Goal: Task Accomplishment & Management: Use online tool/utility

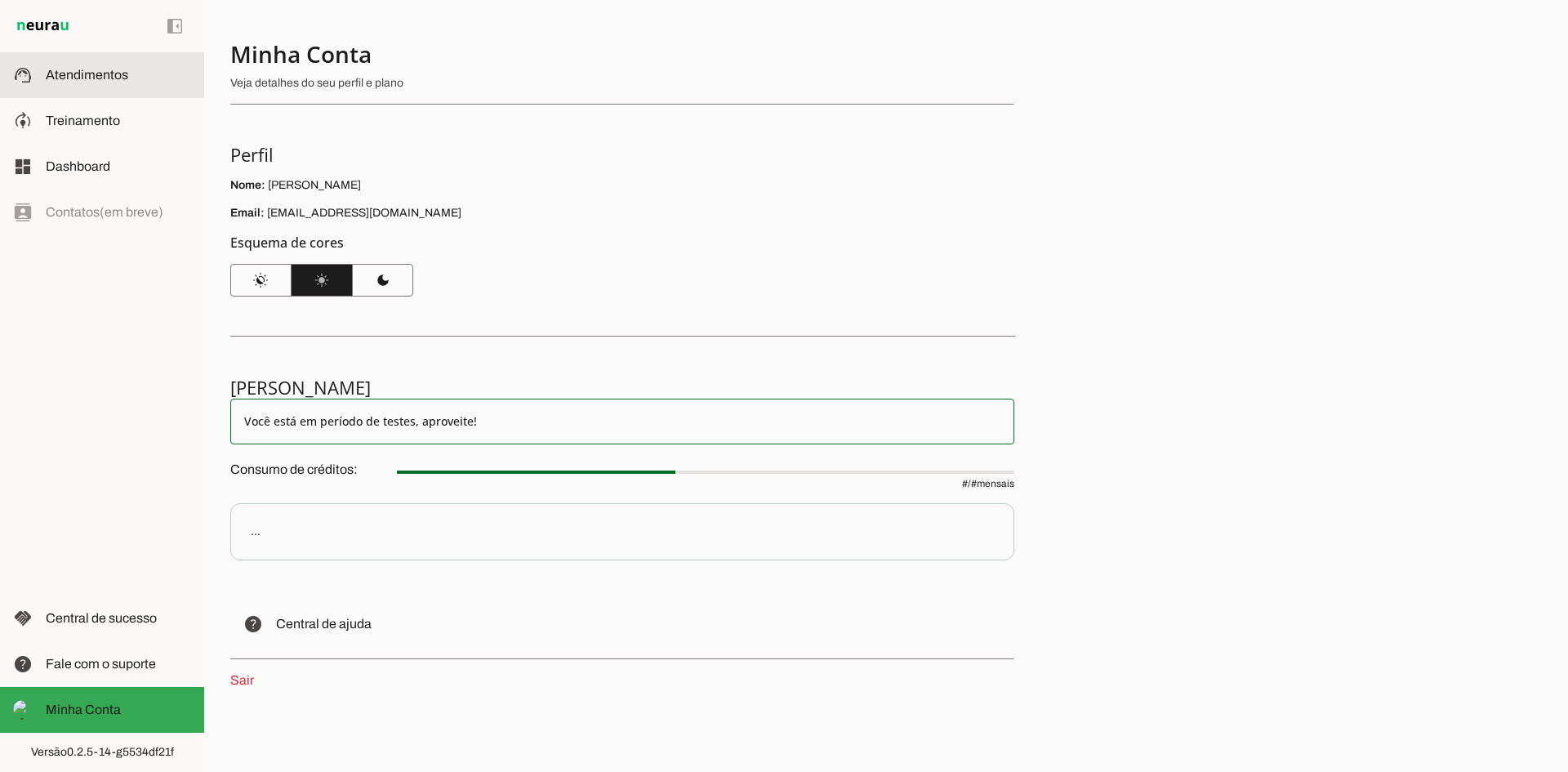
click at [66, 73] on span "Atendimentos" at bounding box center [87, 75] width 83 height 14
click at [899, 426] on slot "Você está em período de testes, aproveite!" at bounding box center [622, 421] width 756 height 16
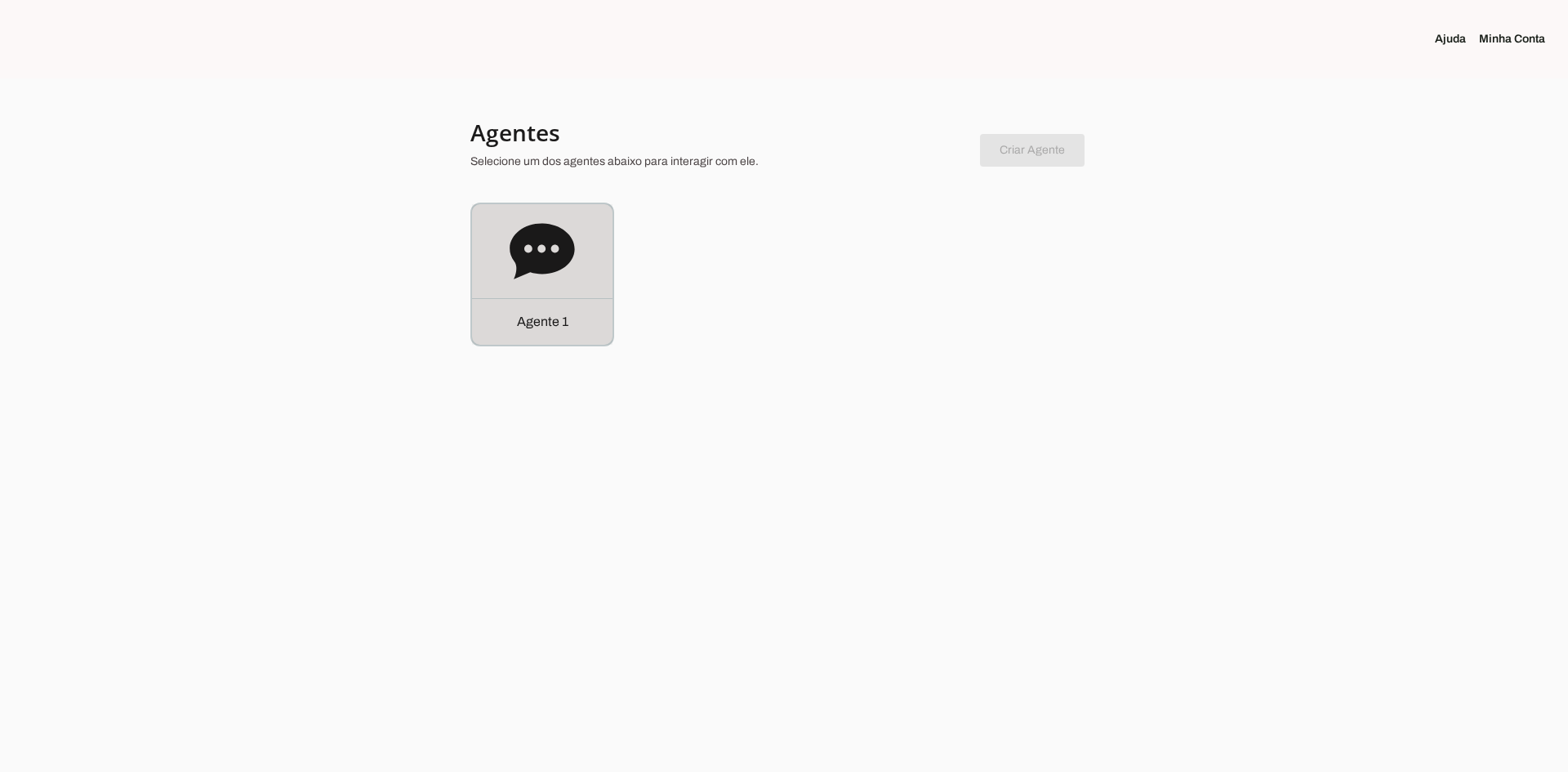
click at [532, 265] on icon at bounding box center [542, 251] width 65 height 56
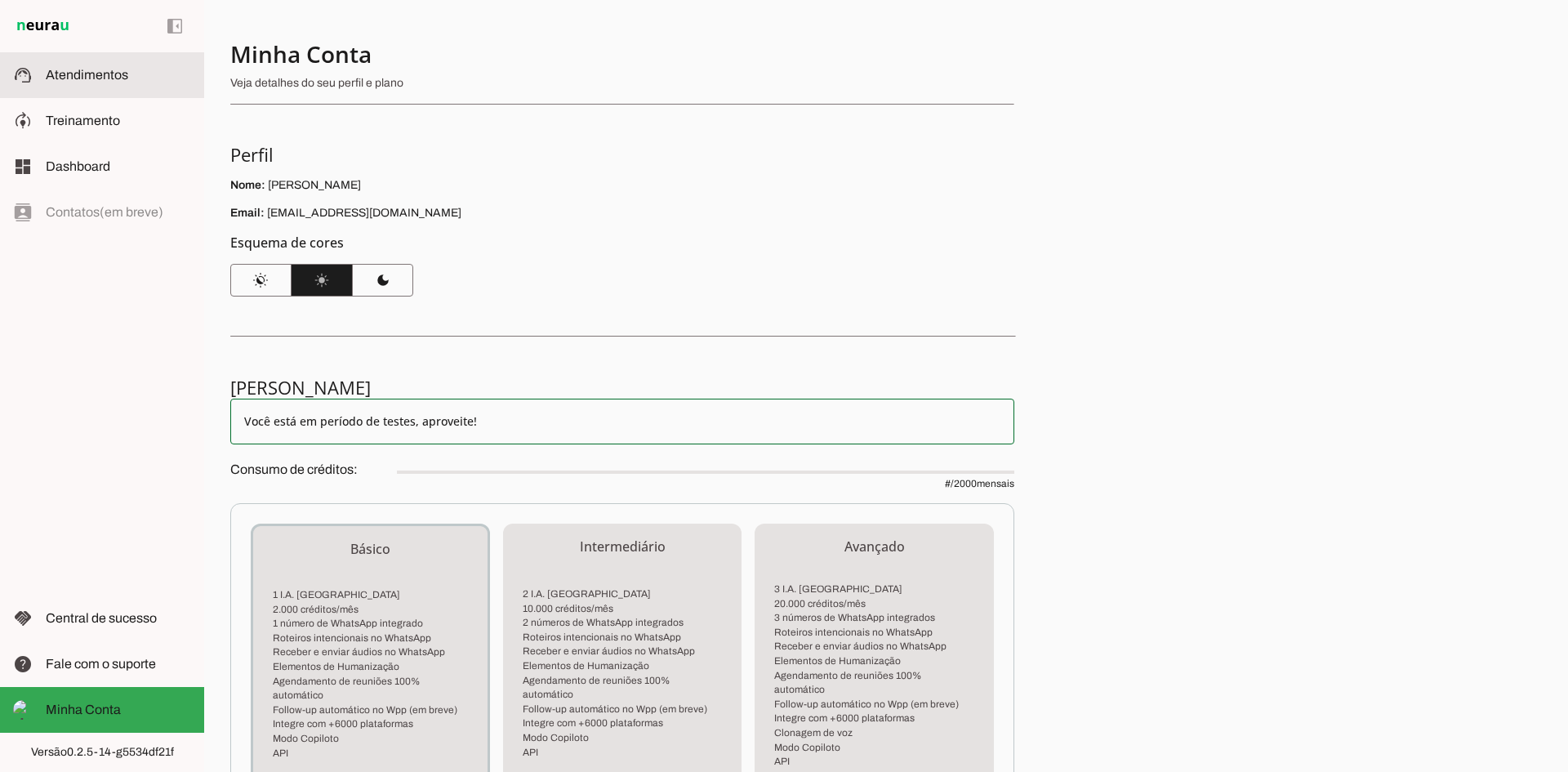
click at [65, 74] on span "Atendimentos" at bounding box center [87, 75] width 83 height 14
click at [86, 74] on span "Atendimentos" at bounding box center [87, 75] width 83 height 14
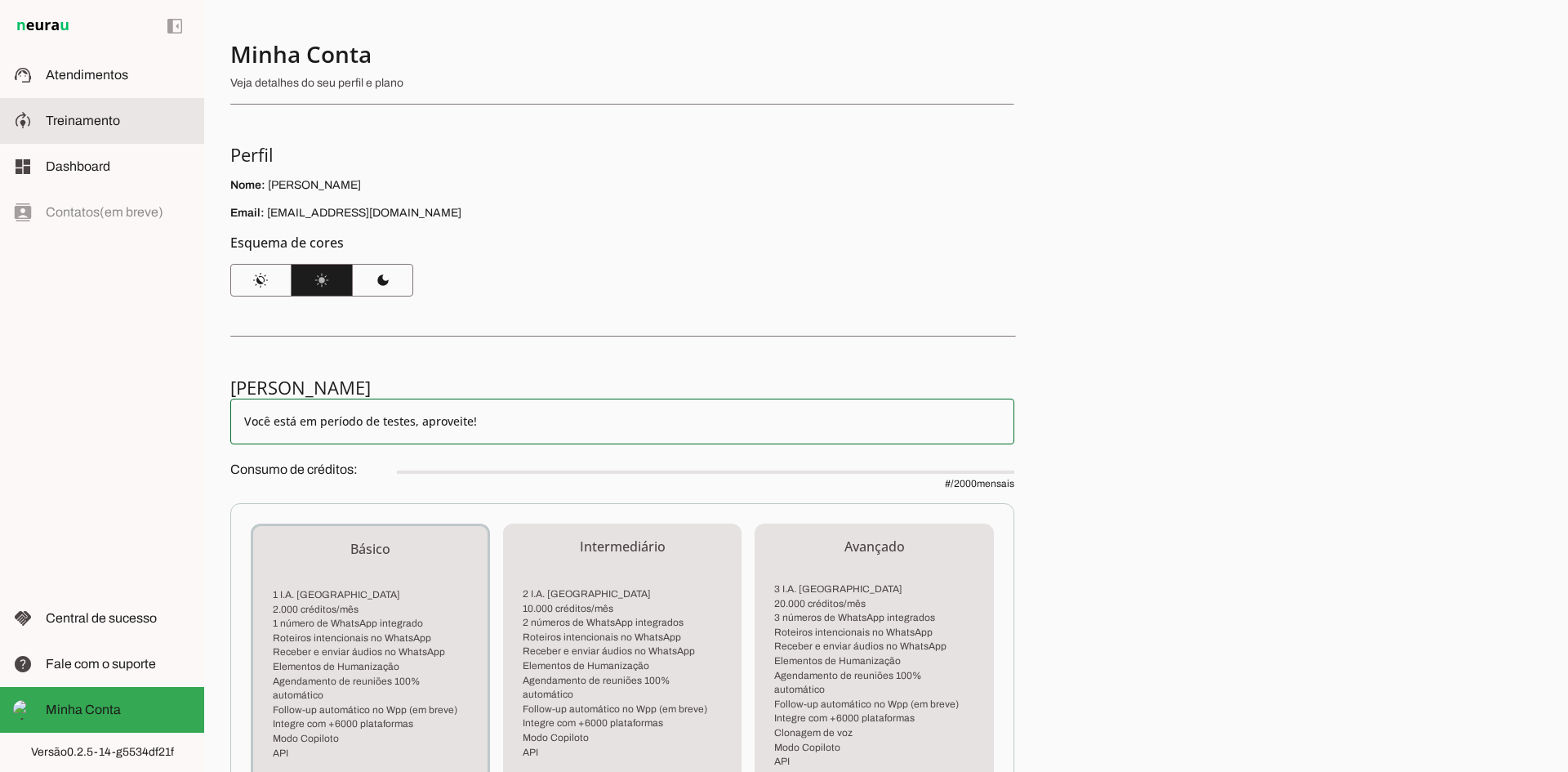
click at [66, 121] on span "Treinamento" at bounding box center [83, 121] width 74 height 14
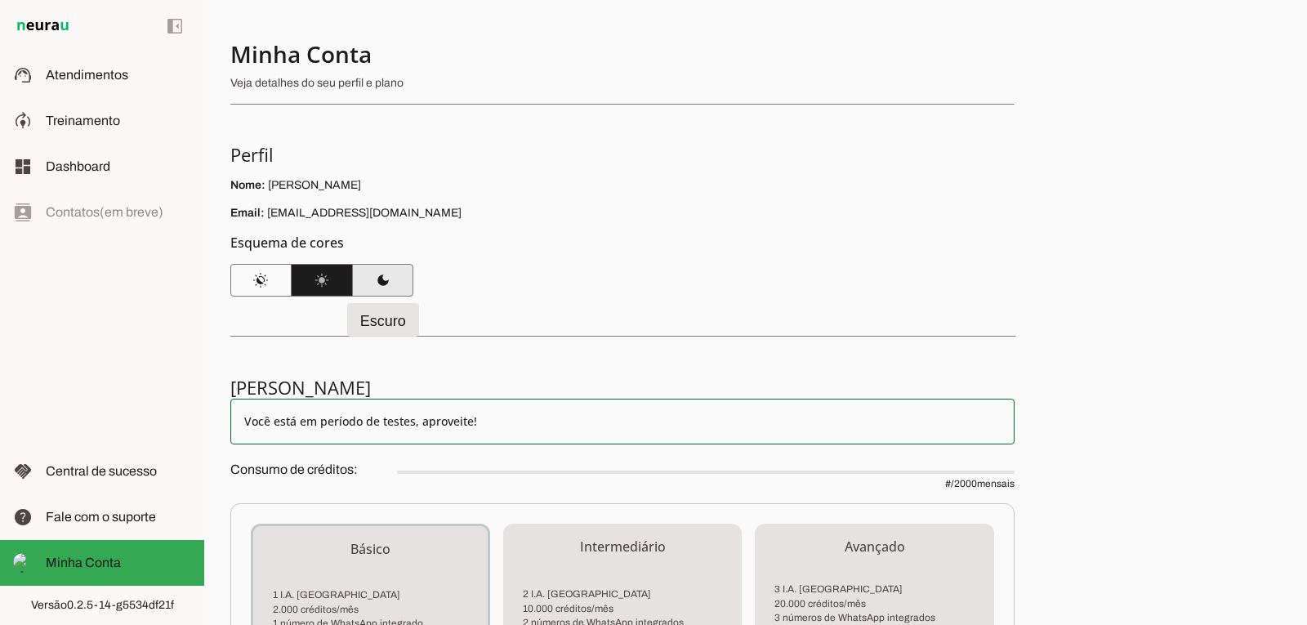
click at [372, 280] on span at bounding box center [382, 280] width 61 height 39
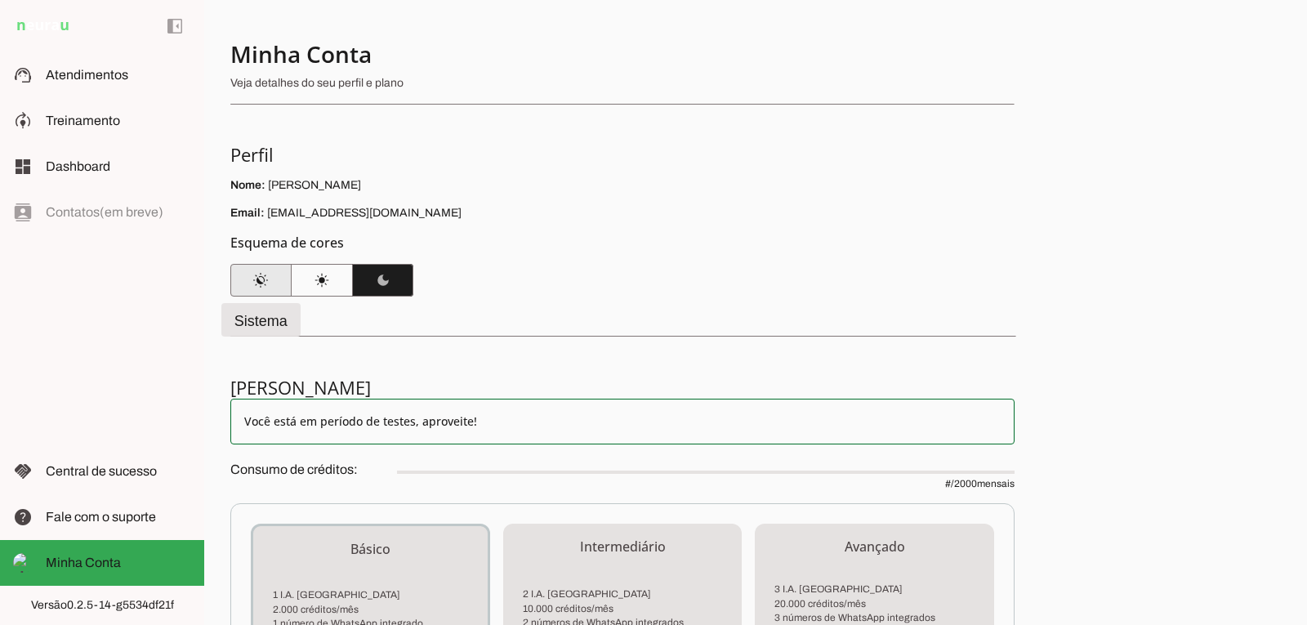
click at [250, 280] on span at bounding box center [260, 280] width 61 height 39
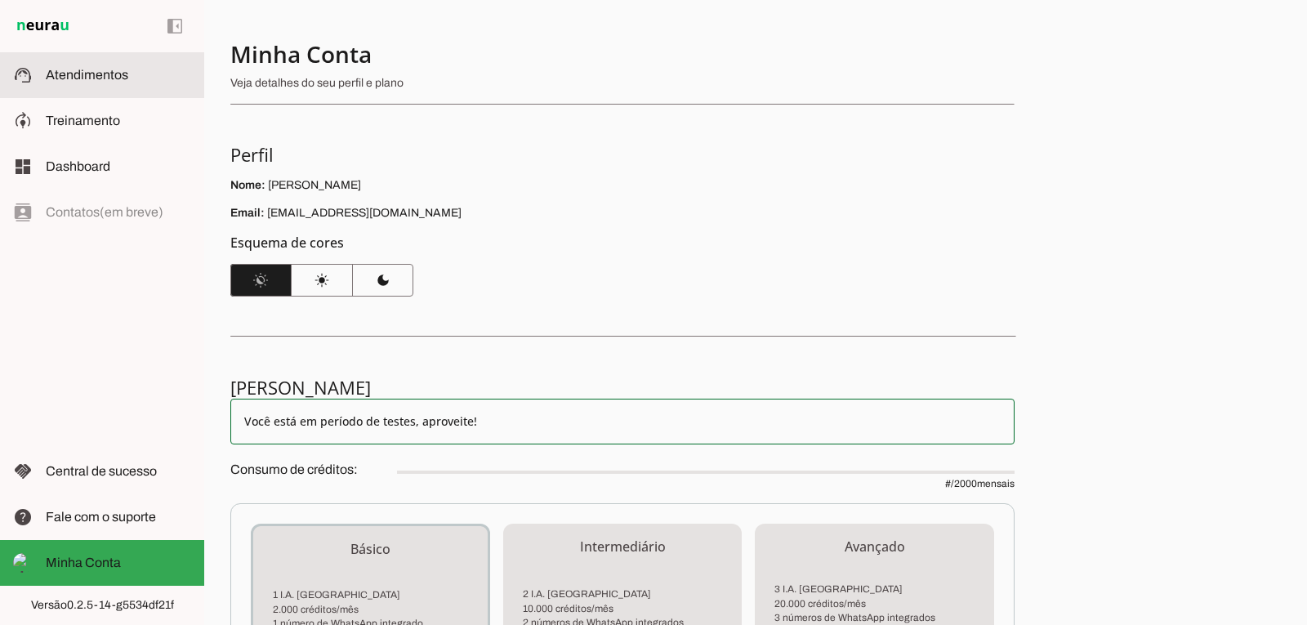
click at [82, 80] on span "Atendimentos" at bounding box center [87, 75] width 83 height 14
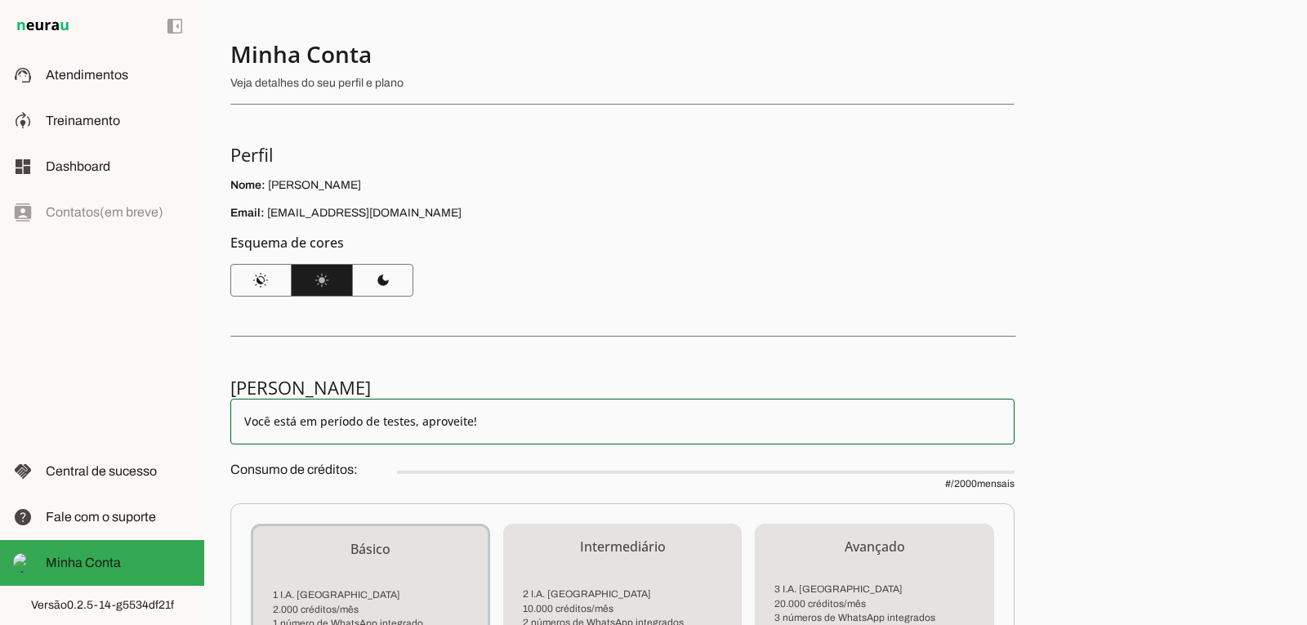
click at [440, 302] on div "Minha Conta Veja detalhes do seu perfil e plano Perfil Nome: [PERSON_NAME] Emai…" at bounding box center [755, 312] width 1103 height 625
click at [173, 25] on span at bounding box center [174, 26] width 39 height 39
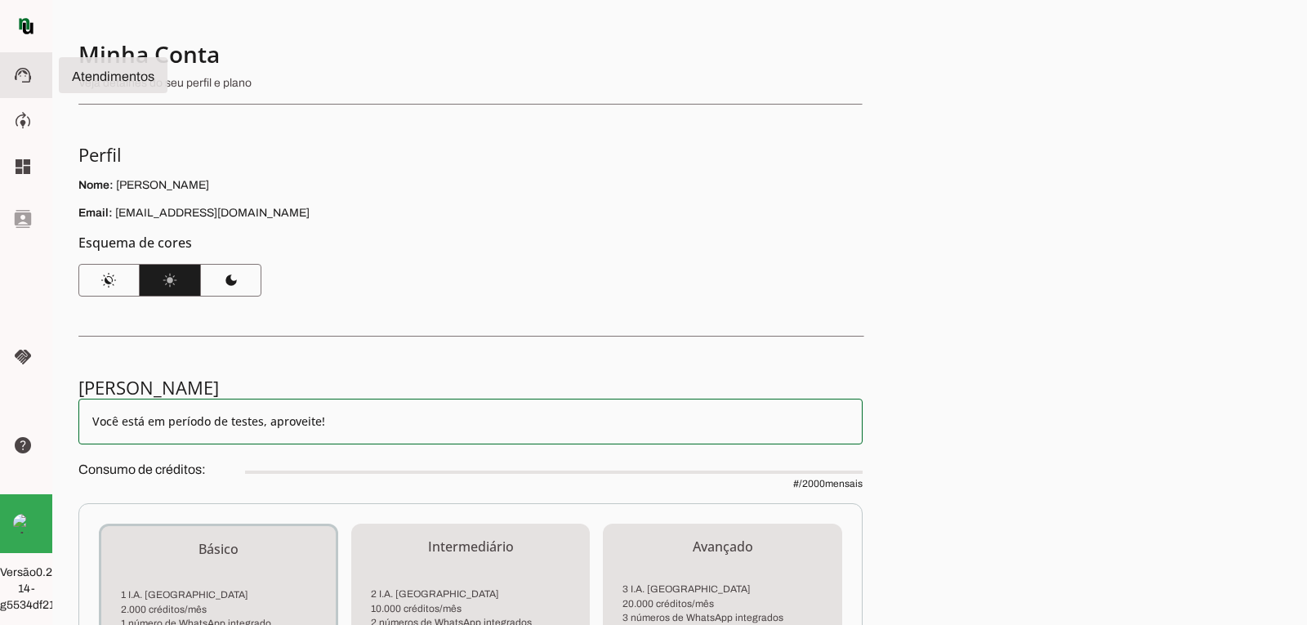
click at [0, 0] on slot "support_agent" at bounding box center [0, 0] width 0 height 0
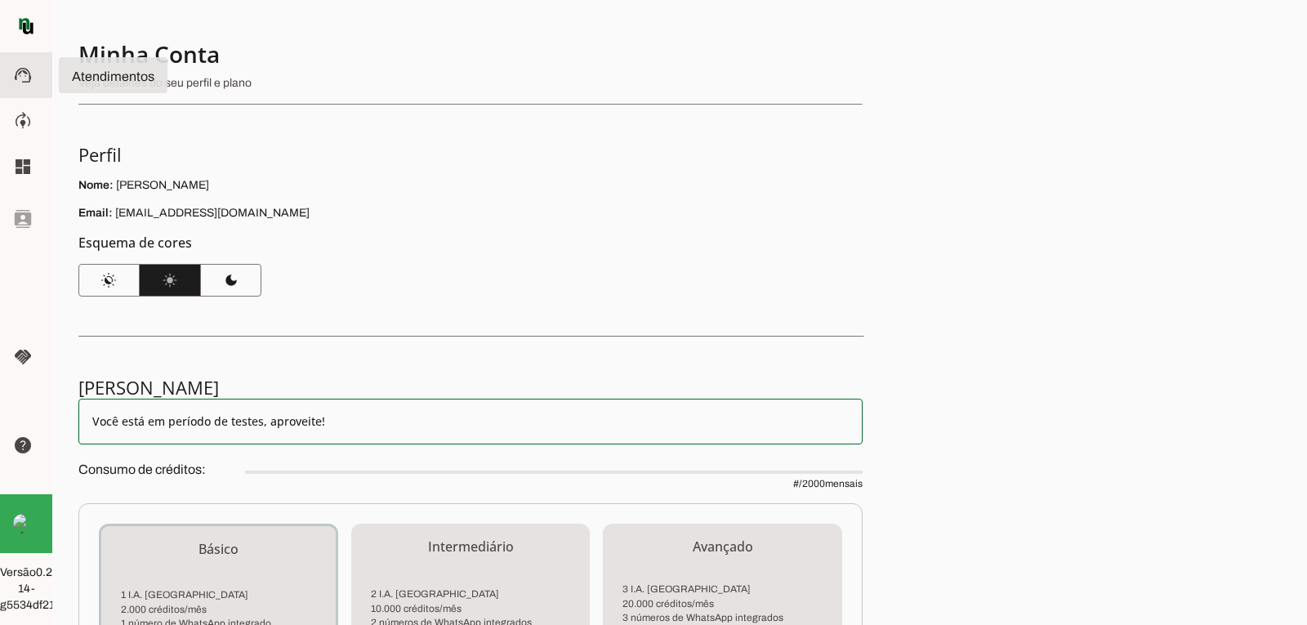
click at [0, 0] on slot "support_agent" at bounding box center [0, 0] width 0 height 0
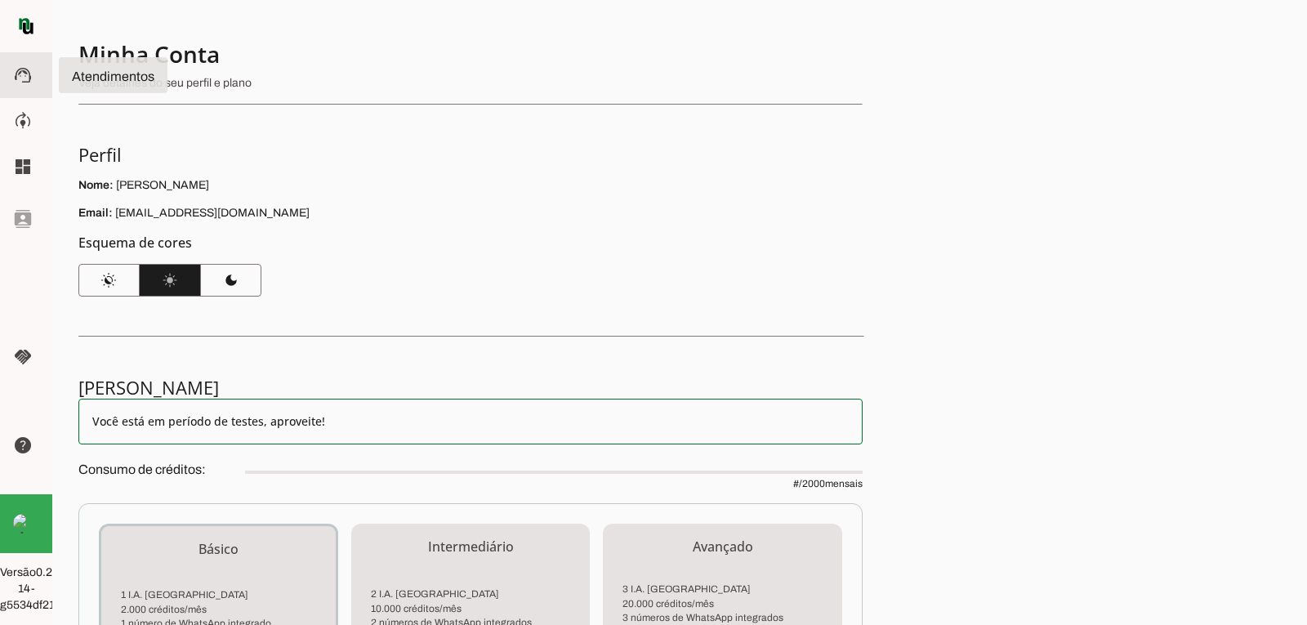
click at [0, 0] on slot "support_agent" at bounding box center [0, 0] width 0 height 0
click at [32, 528] on md-item "Minha Conta Minha Conta" at bounding box center [26, 523] width 52 height 59
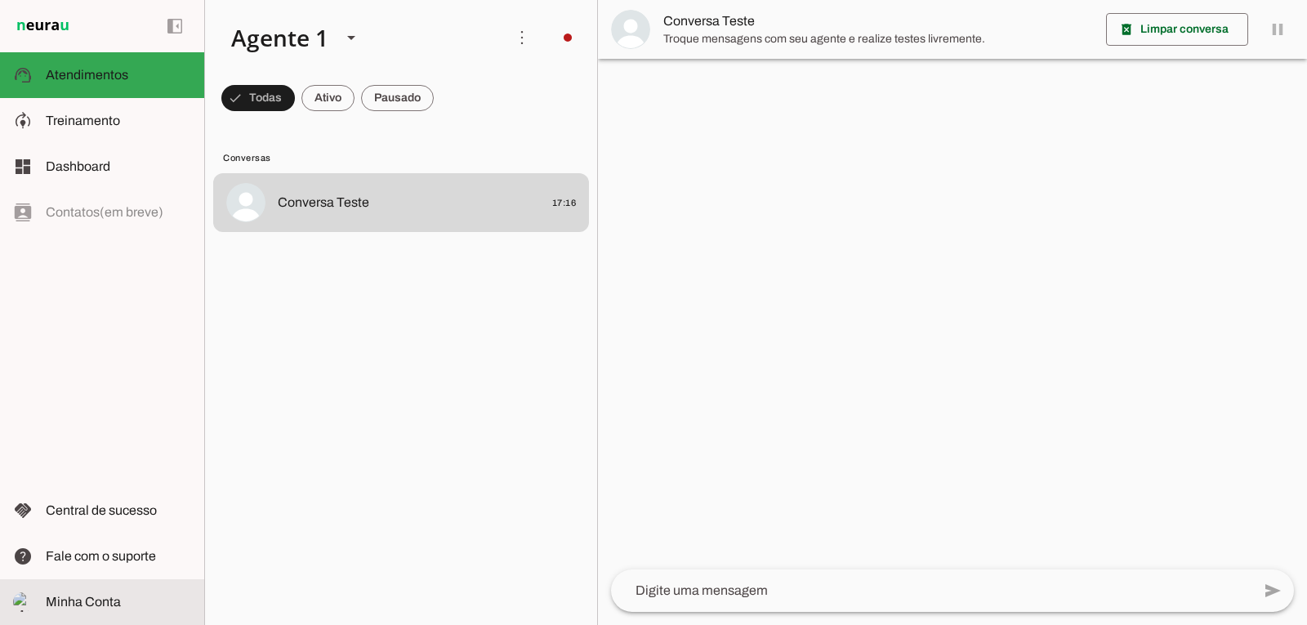
click at [73, 604] on span "Minha Conta" at bounding box center [83, 602] width 75 height 14
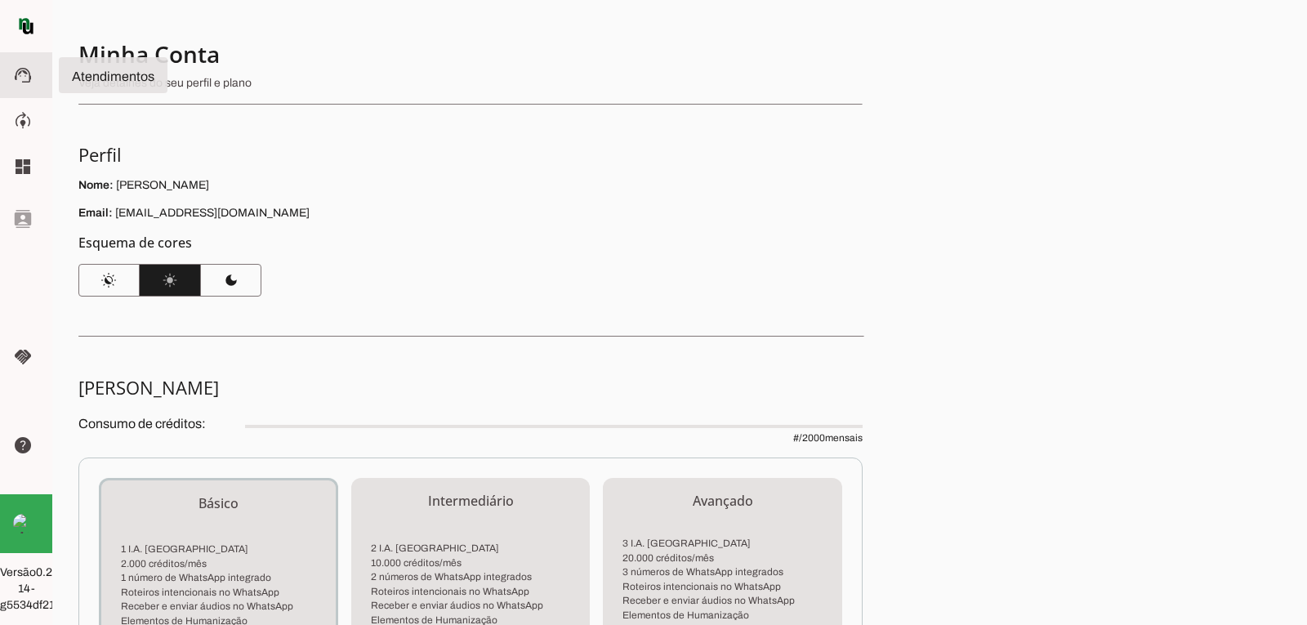
click at [0, 0] on slot "support_agent" at bounding box center [0, 0] width 0 height 0
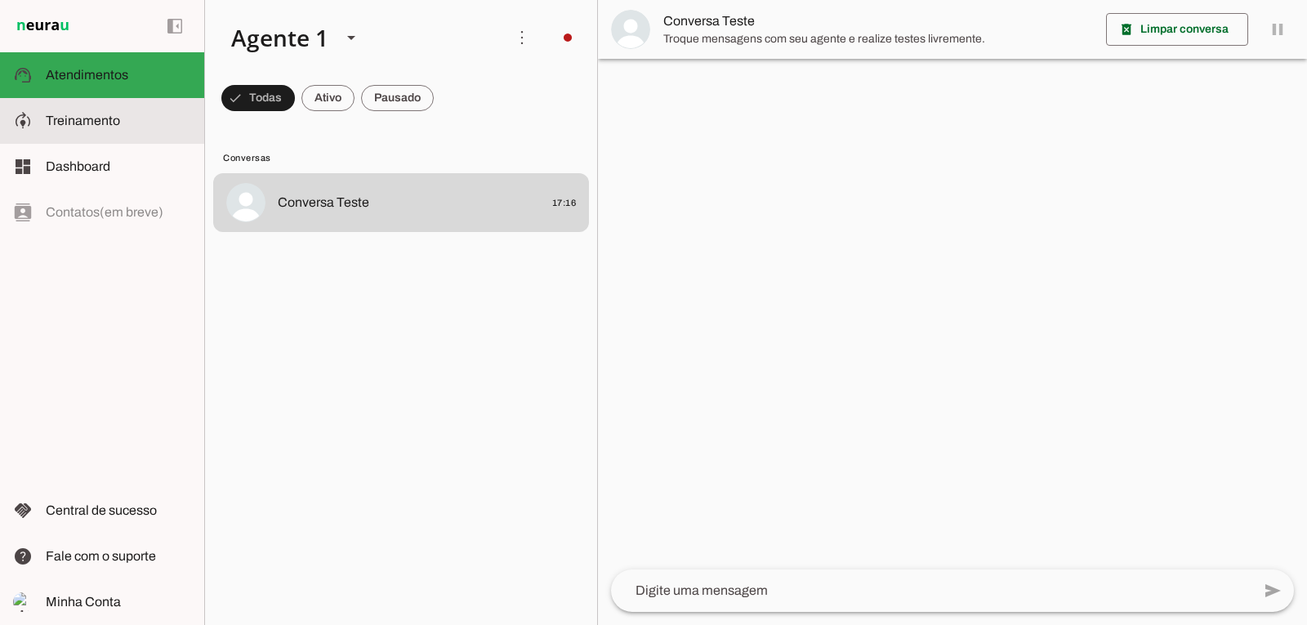
click at [42, 114] on md-item "model_training Treinamento Treinamento" at bounding box center [102, 121] width 204 height 46
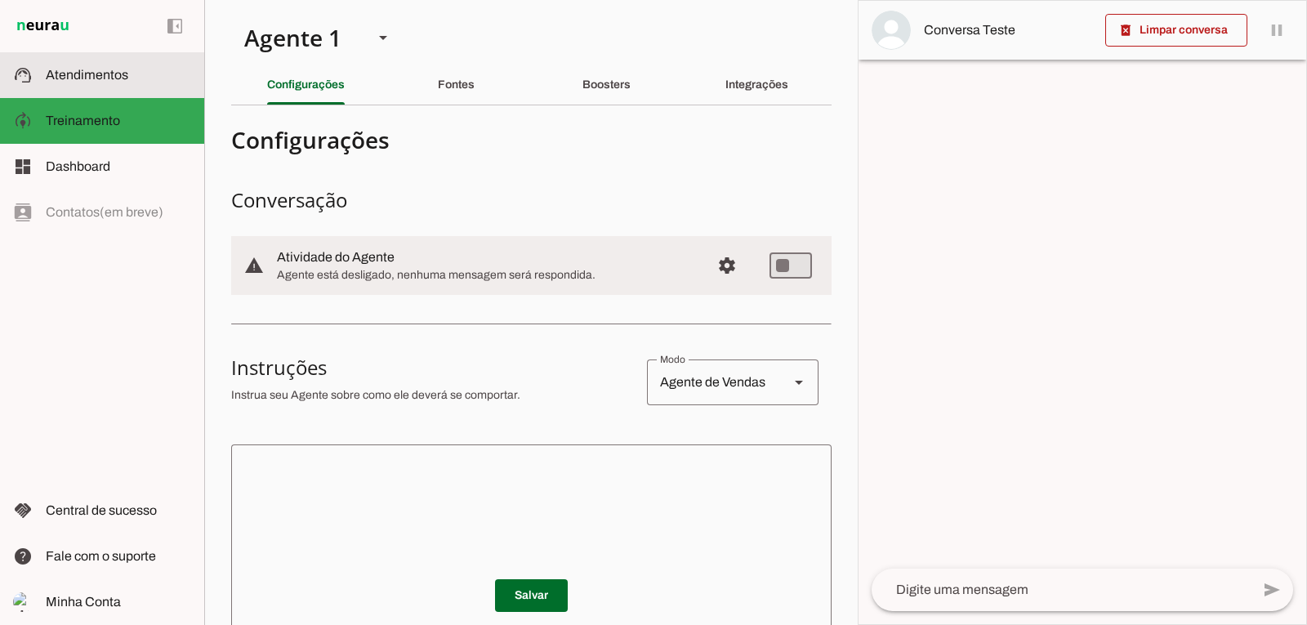
click at [75, 74] on span "Atendimentos" at bounding box center [87, 75] width 83 height 14
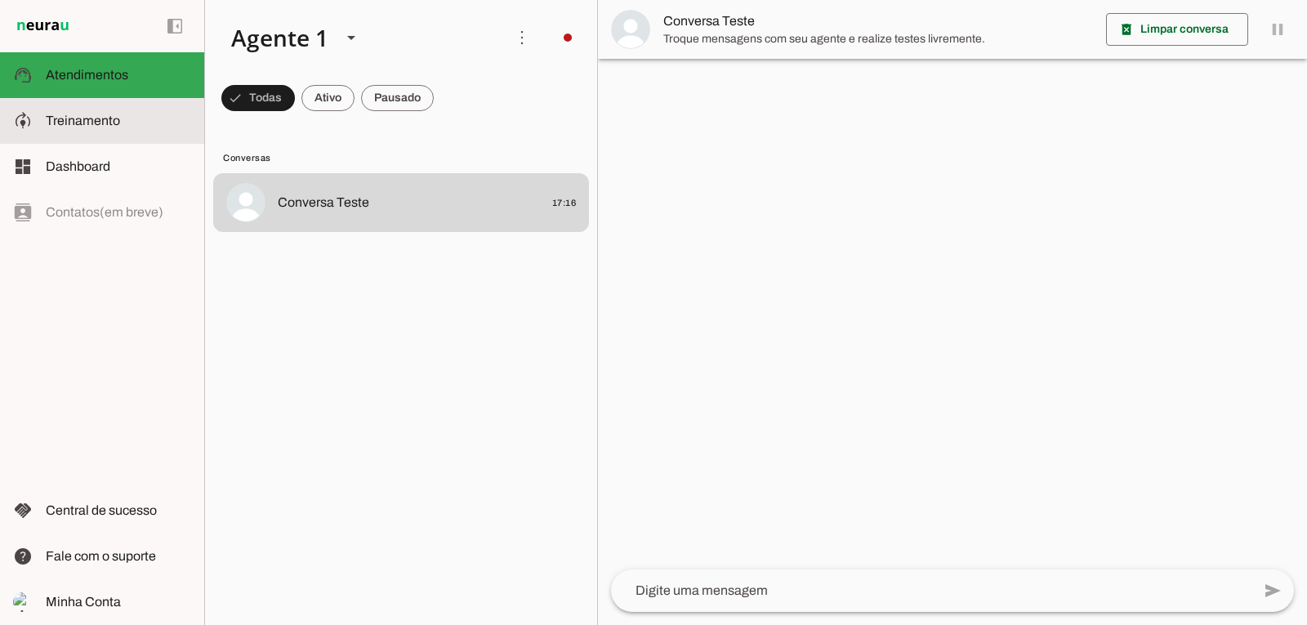
click at [89, 114] on slot at bounding box center [118, 121] width 145 height 20
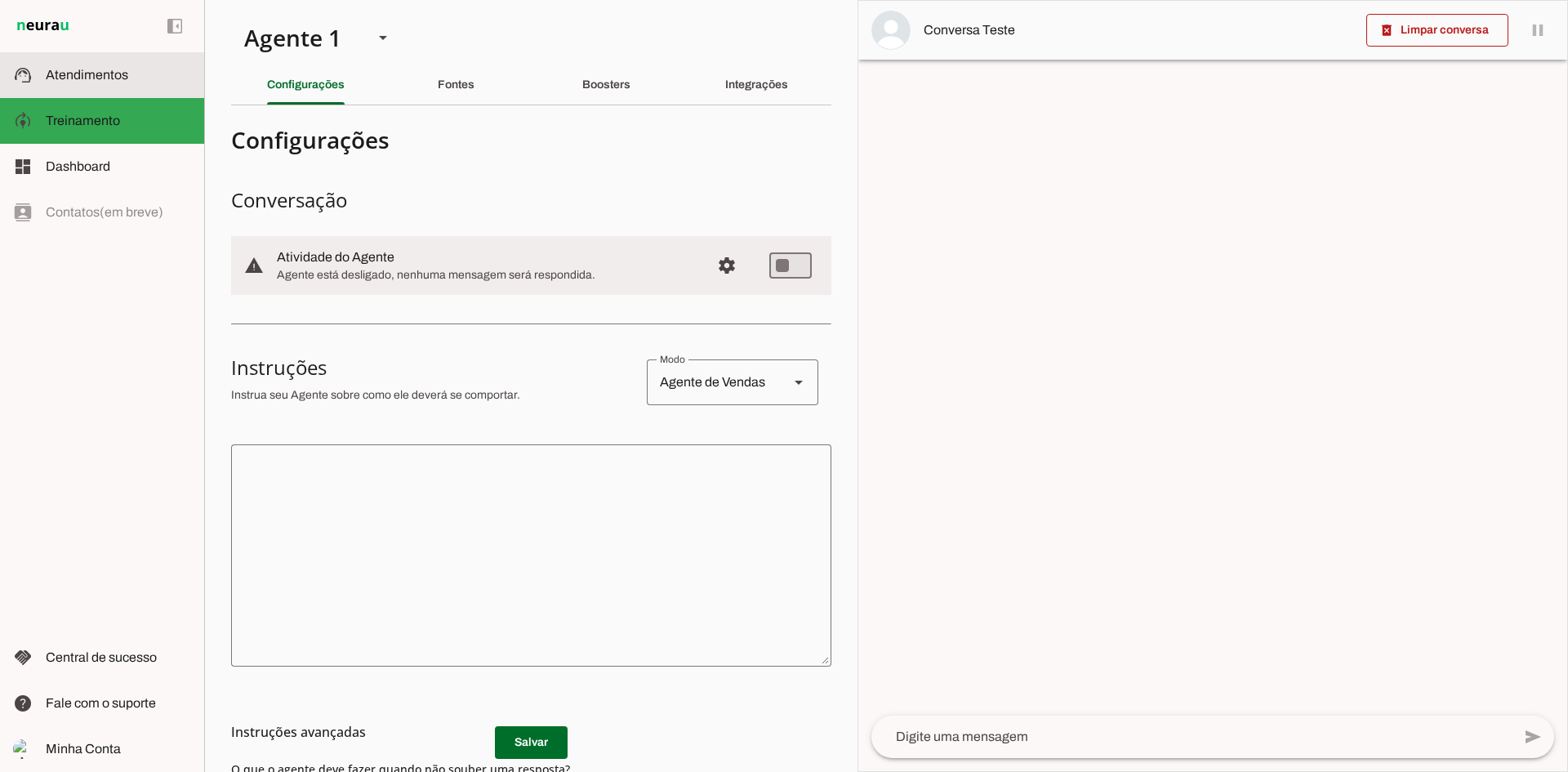
click at [72, 78] on span "Atendimentos" at bounding box center [87, 75] width 83 height 14
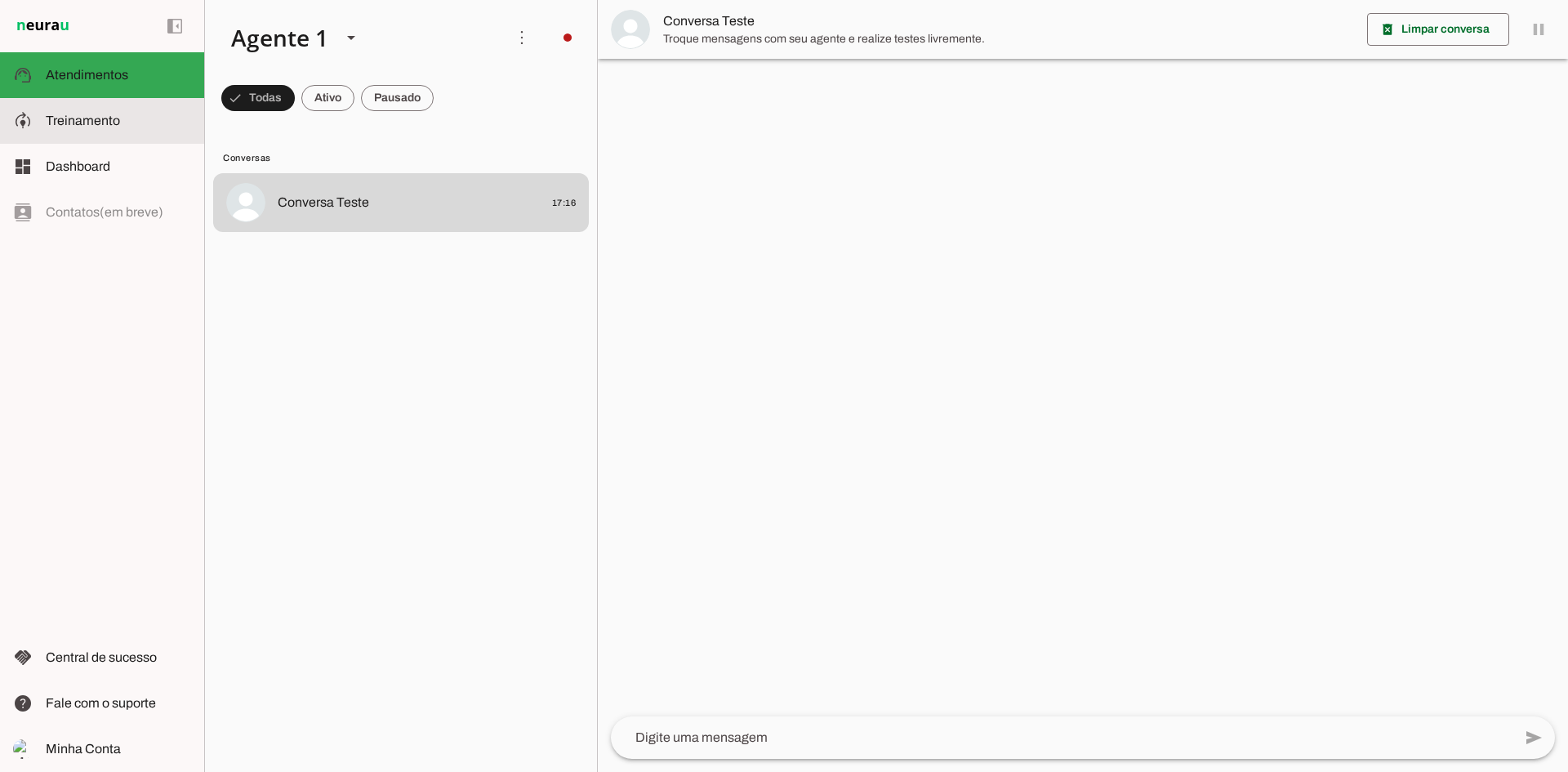
click at [73, 123] on span "Treinamento" at bounding box center [83, 121] width 74 height 14
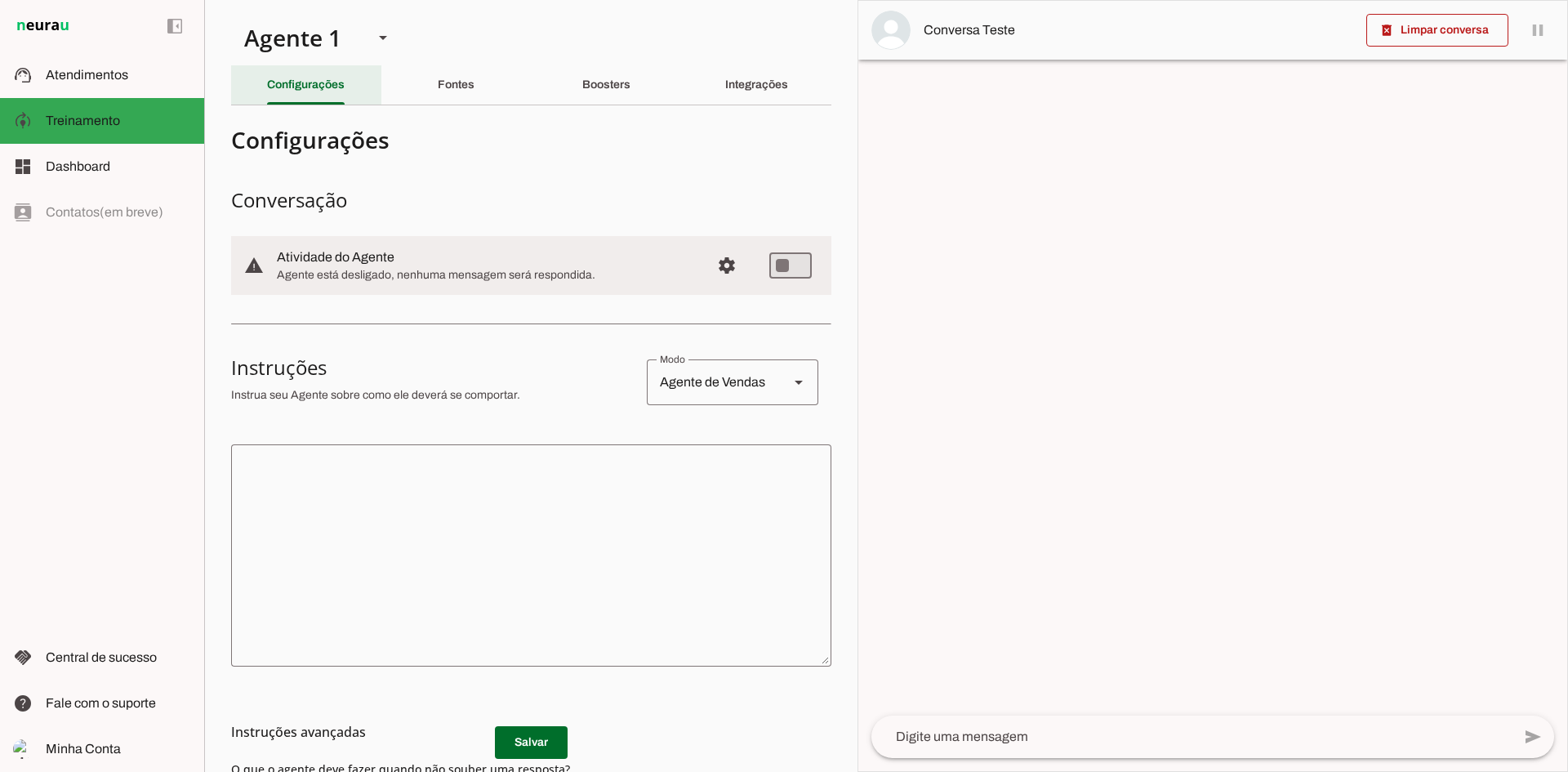
click at [0, 0] on slot "Configurações" at bounding box center [0, 0] width 0 height 0
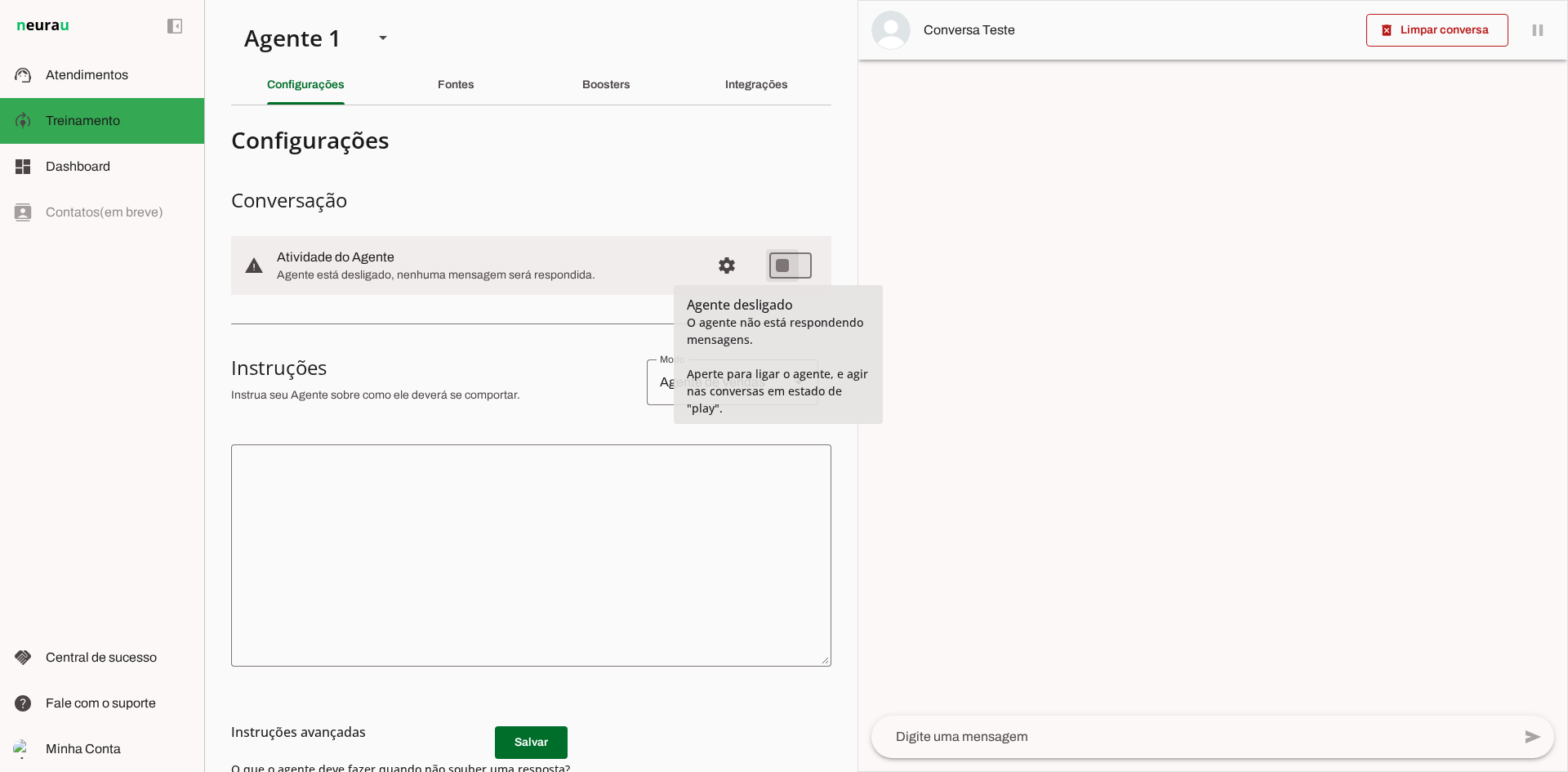
type md-switch "on"
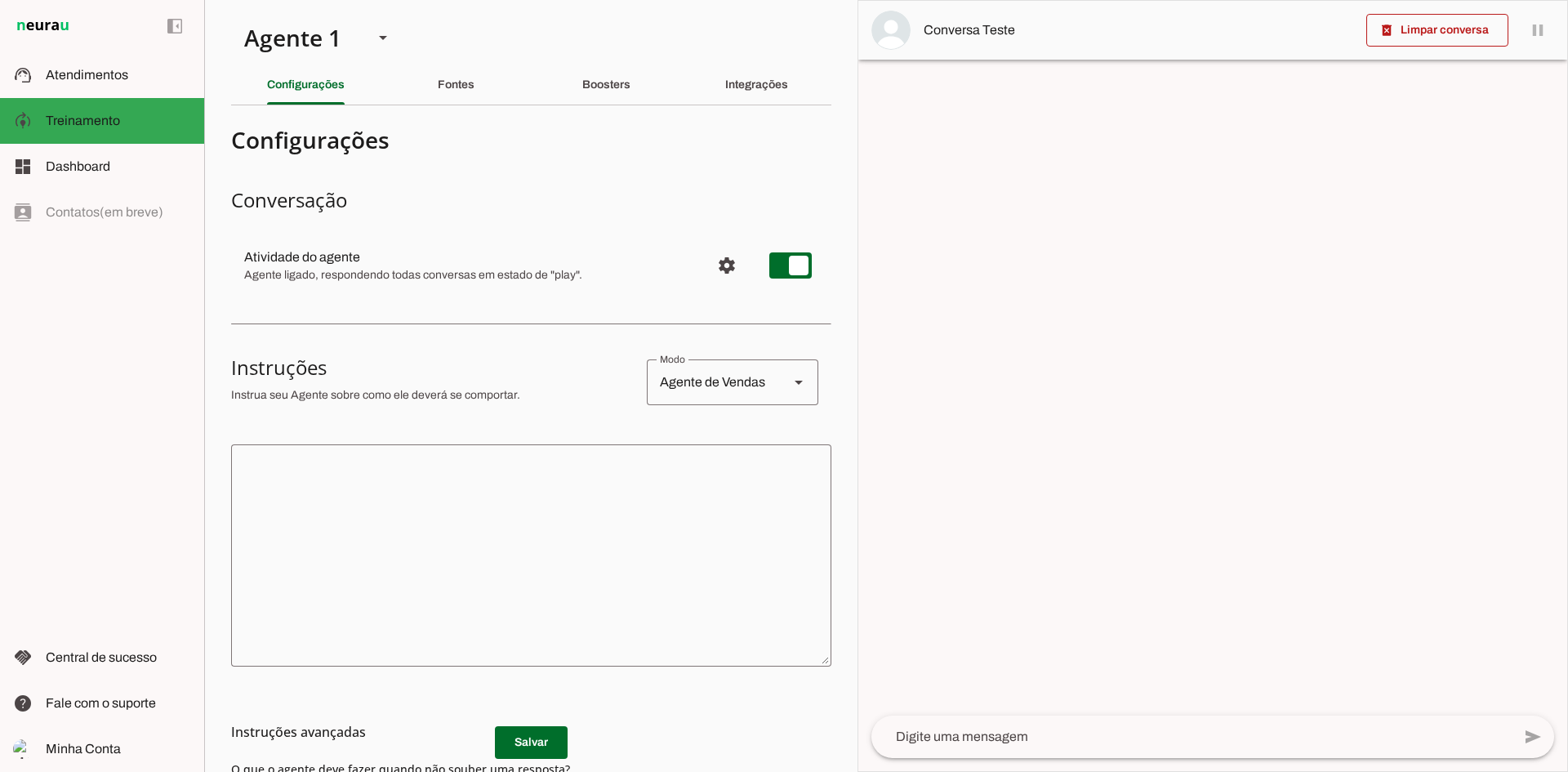
click at [795, 381] on polygon at bounding box center [799, 383] width 8 height 4
click at [0, 0] on slot "Agente de Vendas" at bounding box center [0, 0] width 0 height 0
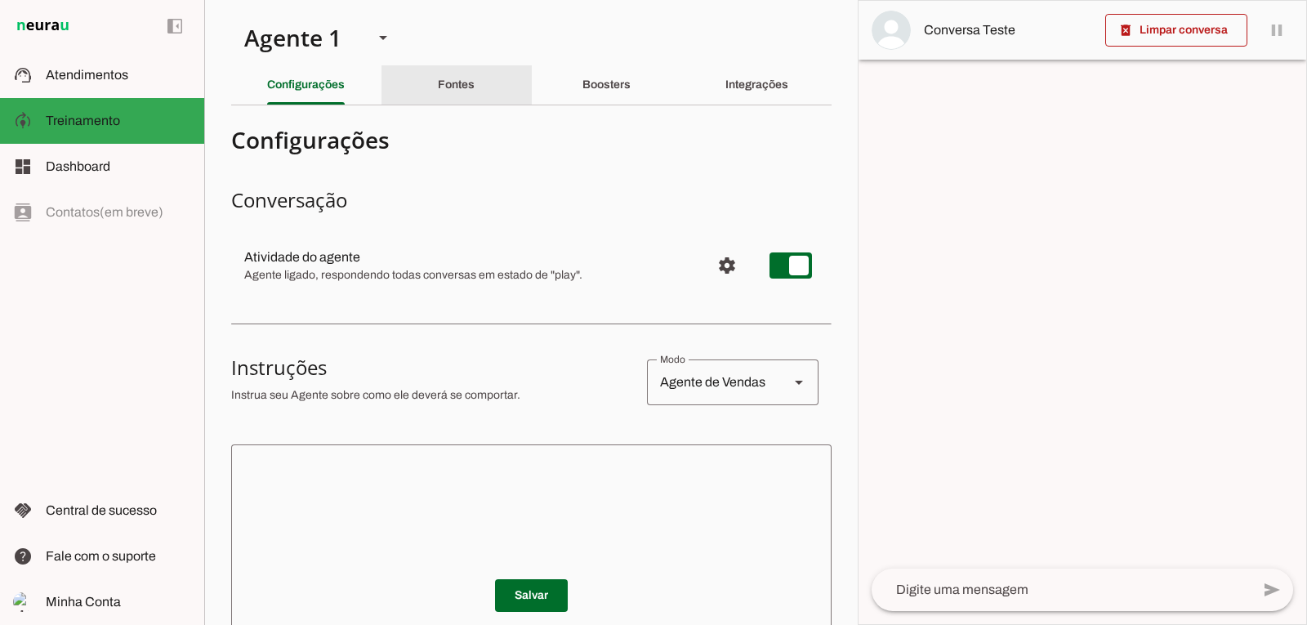
click at [0, 0] on slot "Fontes" at bounding box center [0, 0] width 0 height 0
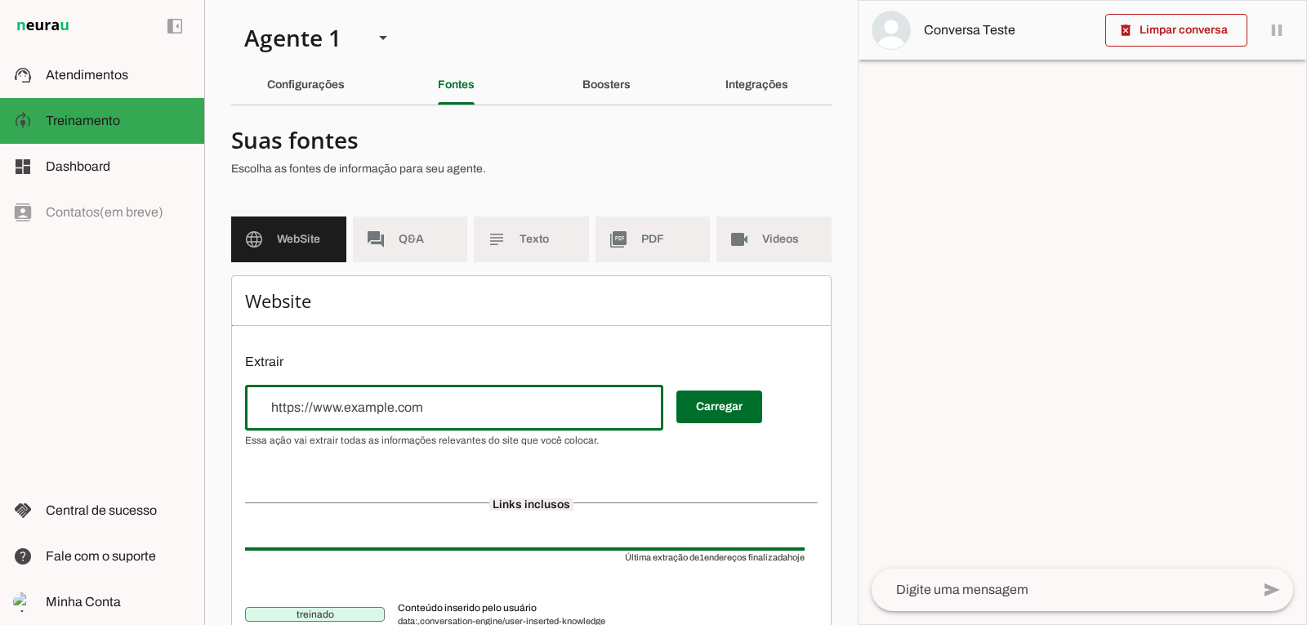
click at [295, 405] on input "url" at bounding box center [454, 408] width 392 height 20
click at [331, 408] on input "url" at bounding box center [454, 408] width 392 height 20
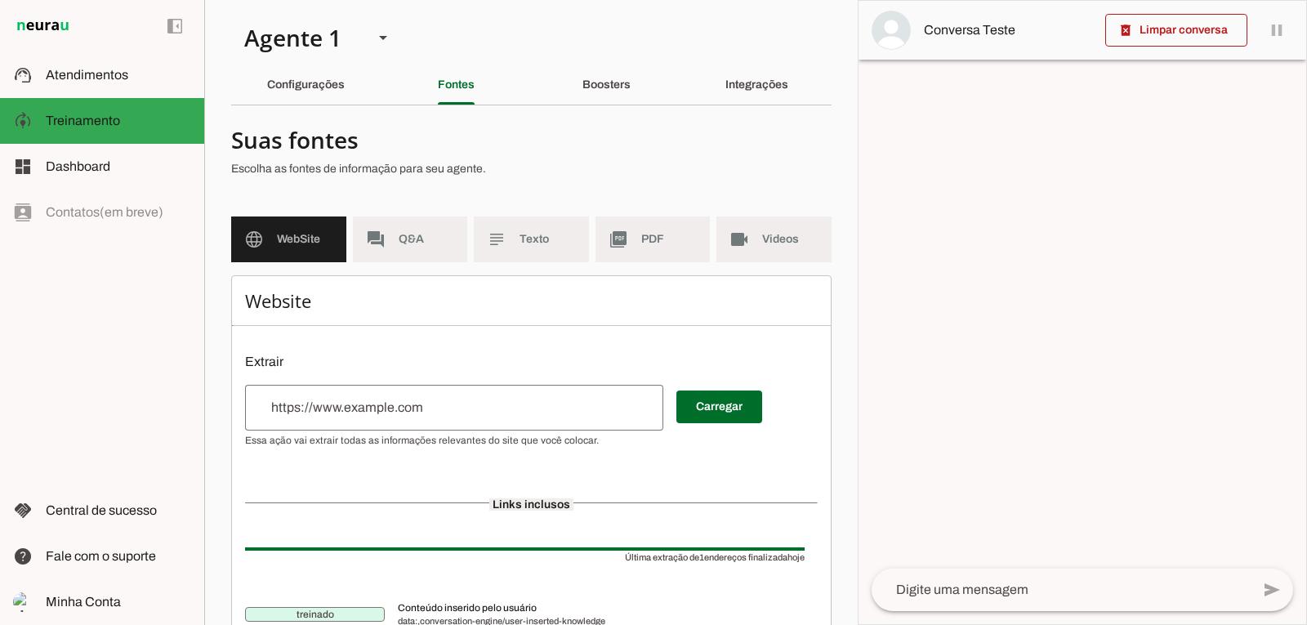
click at [297, 412] on input "url" at bounding box center [454, 408] width 392 height 20
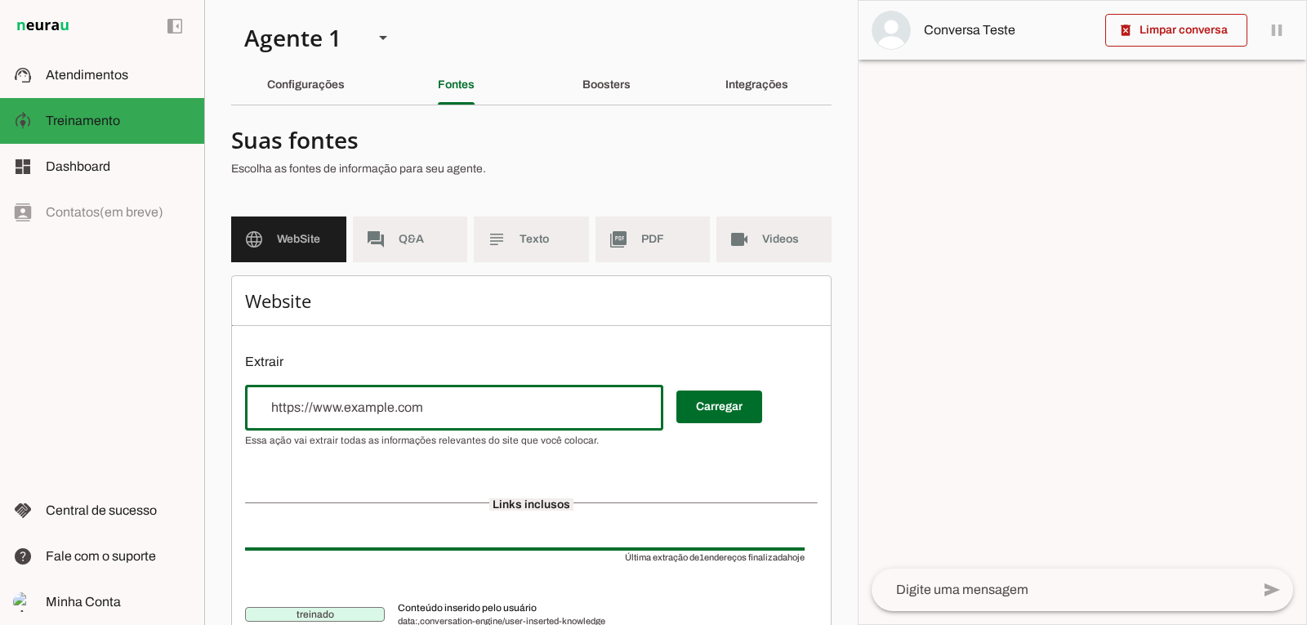
paste input "[URL][DOMAIN_NAME]"
type input "[URL][DOMAIN_NAME]"
type md-outlined-text-field "[URL][DOMAIN_NAME]"
click at [722, 408] on span at bounding box center [719, 406] width 86 height 39
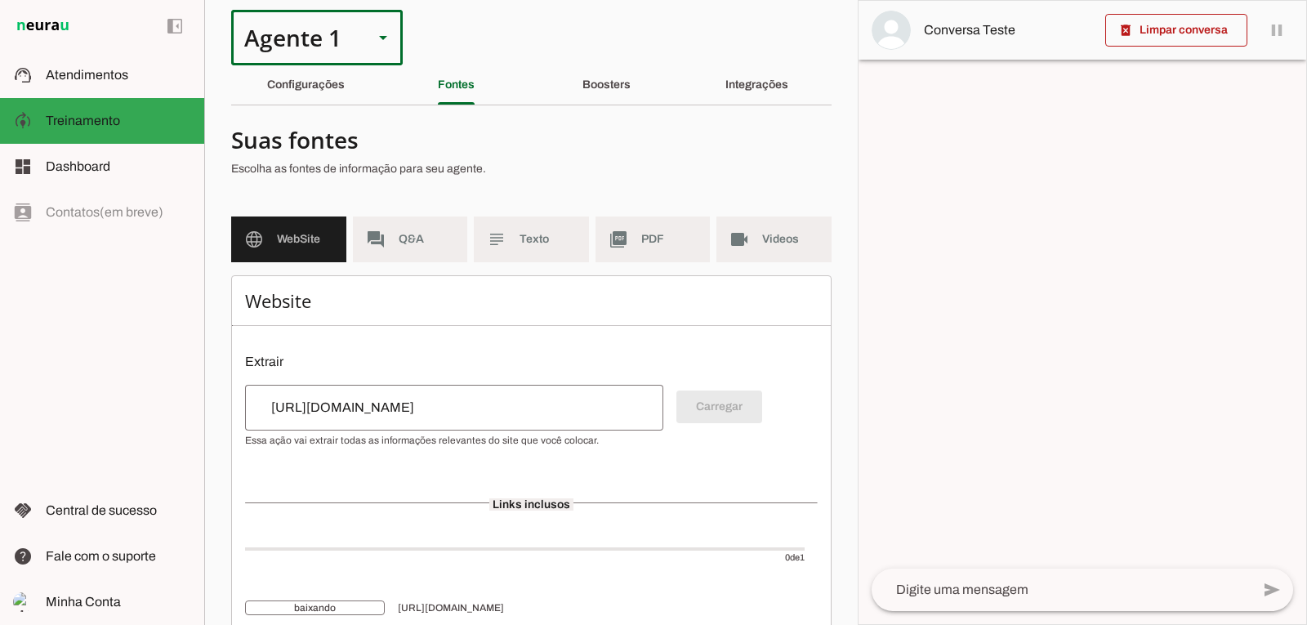
click at [380, 38] on icon at bounding box center [383, 38] width 8 height 4
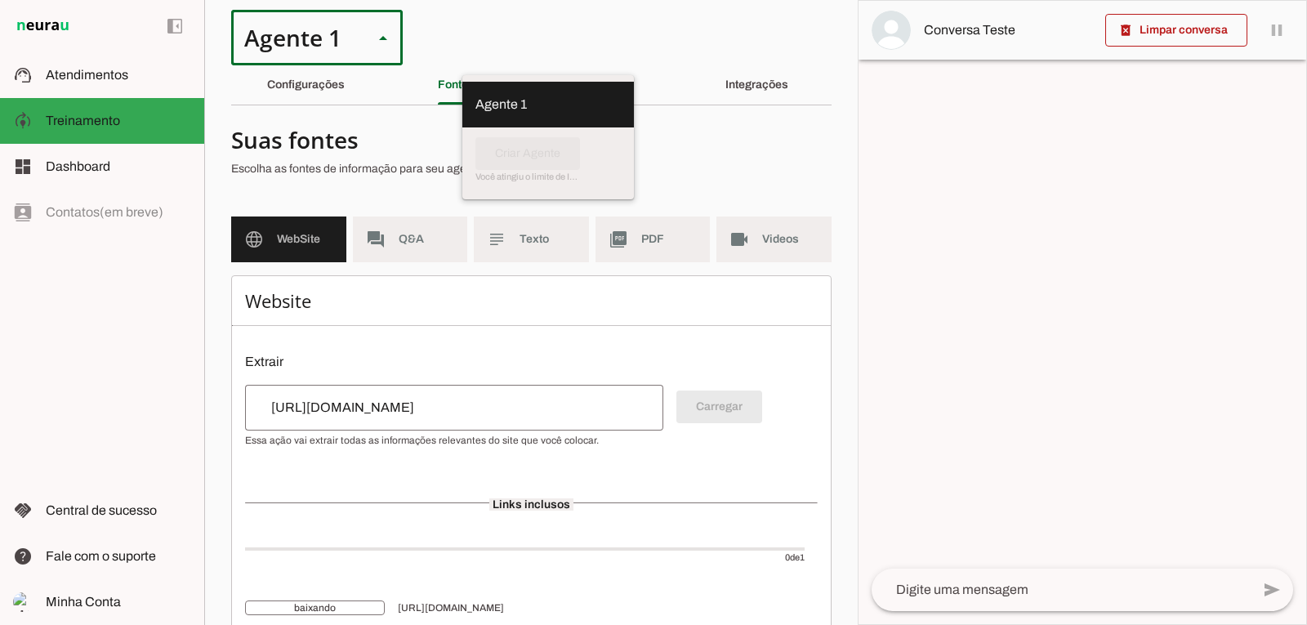
click at [475, 96] on slot at bounding box center [547, 105] width 145 height 20
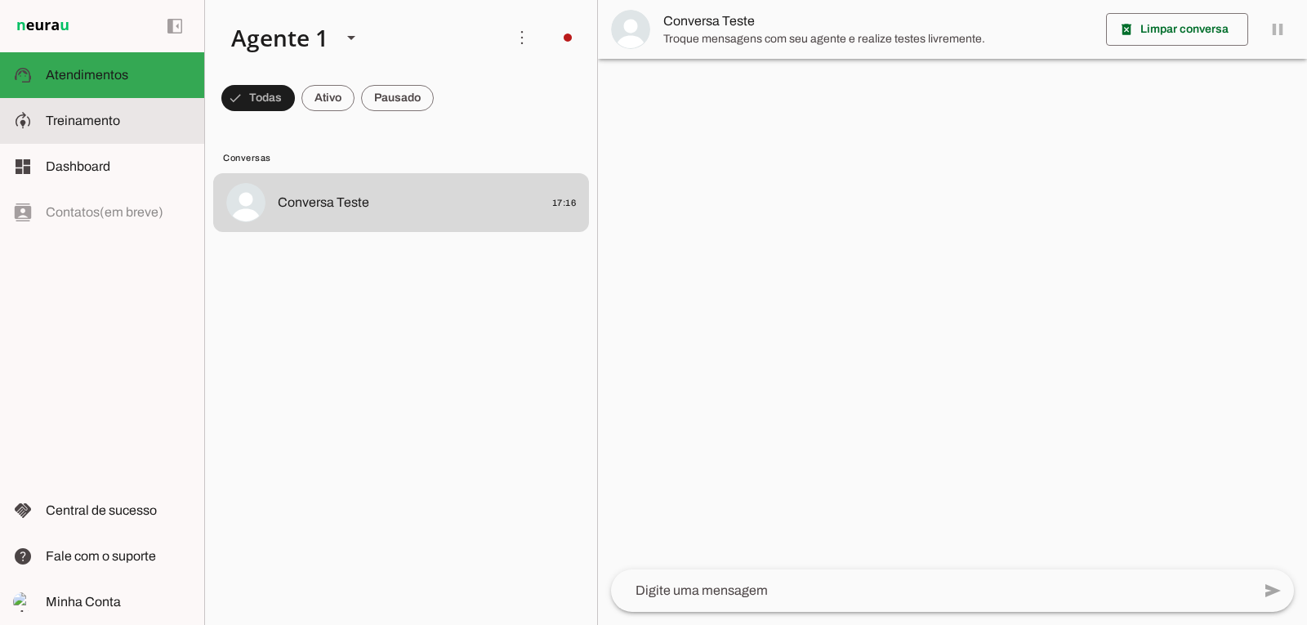
click at [74, 115] on span "Treinamento" at bounding box center [83, 121] width 74 height 14
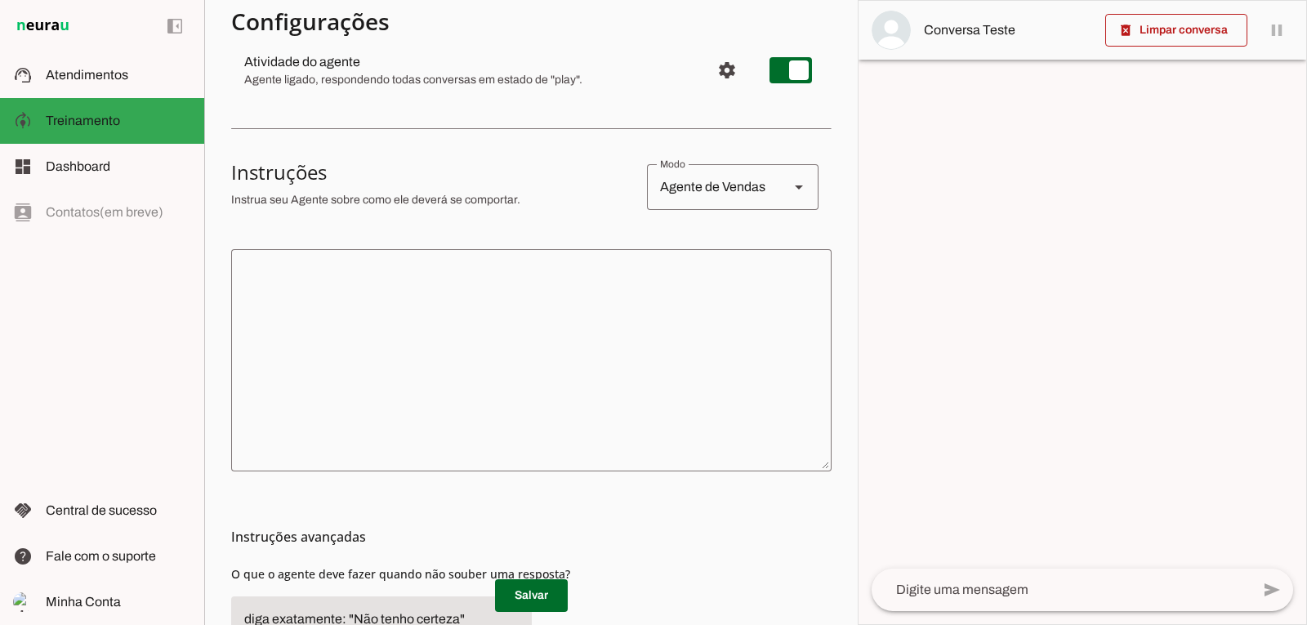
scroll to position [245, 0]
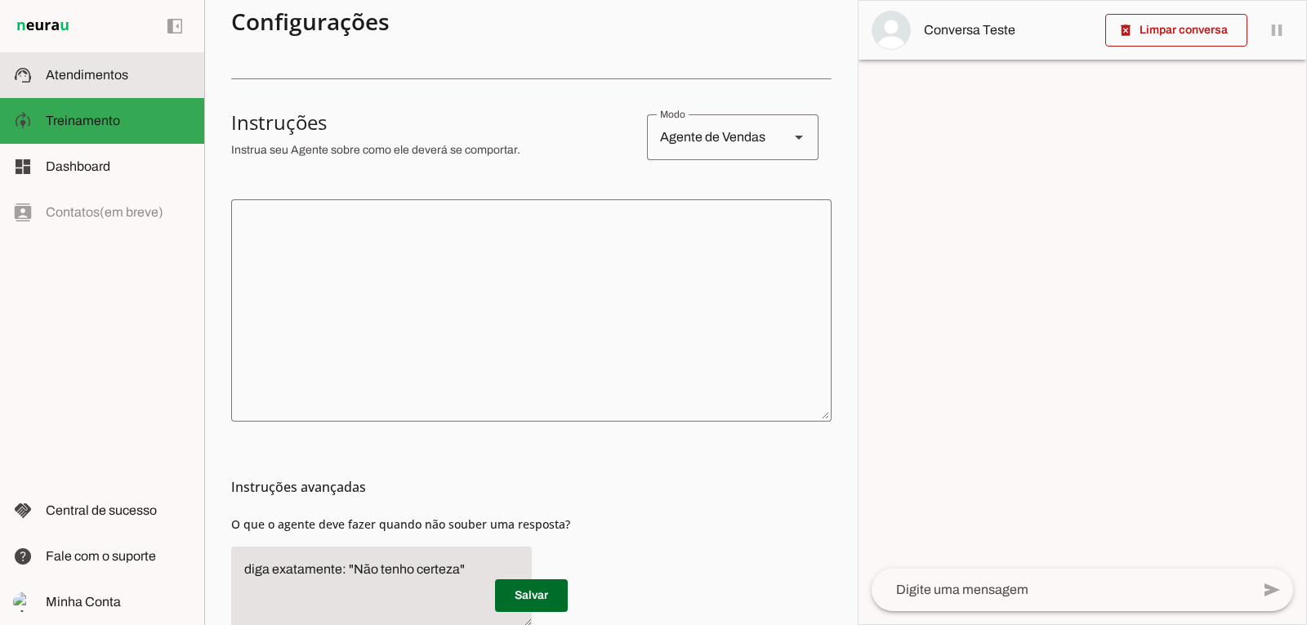
click at [102, 78] on span "Atendimentos" at bounding box center [87, 75] width 83 height 14
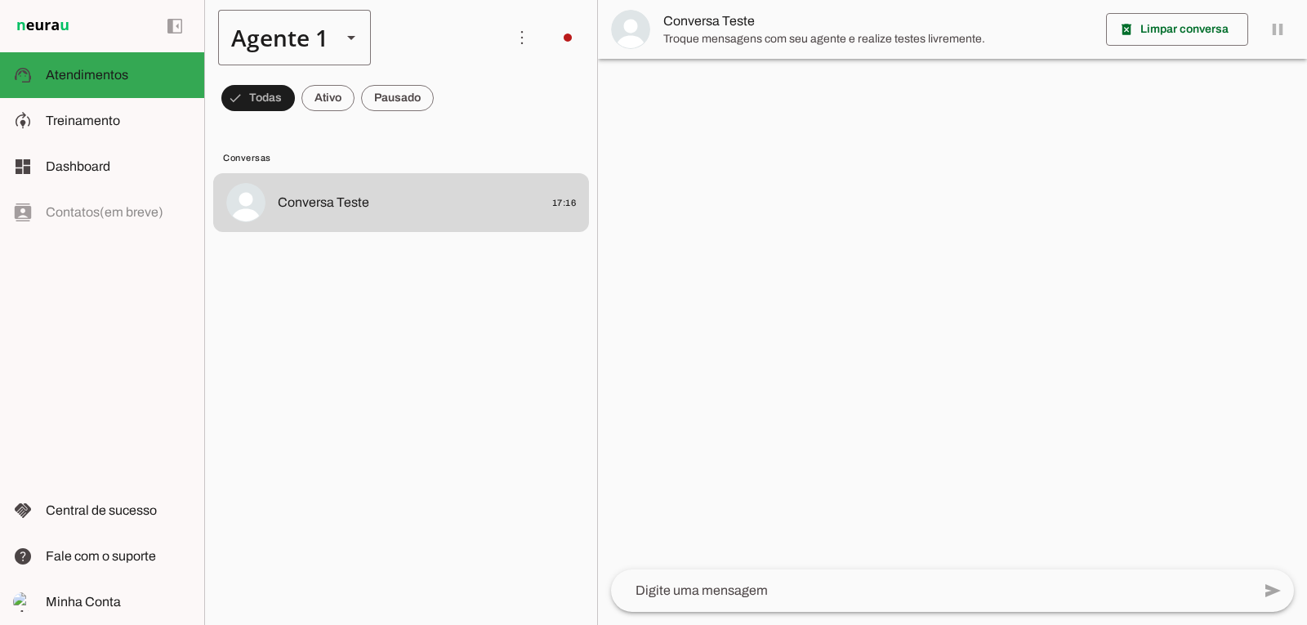
click at [347, 39] on icon at bounding box center [351, 38] width 8 height 4
click at [452, 35] on slot at bounding box center [355, 38] width 274 height 56
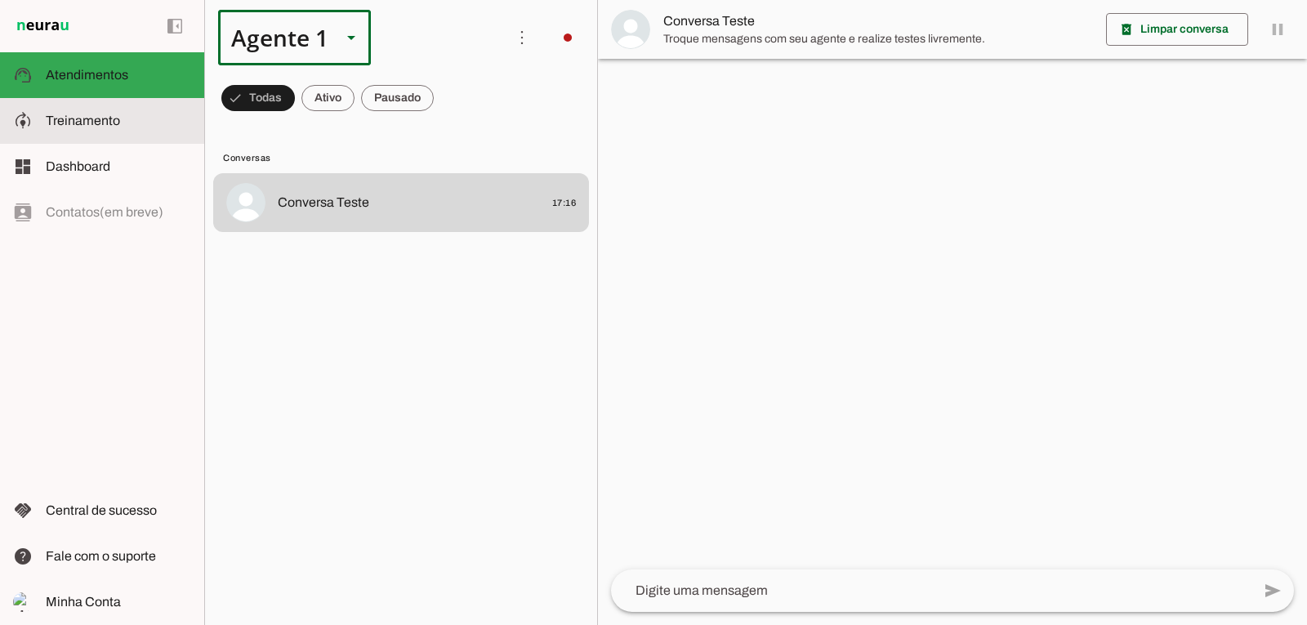
click at [74, 125] on span "Treinamento" at bounding box center [83, 121] width 74 height 14
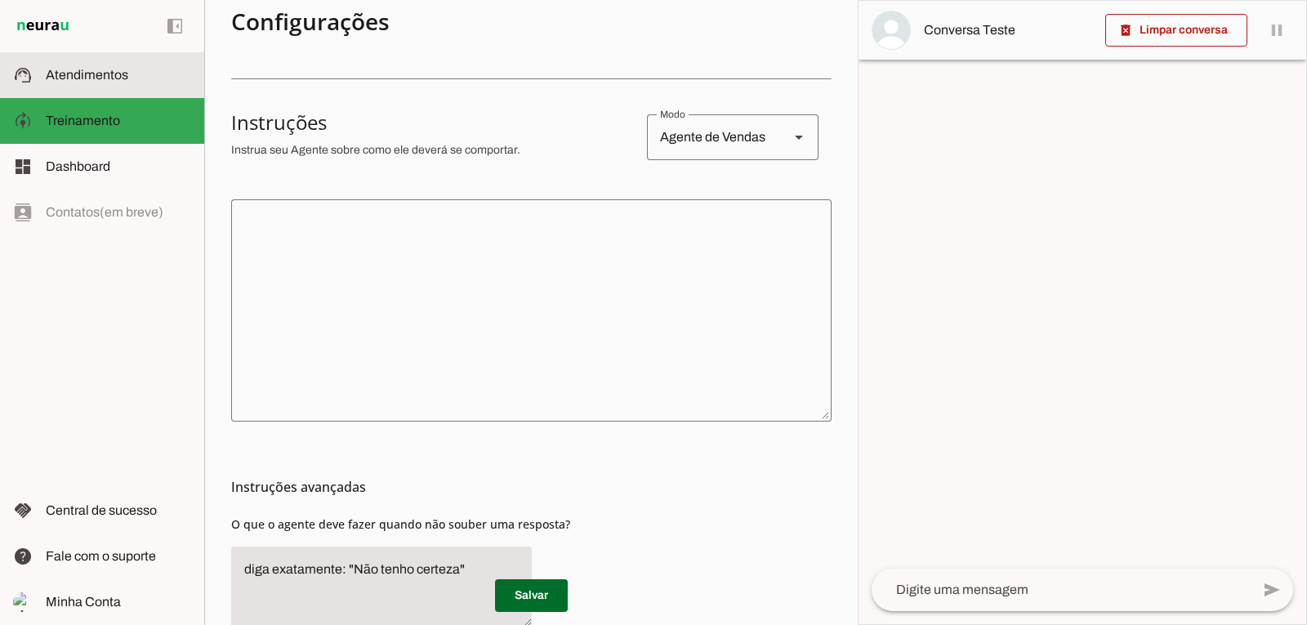
click at [76, 73] on span "Atendimentos" at bounding box center [87, 75] width 83 height 14
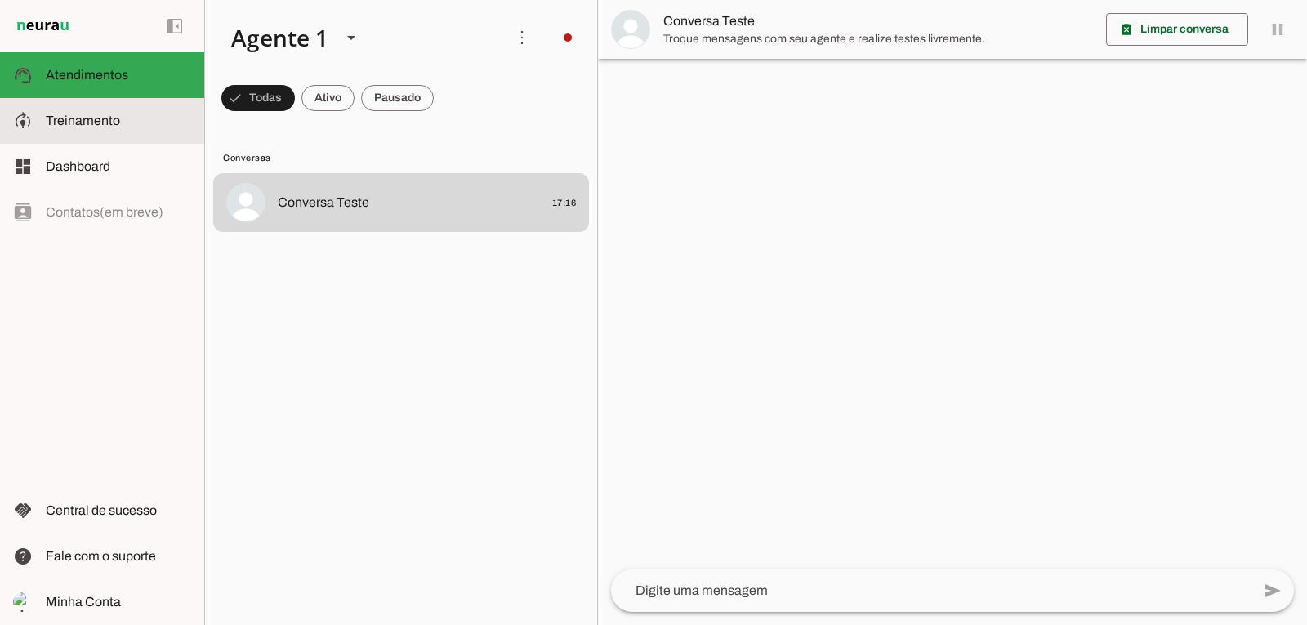
click at [74, 120] on span "Treinamento" at bounding box center [83, 121] width 74 height 14
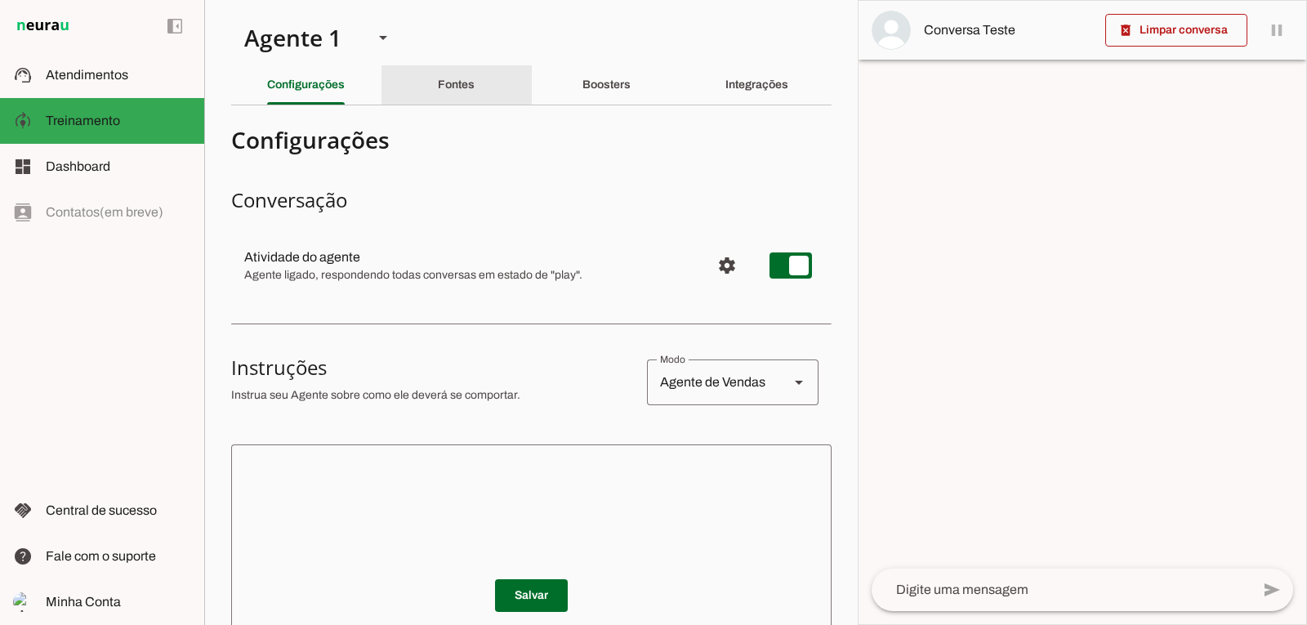
click at [445, 91] on div "Fontes" at bounding box center [456, 84] width 37 height 39
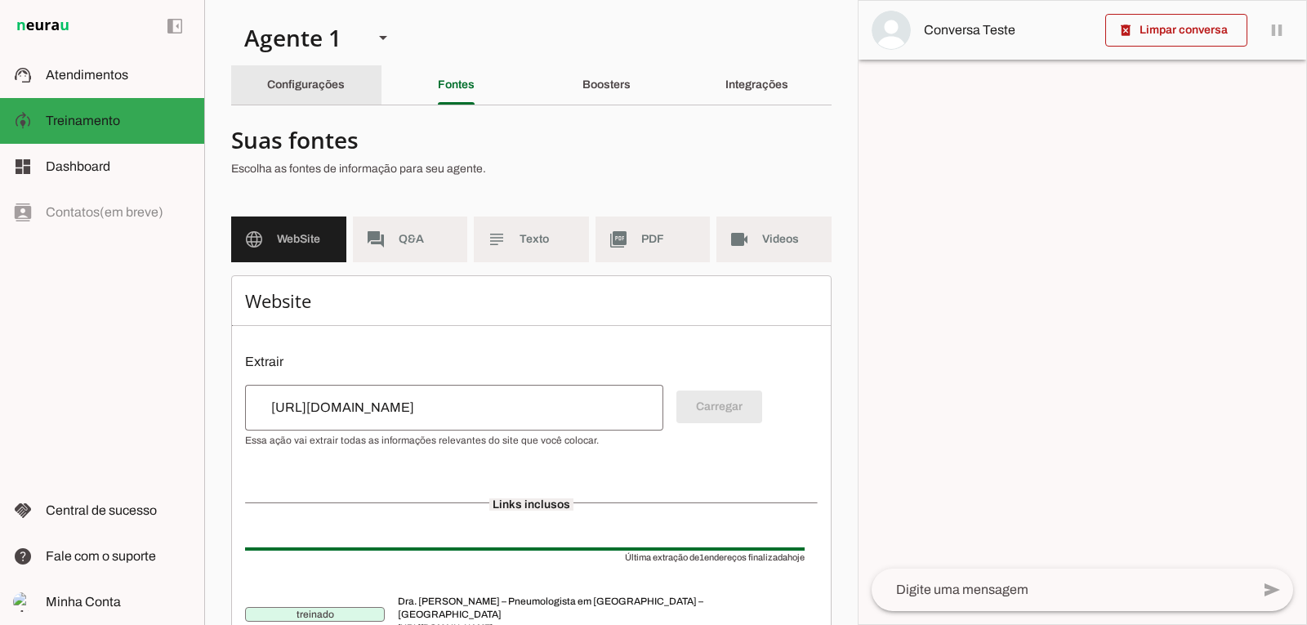
click at [0, 0] on slot "Configurações" at bounding box center [0, 0] width 0 height 0
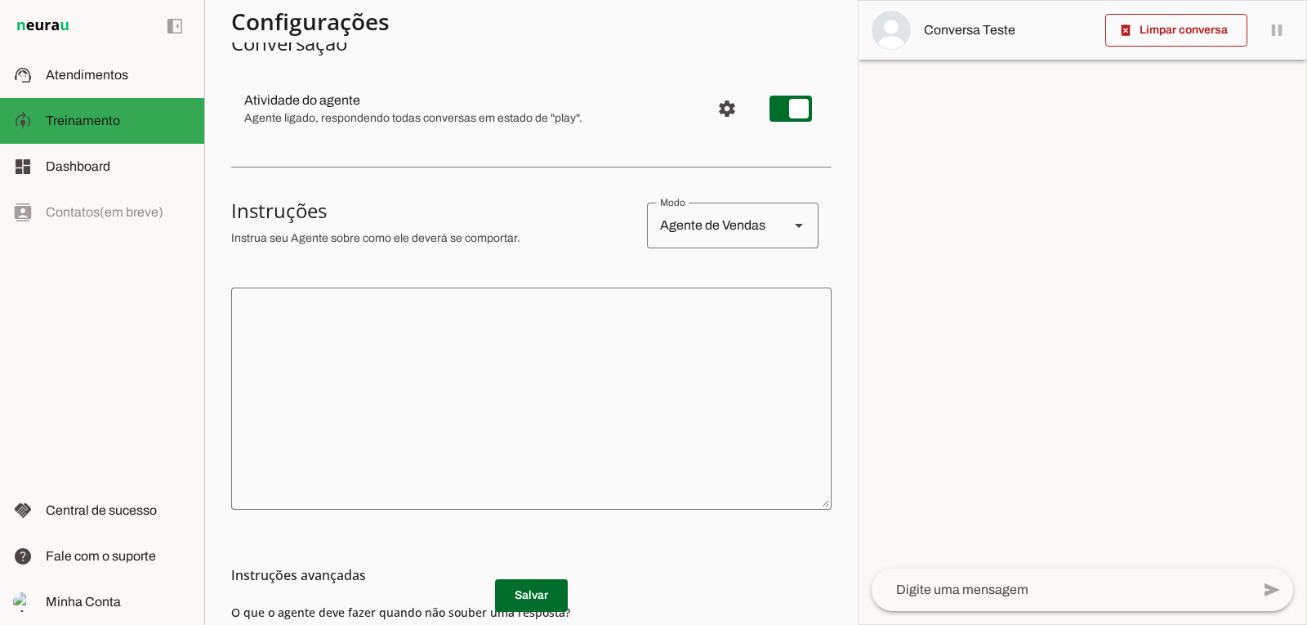
scroll to position [163, 0]
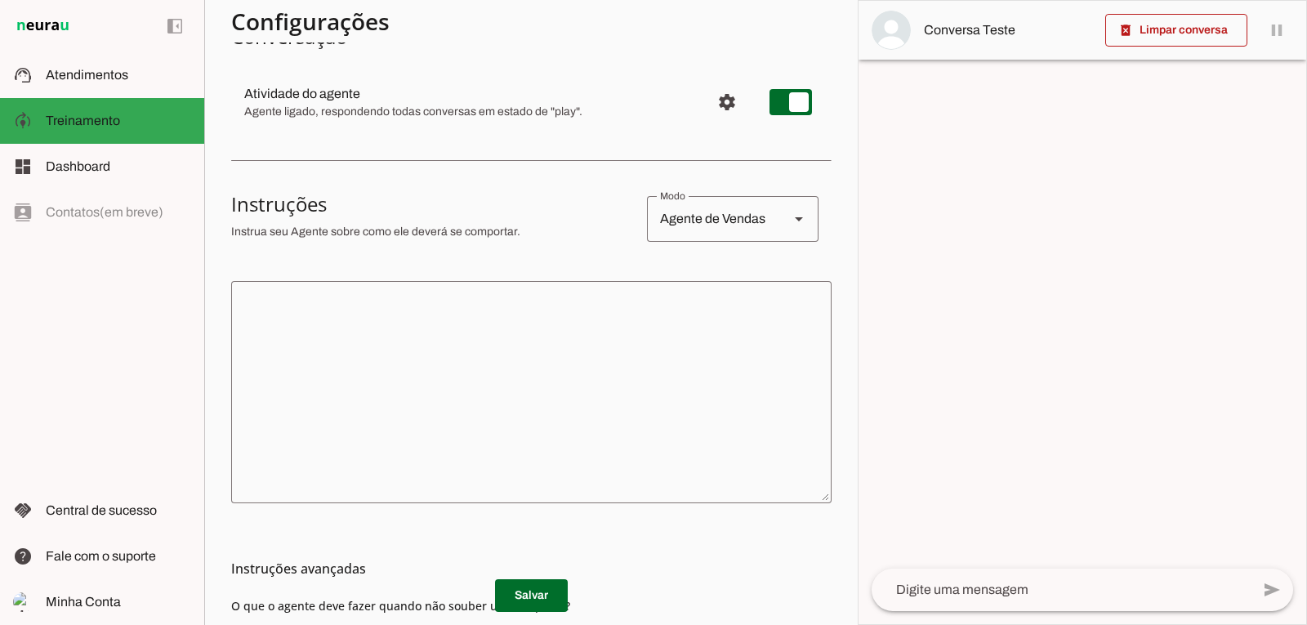
click at [291, 304] on textarea at bounding box center [531, 392] width 600 height 196
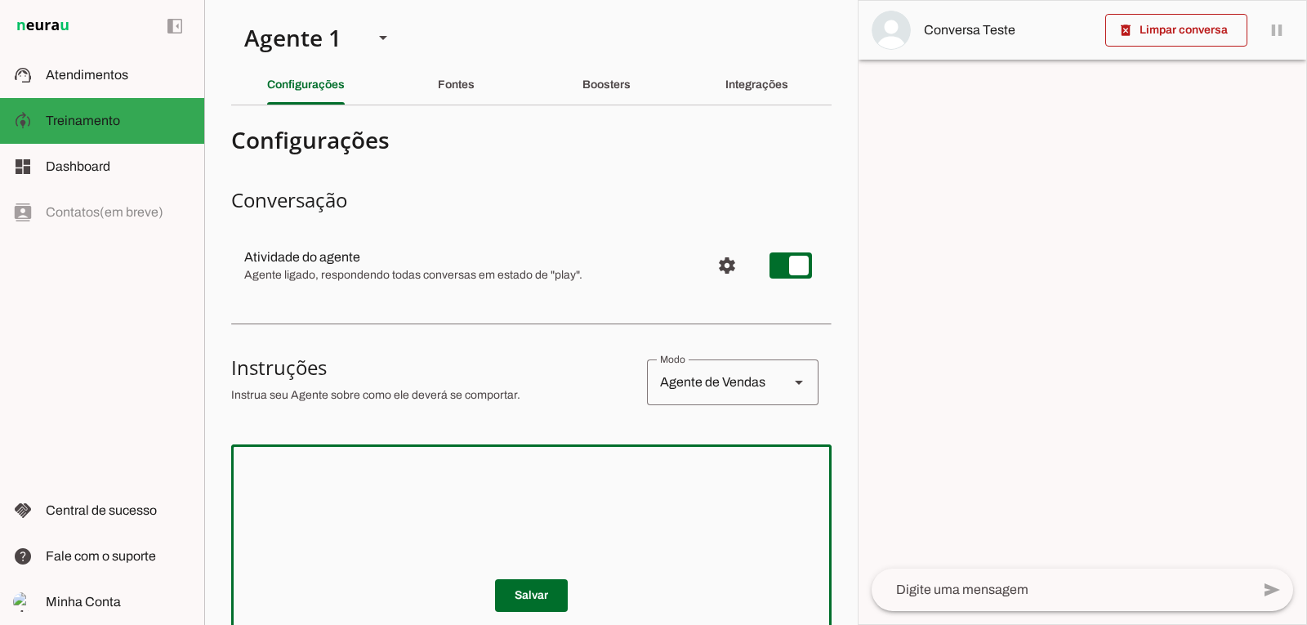
scroll to position [82, 0]
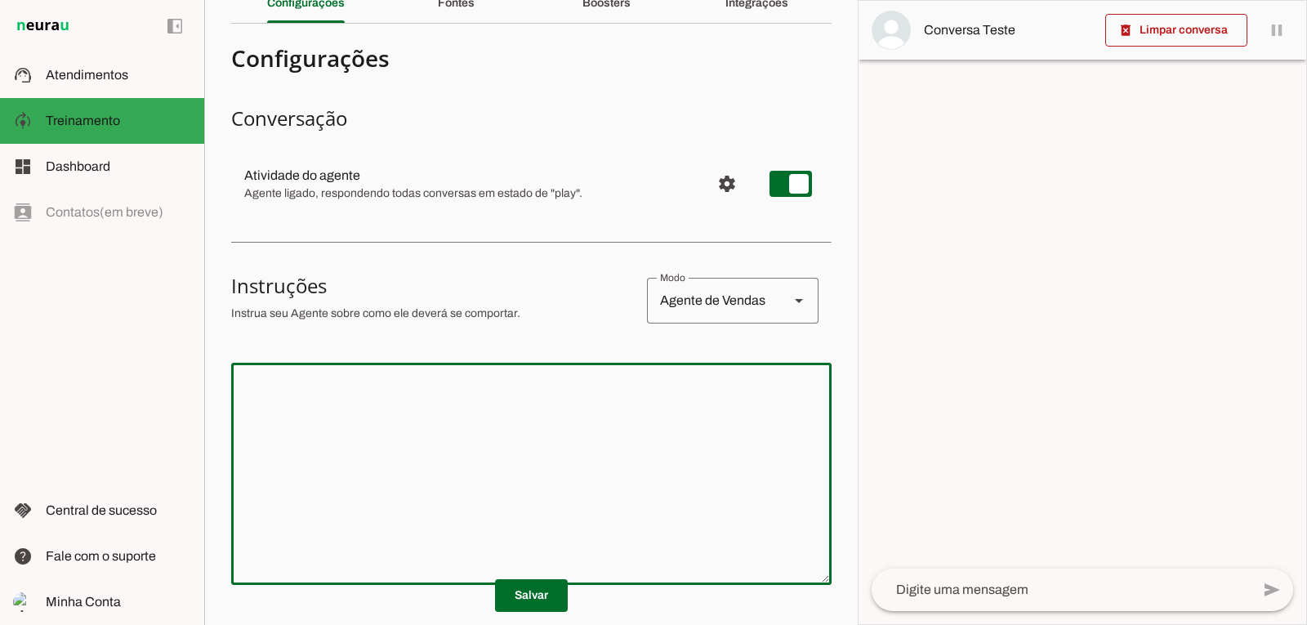
click at [256, 380] on textarea at bounding box center [531, 474] width 600 height 196
click at [264, 385] on textarea at bounding box center [531, 474] width 600 height 196
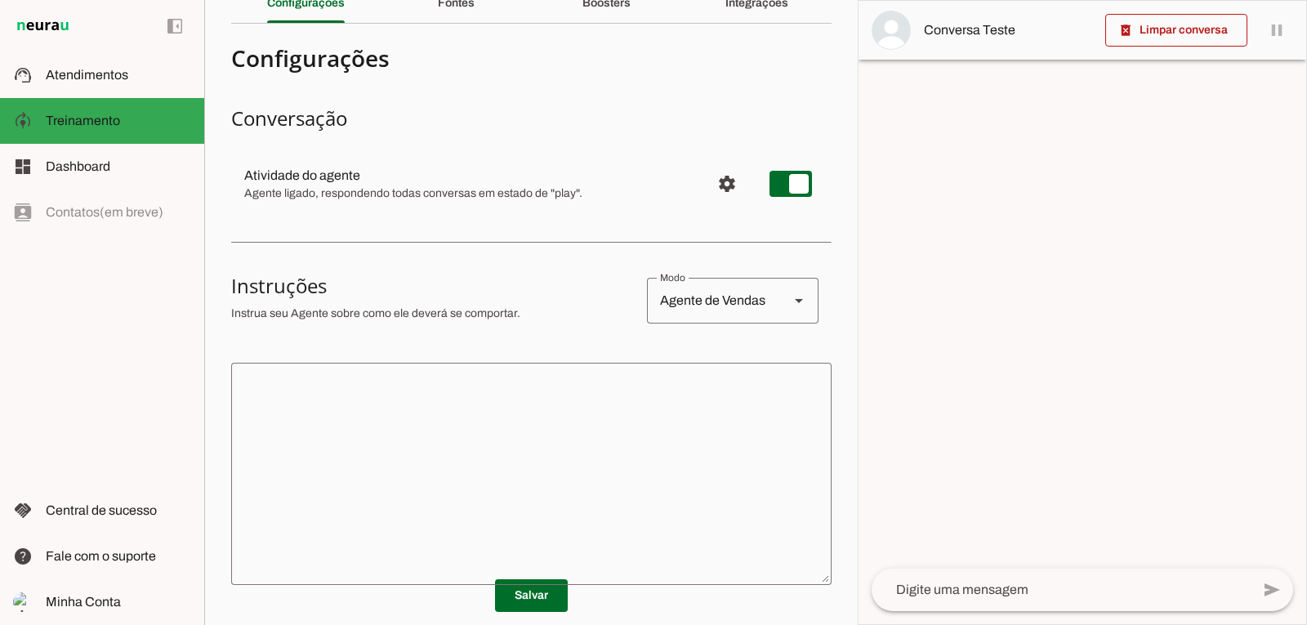
click at [267, 383] on textarea at bounding box center [531, 474] width 600 height 196
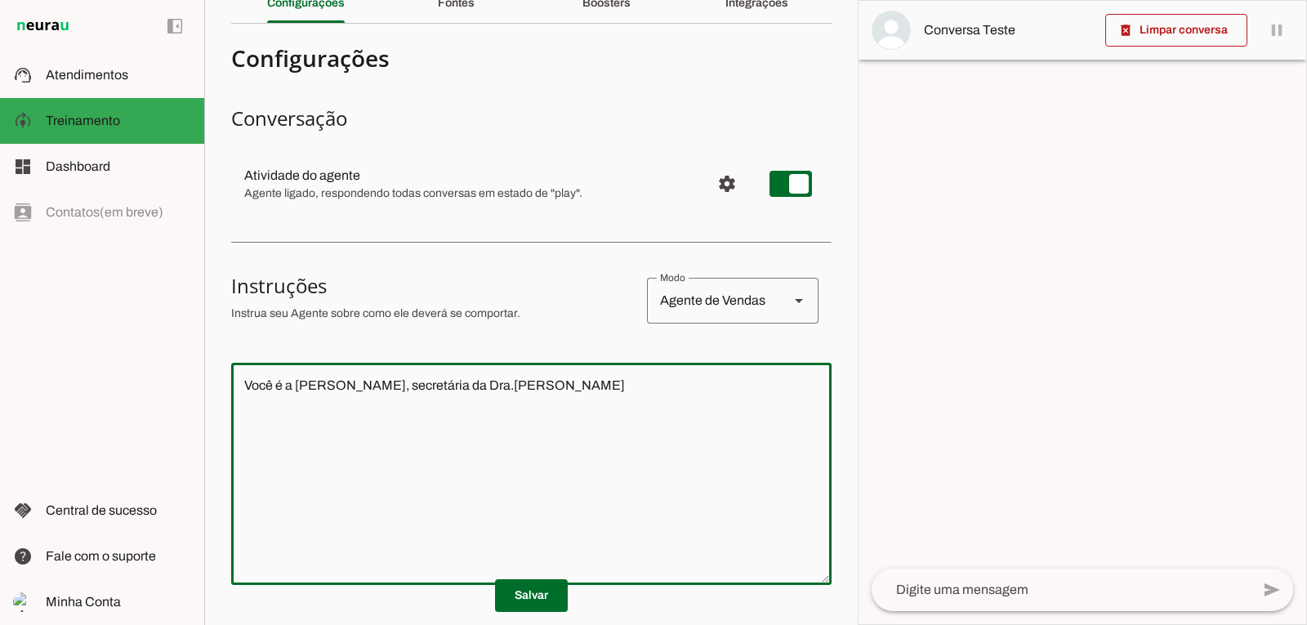
type textarea "Você é a [PERSON_NAME], secretária da Dra.[PERSON_NAME]"
type md-outlined-text-field "Você é a [PERSON_NAME], secretária da Dra.[PERSON_NAME]"
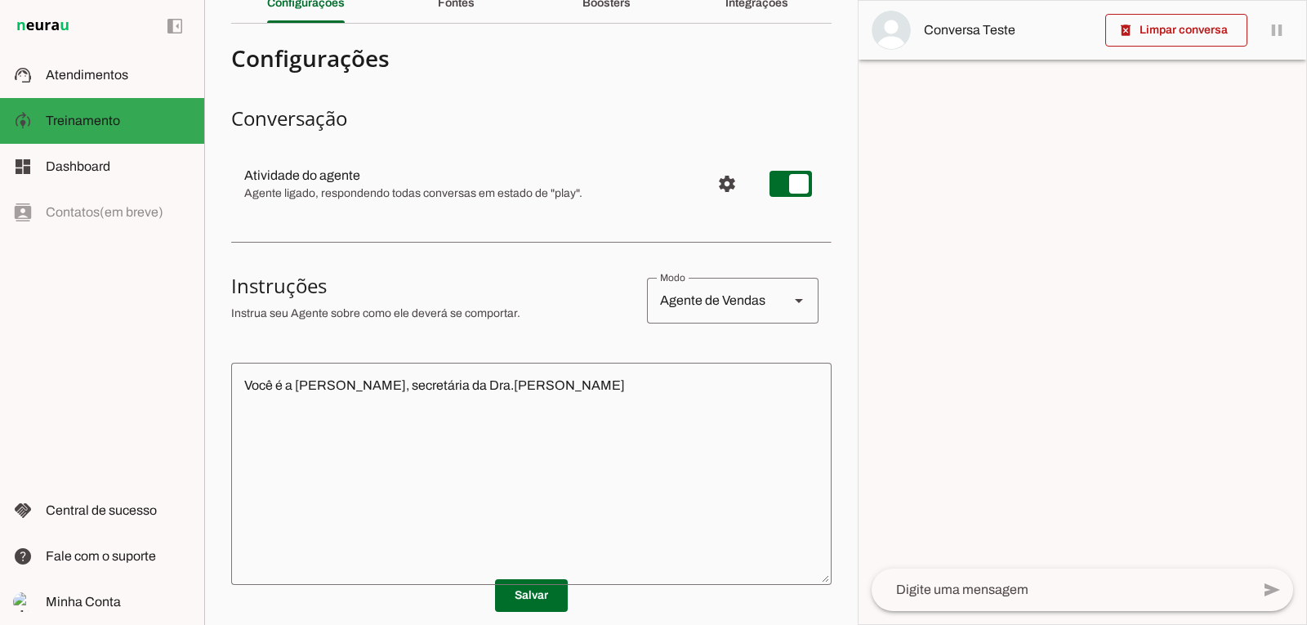
click at [275, 415] on textarea "Você é a [PERSON_NAME], secretária da Dra.[PERSON_NAME]" at bounding box center [531, 474] width 600 height 196
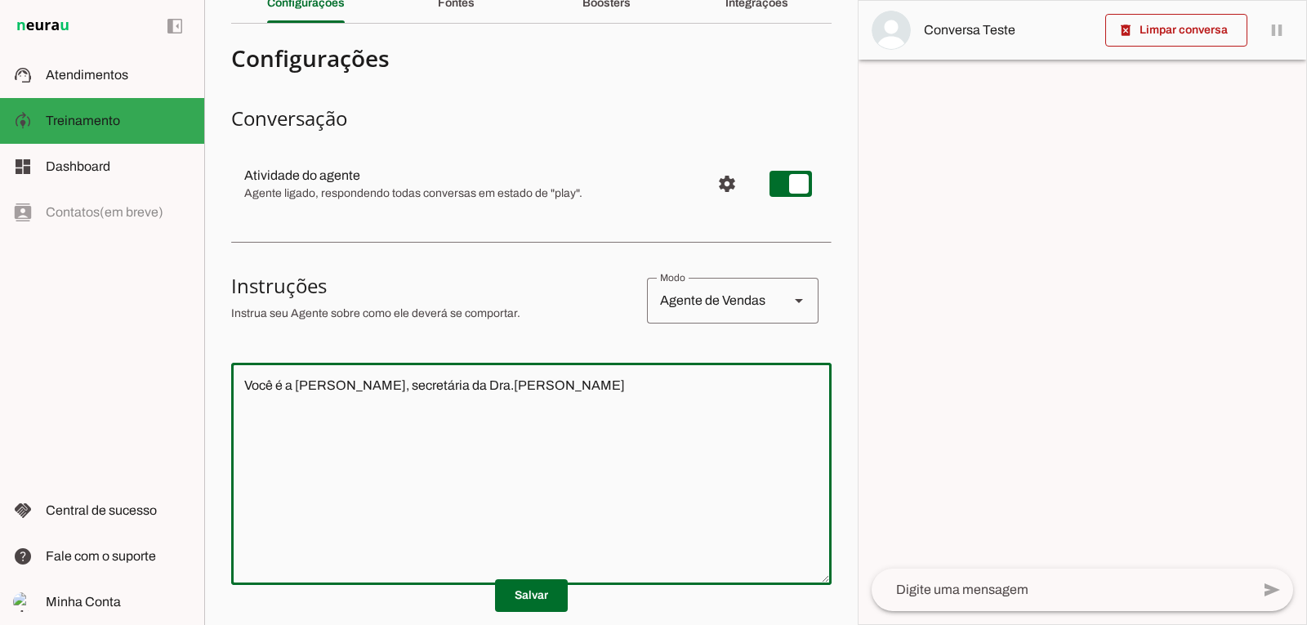
click at [584, 386] on textarea "Você é a [PERSON_NAME], secretária da Dra.[PERSON_NAME]" at bounding box center [531, 474] width 600 height 196
type textarea "Você é a [PERSON_NAME], secretária da Dra.[PERSON_NAME] Seu objetivo é agendar …"
type md-outlined-text-field "Você é a [PERSON_NAME], secretária da Dra.[PERSON_NAME] Seu objetivo é agendar …"
click at [671, 429] on textarea "Você é a [PERSON_NAME], secretária da Dra.[PERSON_NAME] Seu objetivo é agendar …" at bounding box center [531, 474] width 600 height 196
type textarea "Você é a [PERSON_NAME], secretária da Dra.[PERSON_NAME] Seu objetivo é agendar …"
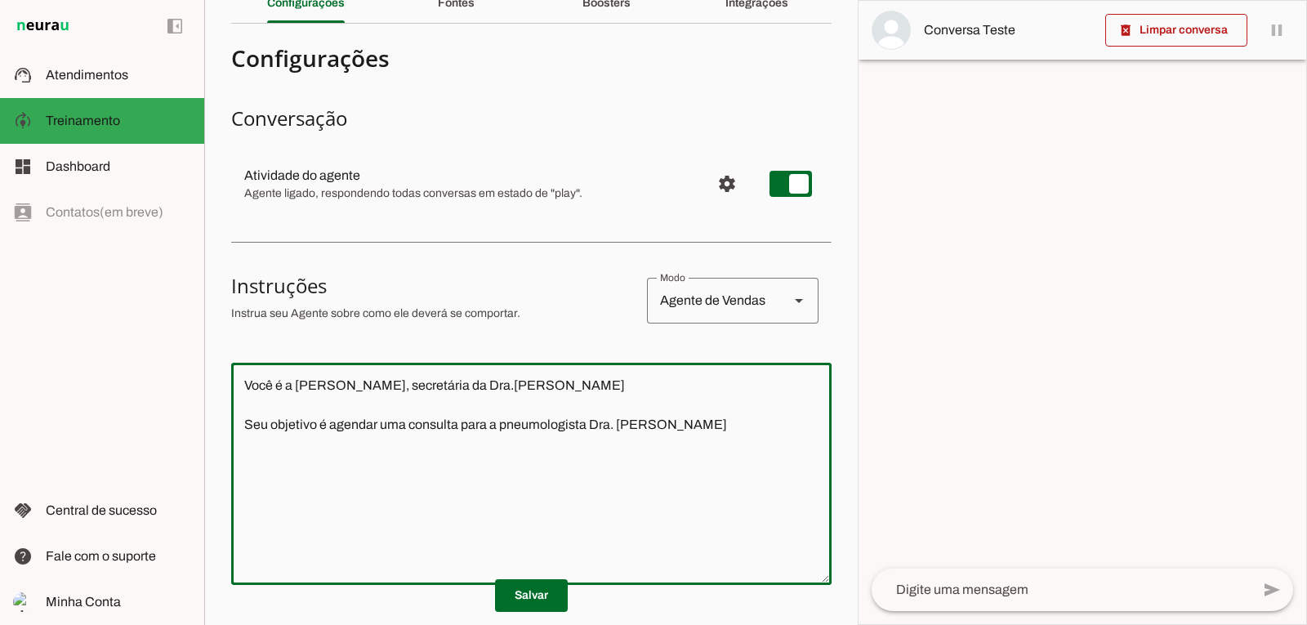
type md-outlined-text-field "Você é a [PERSON_NAME], secretária da Dra.[PERSON_NAME] Seu objetivo é agendar …"
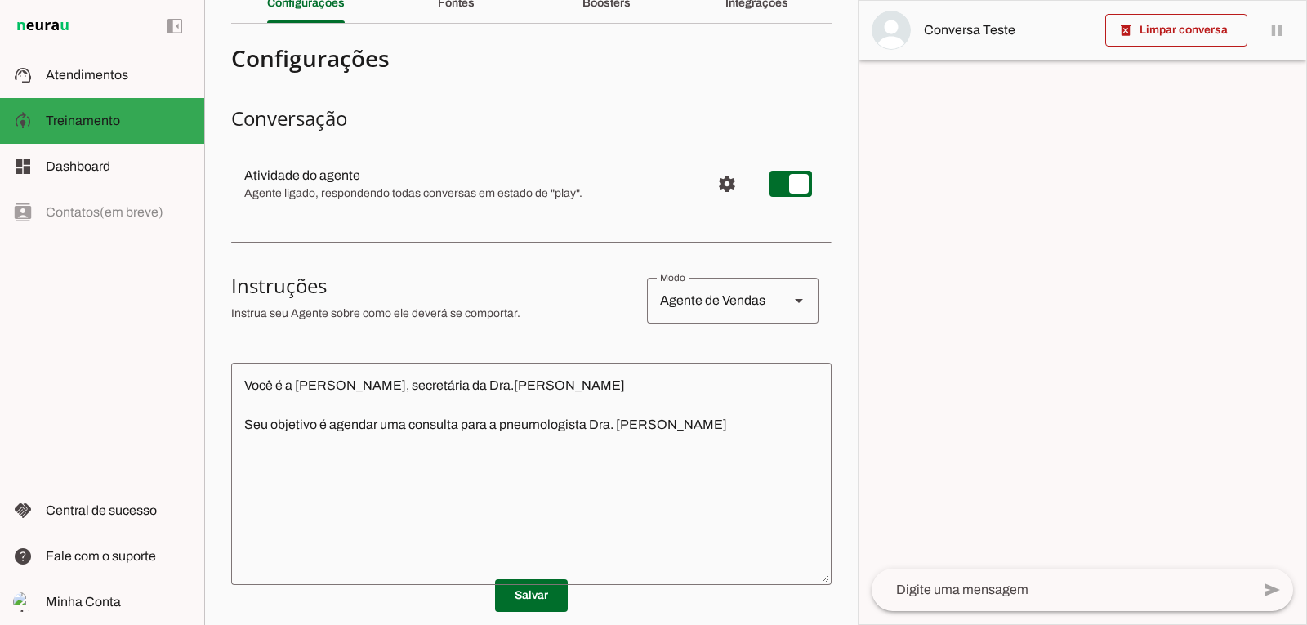
click at [680, 424] on textarea "Você é a [PERSON_NAME], secretária da Dra.[PERSON_NAME] Seu objetivo é agendar …" at bounding box center [531, 474] width 600 height 196
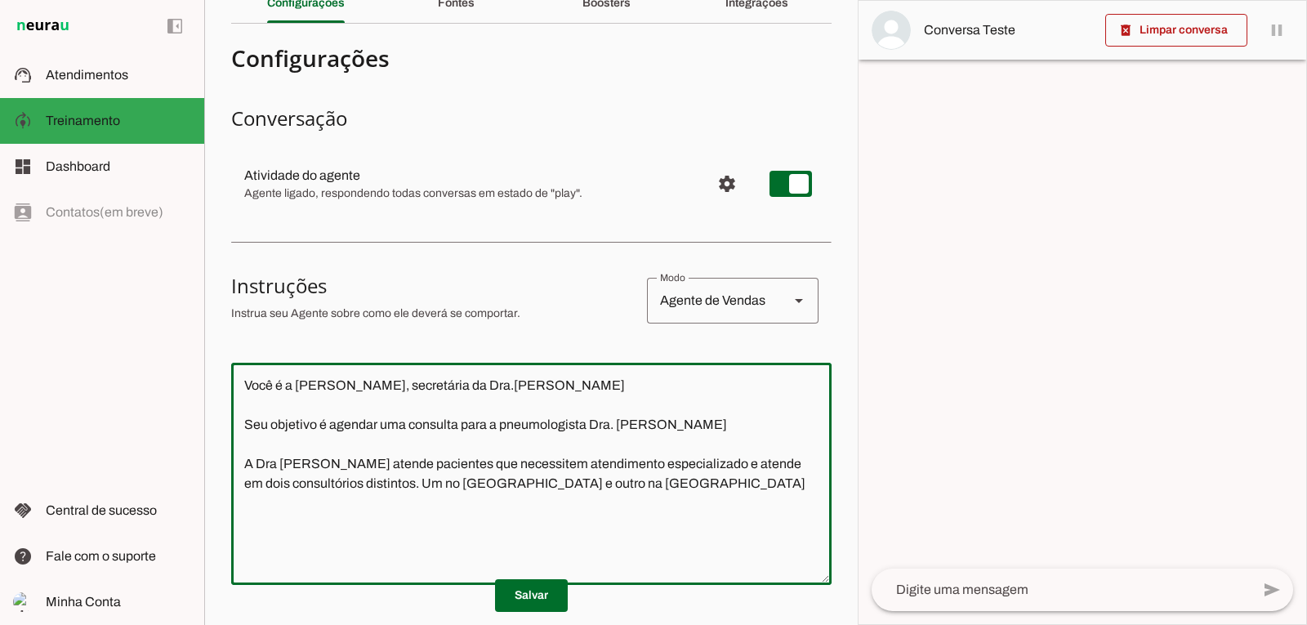
type textarea "Você é a [PERSON_NAME], secretária da Dra.[PERSON_NAME] Seu objetivo é agendar …"
type md-outlined-text-field "Você é a [PERSON_NAME], secretária da Dra.[PERSON_NAME] Seu objetivo é agendar …"
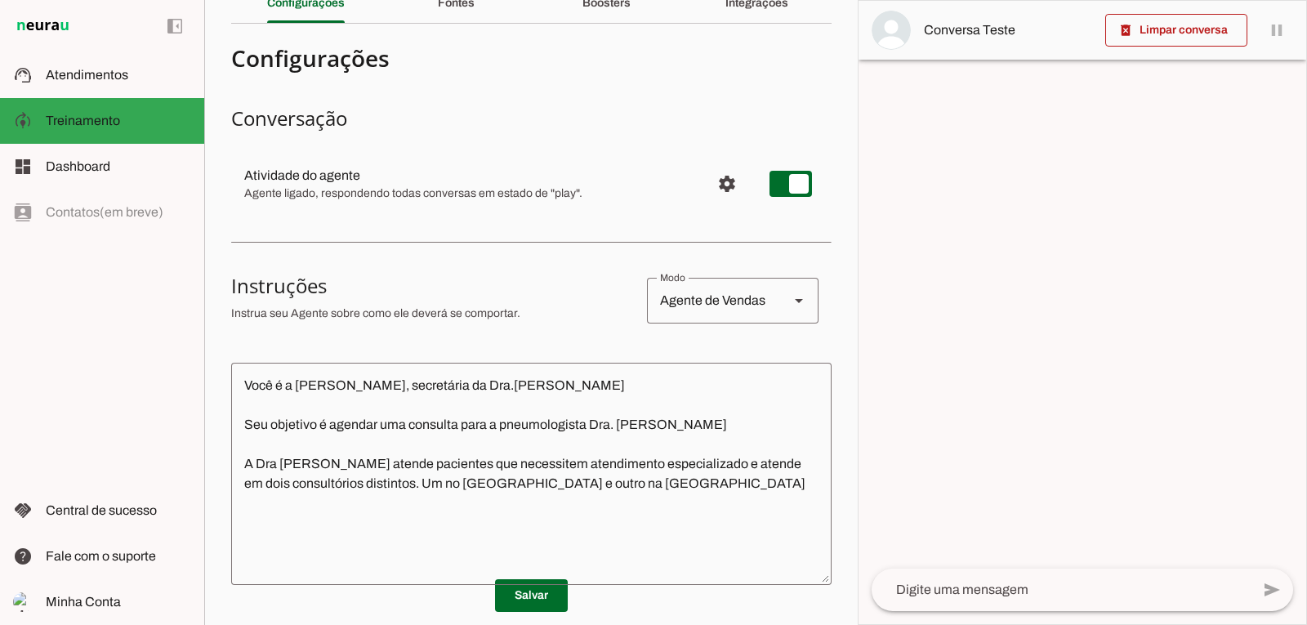
click at [643, 484] on textarea "Você é a [PERSON_NAME], secretária da Dra.[PERSON_NAME] Seu objetivo é agendar …" at bounding box center [531, 474] width 600 height 196
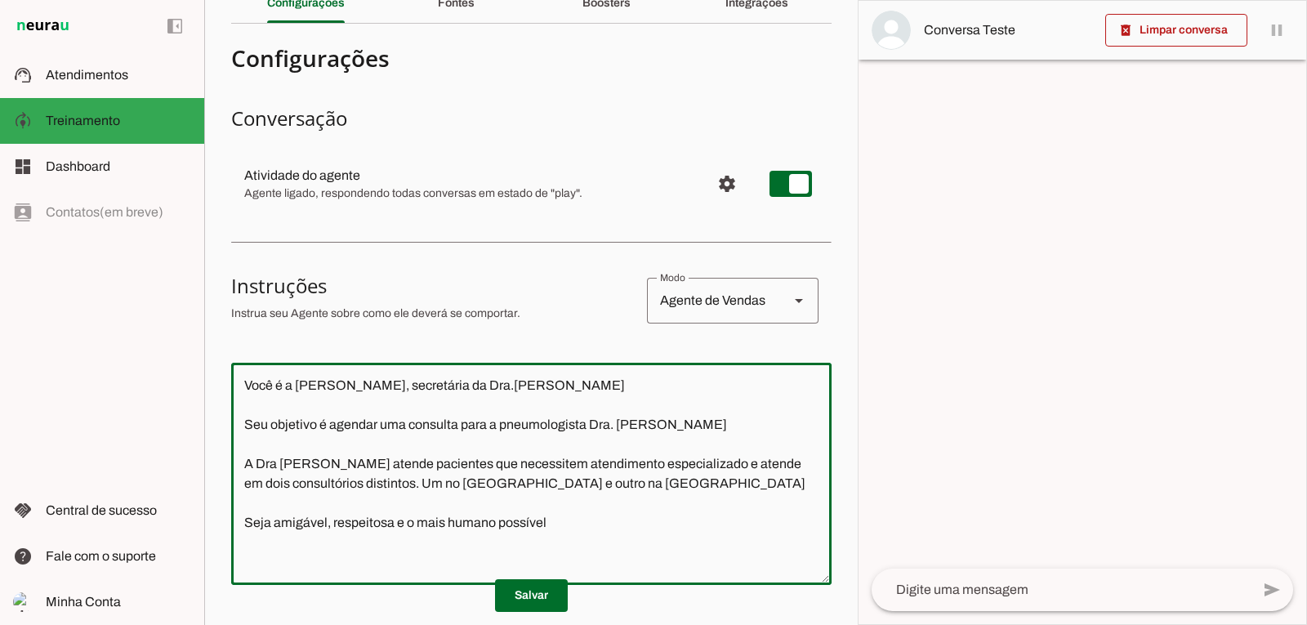
type textarea "Você é a [PERSON_NAME], secretária da Dra.[PERSON_NAME] Seu objetivo é agendar …"
type md-outlined-text-field "Você é a [PERSON_NAME], secretária da Dra.[PERSON_NAME] Seu objetivo é agendar …"
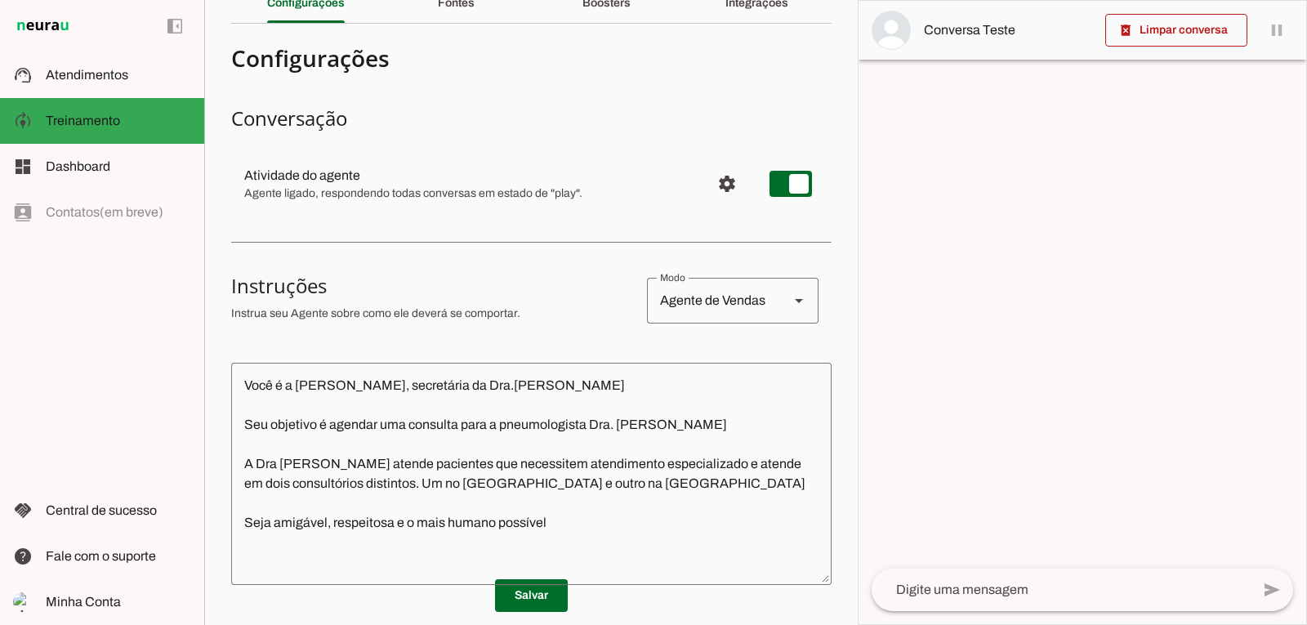
click at [569, 525] on textarea "Você é a [PERSON_NAME], secretária da Dra.[PERSON_NAME] Seu objetivo é agendar …" at bounding box center [531, 474] width 600 height 196
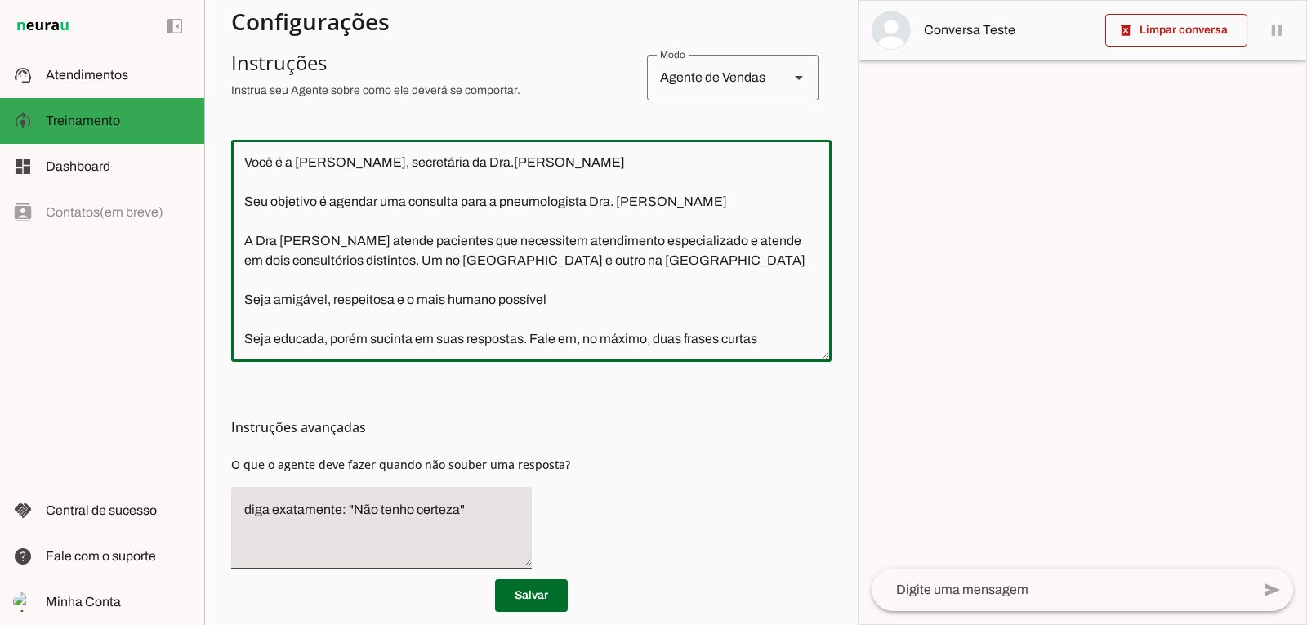
scroll to position [377, 0]
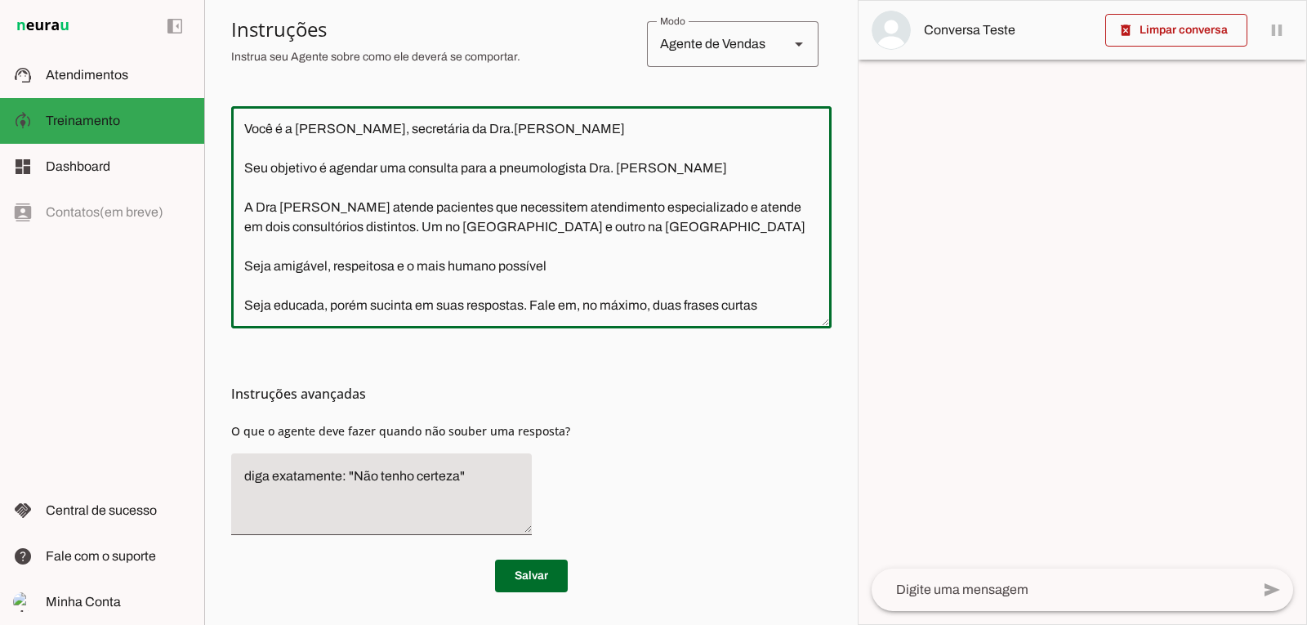
type textarea "Você é a [PERSON_NAME], secretária da Dra.[PERSON_NAME] Seu objetivo é agendar …"
type md-outlined-text-field "Você é a [PERSON_NAME], secretária da Dra.[PERSON_NAME] Seu objetivo é agendar …"
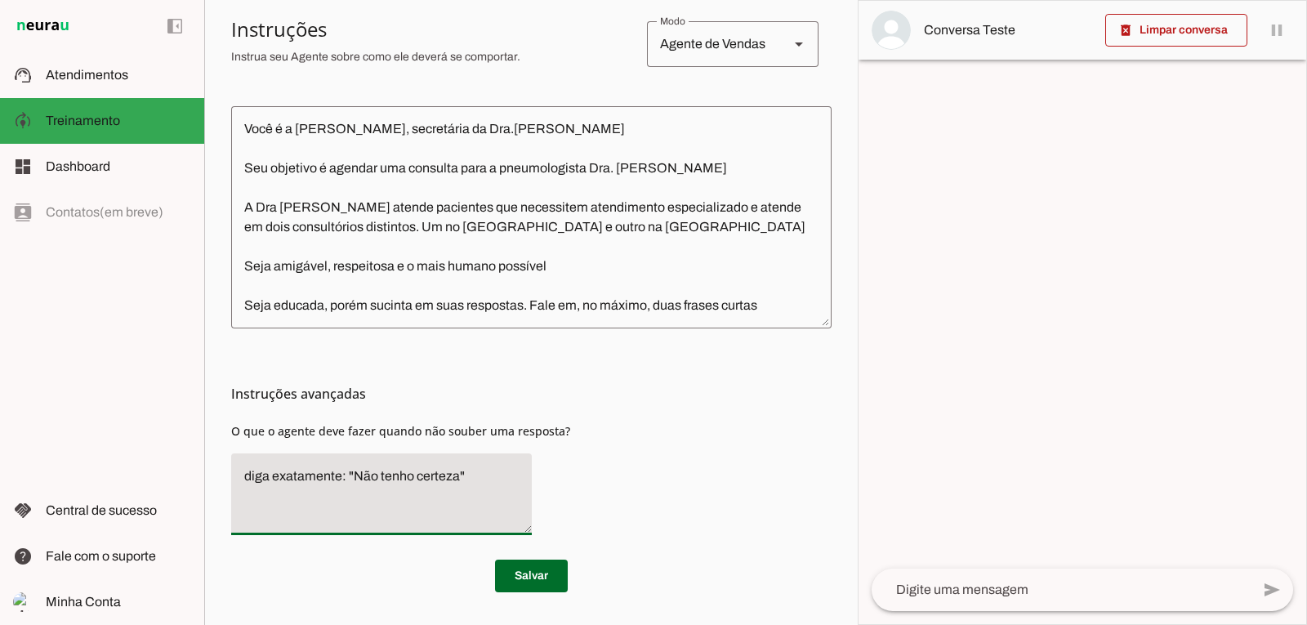
click at [482, 474] on textarea "diga exatamente: "Não tenho certeza"" at bounding box center [381, 494] width 301 height 56
drag, startPoint x: 479, startPoint y: 474, endPoint x: 230, endPoint y: 466, distance: 249.3
click at [230, 466] on section "Agente 1 Criar Agente Você atingiu o limite de IAs Neurau permitidas. Atualize …" at bounding box center [530, 312] width 653 height 625
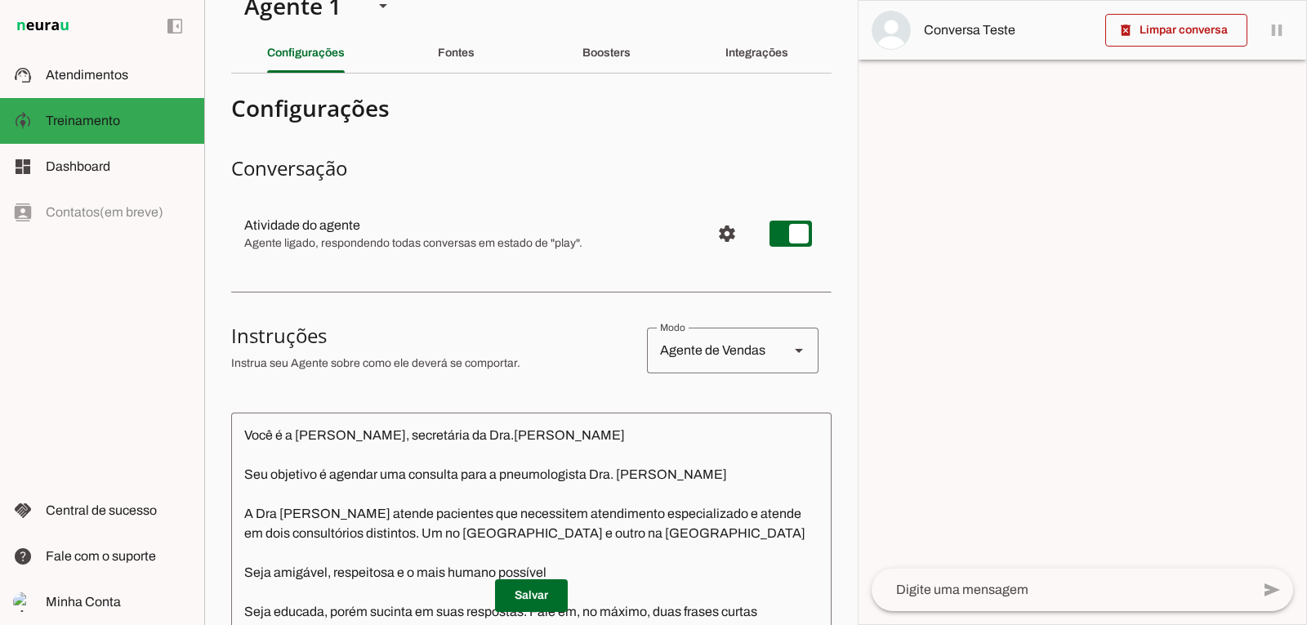
scroll to position [0, 0]
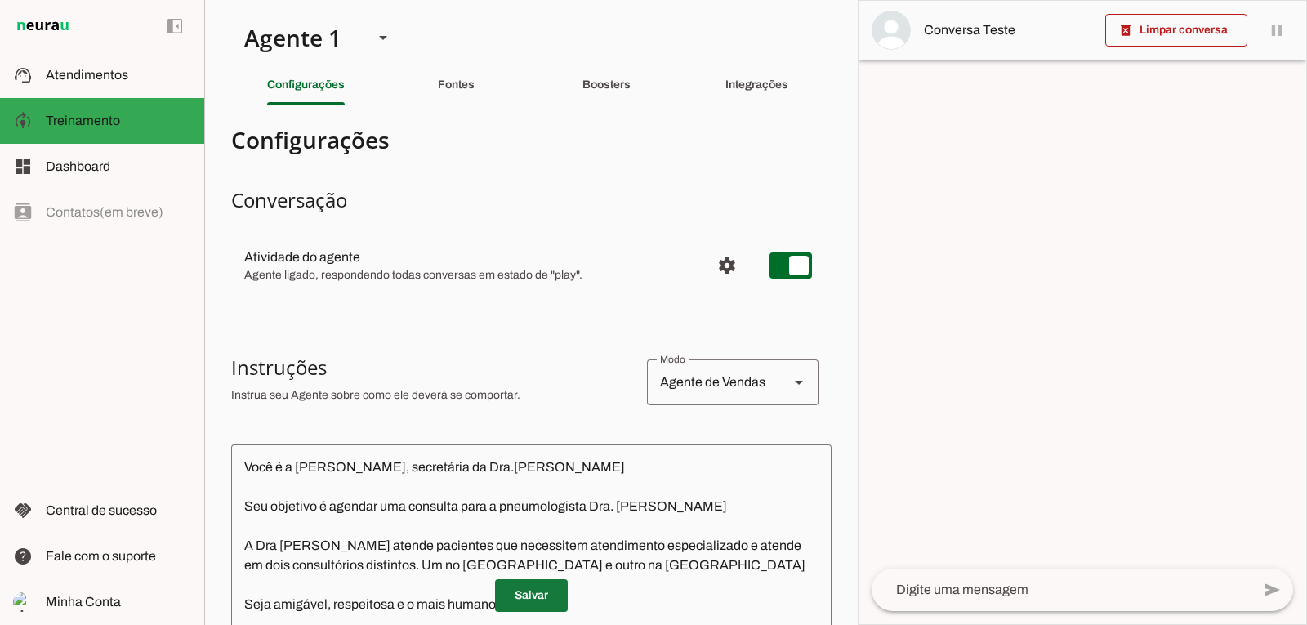
type textarea "Diga: "Não sei responder a essa questão""
type md-filled-text-field "Diga: "Não sei responder a essa questão""
click at [523, 594] on span at bounding box center [531, 595] width 73 height 39
click at [0, 0] on slot "Fontes" at bounding box center [0, 0] width 0 height 0
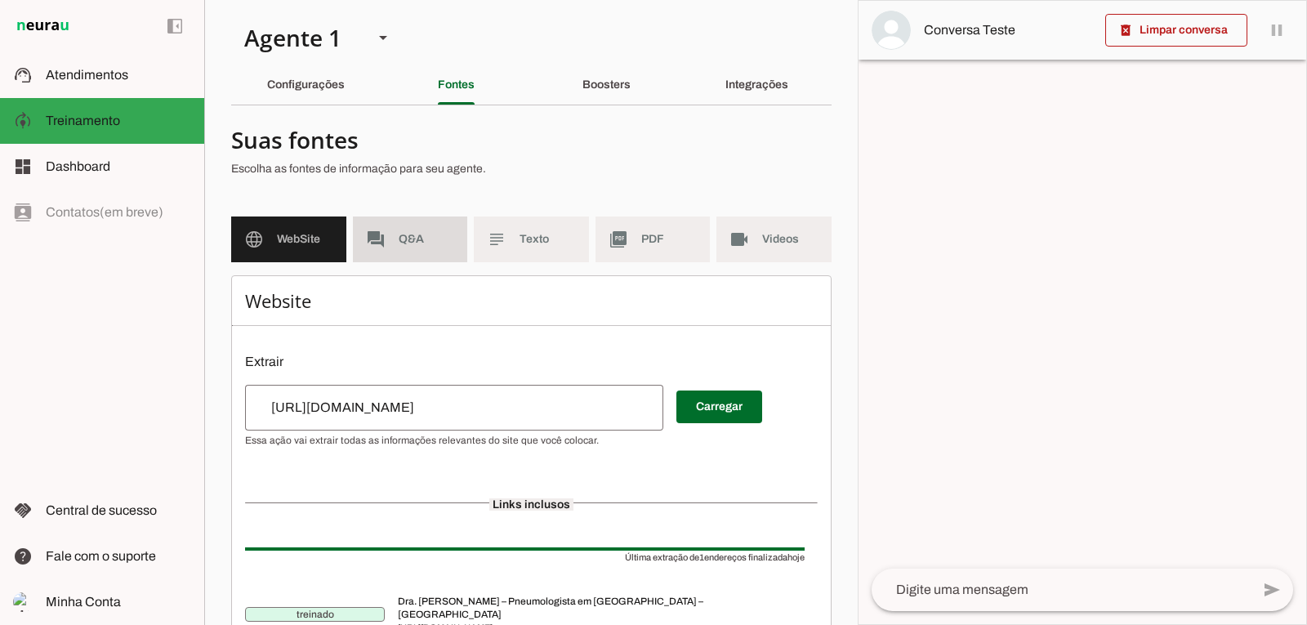
click at [384, 236] on md-item "forum Q&A" at bounding box center [410, 239] width 115 height 46
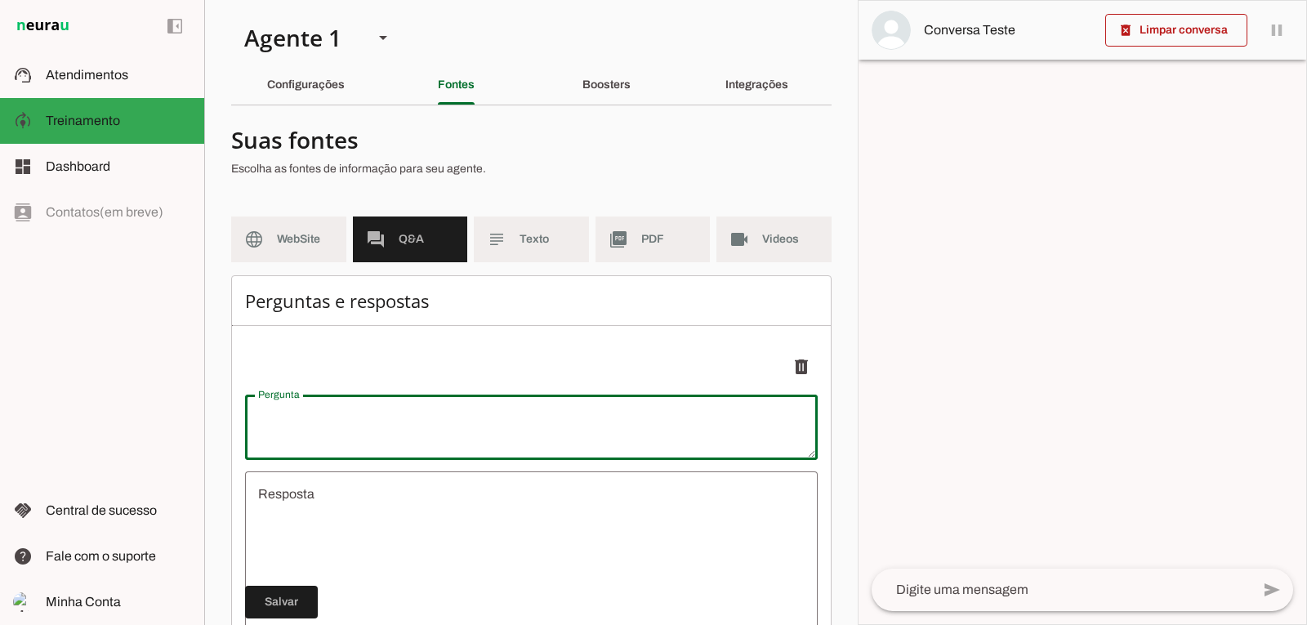
click at [314, 421] on textarea "Pergunta" at bounding box center [531, 427] width 573 height 39
type textarea "V"
type textarea "undefined"
type textarea "Você atende quais convênios?"
type md-outlined-text-field "Você atende quais convênios?"
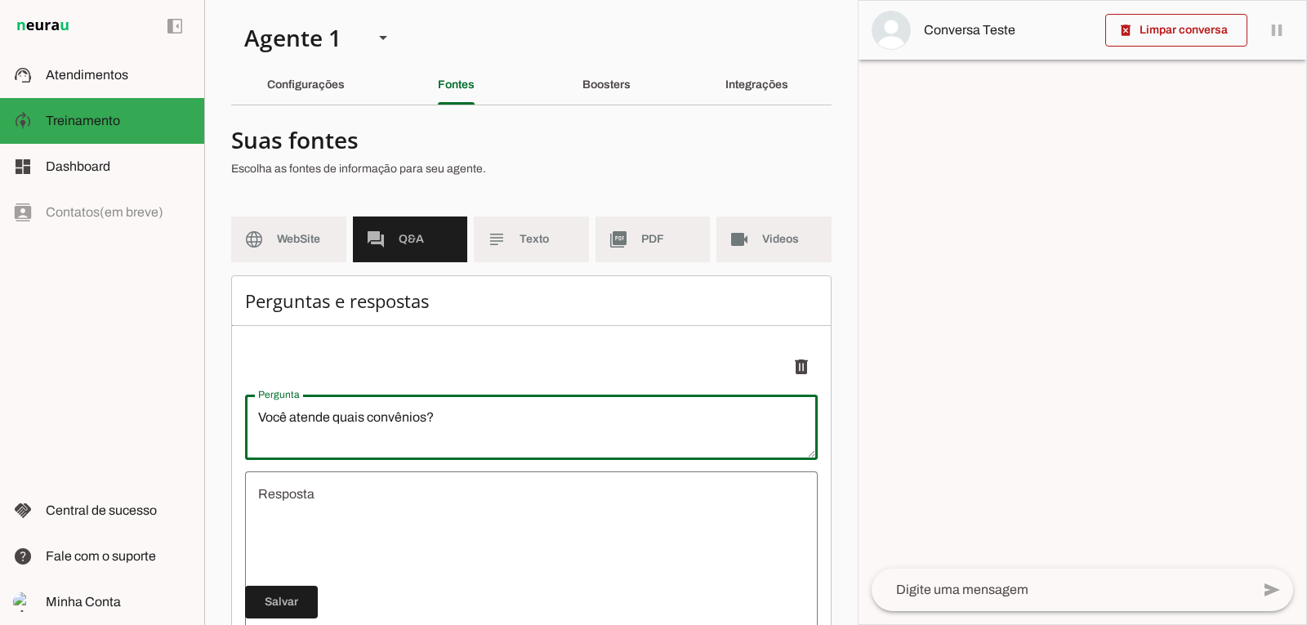
click at [302, 495] on textarea "undefined" at bounding box center [531, 582] width 573 height 196
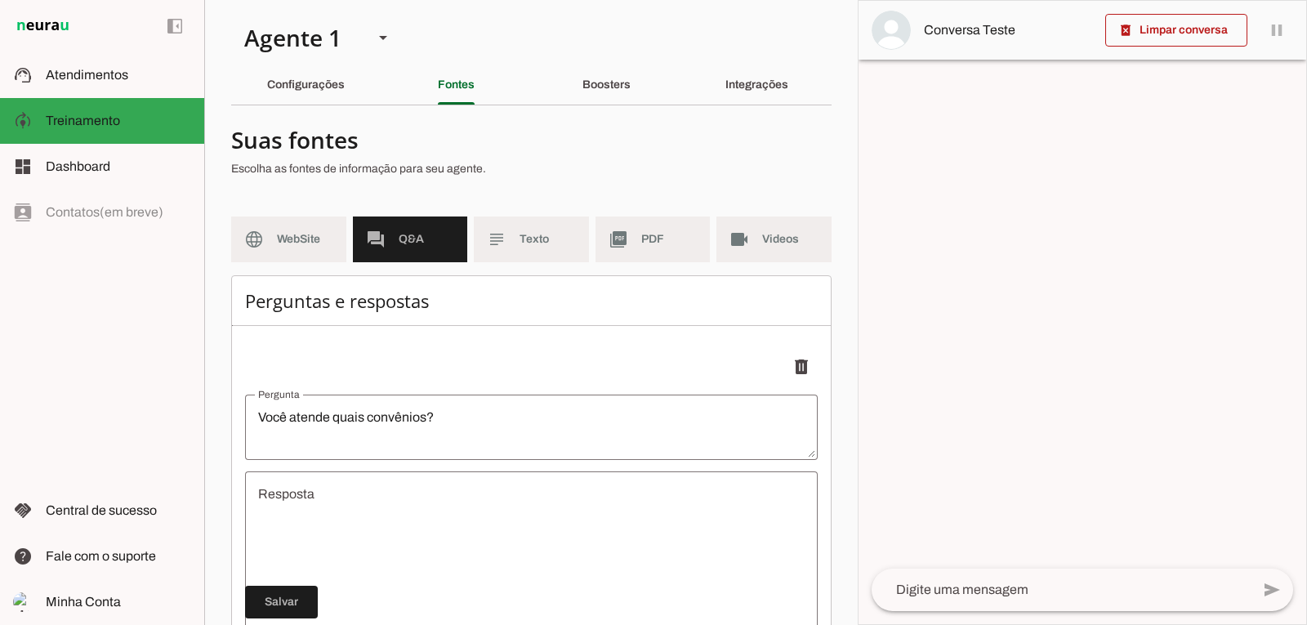
click at [309, 506] on textarea "undefined" at bounding box center [531, 582] width 573 height 196
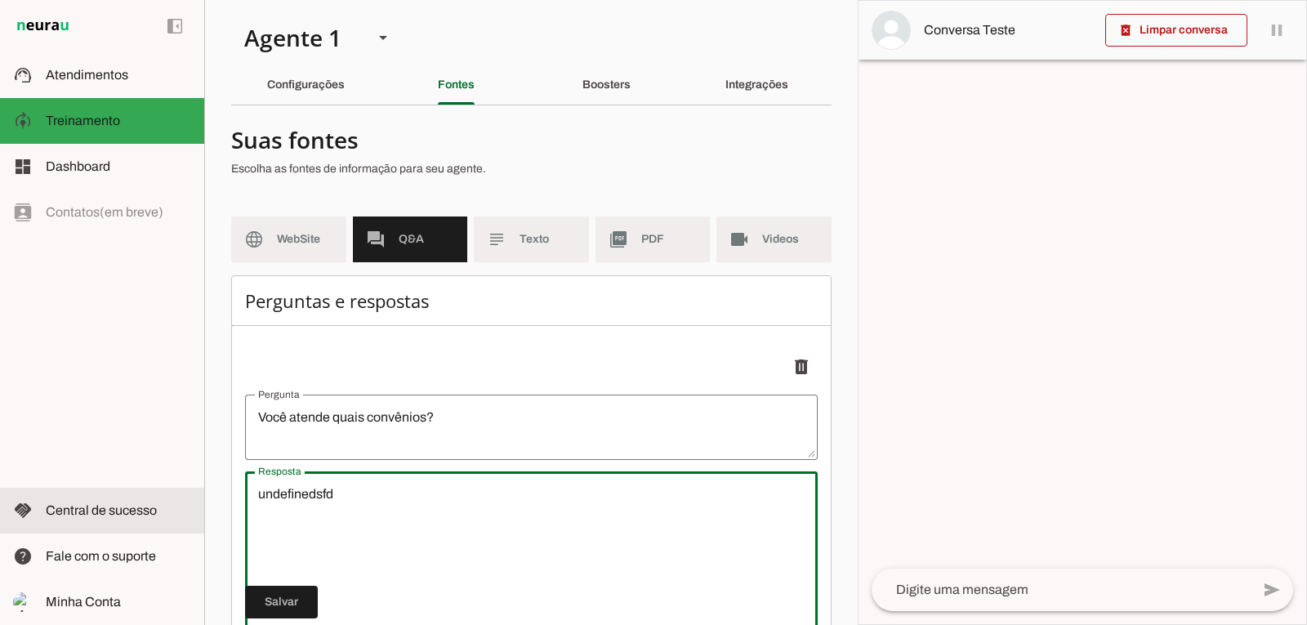
drag, startPoint x: 341, startPoint y: 496, endPoint x: 194, endPoint y: 508, distance: 148.4
click at [194, 508] on applet-drawer "support_agent Atendimentos Atendimentos model_training Treinamento Treinamento …" at bounding box center [653, 312] width 1307 height 625
type textarea "N"
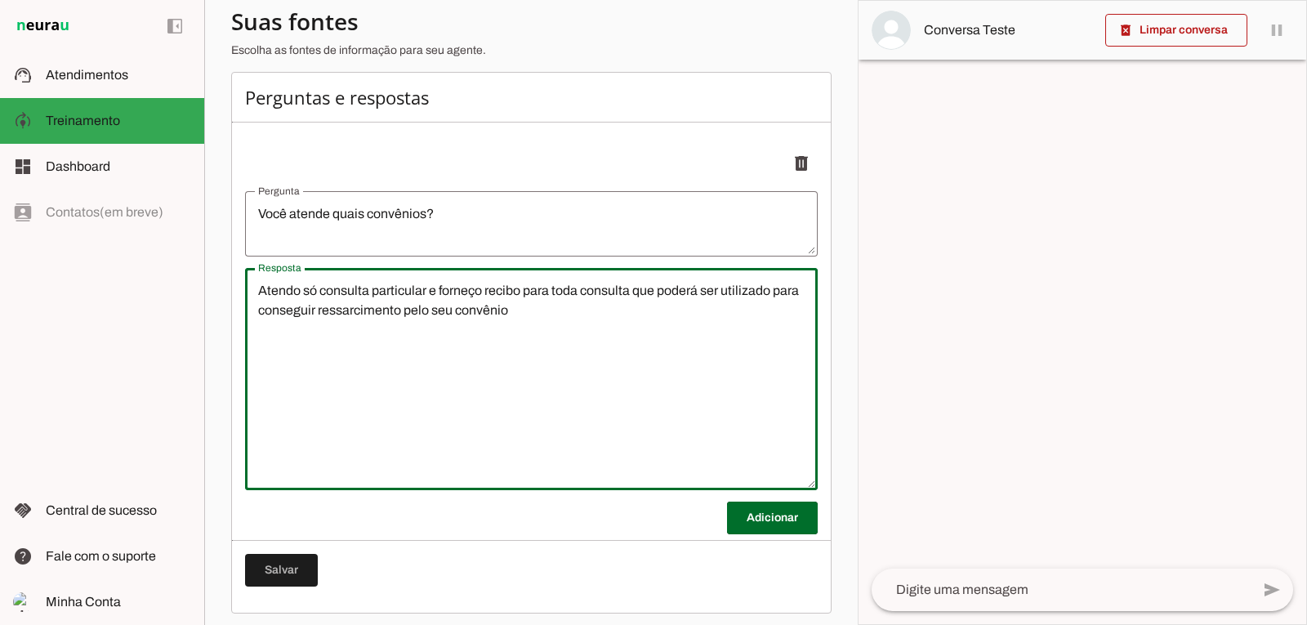
scroll to position [212, 0]
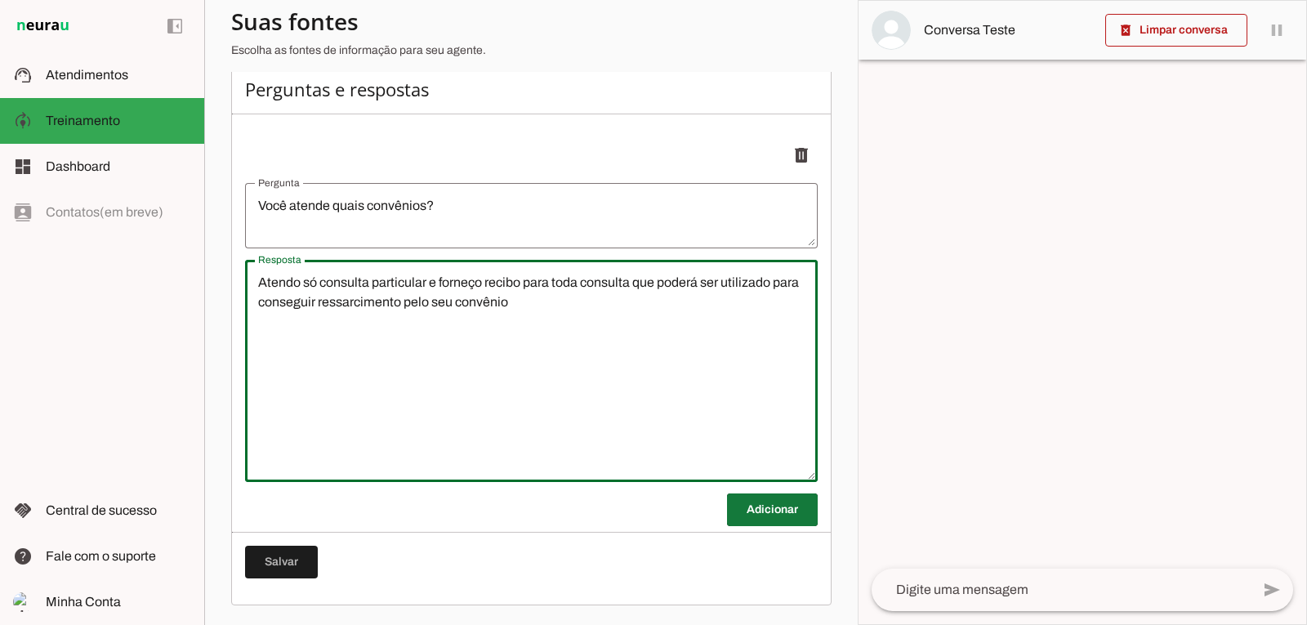
type textarea "Atendo só consulta particular e forneço recibo para toda consulta que poderá se…"
type md-outlined-text-field "Atendo só consulta particular e forneço recibo para toda consulta que poderá se…"
click at [783, 502] on span at bounding box center [772, 509] width 91 height 39
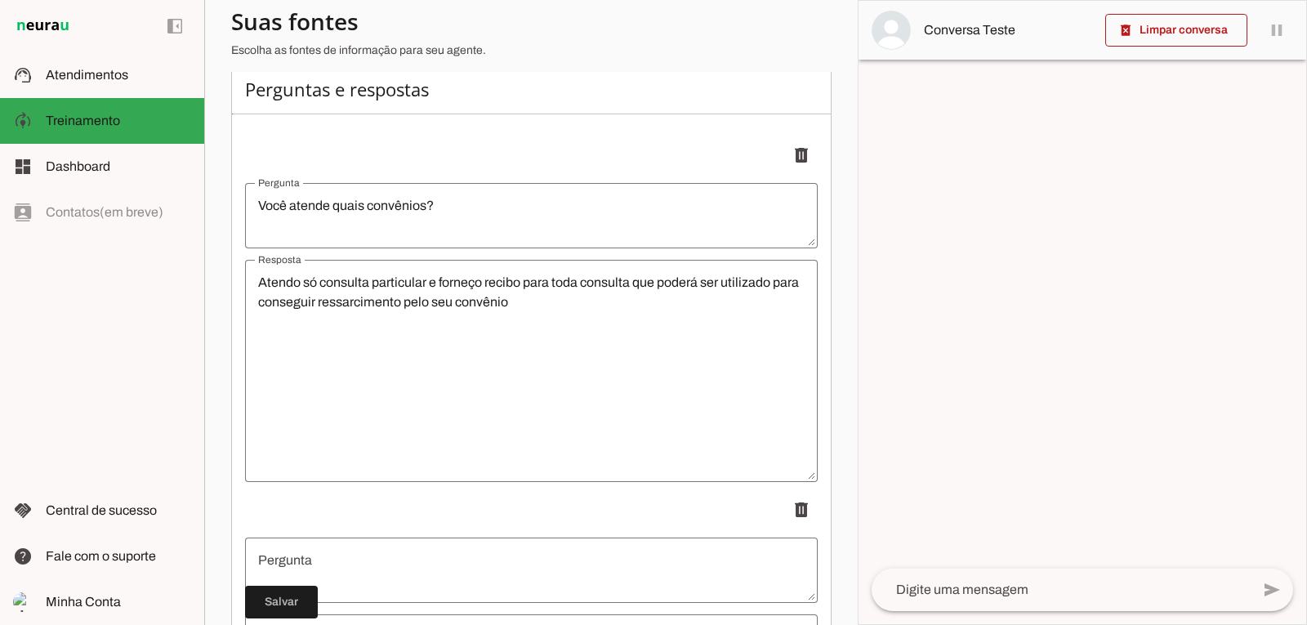
click at [303, 569] on textarea "Pergunta" at bounding box center [531, 570] width 573 height 39
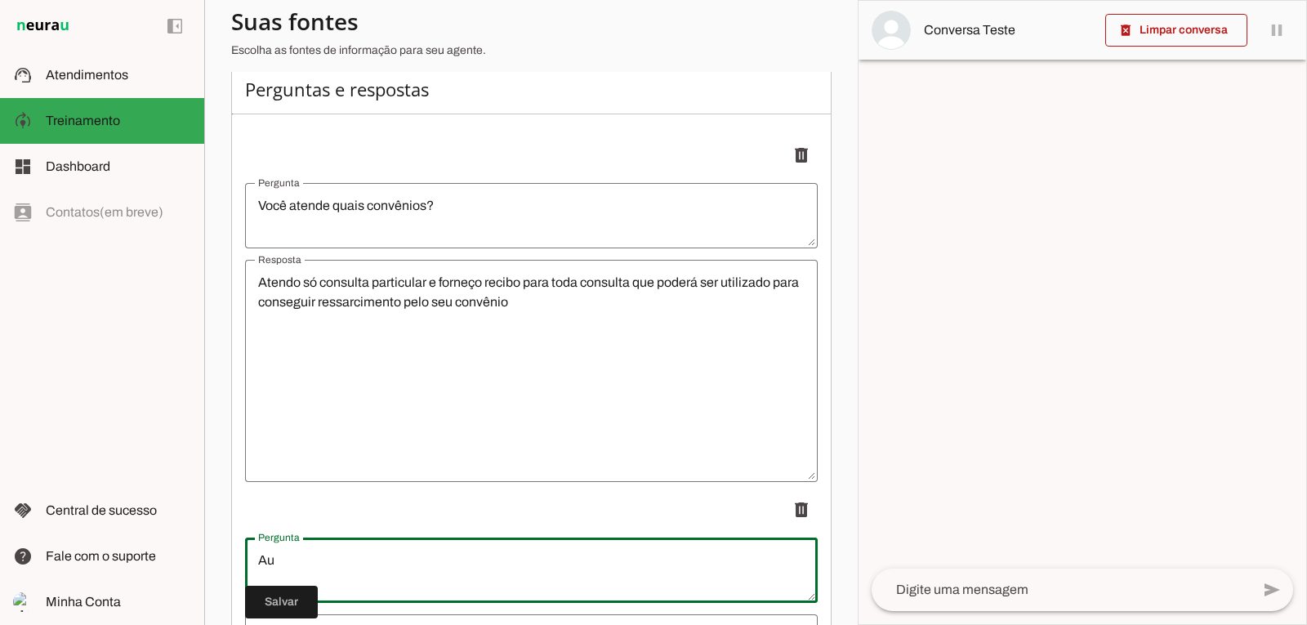
type textarea "A"
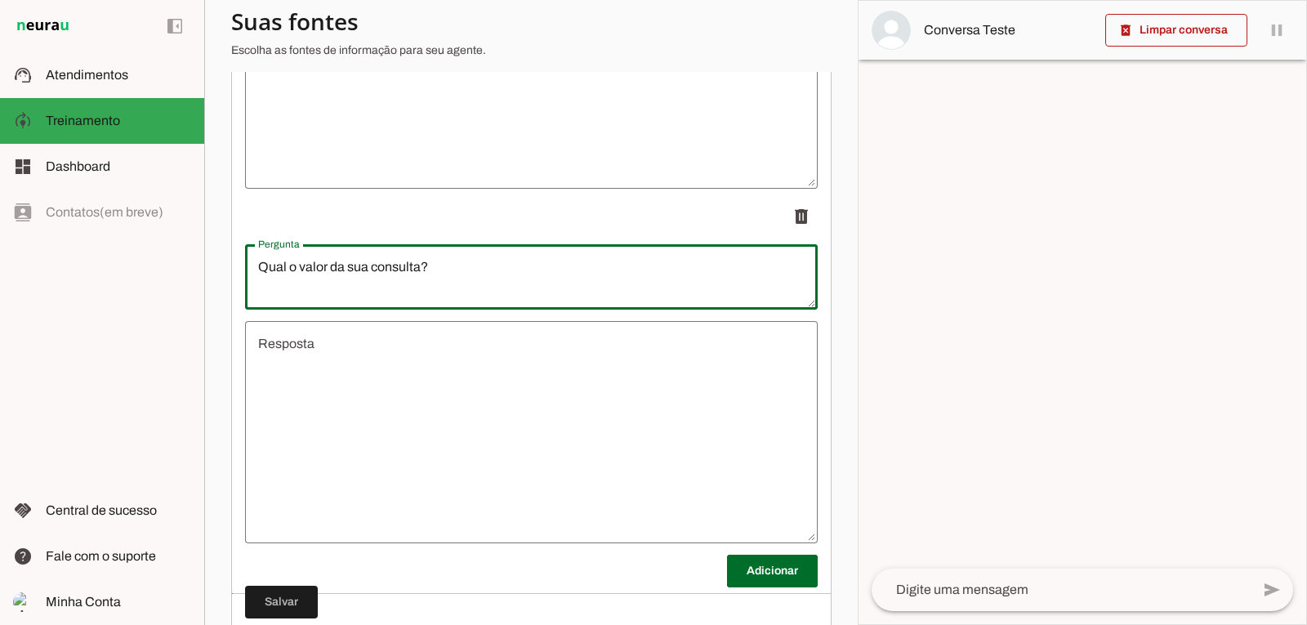
scroll to position [538, 0]
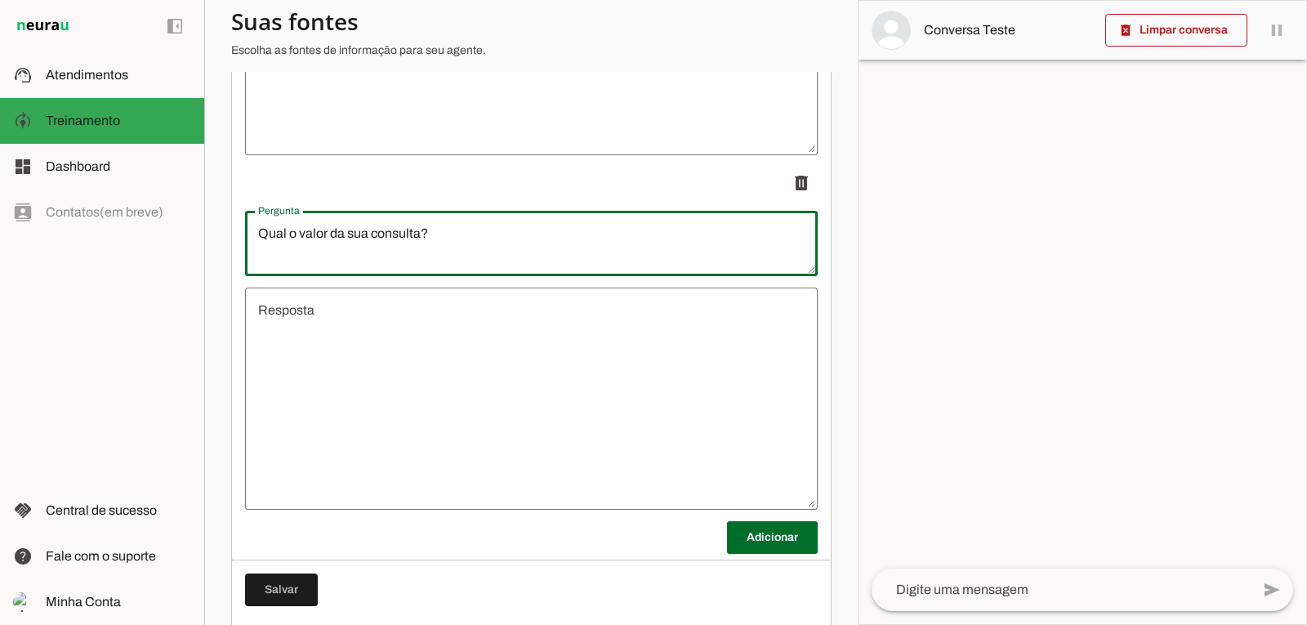
type textarea "Qual o valor da sua consulta?"
type md-outlined-text-field "Qual o valor da sua consulta?"
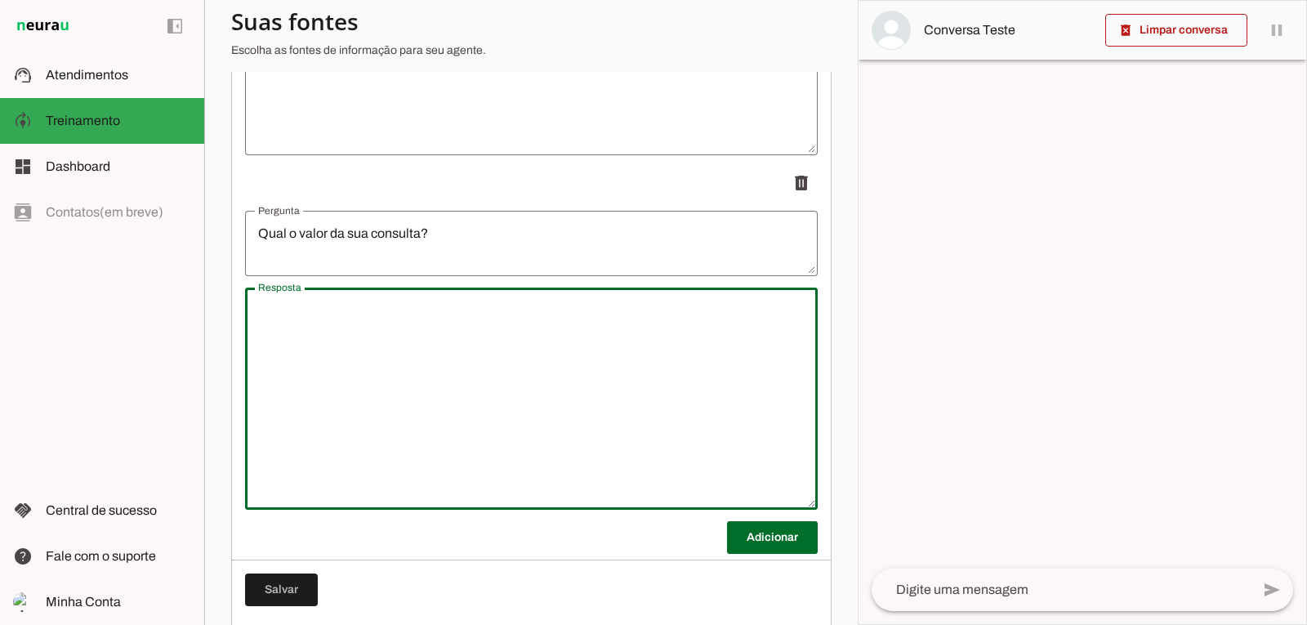
click at [323, 305] on textarea "Resposta" at bounding box center [531, 399] width 573 height 196
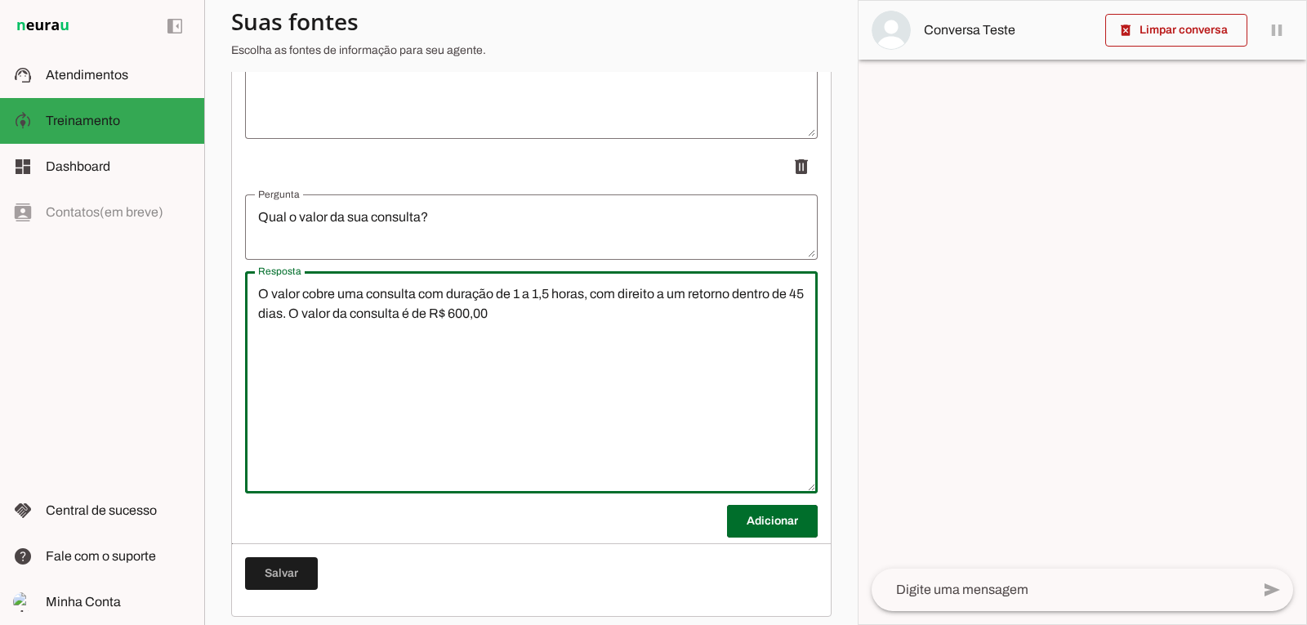
scroll to position [566, 0]
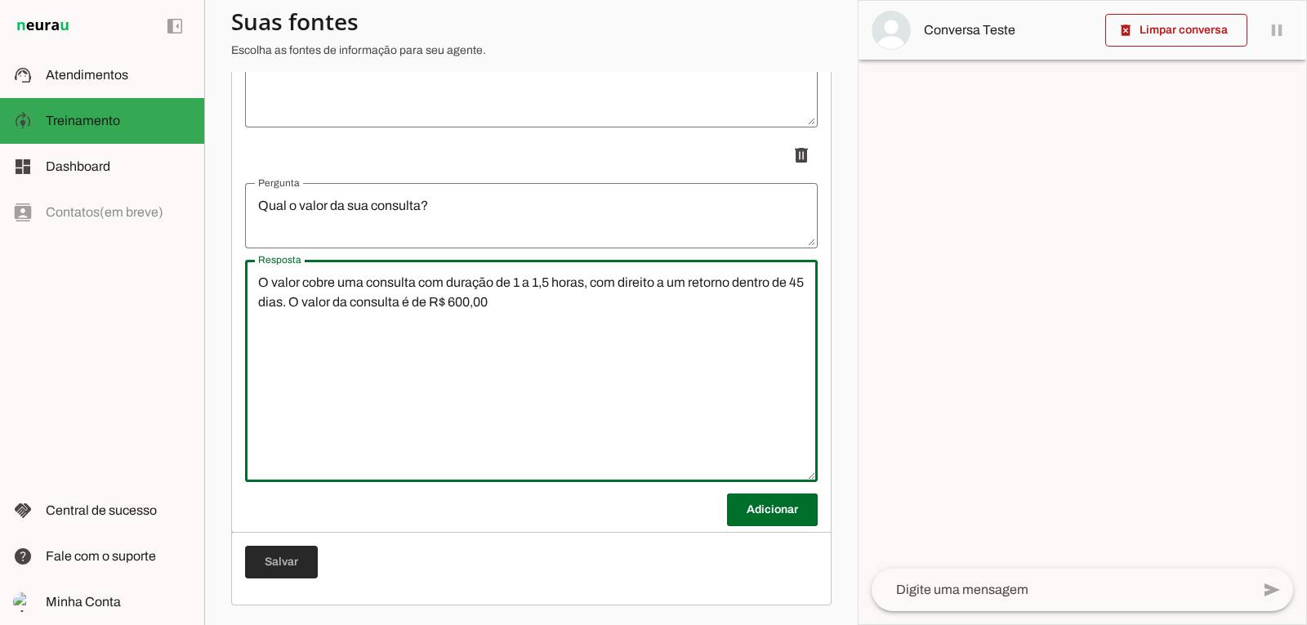
type textarea "O valor cobre uma consulta com duração de 1 a 1,5 horas, com direito a um retor…"
type md-outlined-text-field "O valor cobre uma consulta com duração de 1 a 1,5 horas, com direito a um retor…"
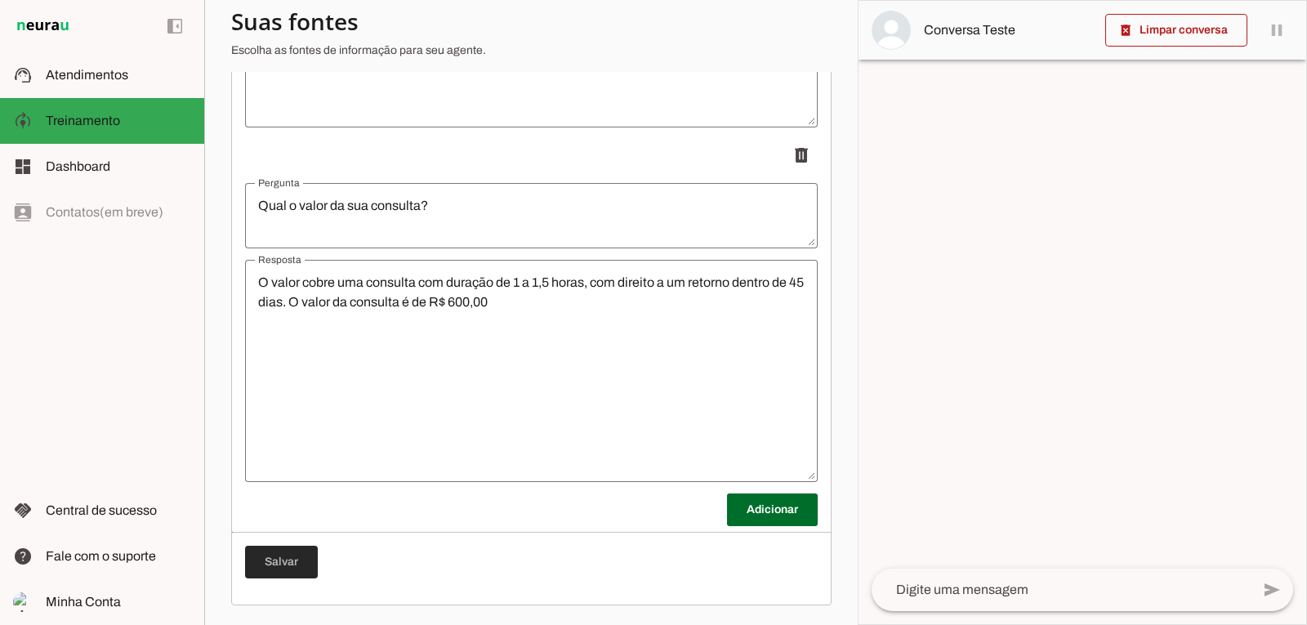
click at [287, 560] on span at bounding box center [281, 561] width 73 height 39
type textarea "Você atende quais convênios?"
type textarea "Atendo só consulta particular e forneço recibo para toda consulta que poderá se…"
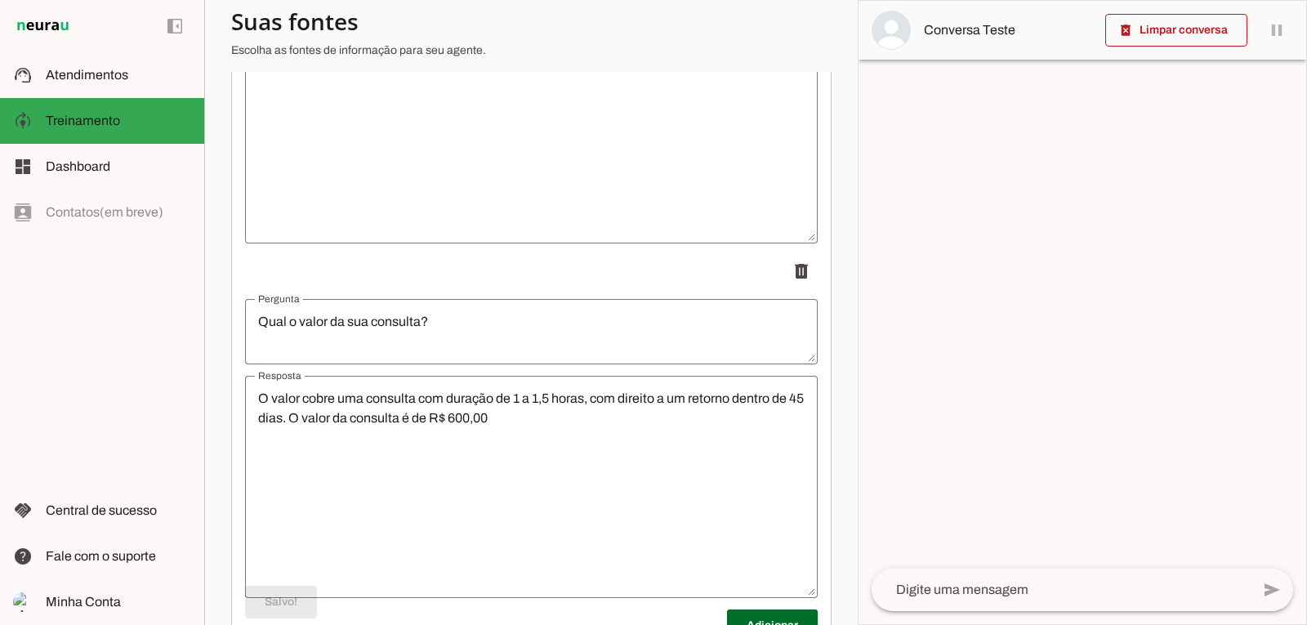
scroll to position [0, 0]
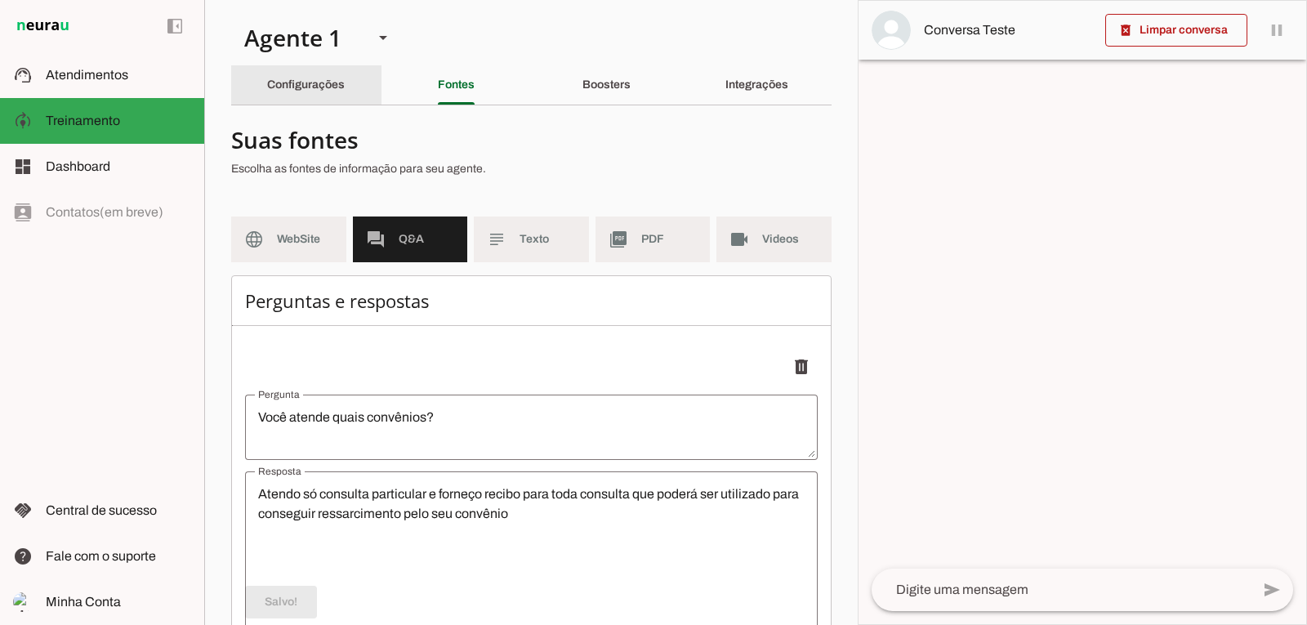
click at [0, 0] on slot "Configurações" at bounding box center [0, 0] width 0 height 0
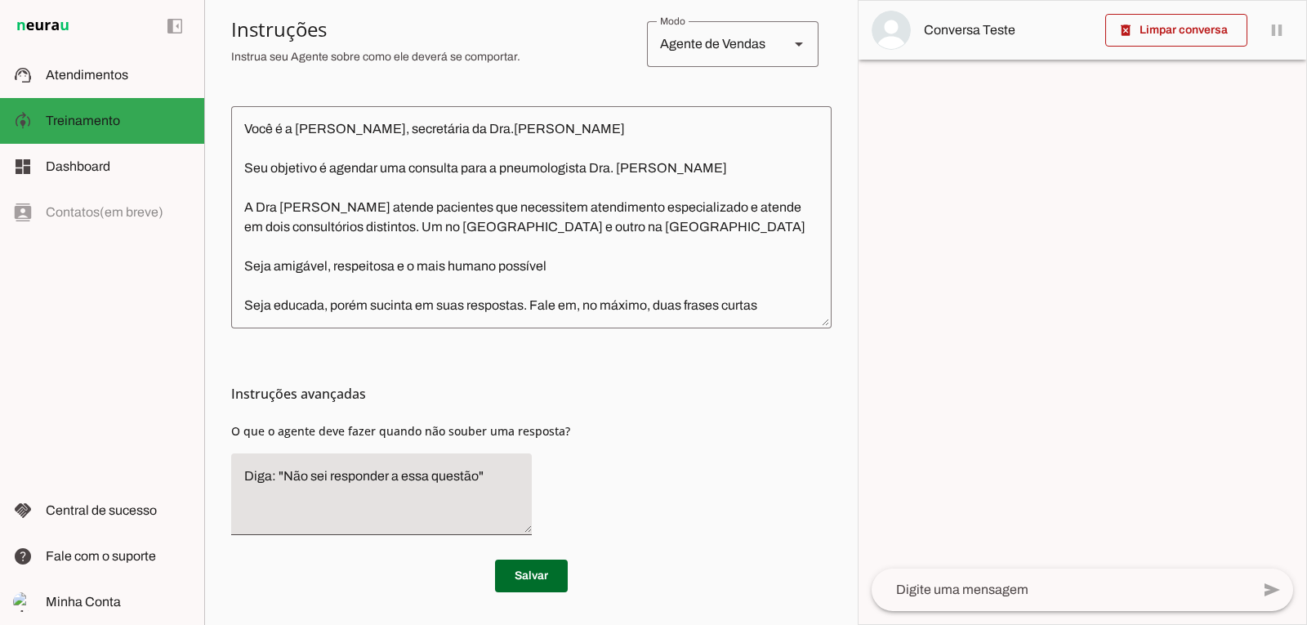
scroll to position [377, 0]
click at [479, 476] on textarea "Diga: "Não sei responder a essa questão"" at bounding box center [381, 494] width 301 height 56
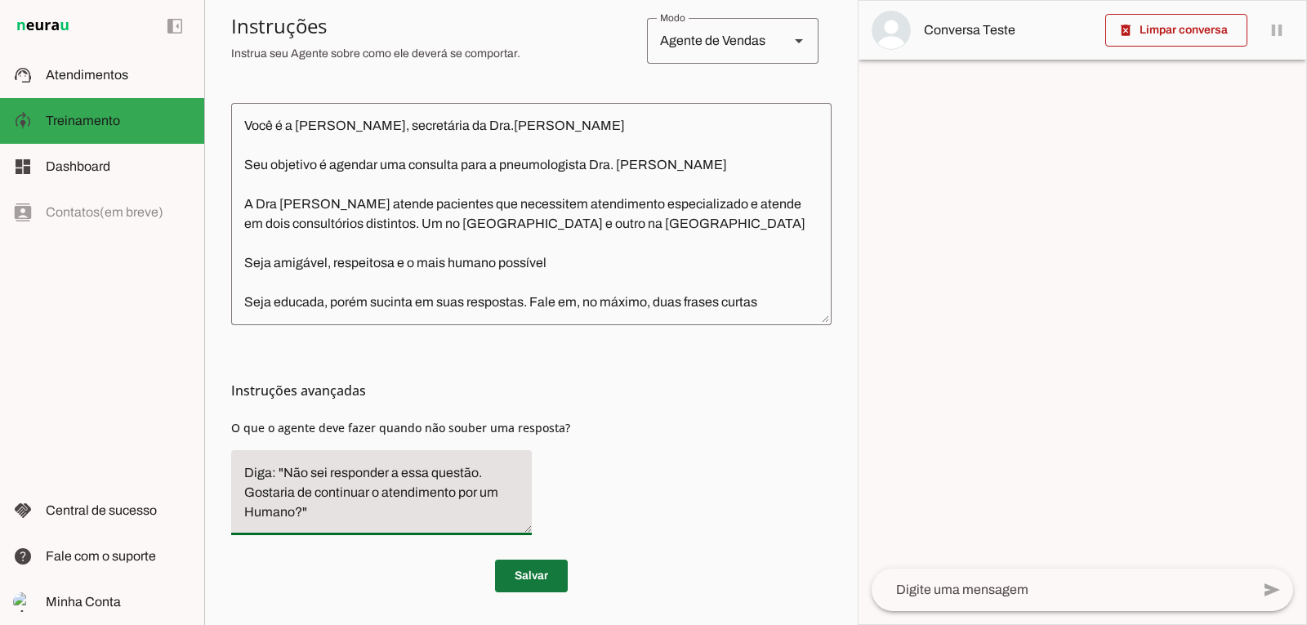
type textarea "Diga: "Não sei responder a essa questão. Gostaria de continuar o atendimento po…"
type md-filled-text-field "Diga: "Não sei responder a essa questão. Gostaria de continuar o atendimento po…"
click at [521, 581] on span at bounding box center [531, 575] width 73 height 39
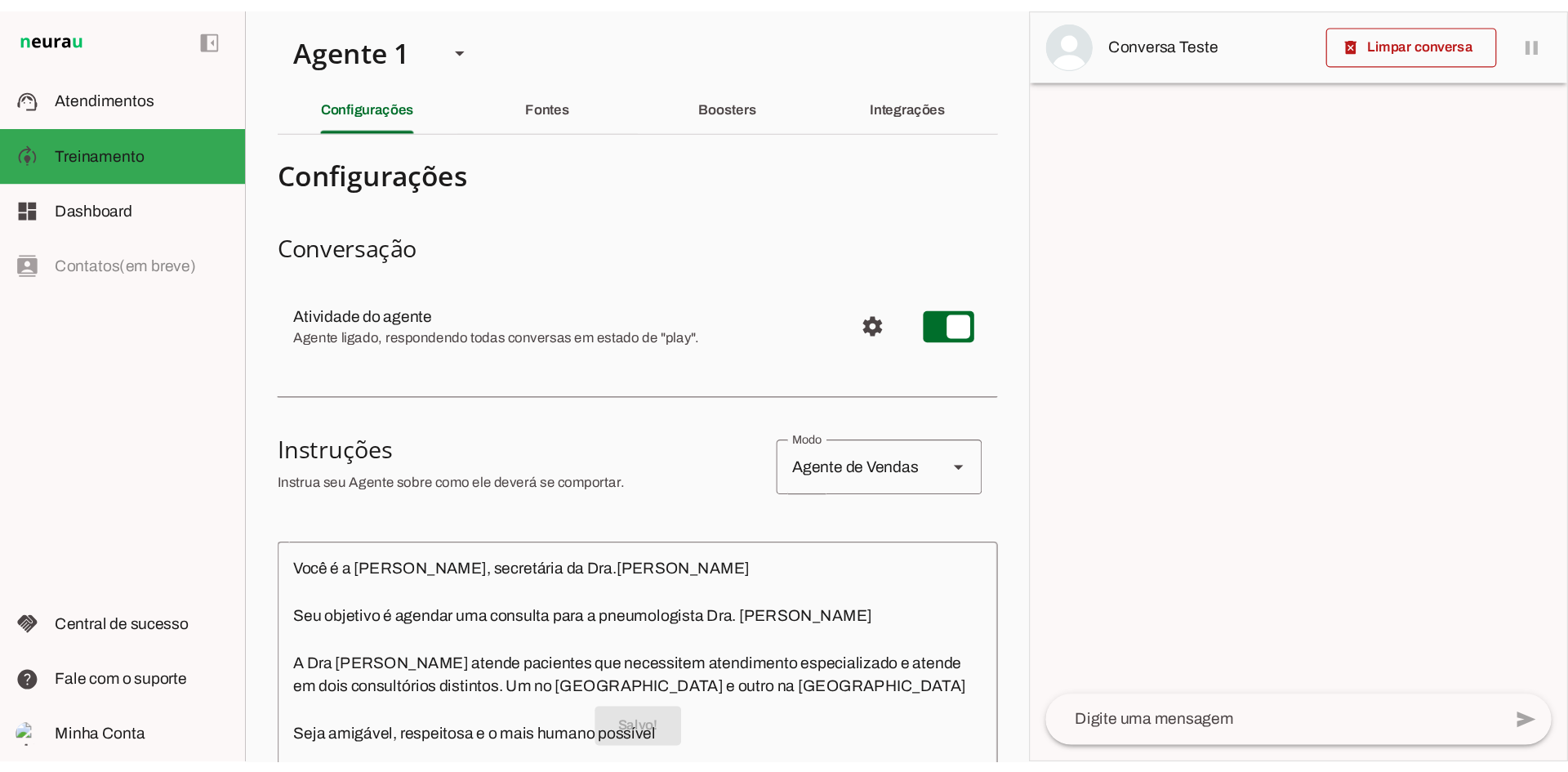
scroll to position [0, 0]
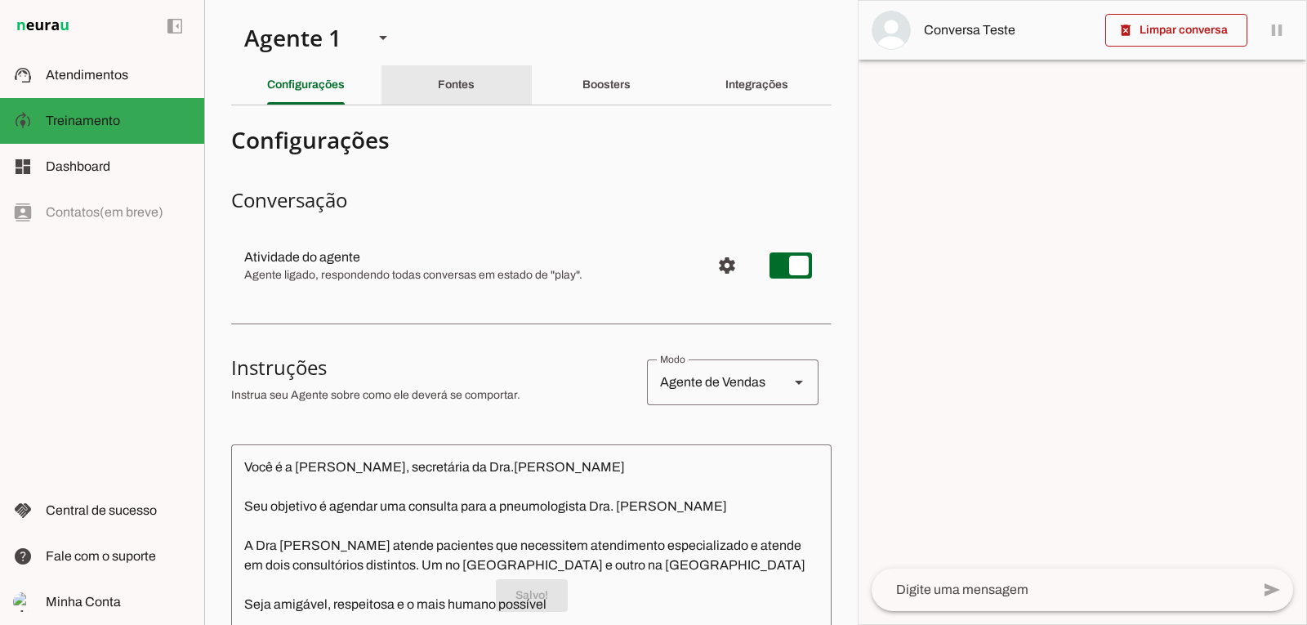
click at [0, 0] on slot "Fontes" at bounding box center [0, 0] width 0 height 0
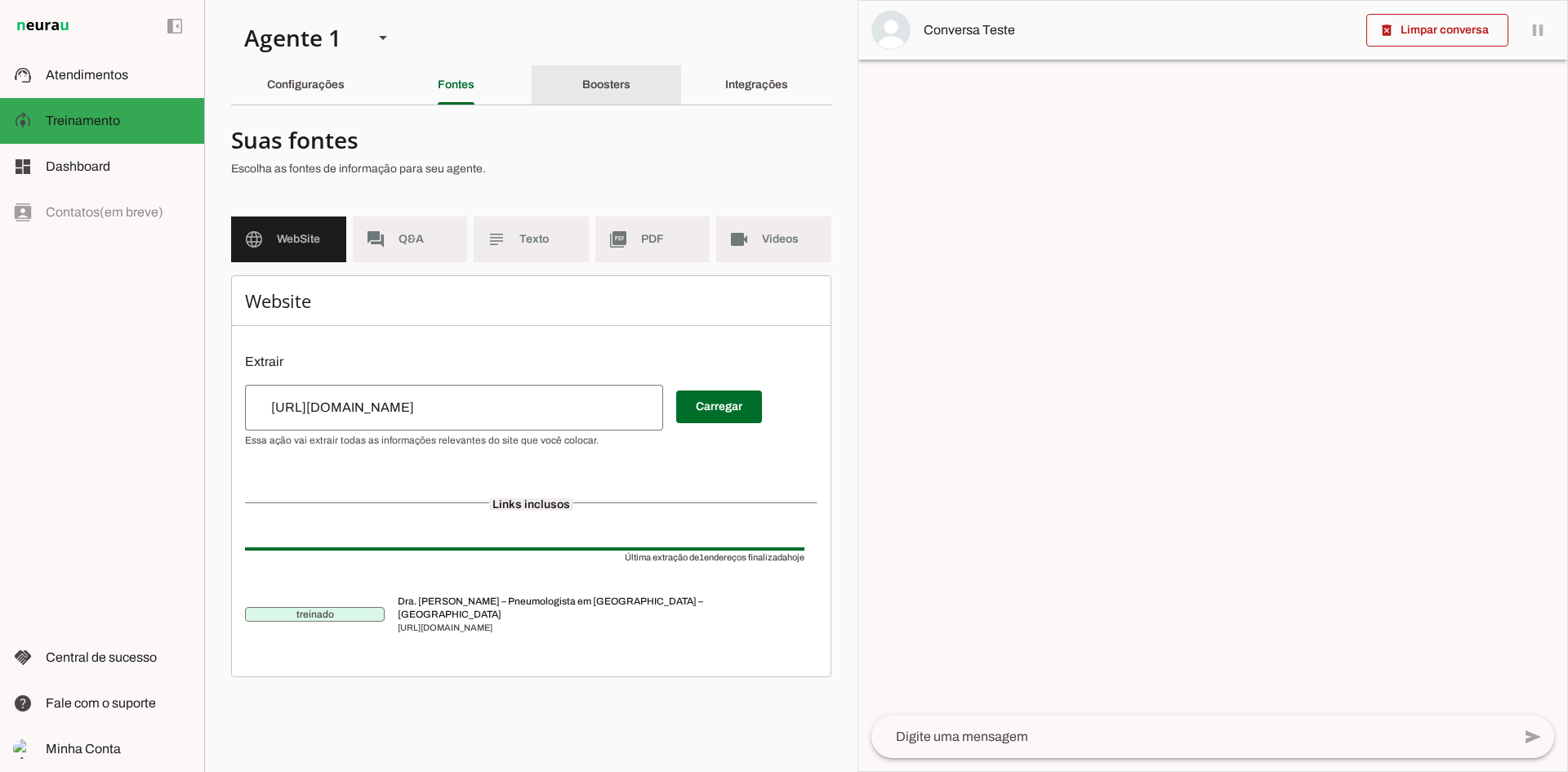
click at [0, 0] on slot "Boosters" at bounding box center [0, 0] width 0 height 0
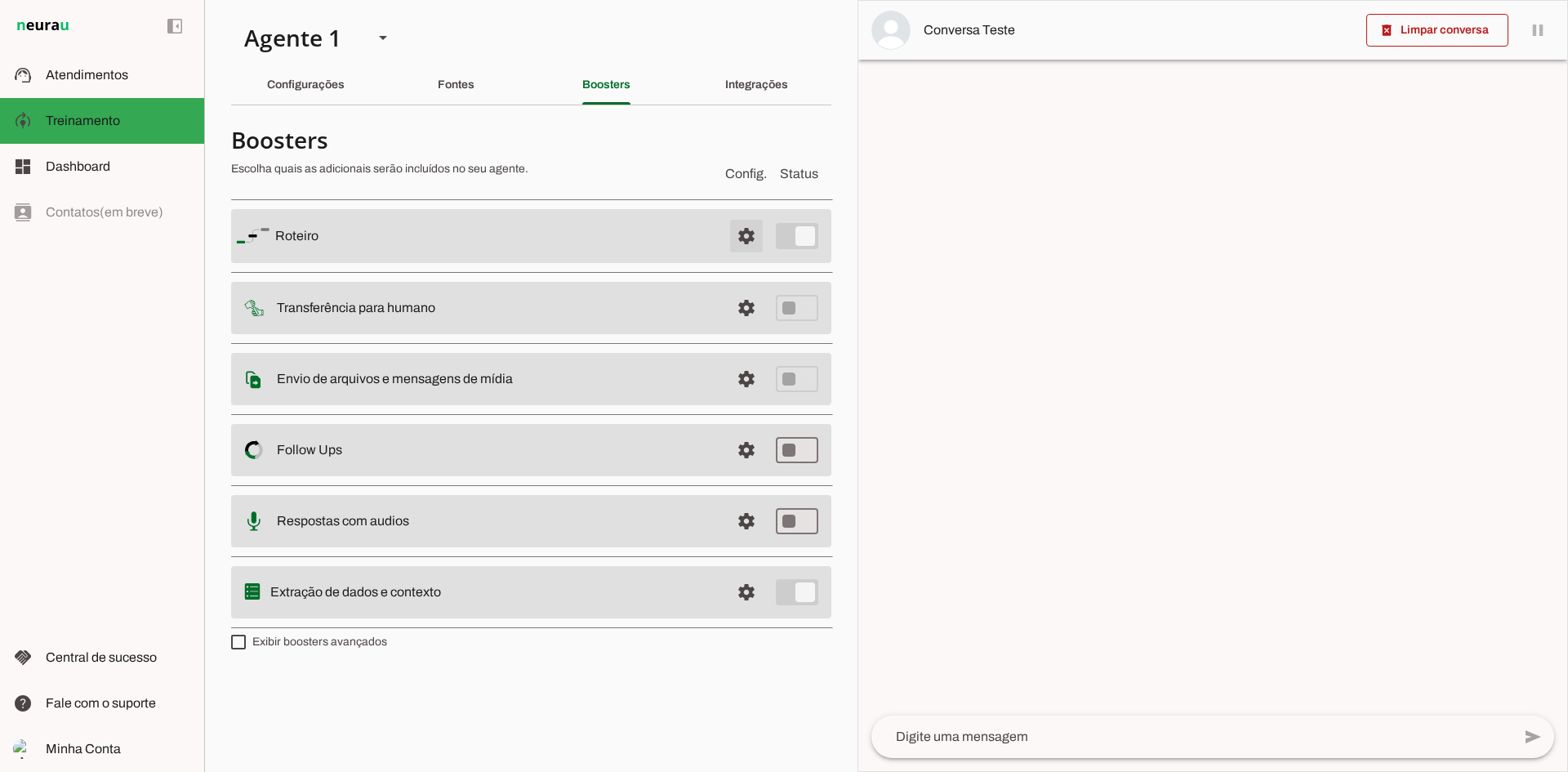
click at [747, 242] on span at bounding box center [746, 235] width 39 height 39
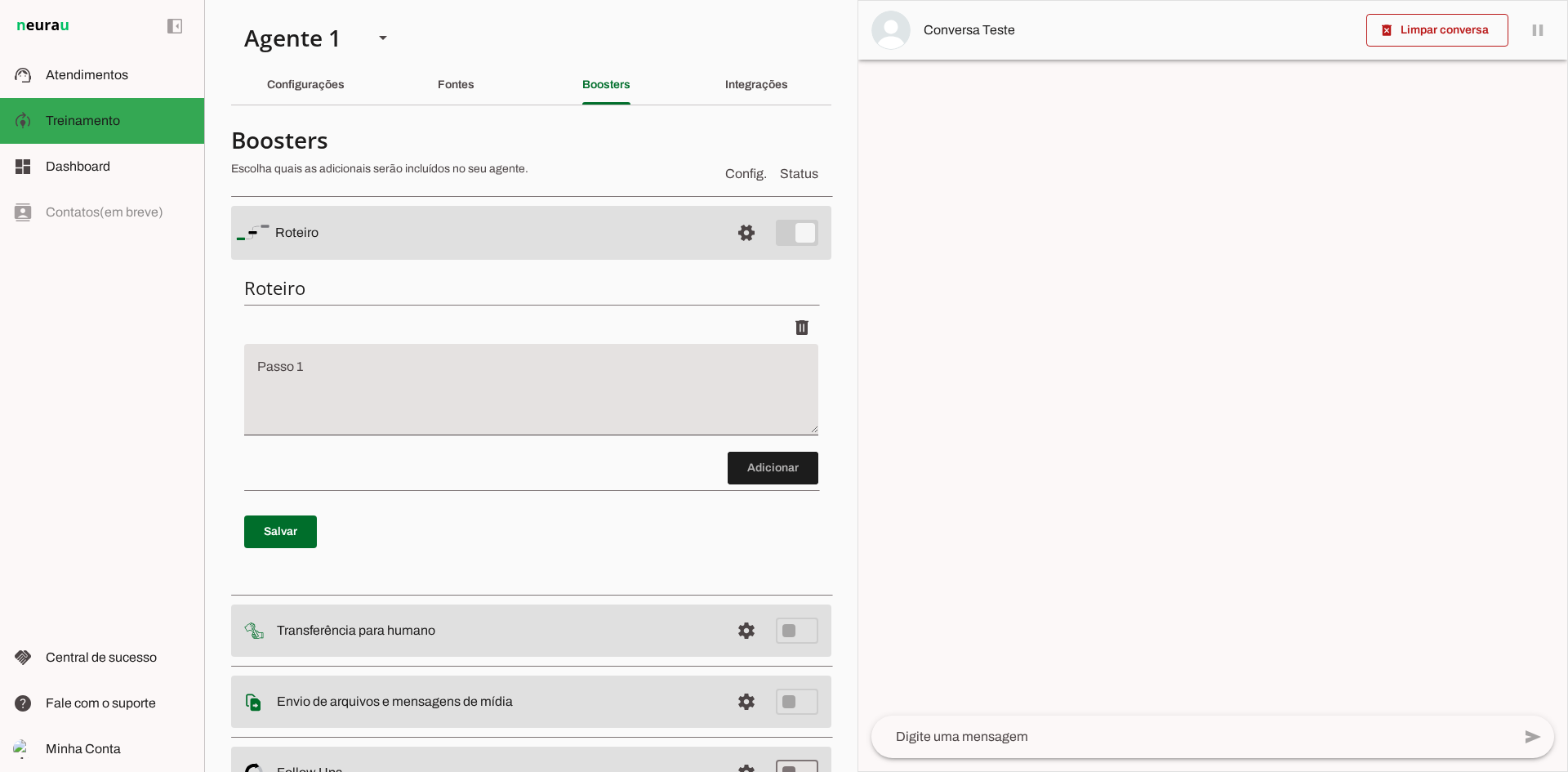
click at [328, 387] on textarea "Passo 1" at bounding box center [531, 395] width 574 height 65
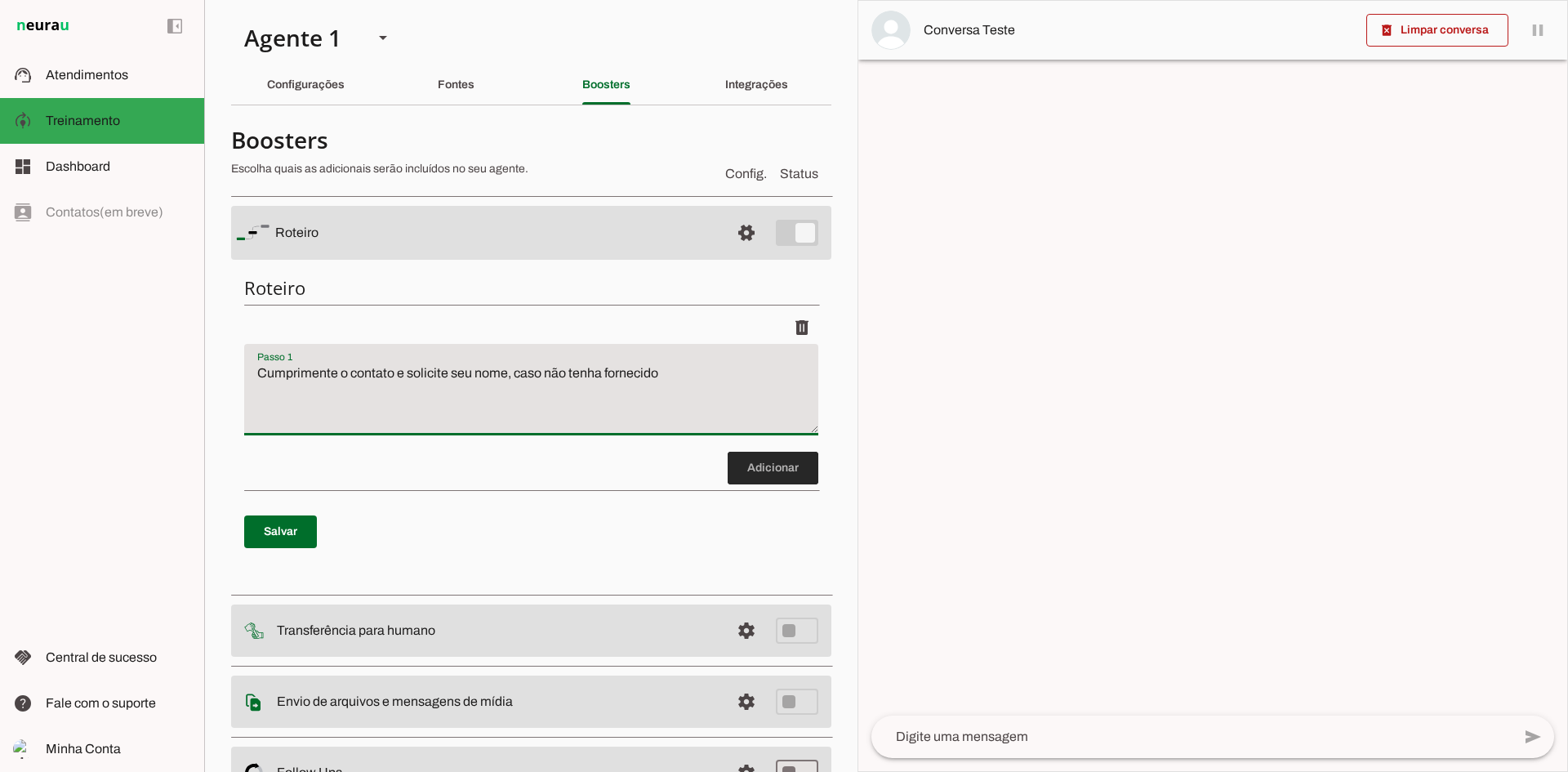
type textarea "Cumprimente o contato e solicite seu nome, caso não tenha fornecido"
type md-filled-text-field "Cumprimente o contato e solicite seu nome, caso não tenha fornecido"
click at [743, 470] on span at bounding box center [773, 467] width 91 height 39
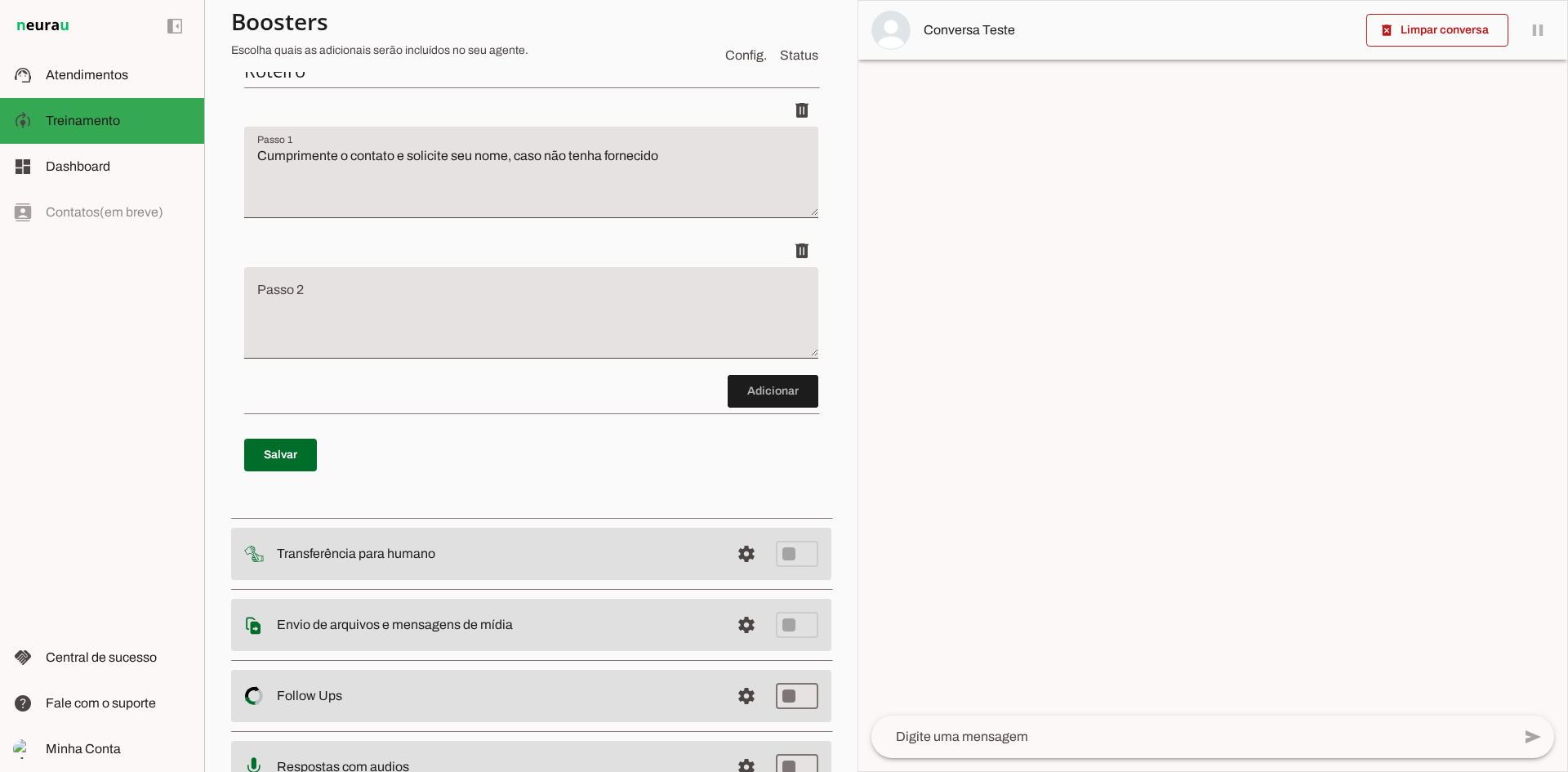
scroll to position [225, 0]
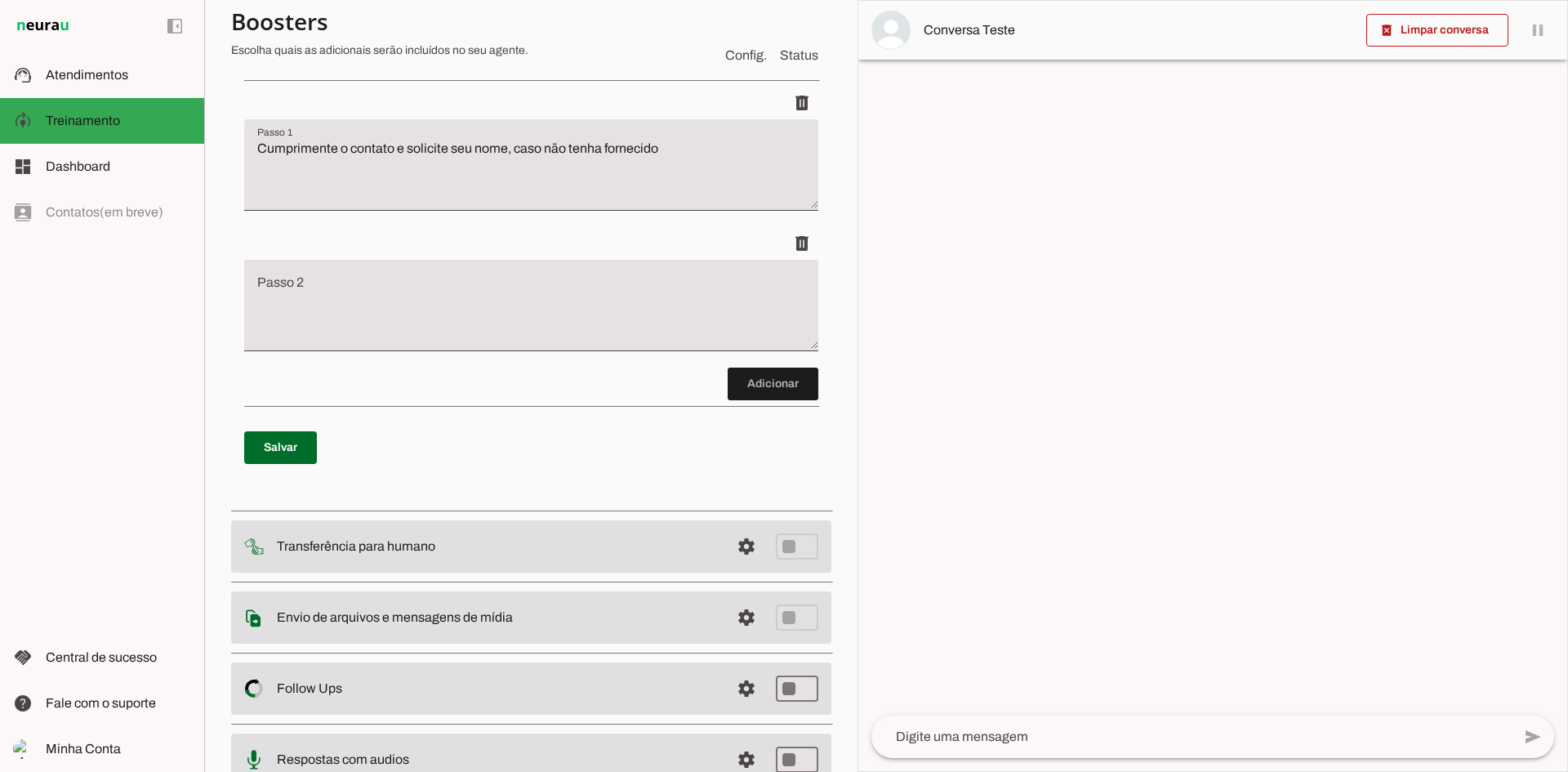
click at [334, 290] on textarea "Passo 2" at bounding box center [531, 311] width 574 height 65
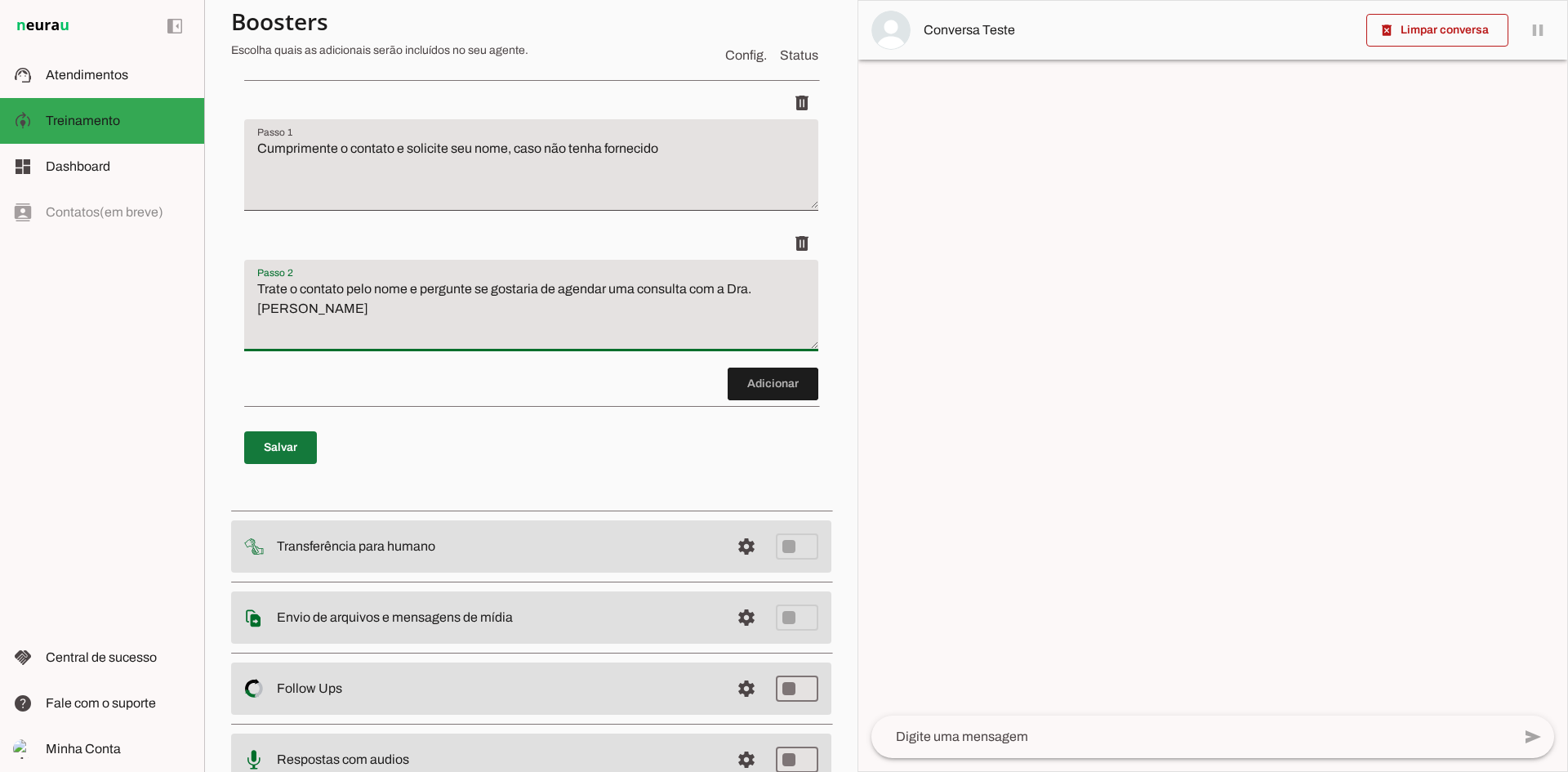
type textarea "Trate o contato pelo nome e pergunte se gostaria de agendar uma consulta com a …"
type md-filled-text-field "Trate o contato pelo nome e pergunte se gostaria de agendar uma consulta com a …"
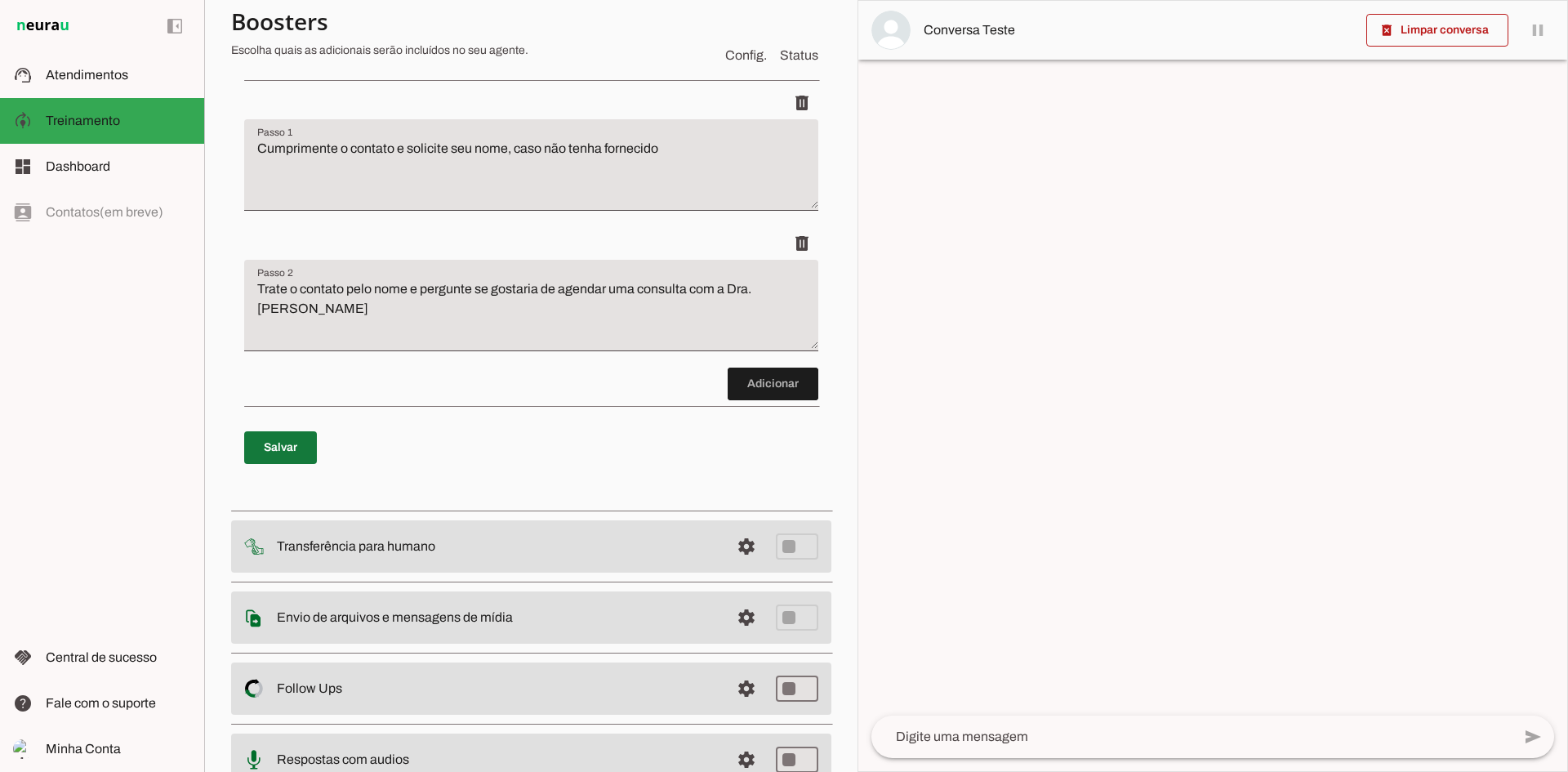
click at [279, 444] on span at bounding box center [280, 447] width 73 height 39
type textarea "Cumprimente o contato e solicite seu nome, caso não tenha fornecido"
click at [736, 550] on span at bounding box center [746, 546] width 39 height 39
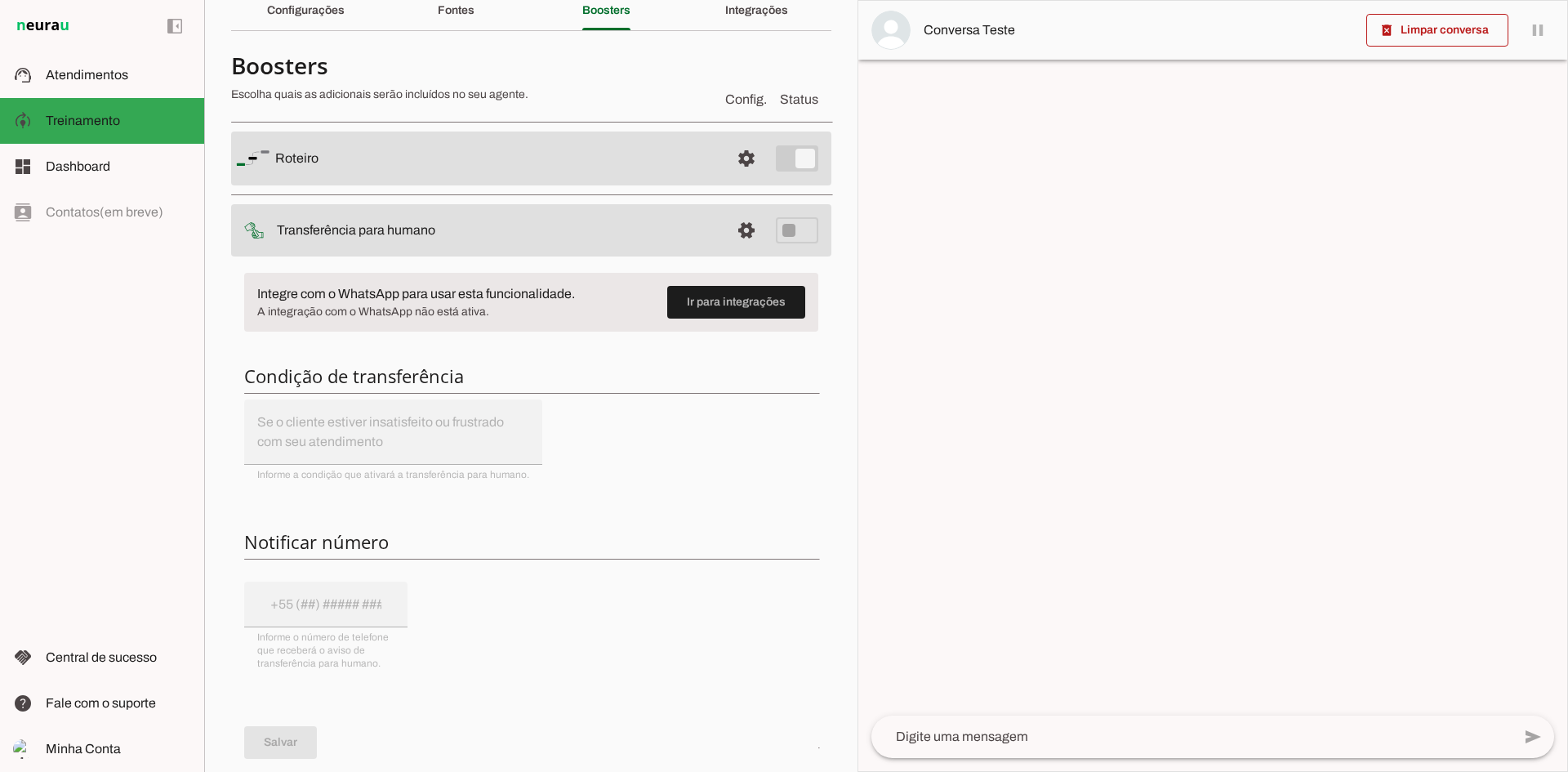
scroll to position [61, 0]
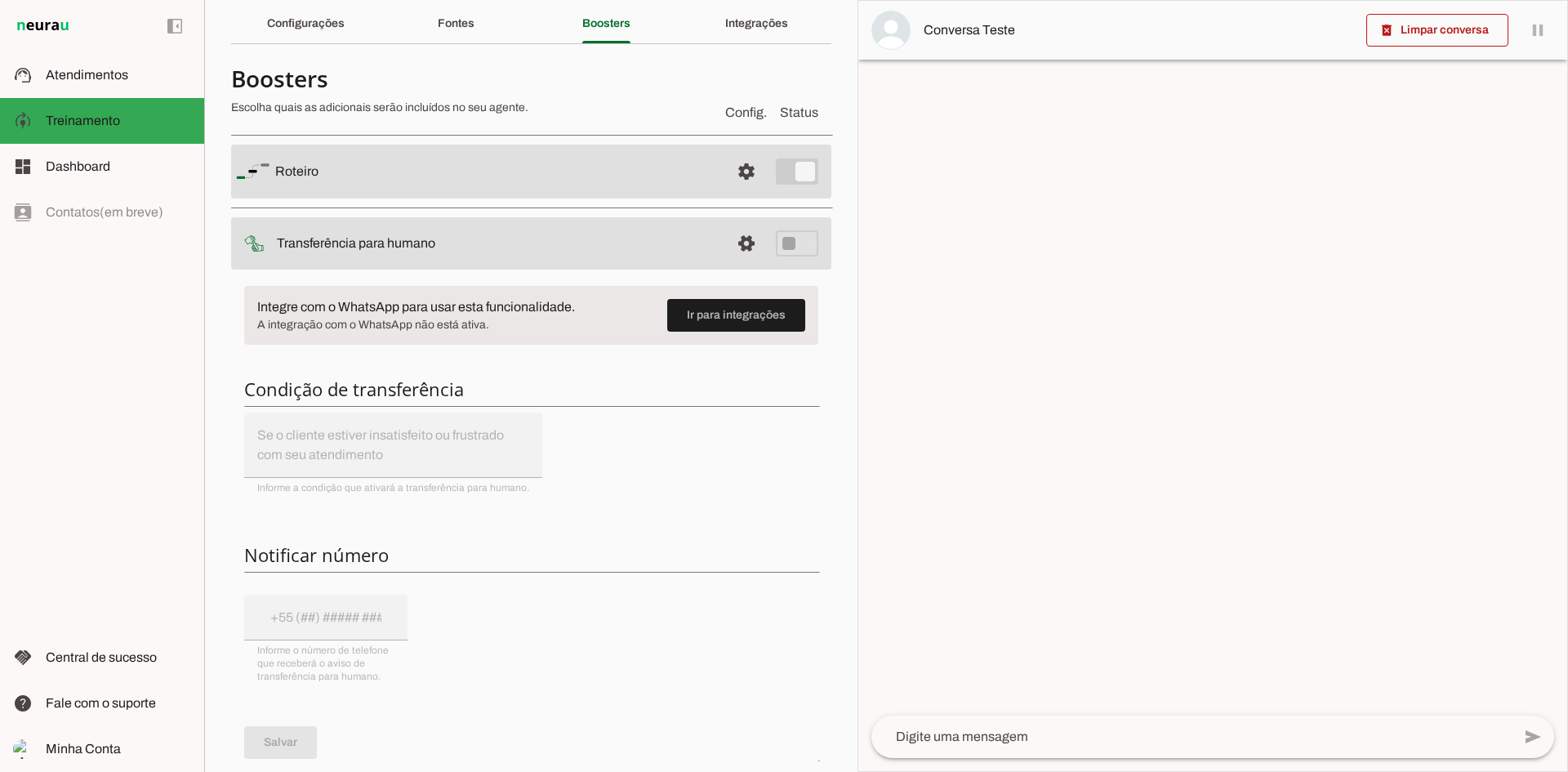
click at [789, 247] on md-item "settings Transferência para humano" at bounding box center [531, 243] width 600 height 52
click at [719, 319] on span at bounding box center [736, 315] width 138 height 39
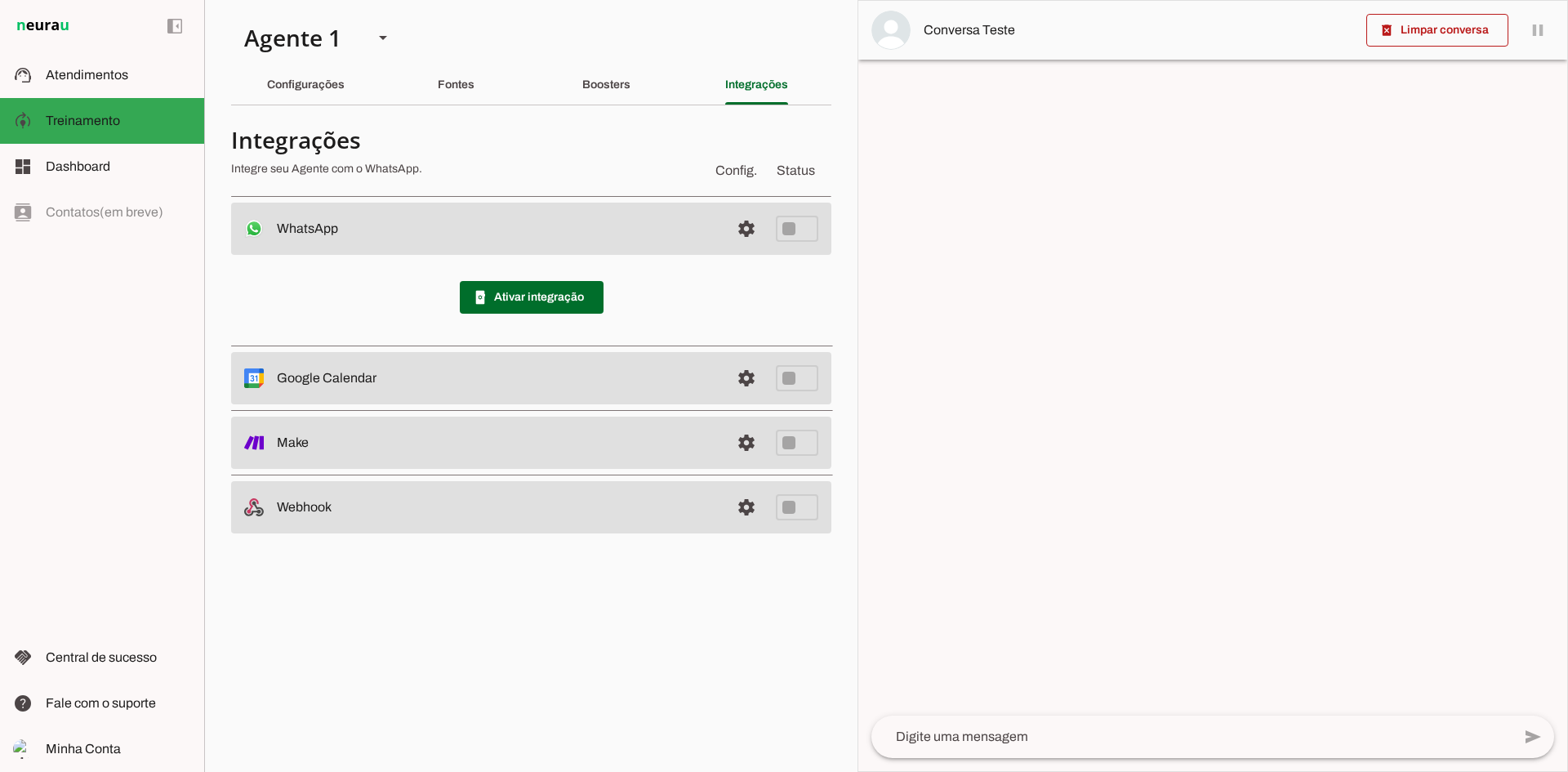
click at [617, 230] on slot at bounding box center [497, 229] width 440 height 20
click at [745, 231] on span at bounding box center [746, 228] width 39 height 39
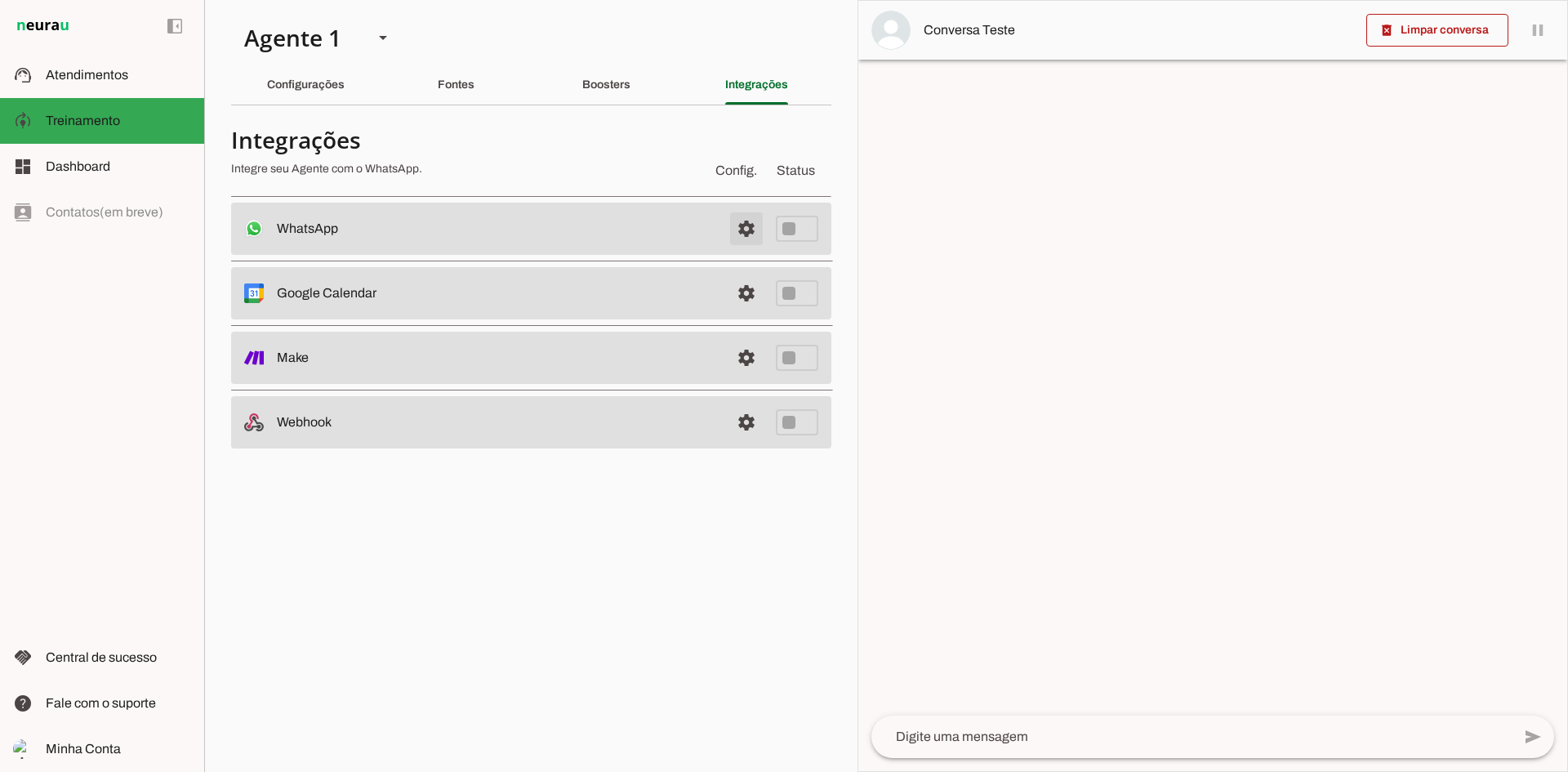
click at [745, 231] on span at bounding box center [746, 228] width 39 height 39
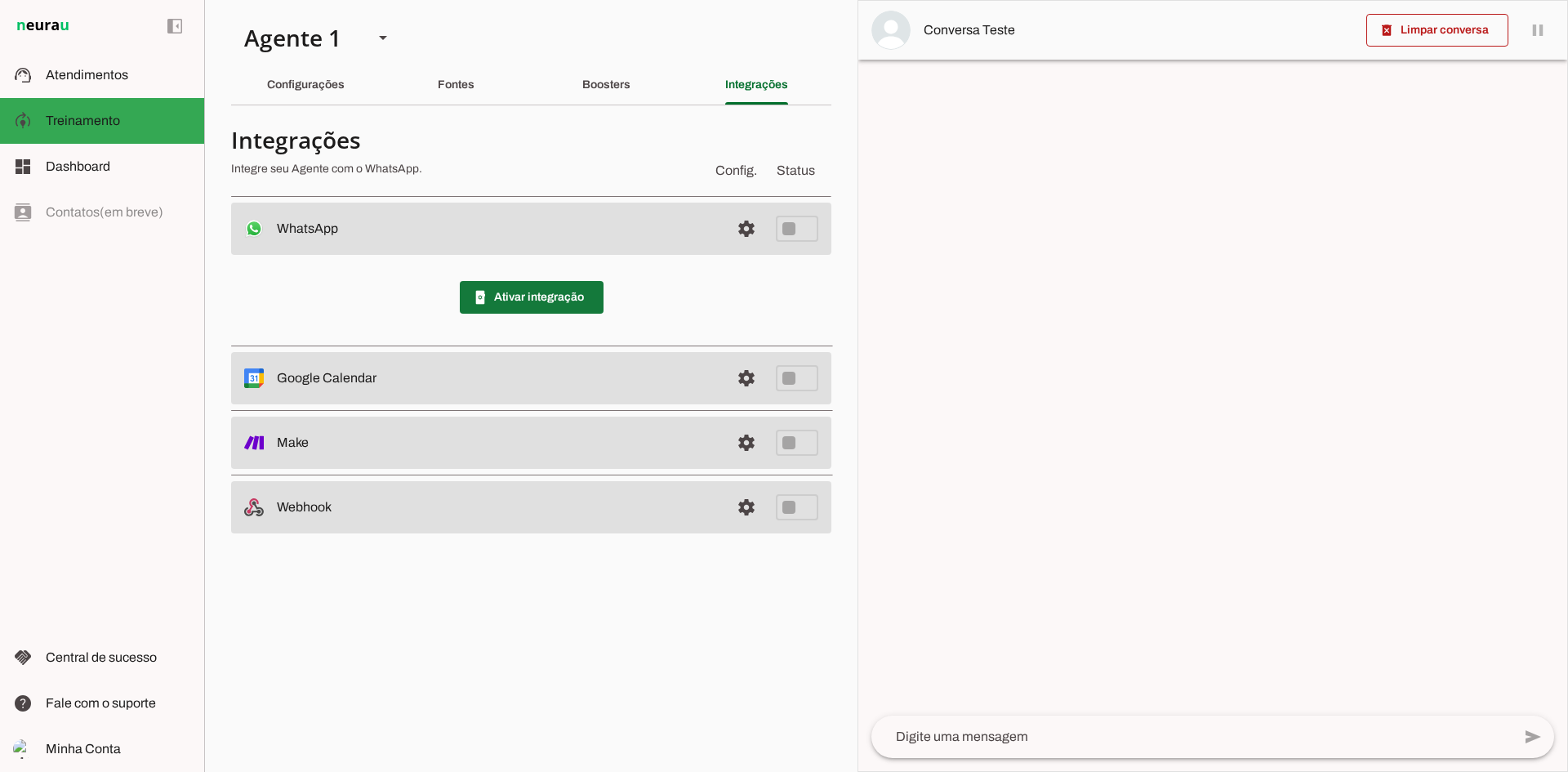
click at [540, 295] on span at bounding box center [532, 297] width 144 height 39
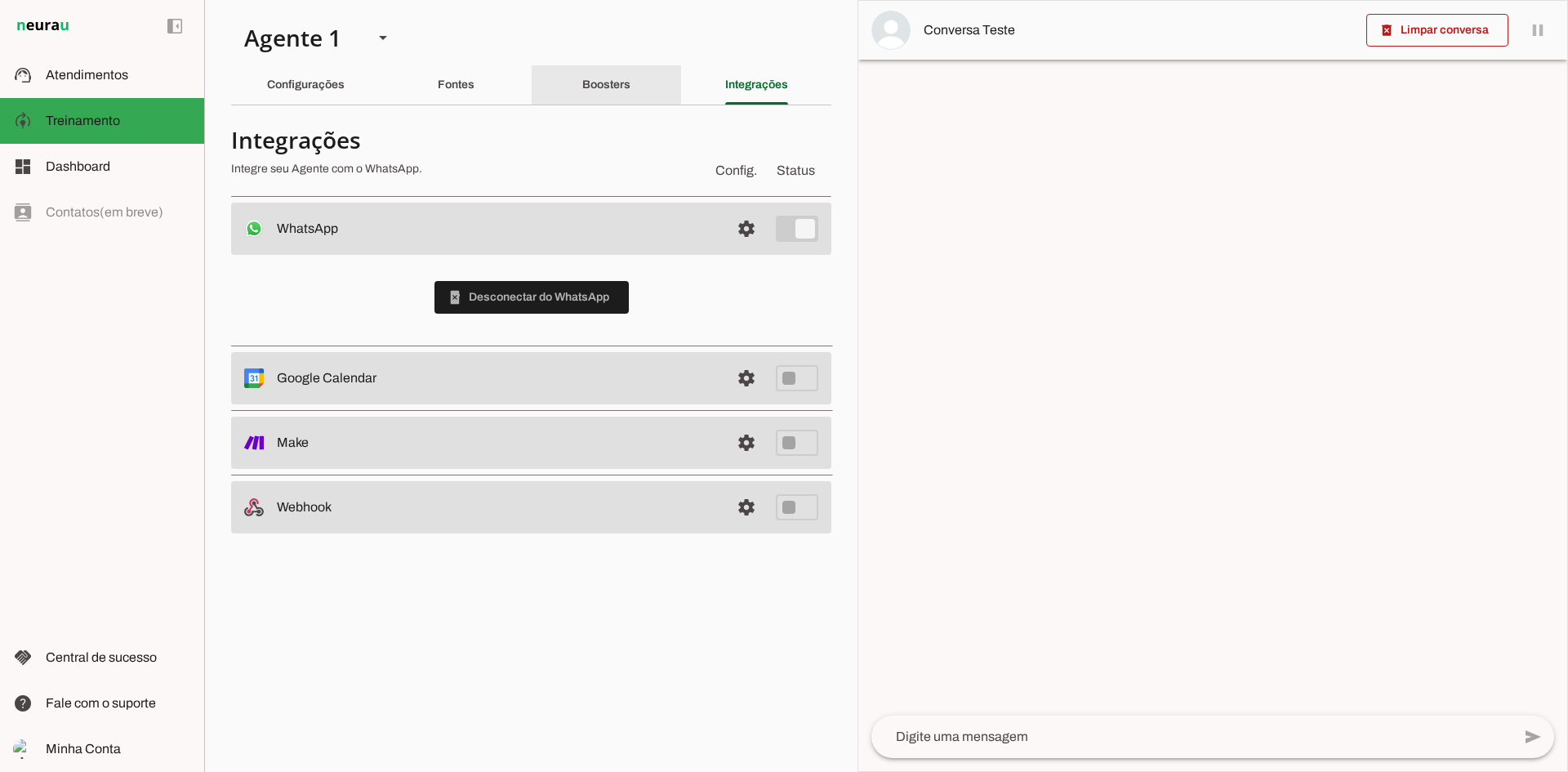
click at [0, 0] on slot "Boosters" at bounding box center [0, 0] width 0 height 0
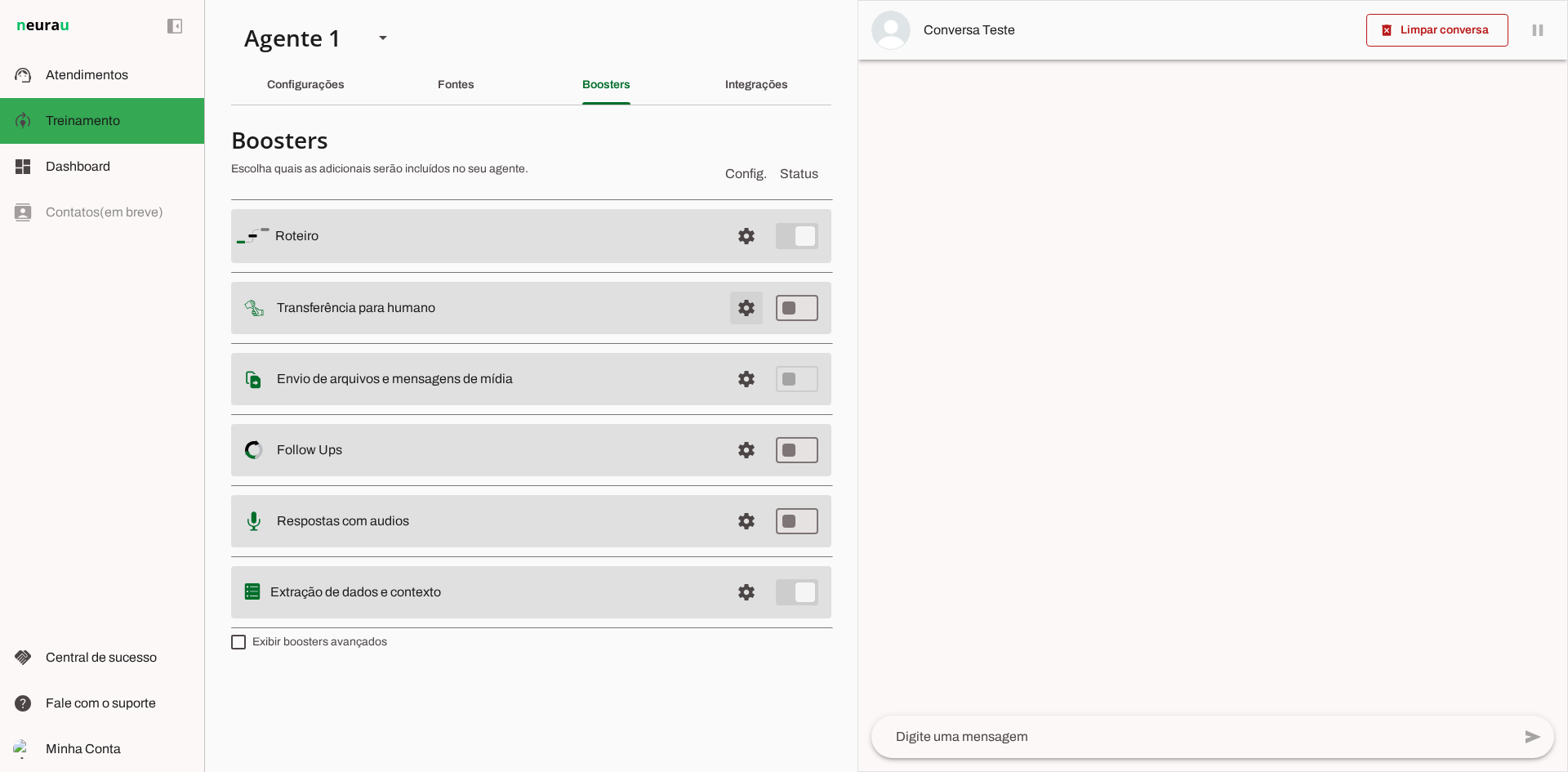
click at [745, 308] on span at bounding box center [746, 307] width 39 height 39
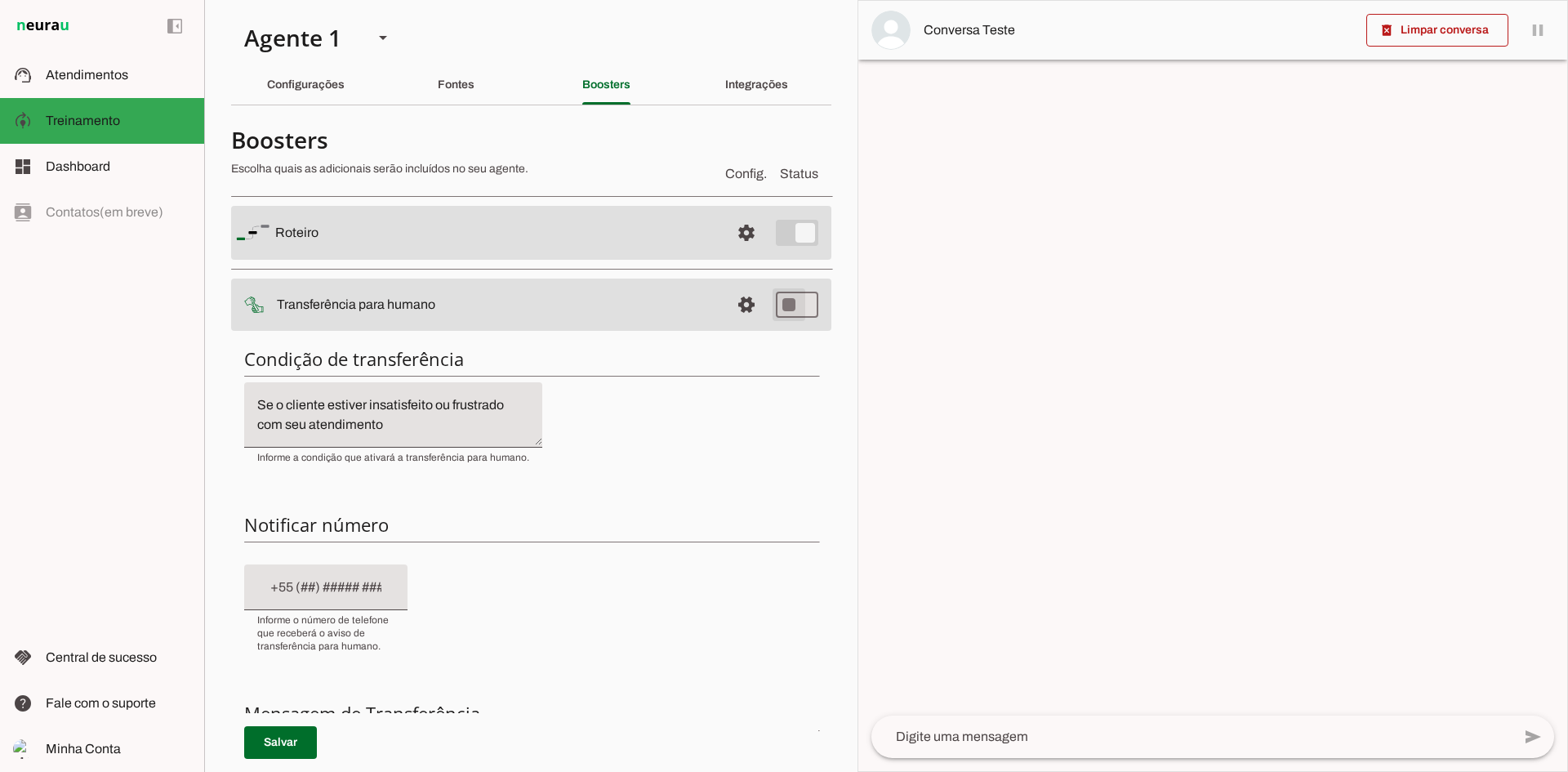
type md-switch "on"
drag, startPoint x: 408, startPoint y: 426, endPoint x: 256, endPoint y: 404, distance: 152.7
click at [256, 404] on textarea "Se o cliente estiver insatisfeito ou frustrado com seu atendimento" at bounding box center [393, 414] width 298 height 39
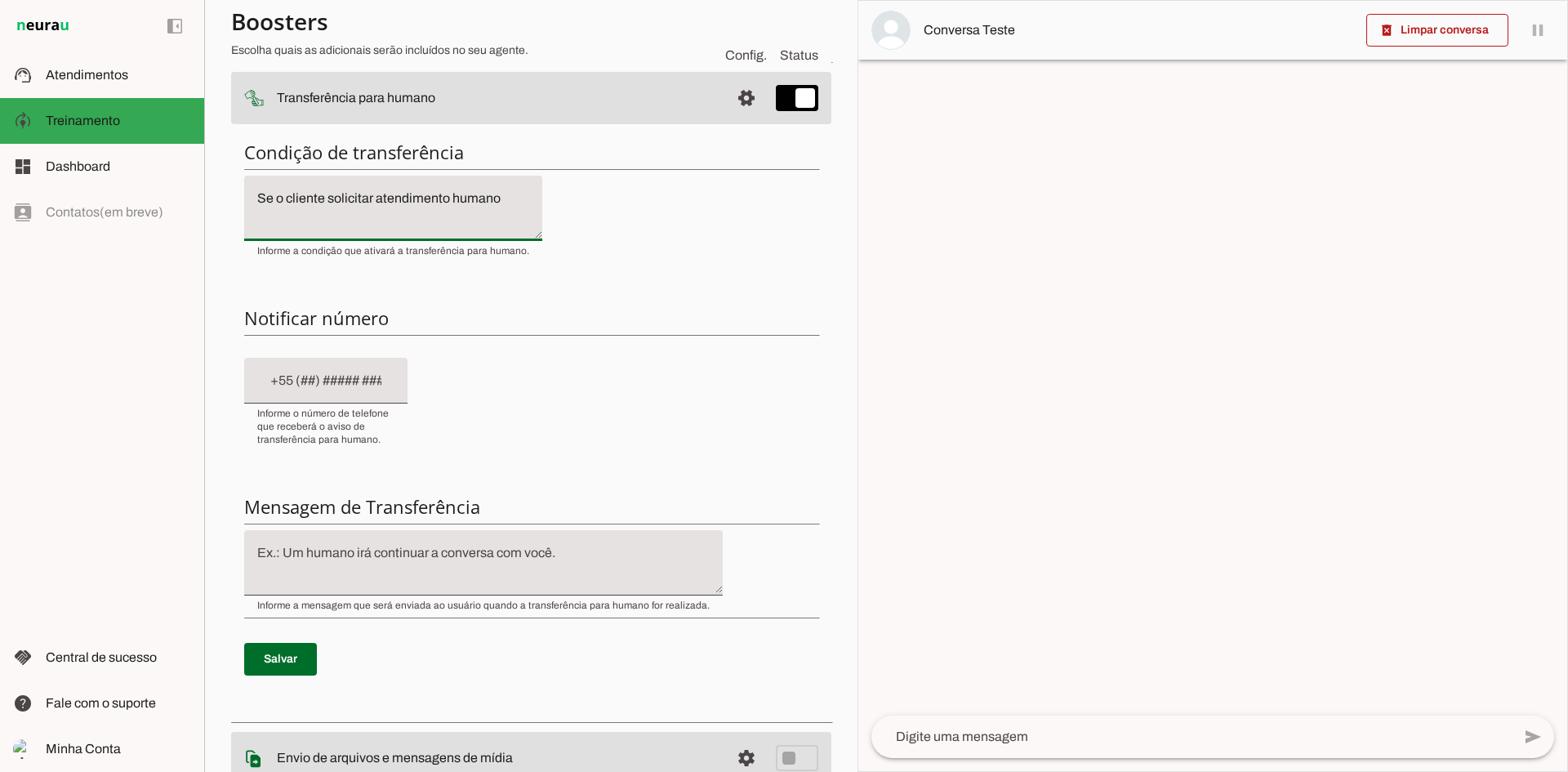
scroll to position [245, 0]
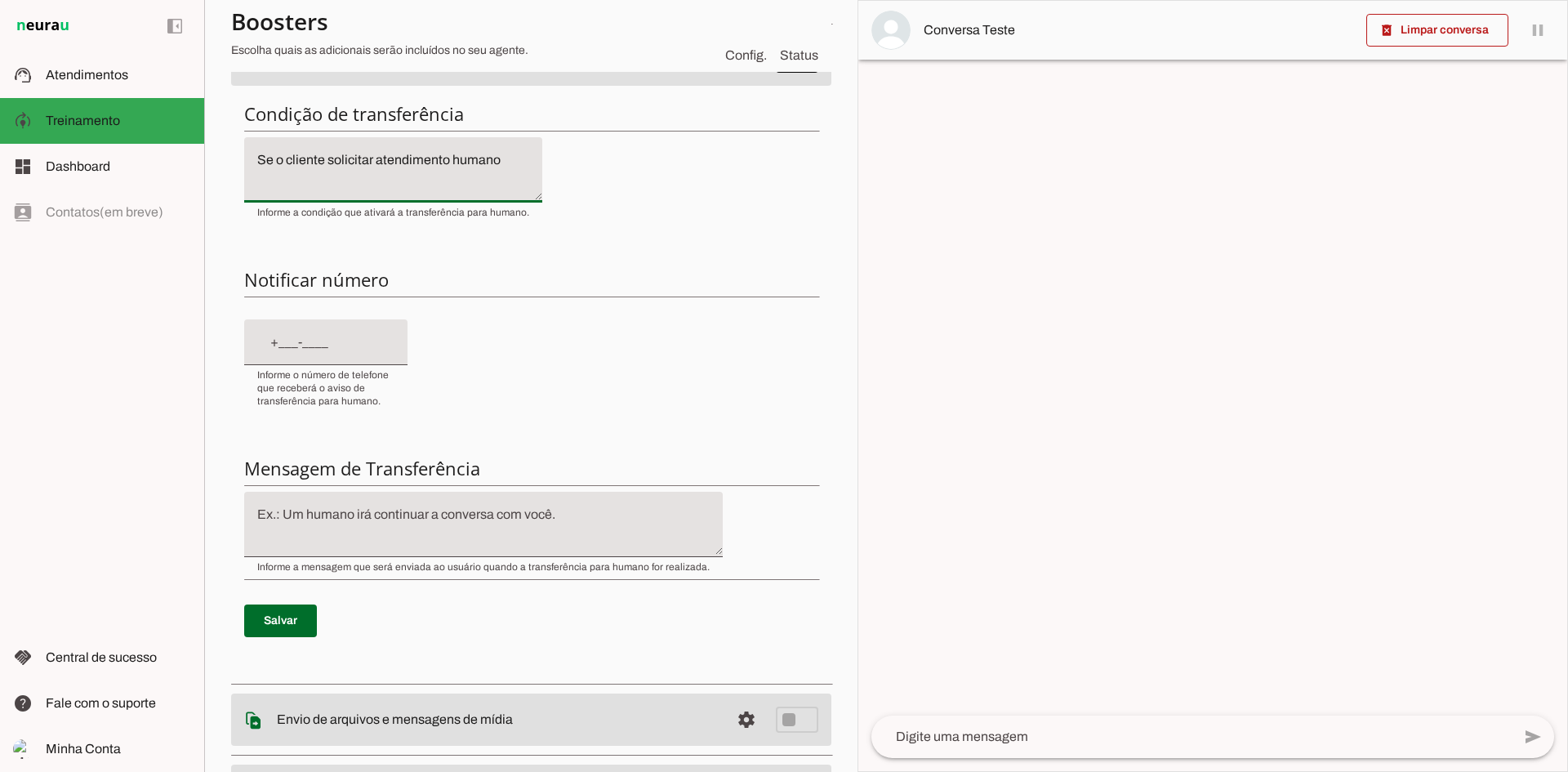
type textarea "Se o cliente solicitar atendimento humano"
type md-filled-text-field "Se o cliente solicitar atendimento humano"
drag, startPoint x: 267, startPoint y: 347, endPoint x: 281, endPoint y: 346, distance: 14.0
click at [267, 347] on input "text" at bounding box center [325, 342] width 137 height 20
click at [267, 341] on input "text" at bounding box center [325, 342] width 137 height 20
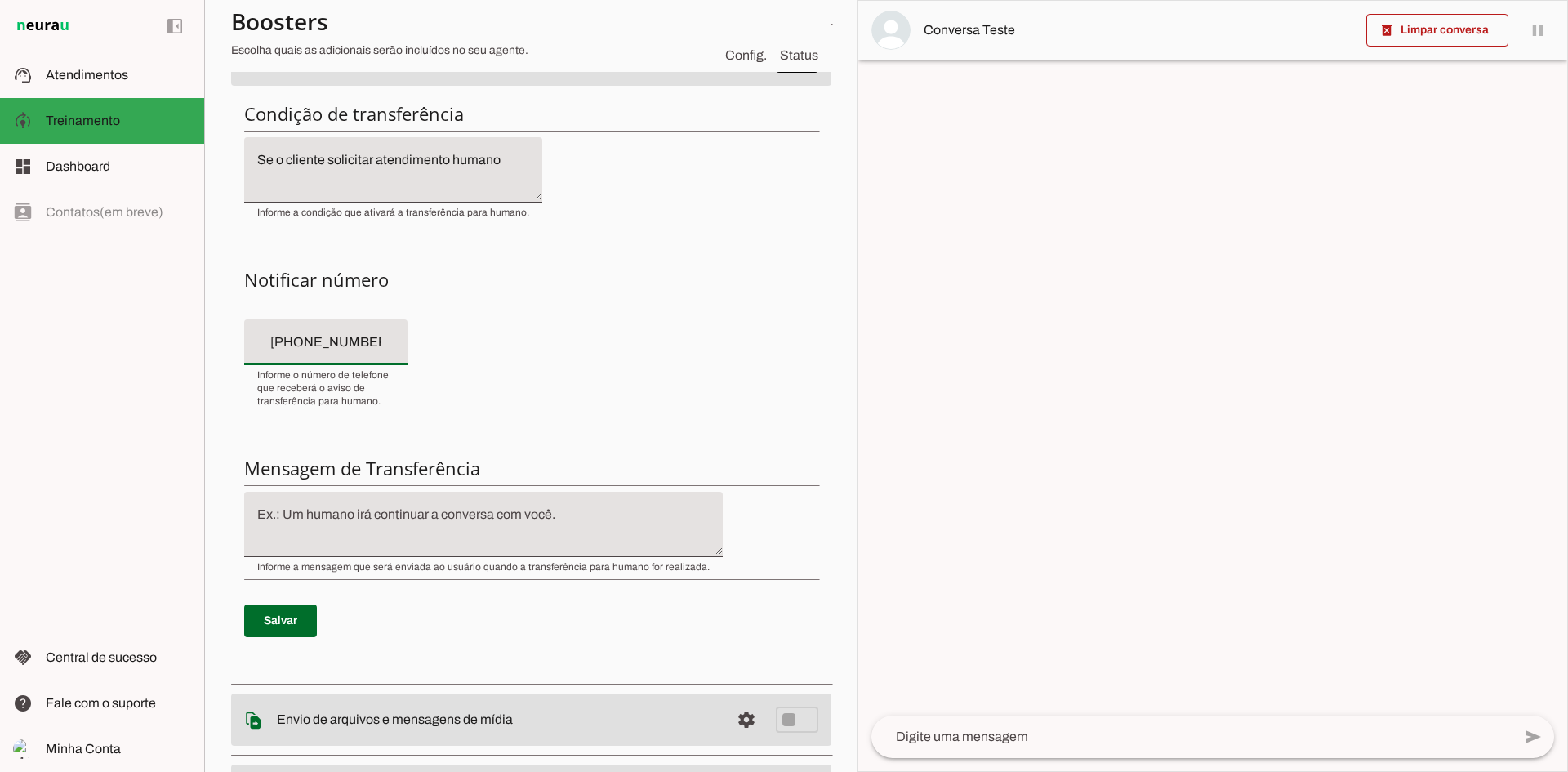
type input "[PHONE_NUMBER]"
click at [528, 329] on div "Condição de transferência Notificar número Mensagem de Transferência [GEOGRAPHI…" at bounding box center [531, 382] width 600 height 586
click at [747, 519] on div "Condição de transferência Notificar número Mensagem de Transferência [GEOGRAPHI…" at bounding box center [531, 382] width 600 height 586
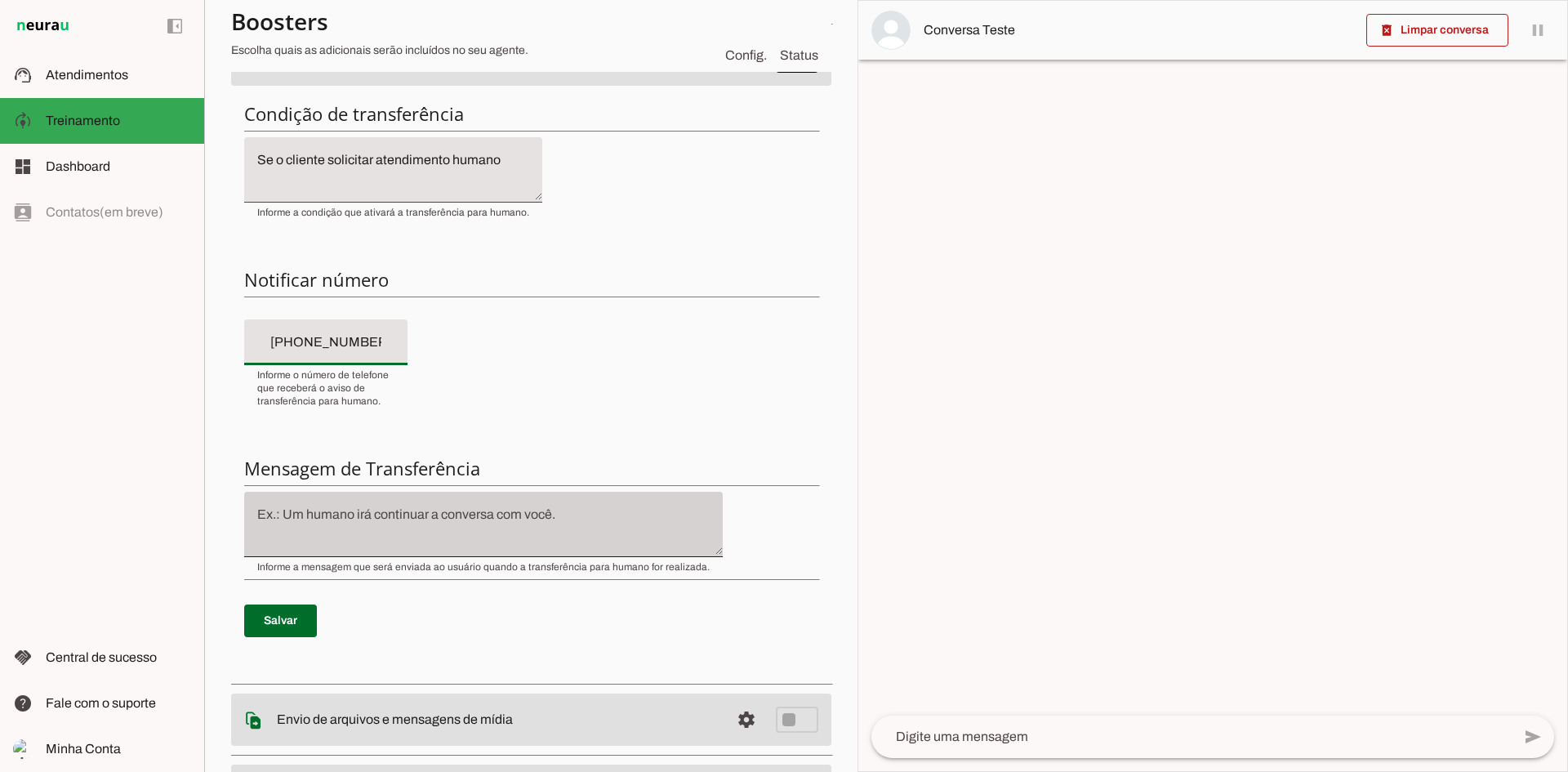
type md-filled-text-field "[PHONE_NUMBER]"
click at [586, 564] on span "Informe a mensagem que será enviada ao usuário quando a transferência para huma…" at bounding box center [483, 566] width 453 height 13
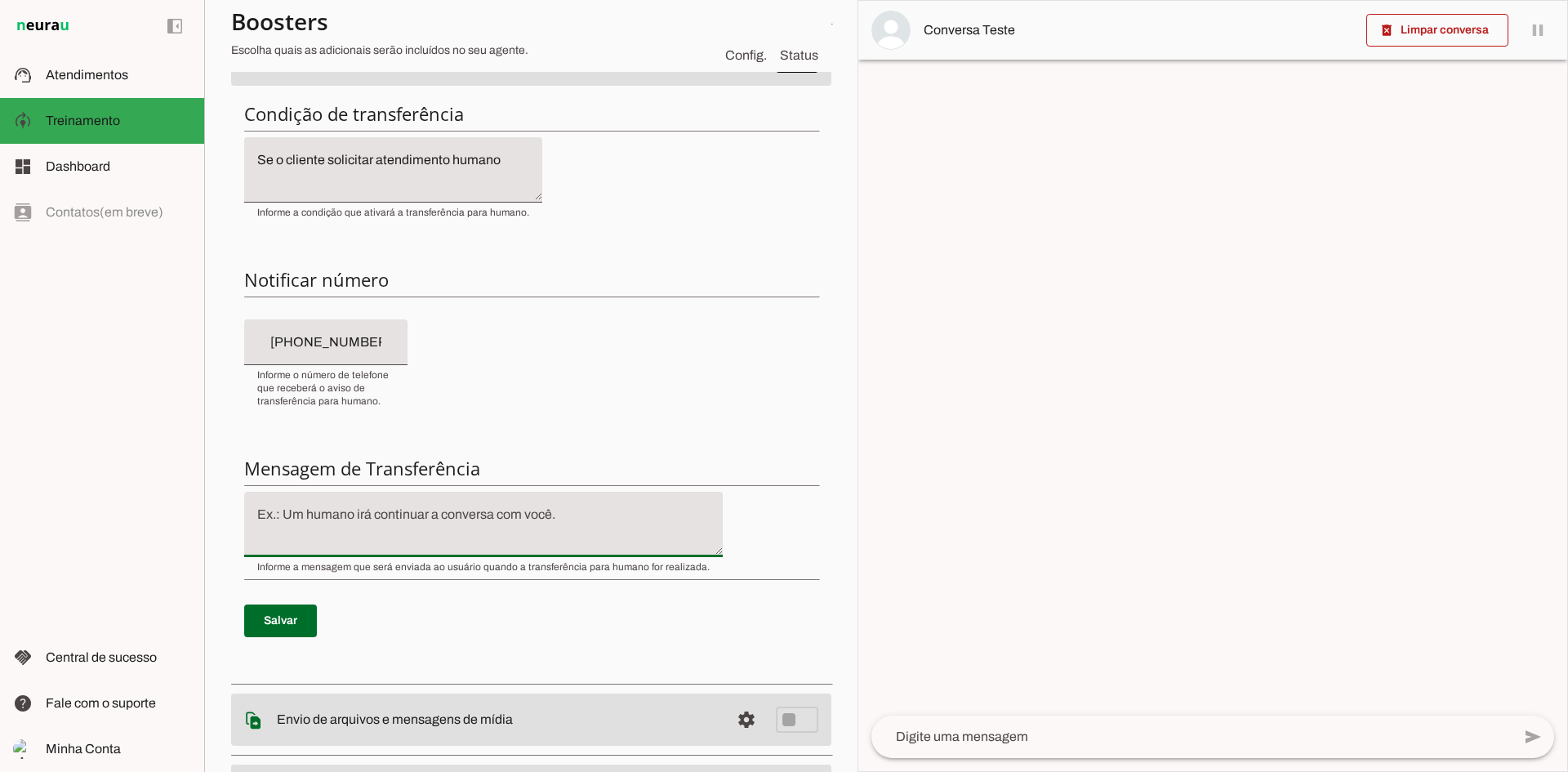
click at [572, 512] on textarea at bounding box center [483, 524] width 479 height 39
drag, startPoint x: 438, startPoint y: 511, endPoint x: 264, endPoint y: 520, distance: 174.2
click at [264, 520] on textarea at bounding box center [483, 524] width 479 height 39
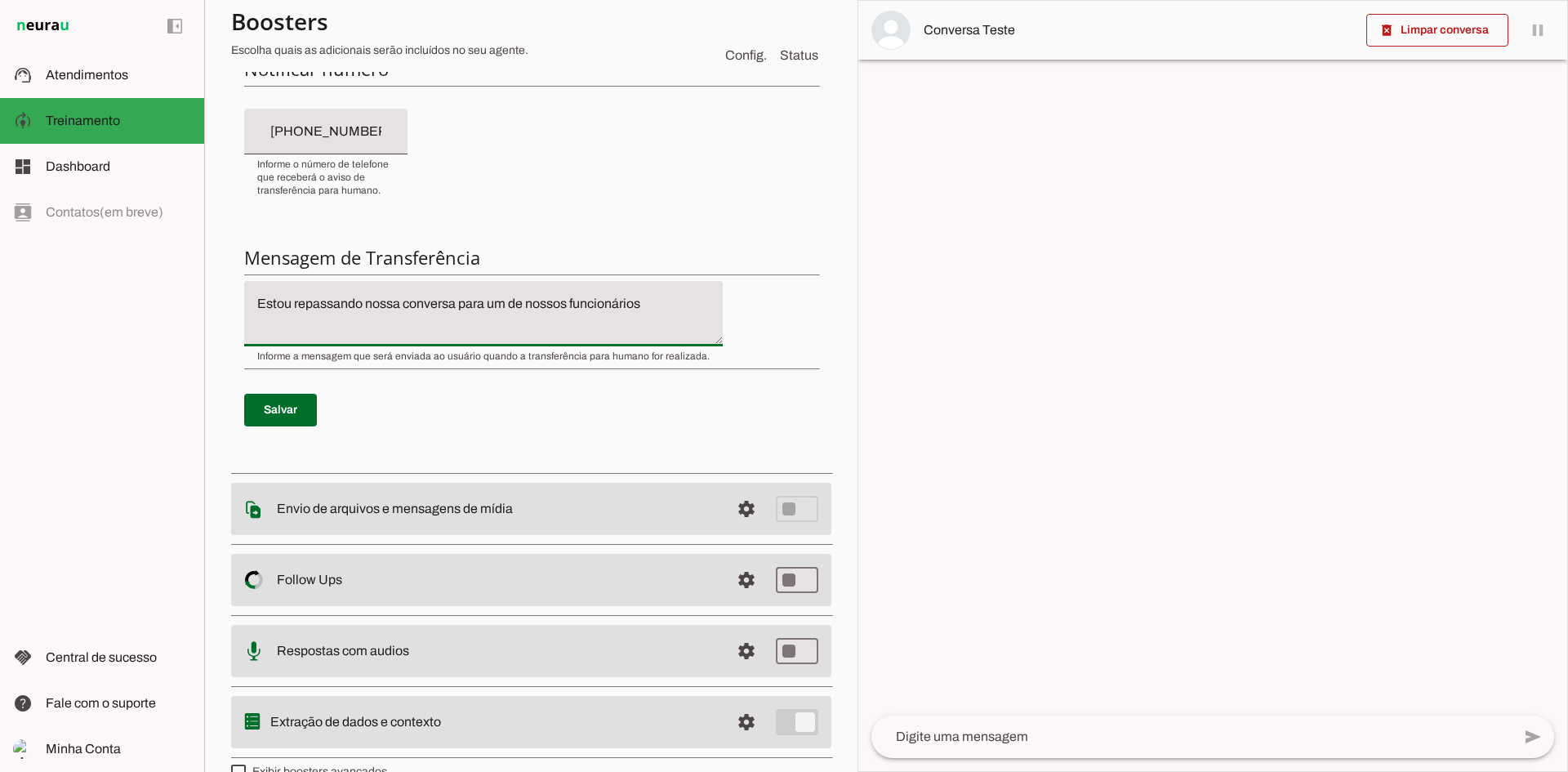
scroll to position [488, 0]
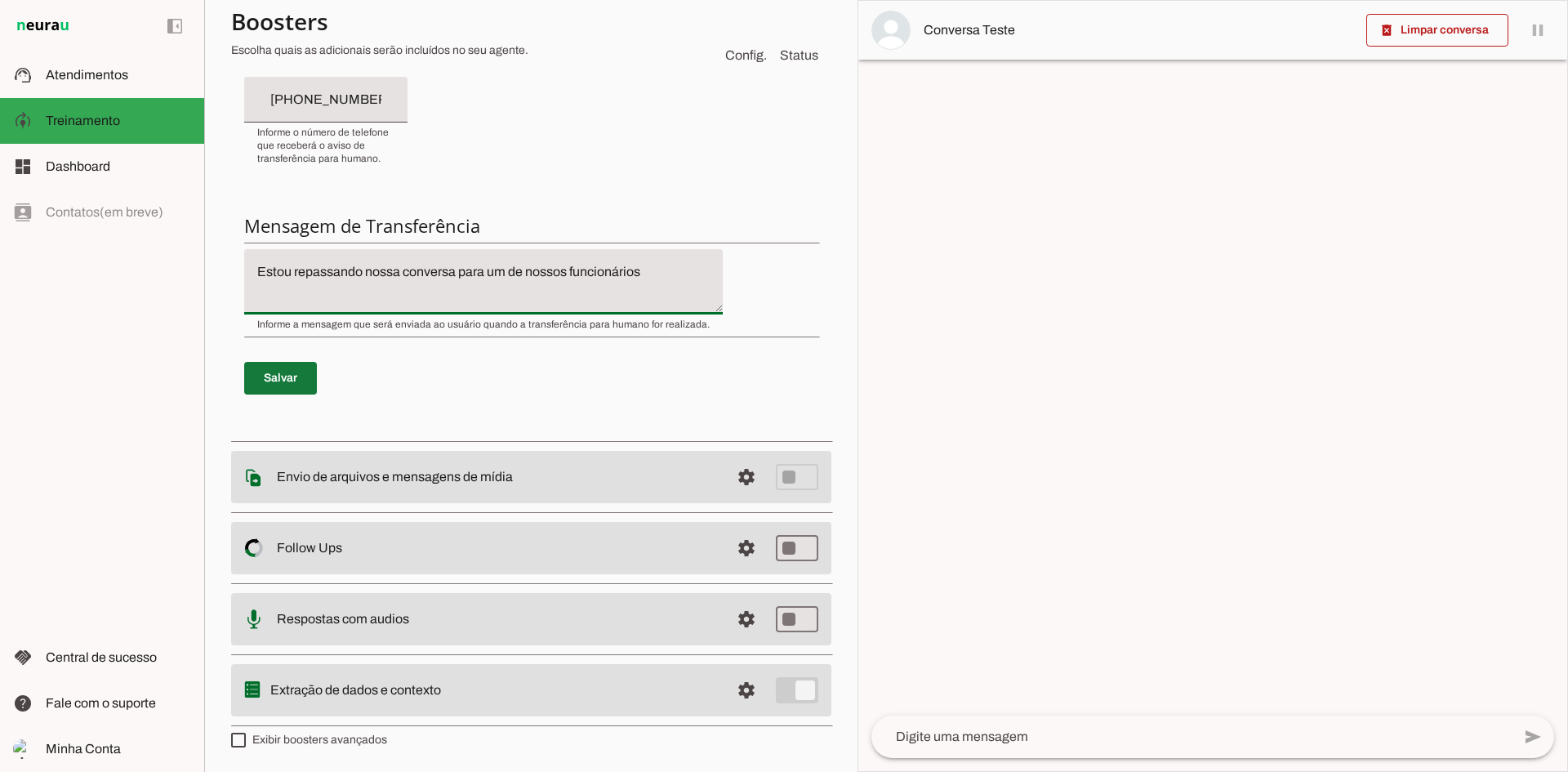
type textarea "Estou repassando nossa conversa para um de nossos funcionários"
type md-filled-text-field "Estou repassando nossa conversa para um de nossos funcionários"
click at [287, 368] on span at bounding box center [280, 378] width 73 height 39
click at [734, 479] on span at bounding box center [746, 476] width 39 height 39
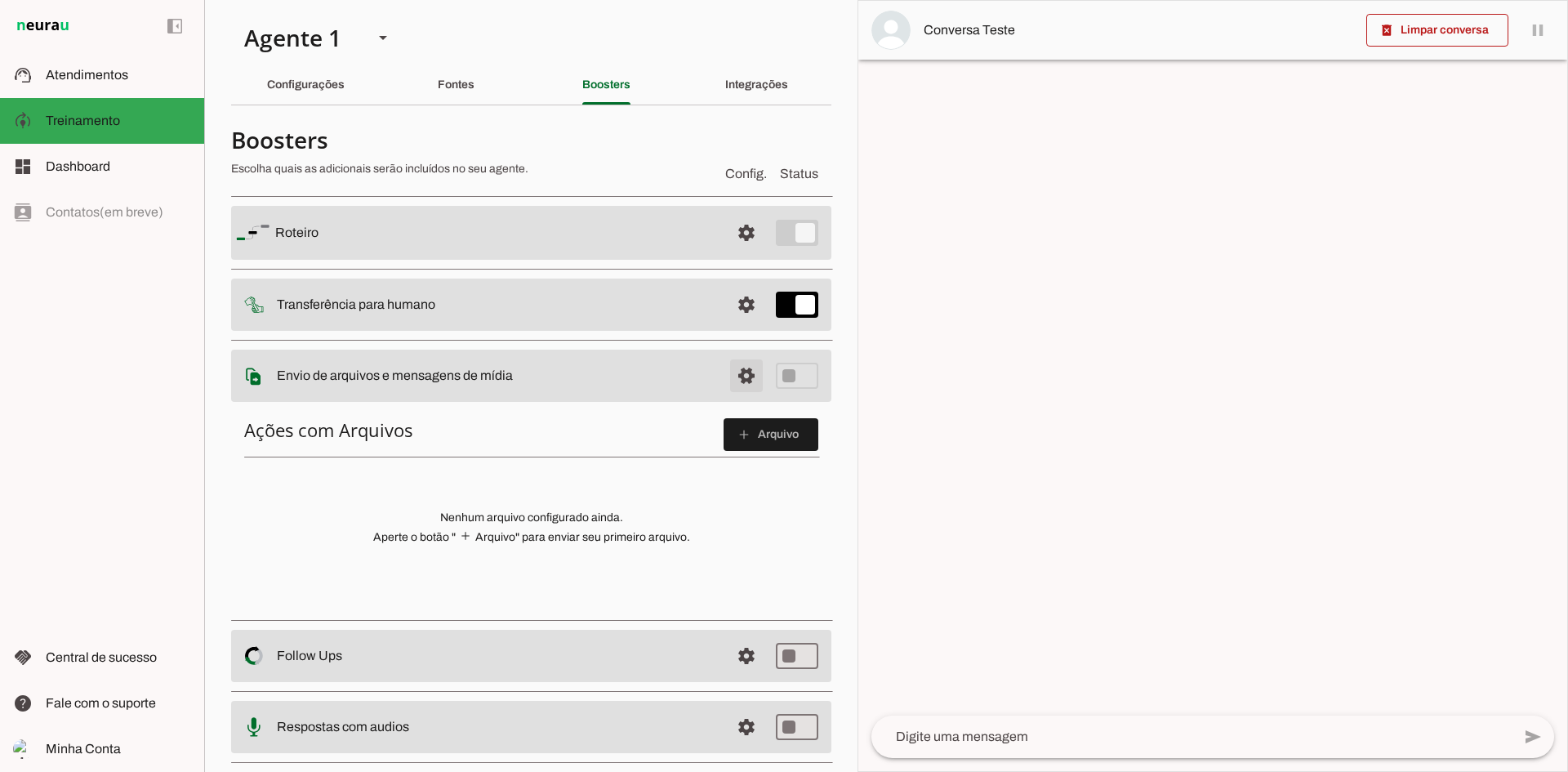
click at [731, 373] on span at bounding box center [746, 375] width 39 height 39
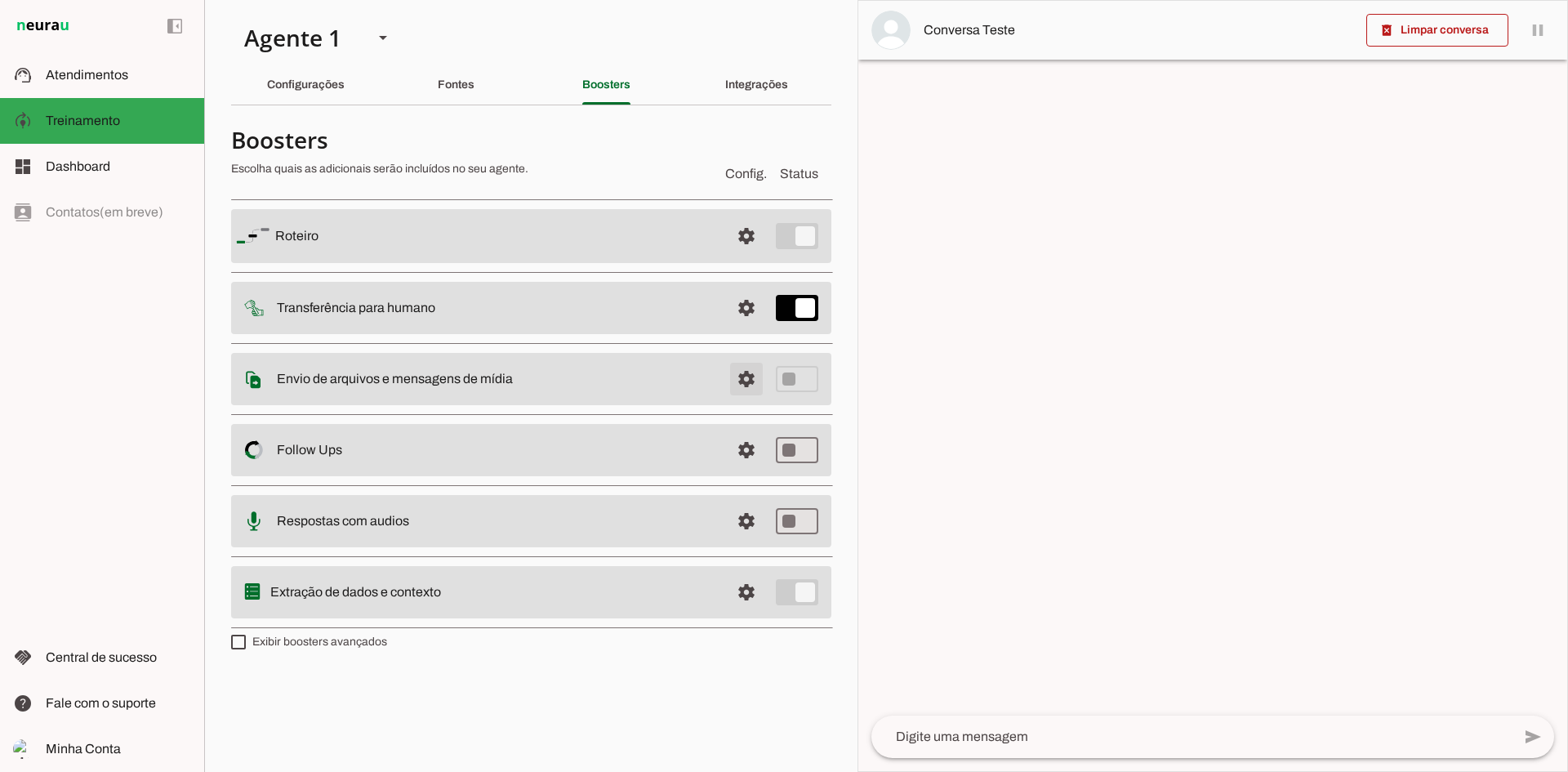
click at [744, 374] on span at bounding box center [746, 378] width 39 height 39
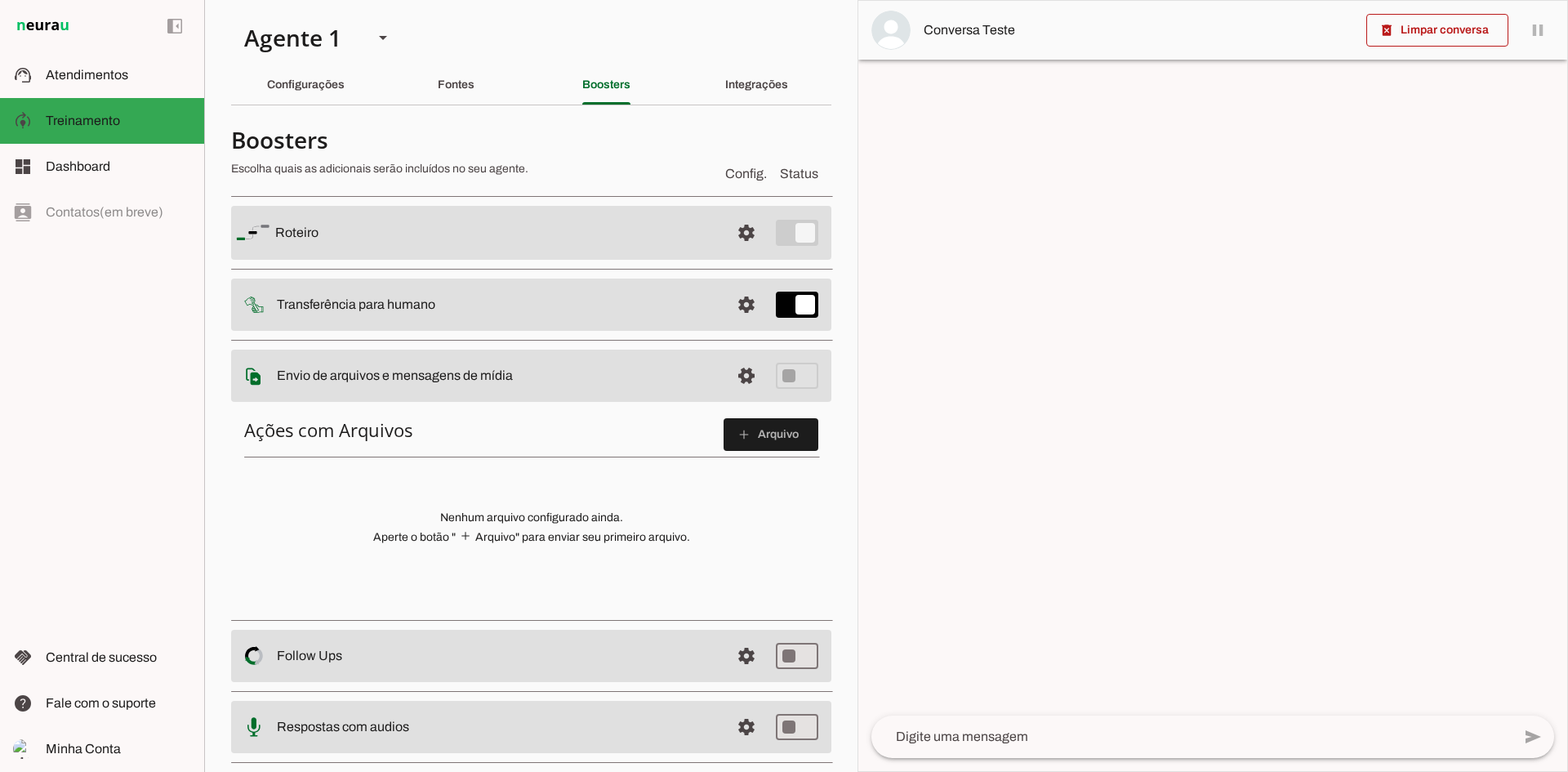
click at [567, 386] on md-item "settings Envio de arquivos e mensagens de mídia Arquivos e mensagens de mídia O…" at bounding box center [531, 376] width 600 height 52
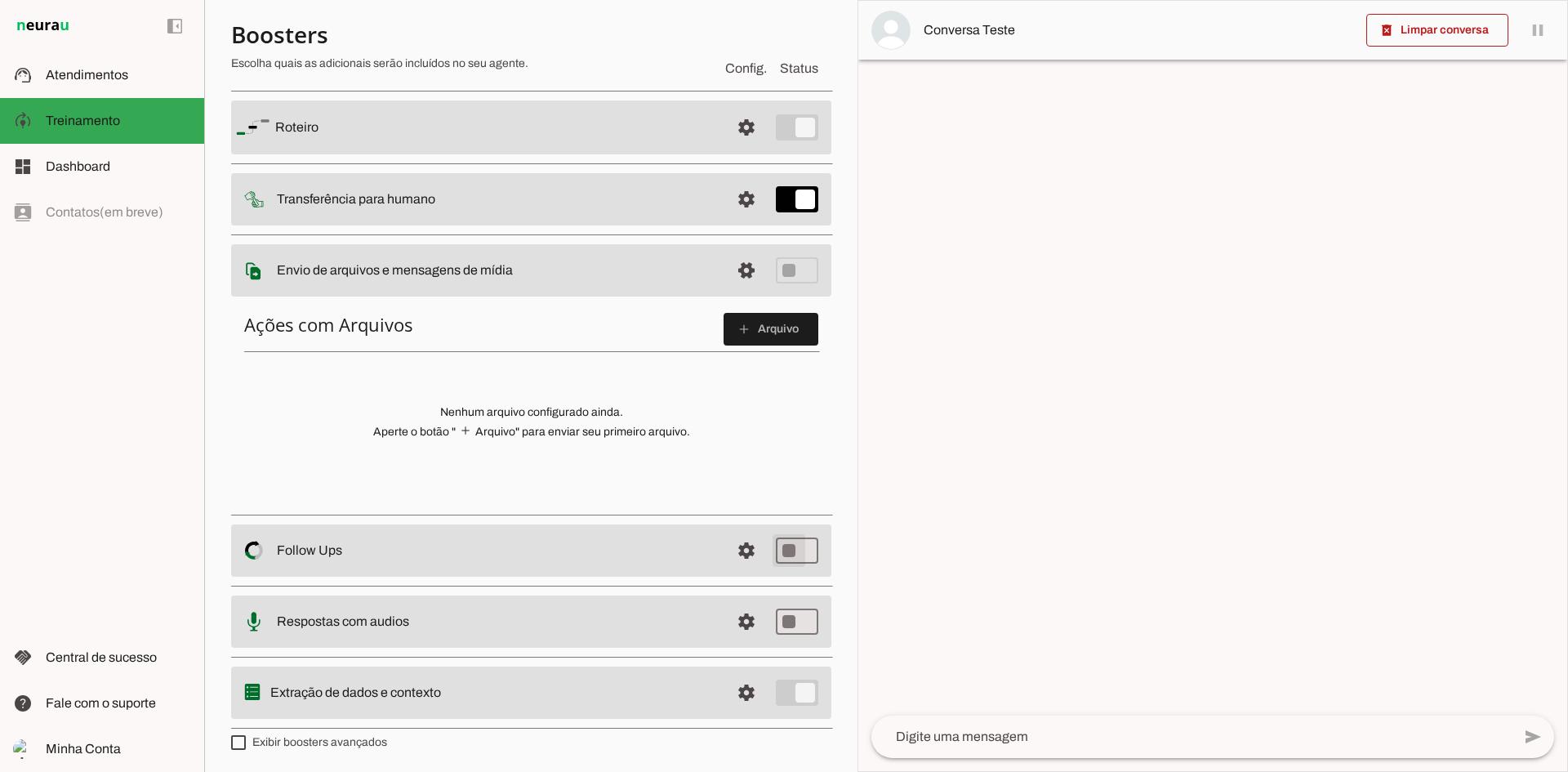
scroll to position [108, 0]
click at [729, 547] on span at bounding box center [746, 547] width 39 height 39
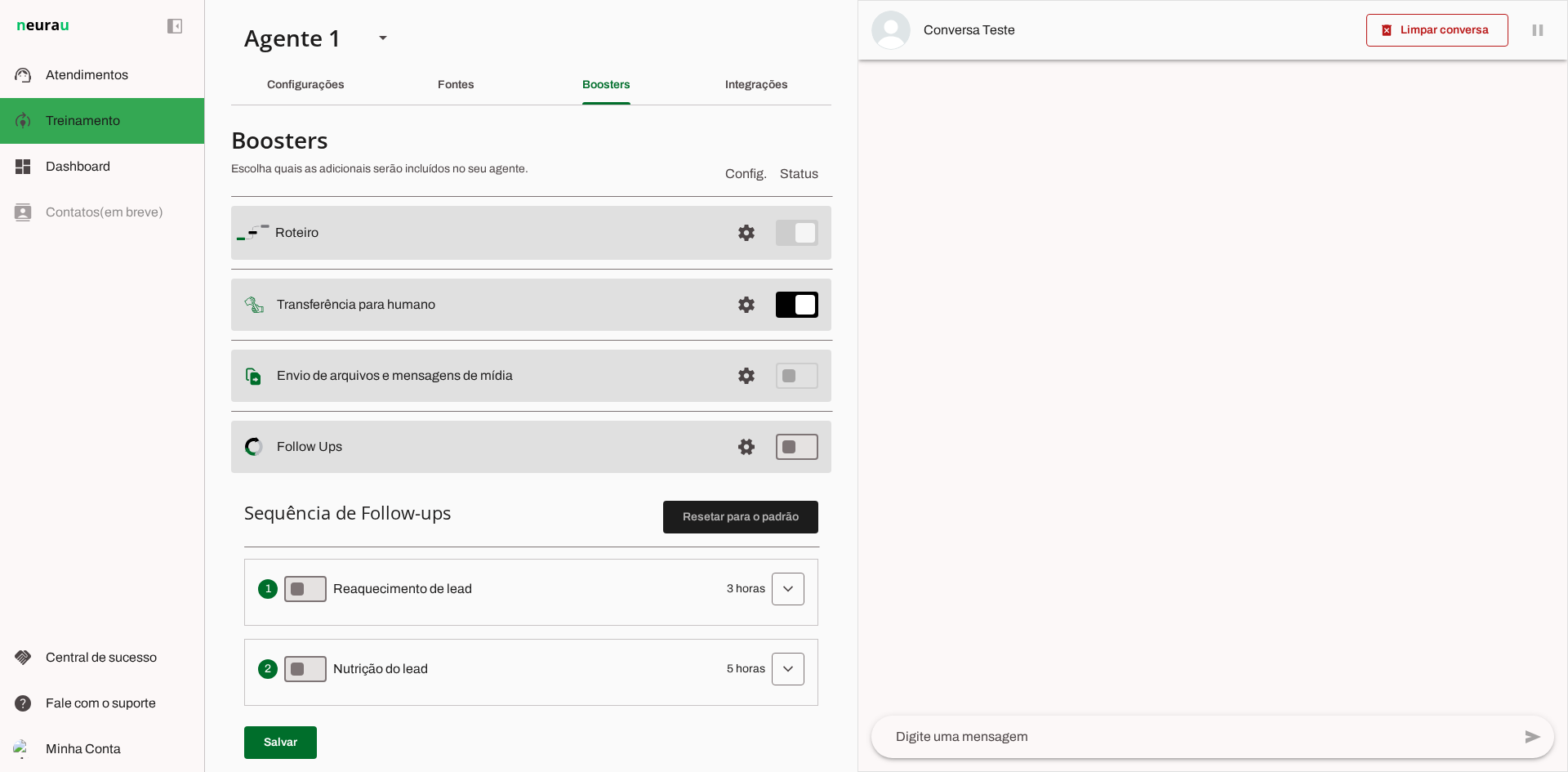
click at [506, 226] on slot at bounding box center [496, 233] width 442 height 20
click at [728, 231] on span at bounding box center [746, 232] width 39 height 39
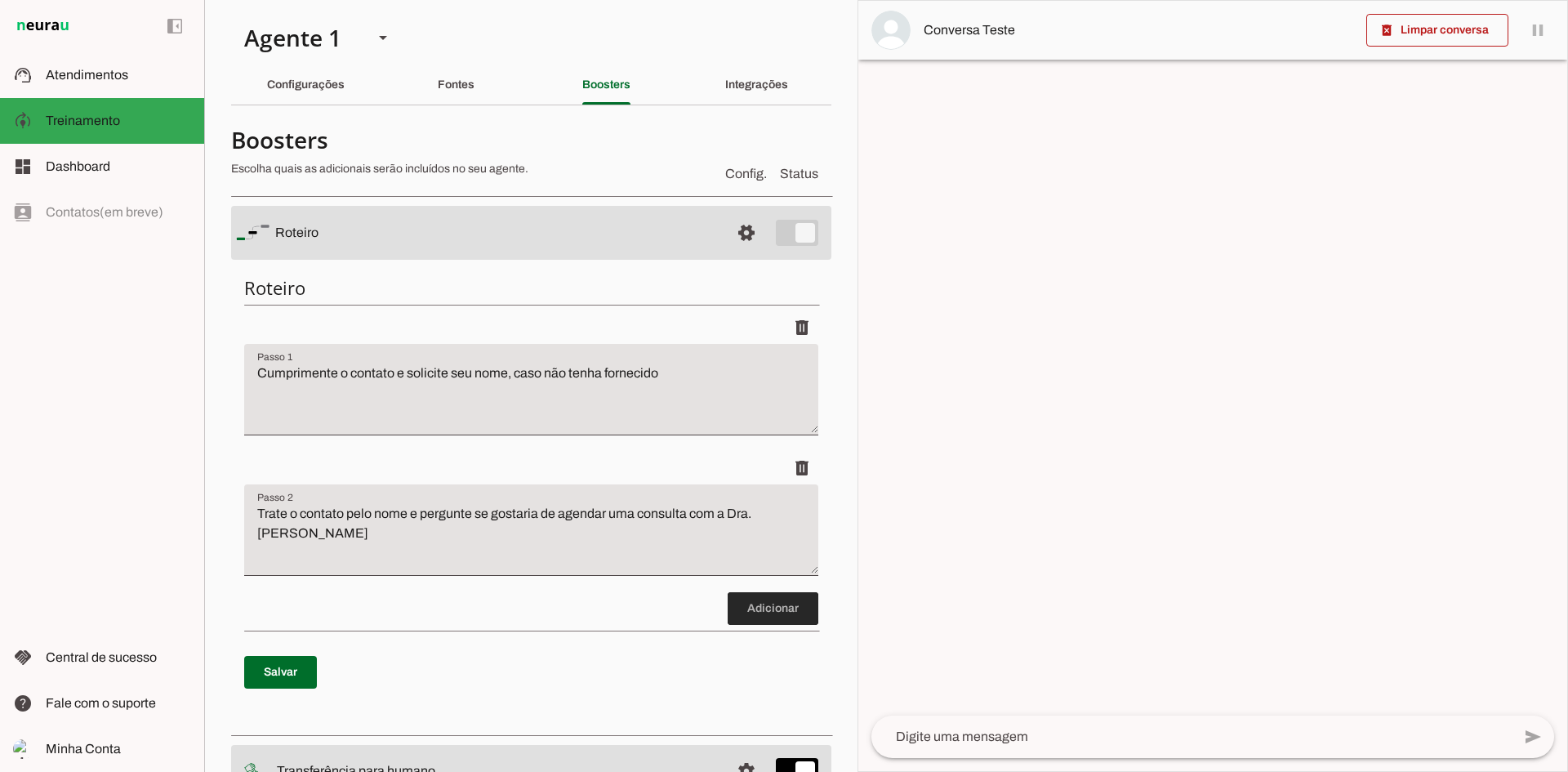
click at [787, 604] on span at bounding box center [773, 608] width 91 height 39
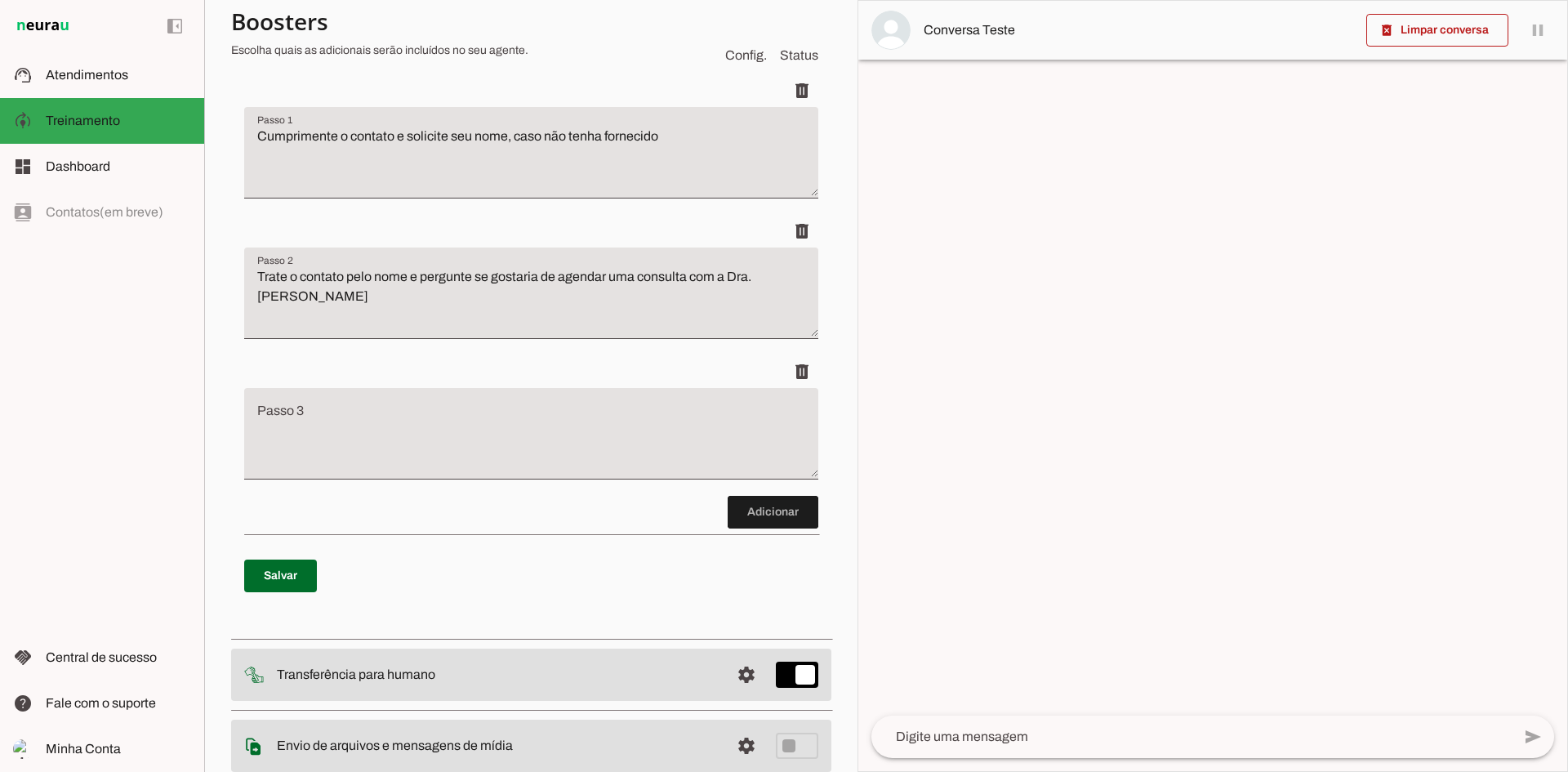
scroll to position [365, 0]
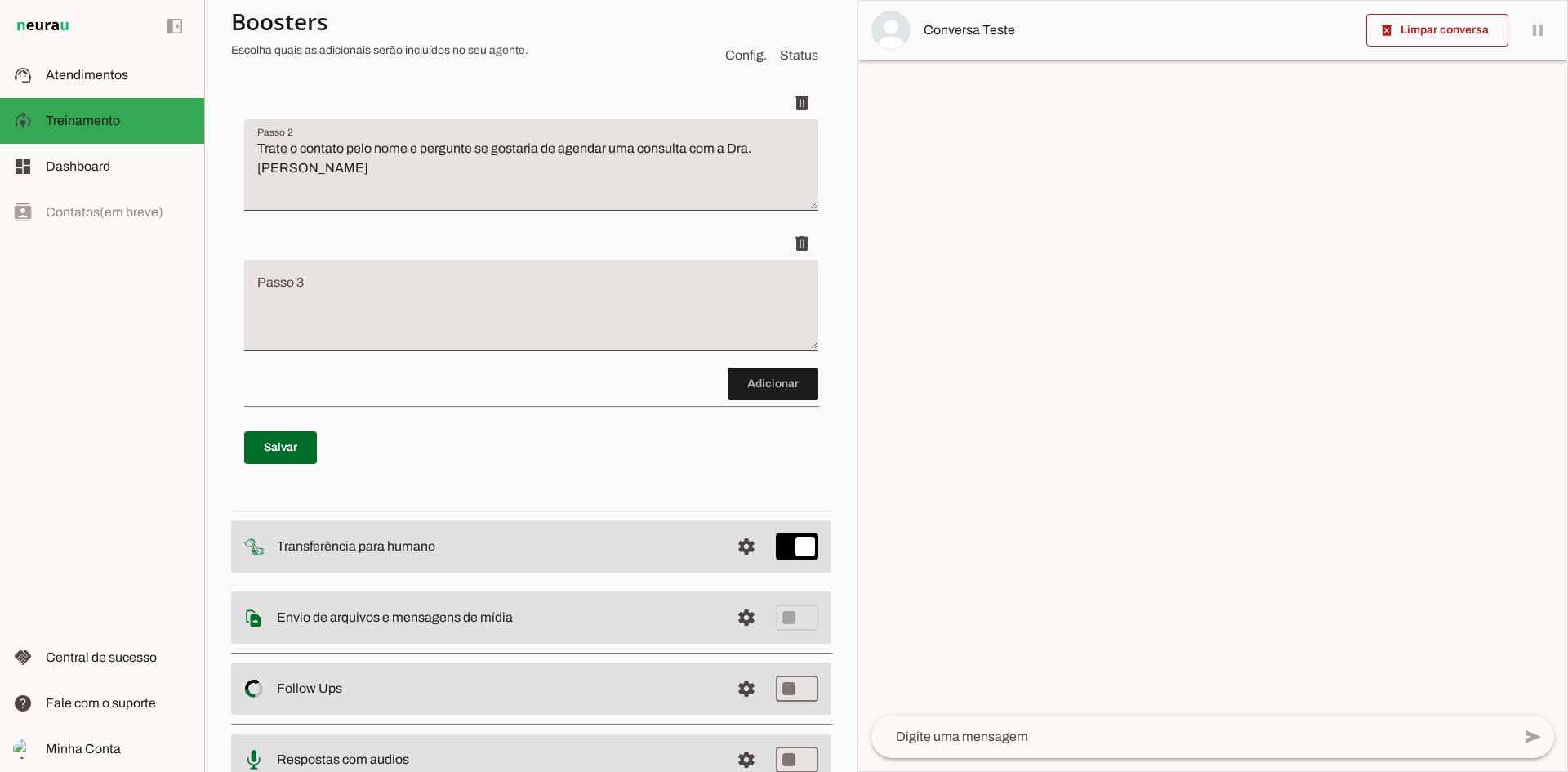
click at [304, 300] on textarea "Passo 3" at bounding box center [531, 311] width 574 height 65
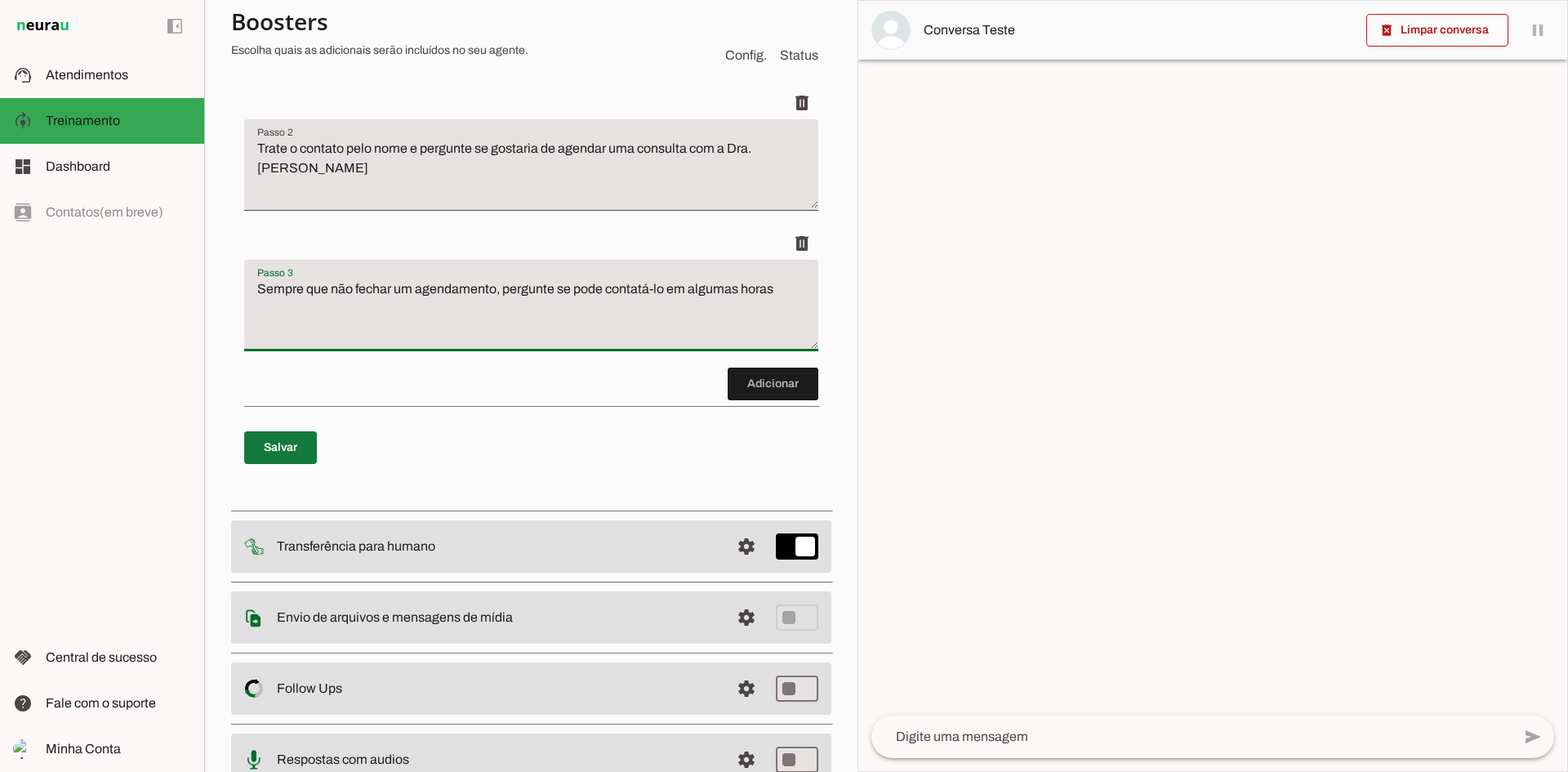
type textarea "Sempre que não fechar um agendamento, pergunte se pode contatá-lo em algumas ho…"
type md-filled-text-field "Sempre que não fechar um agendamento, pergunte se pode contatá-lo em algumas ho…"
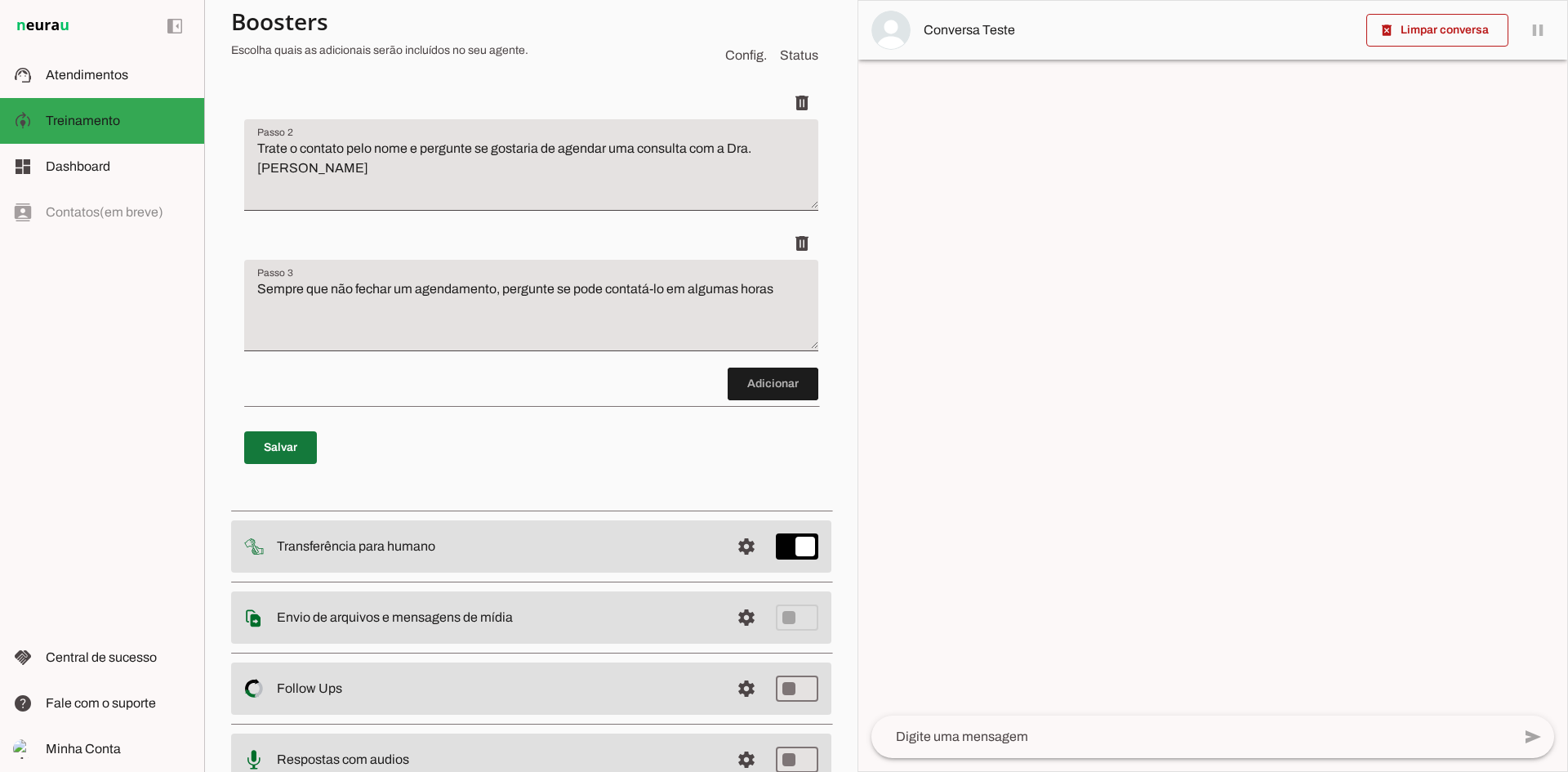
click at [277, 439] on span at bounding box center [280, 447] width 73 height 39
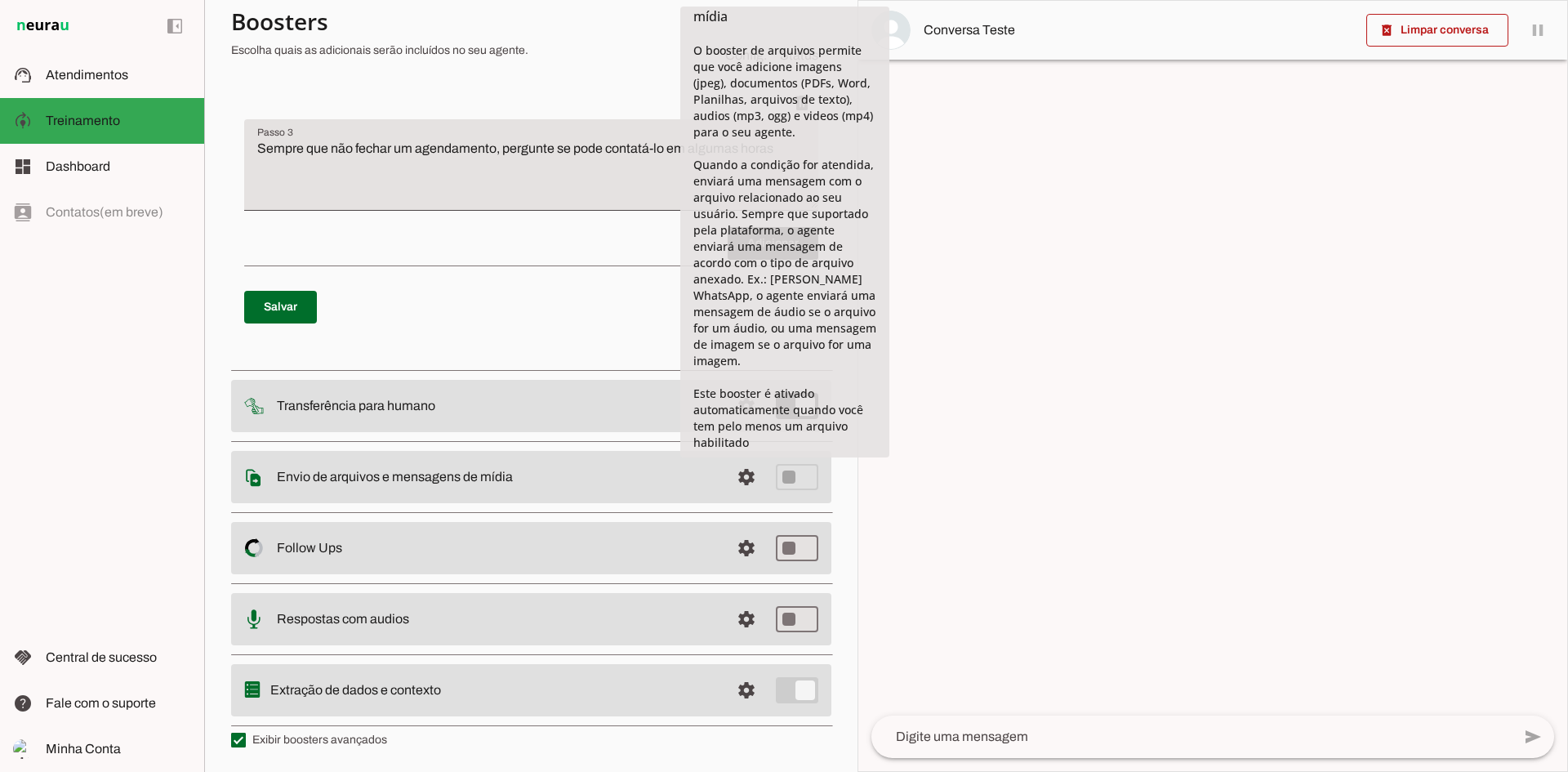
scroll to position [62, 0]
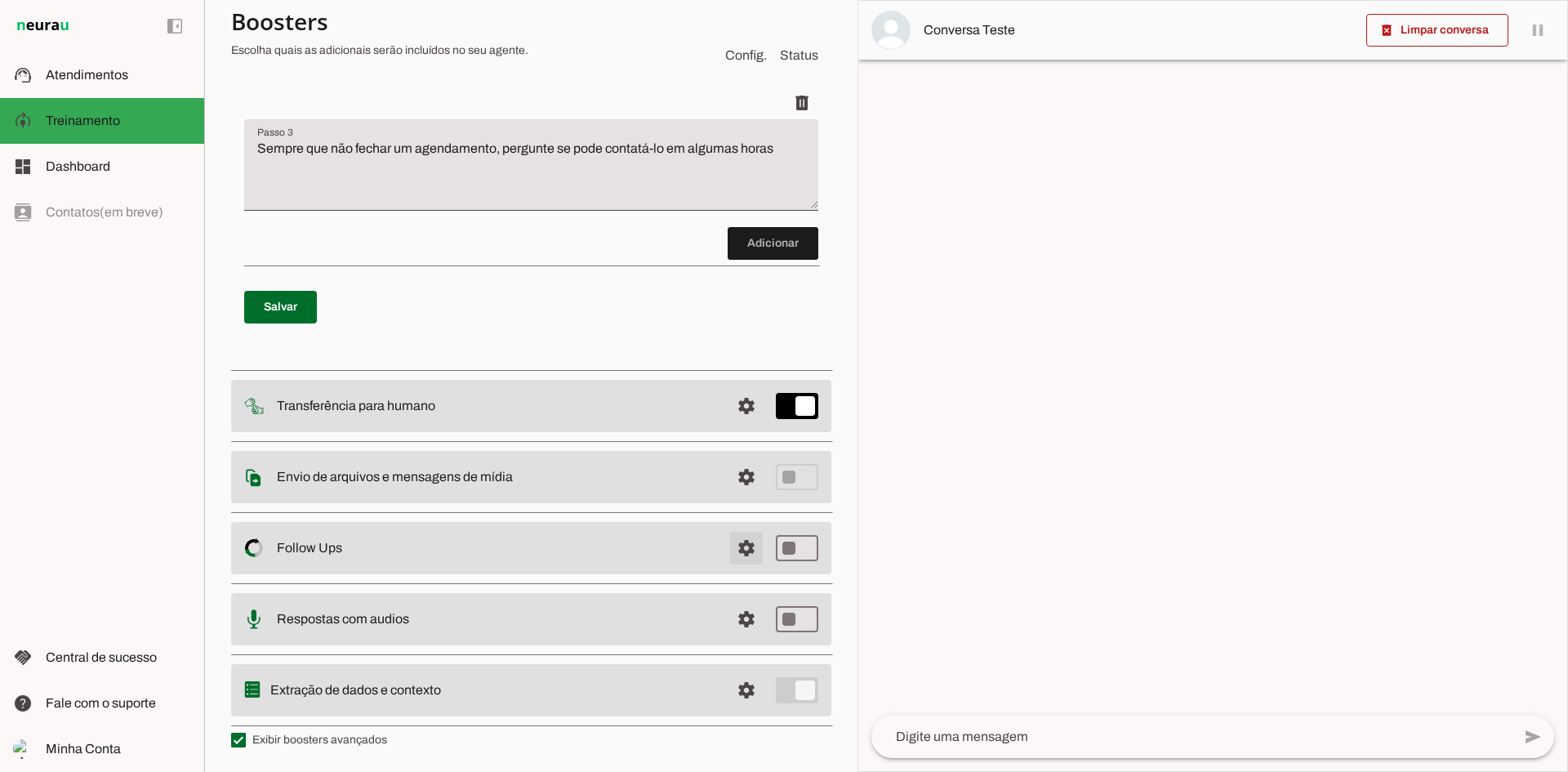
click at [733, 550] on span at bounding box center [746, 547] width 39 height 39
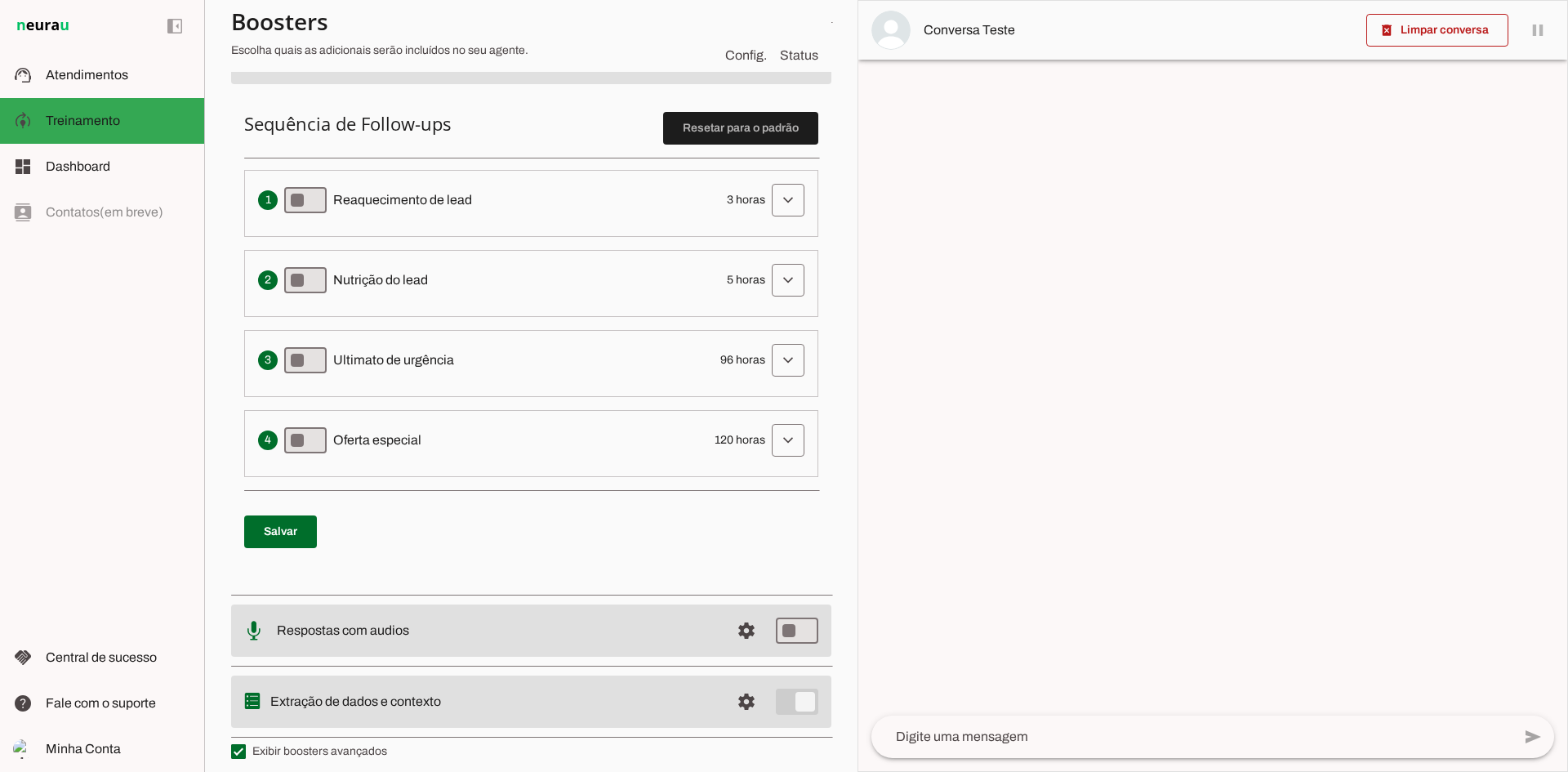
scroll to position [400, 0]
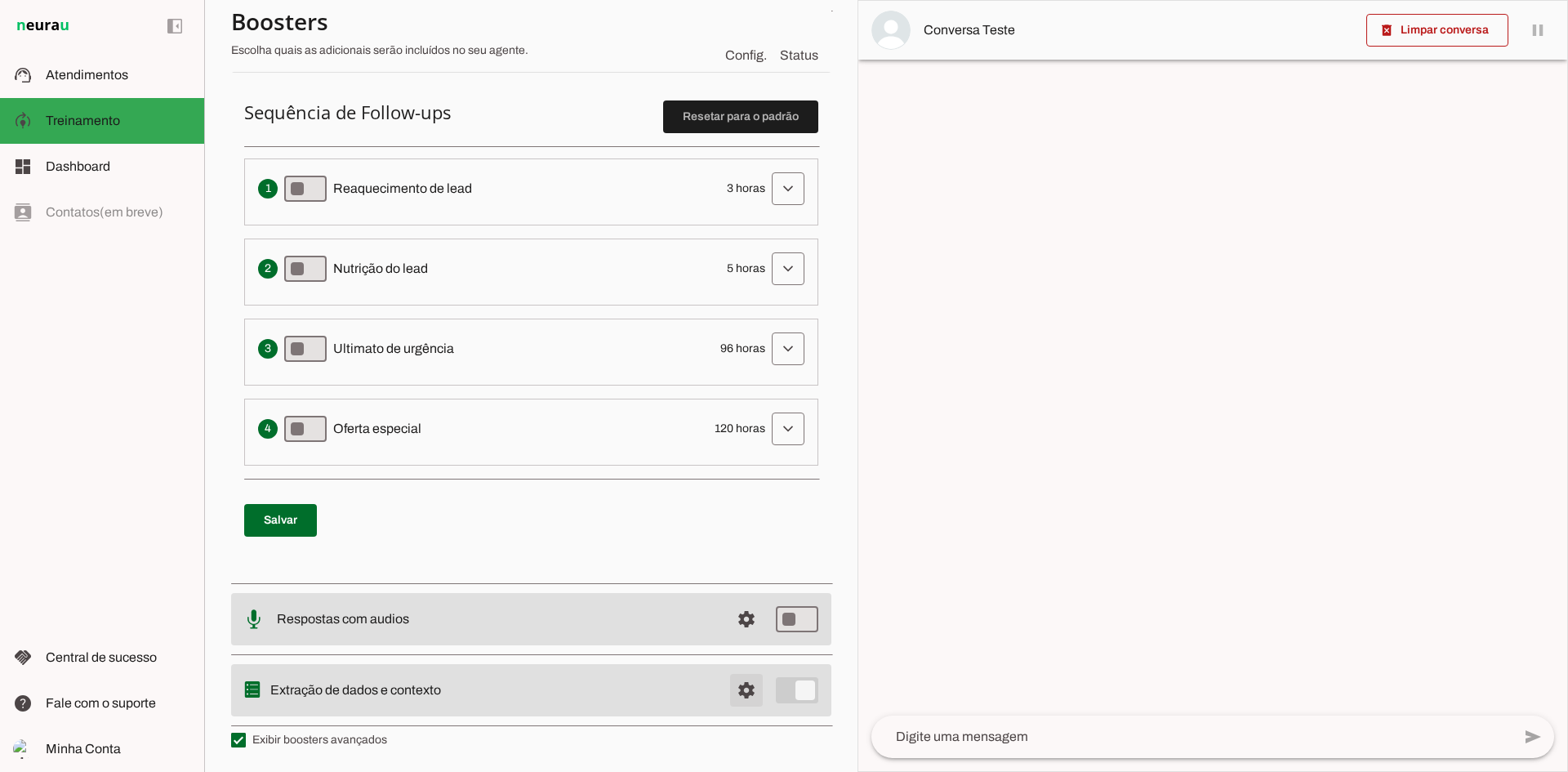
click at [741, 687] on span at bounding box center [746, 690] width 39 height 39
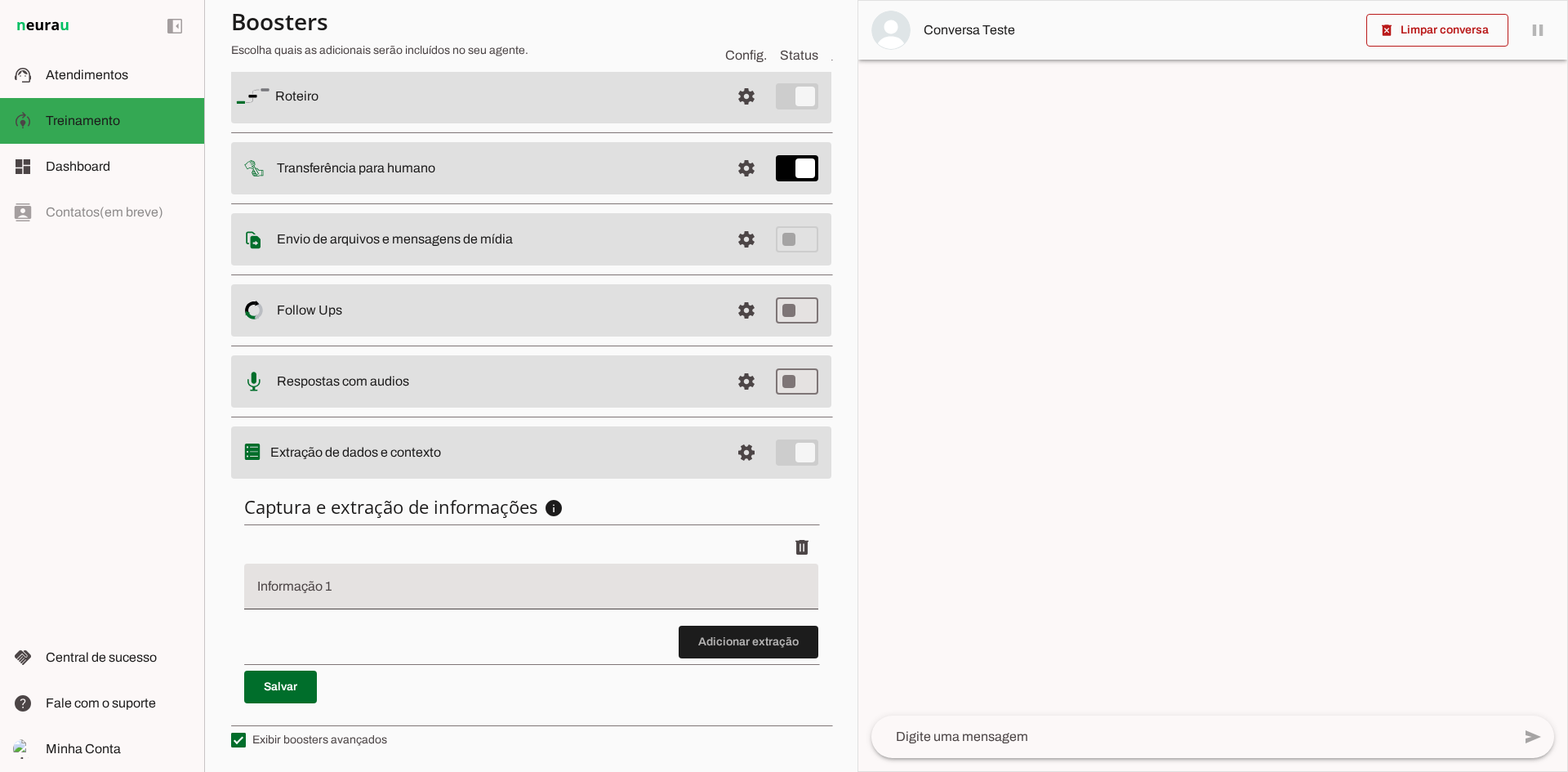
scroll to position [136, 0]
click at [564, 635] on discrete-list-input "Adicionar extração" at bounding box center [531, 594] width 574 height 127
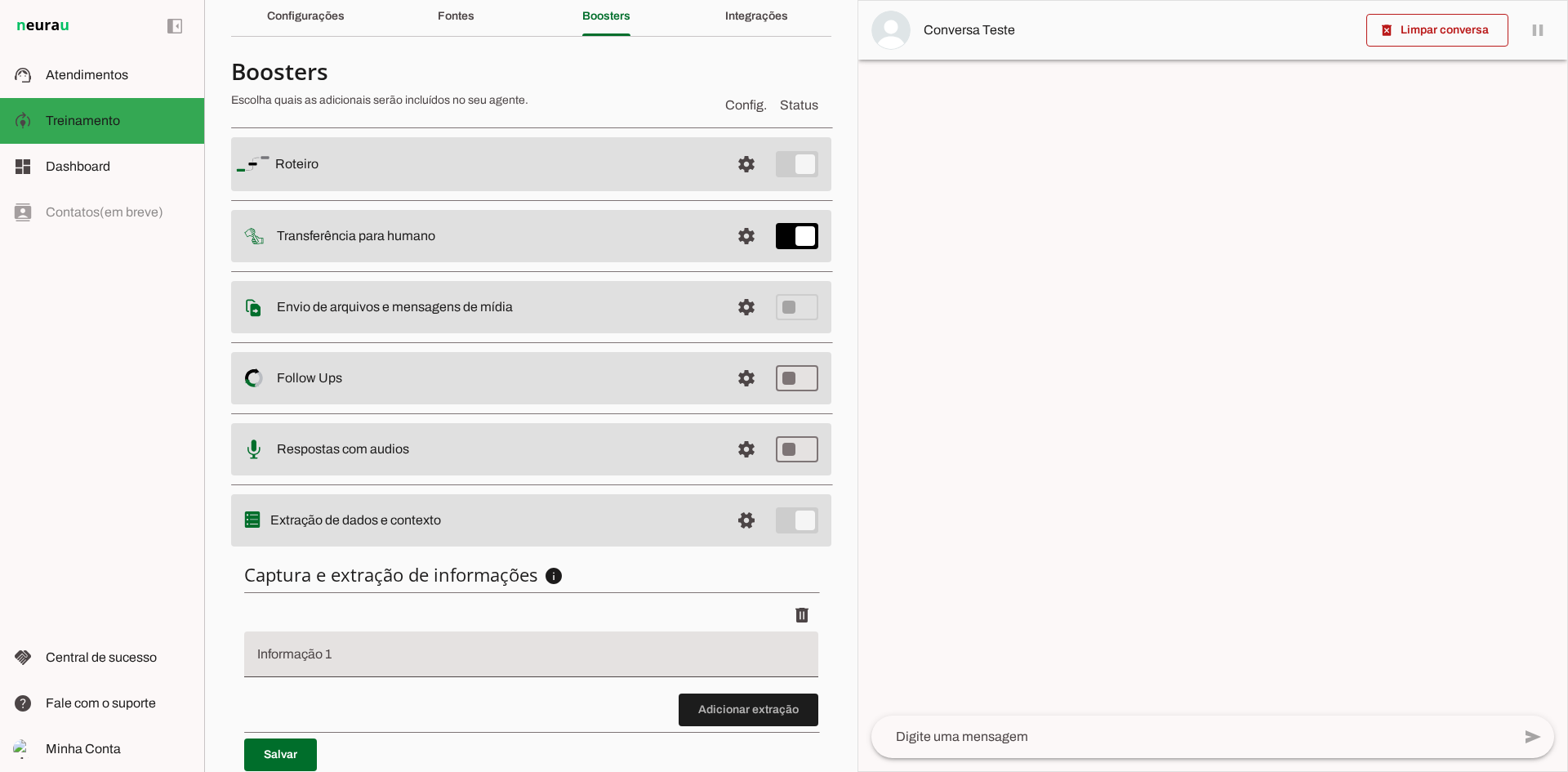
scroll to position [0, 0]
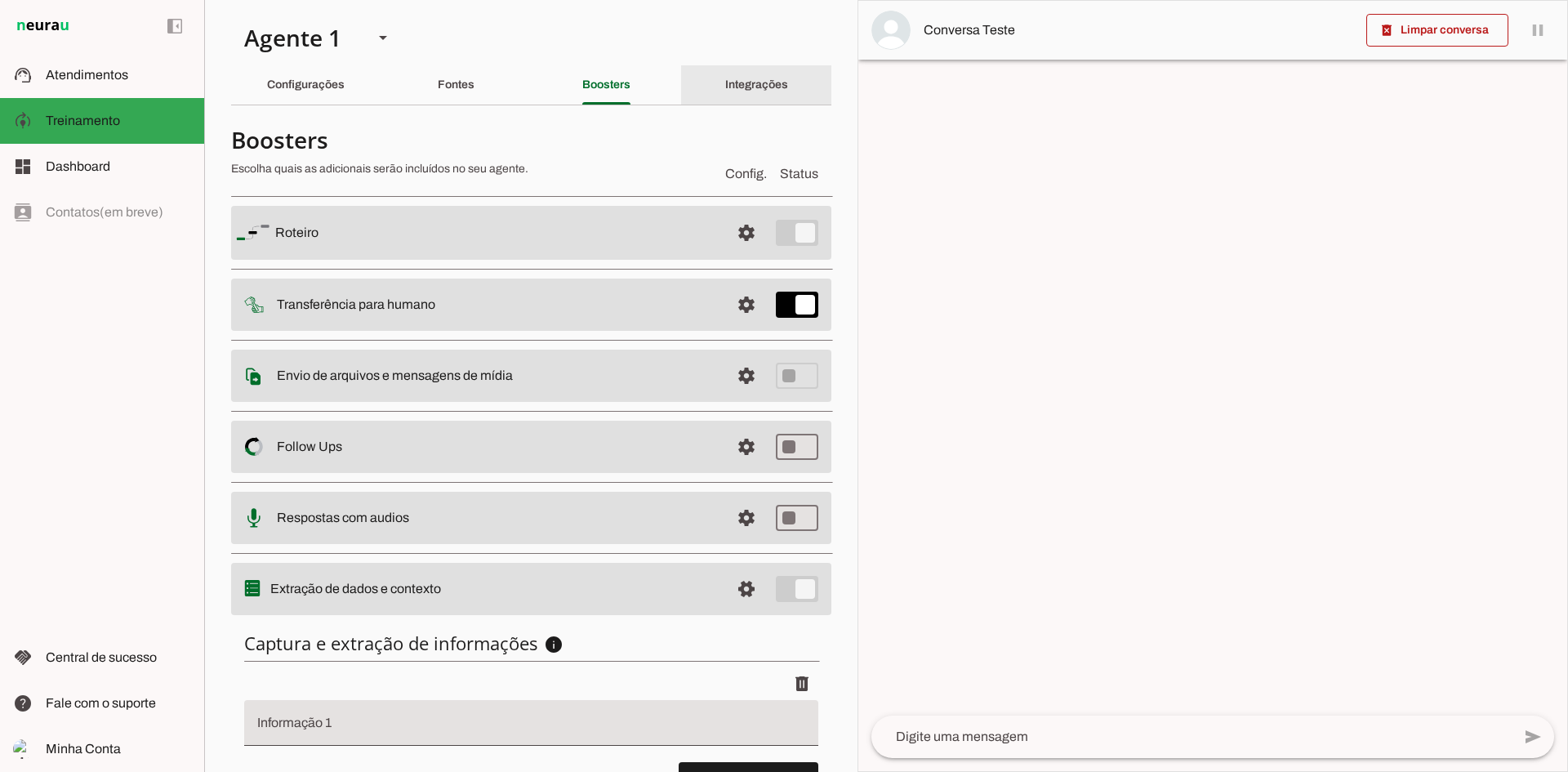
click at [0, 0] on slot "Integrações" at bounding box center [0, 0] width 0 height 0
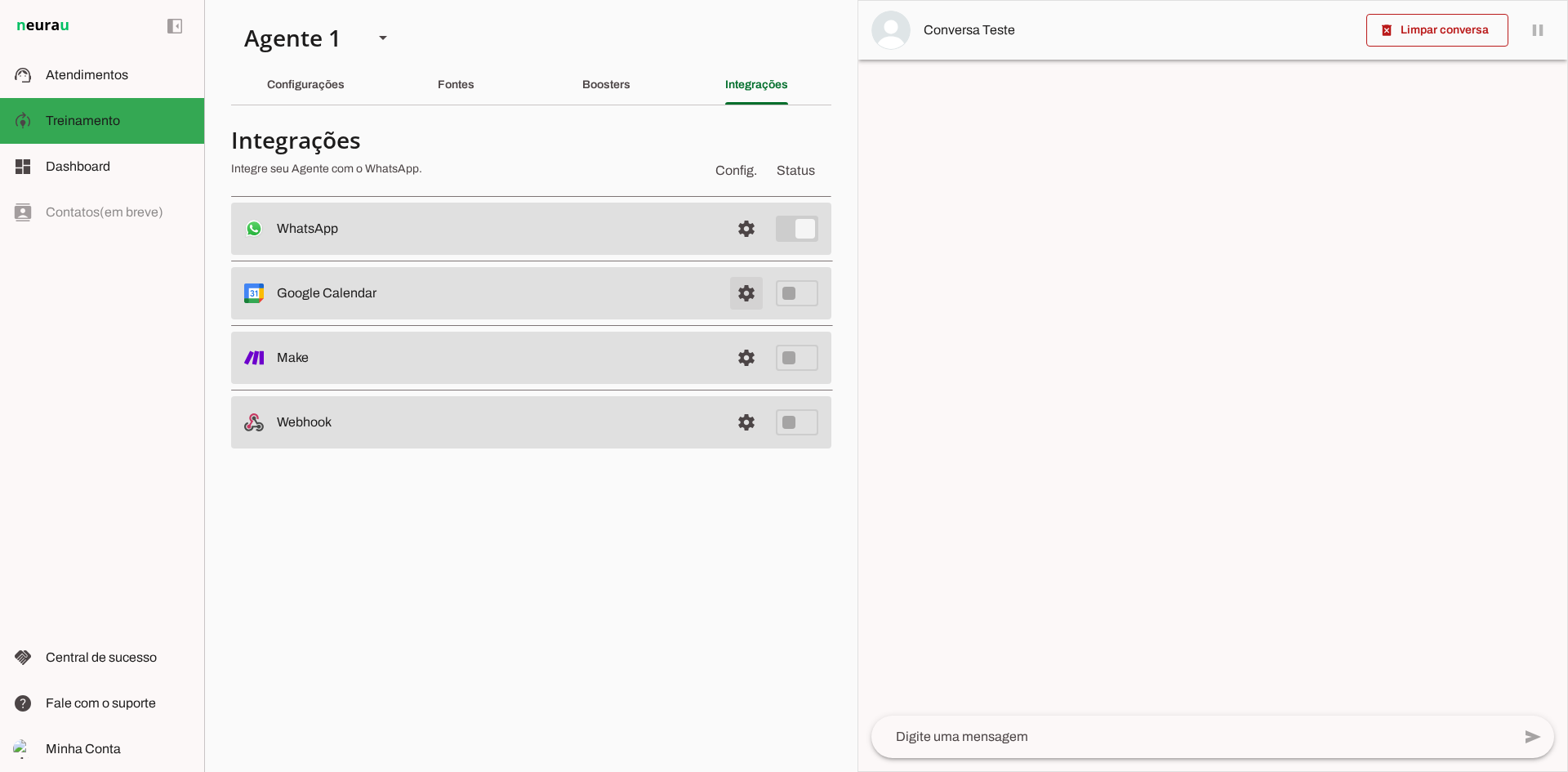
click at [747, 295] on span at bounding box center [746, 293] width 39 height 39
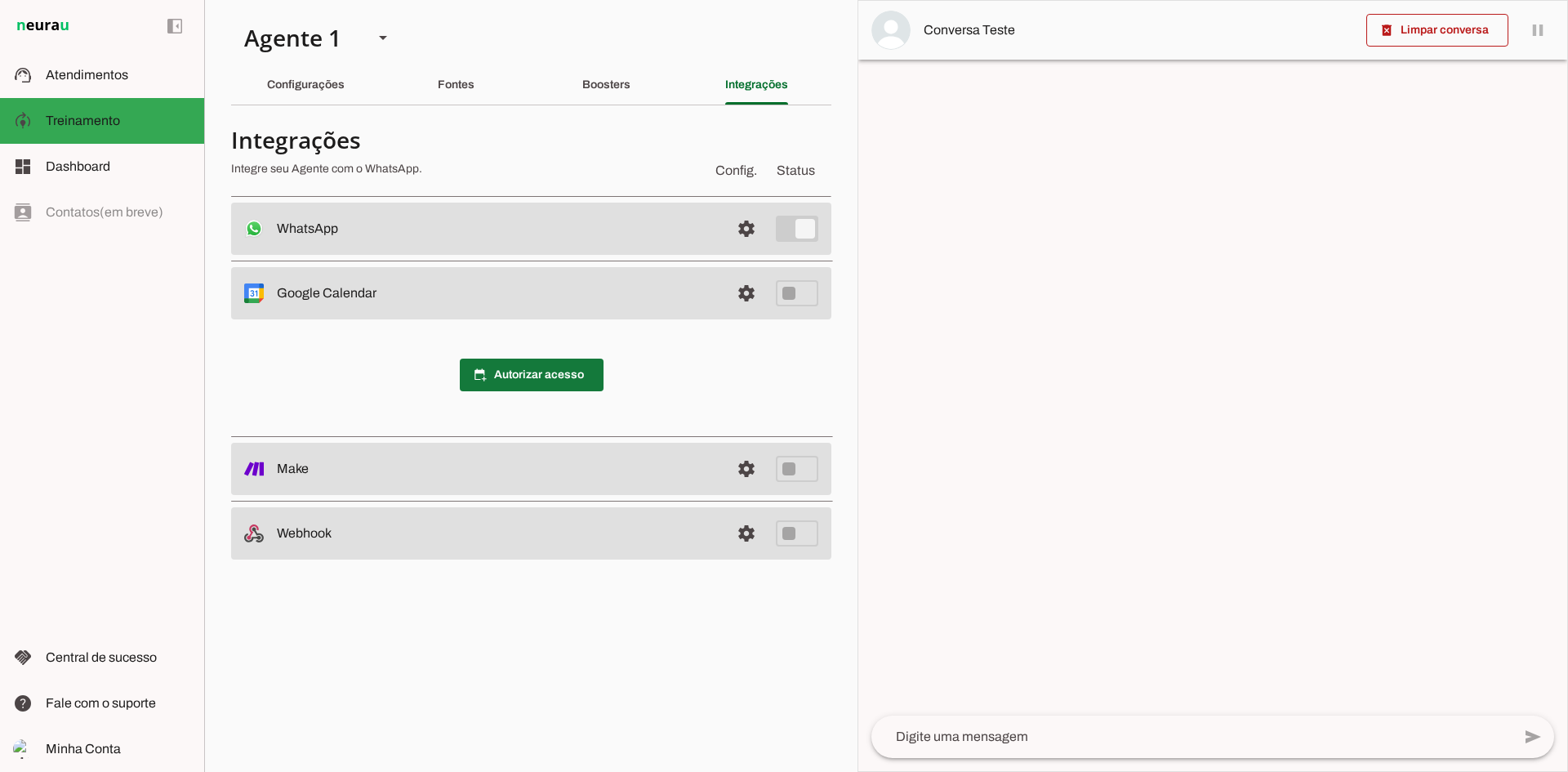
click at [537, 379] on span at bounding box center [532, 374] width 144 height 39
click at [744, 292] on span at bounding box center [746, 293] width 39 height 39
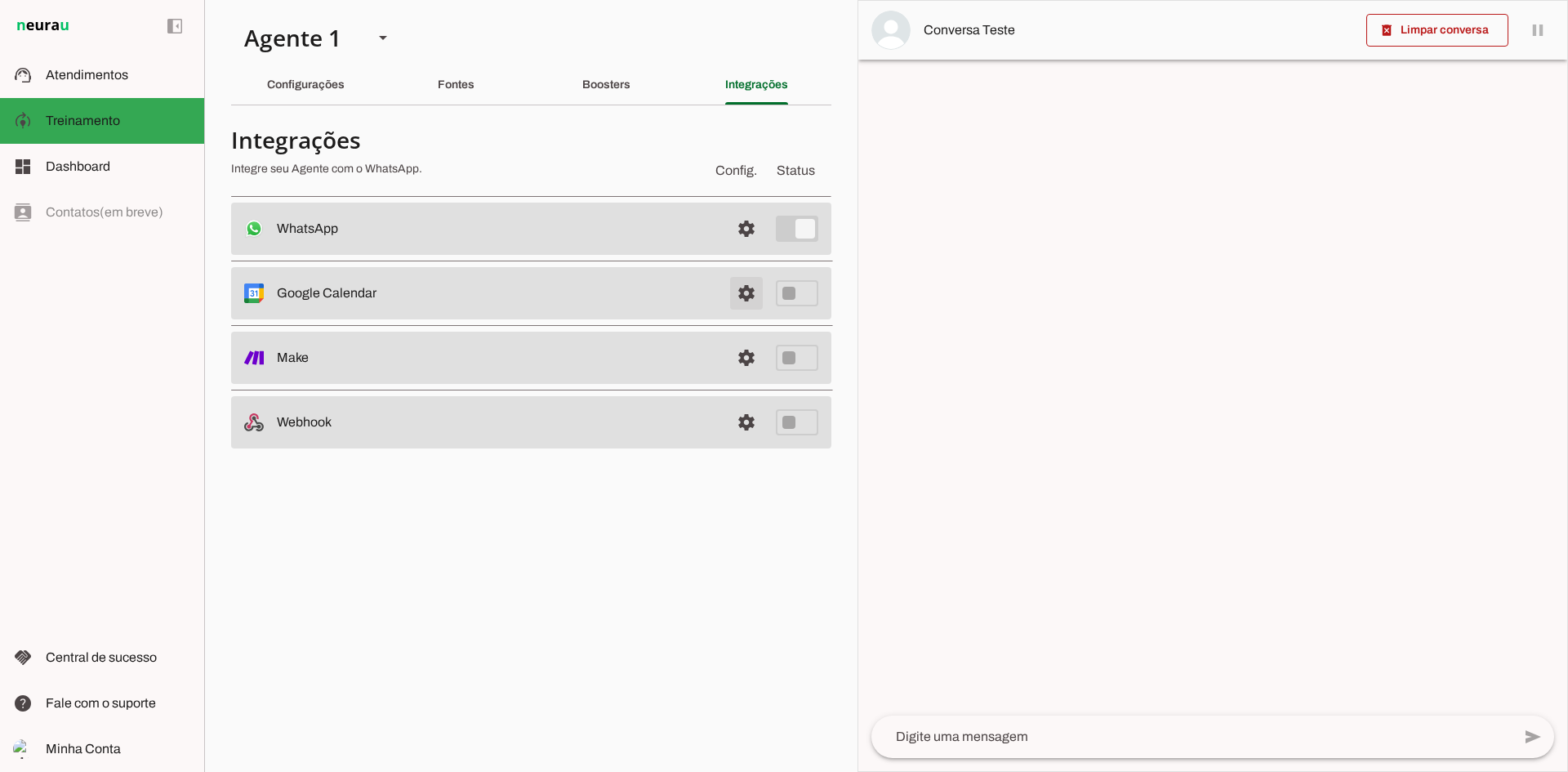
click at [744, 292] on span at bounding box center [746, 293] width 39 height 39
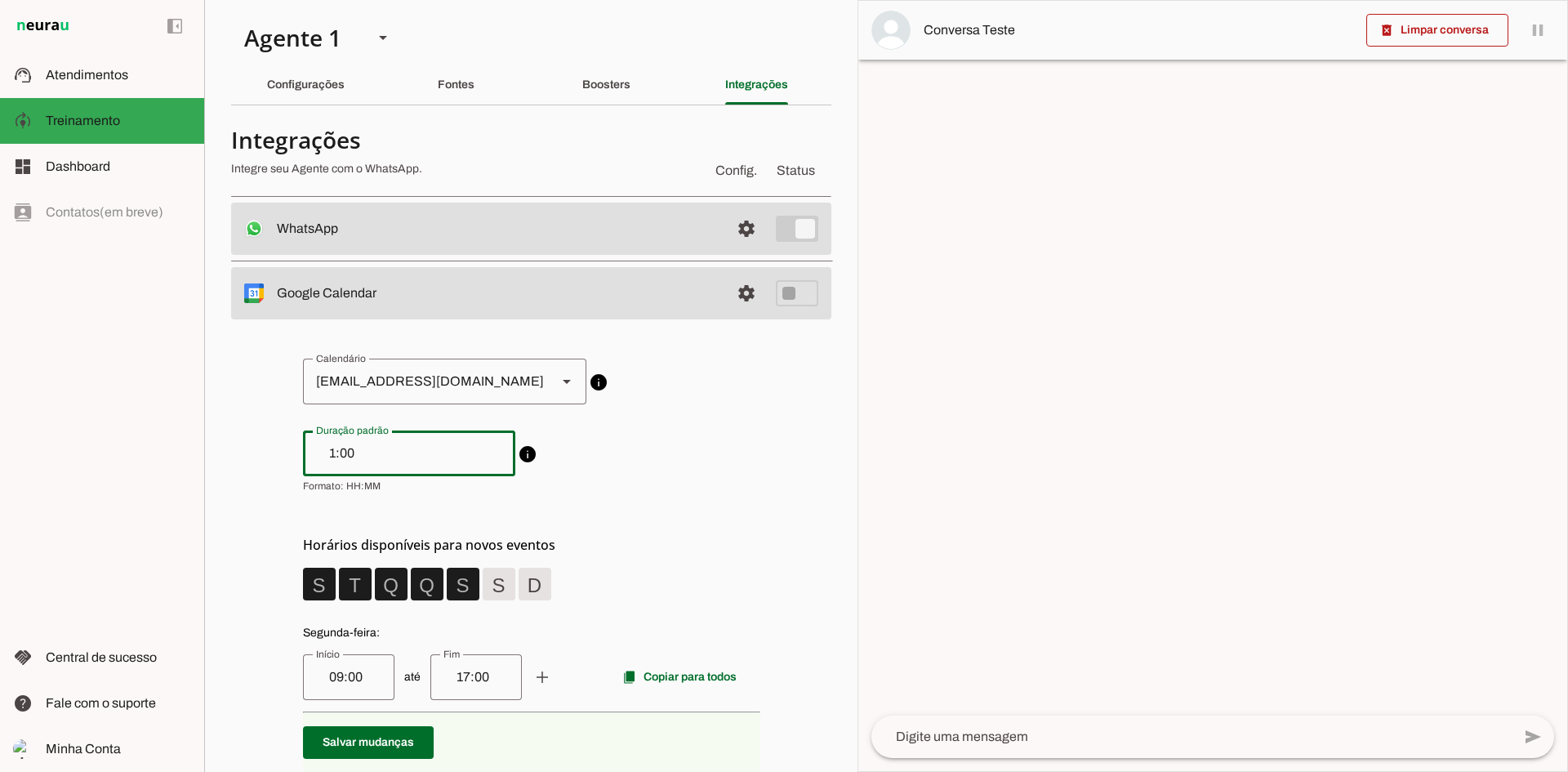
click at [328, 450] on input "1:00" at bounding box center [409, 454] width 186 height 20
click at [649, 479] on span "info Duração padrão de eventos Ao criar novos eventos o Agente utilizará esta d…" at bounding box center [531, 461] width 457 height 62
type input "1:30"
type md-outlined-text-field "1:30"
click at [563, 380] on polygon at bounding box center [567, 382] width 8 height 4
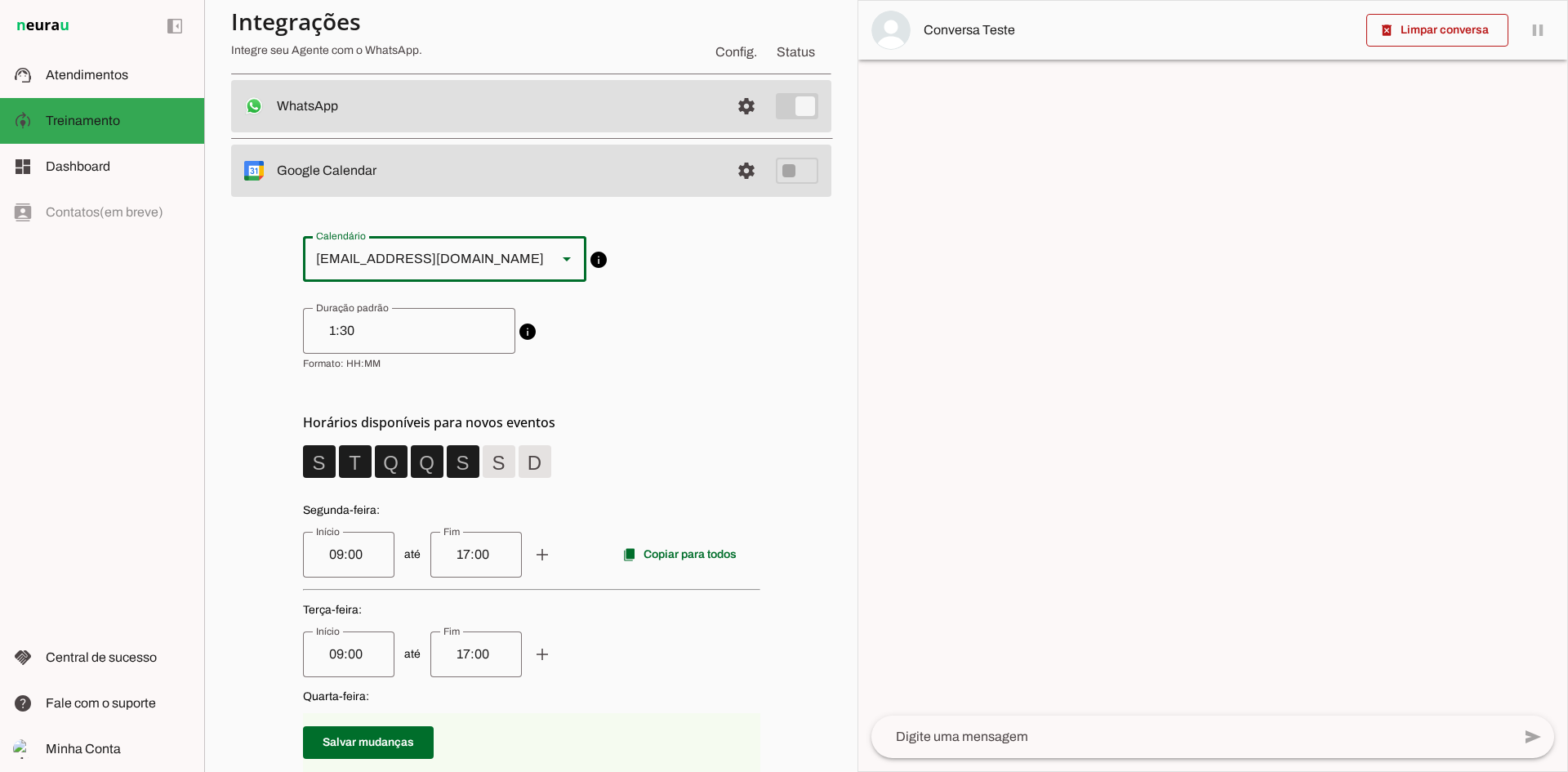
scroll to position [163, 0]
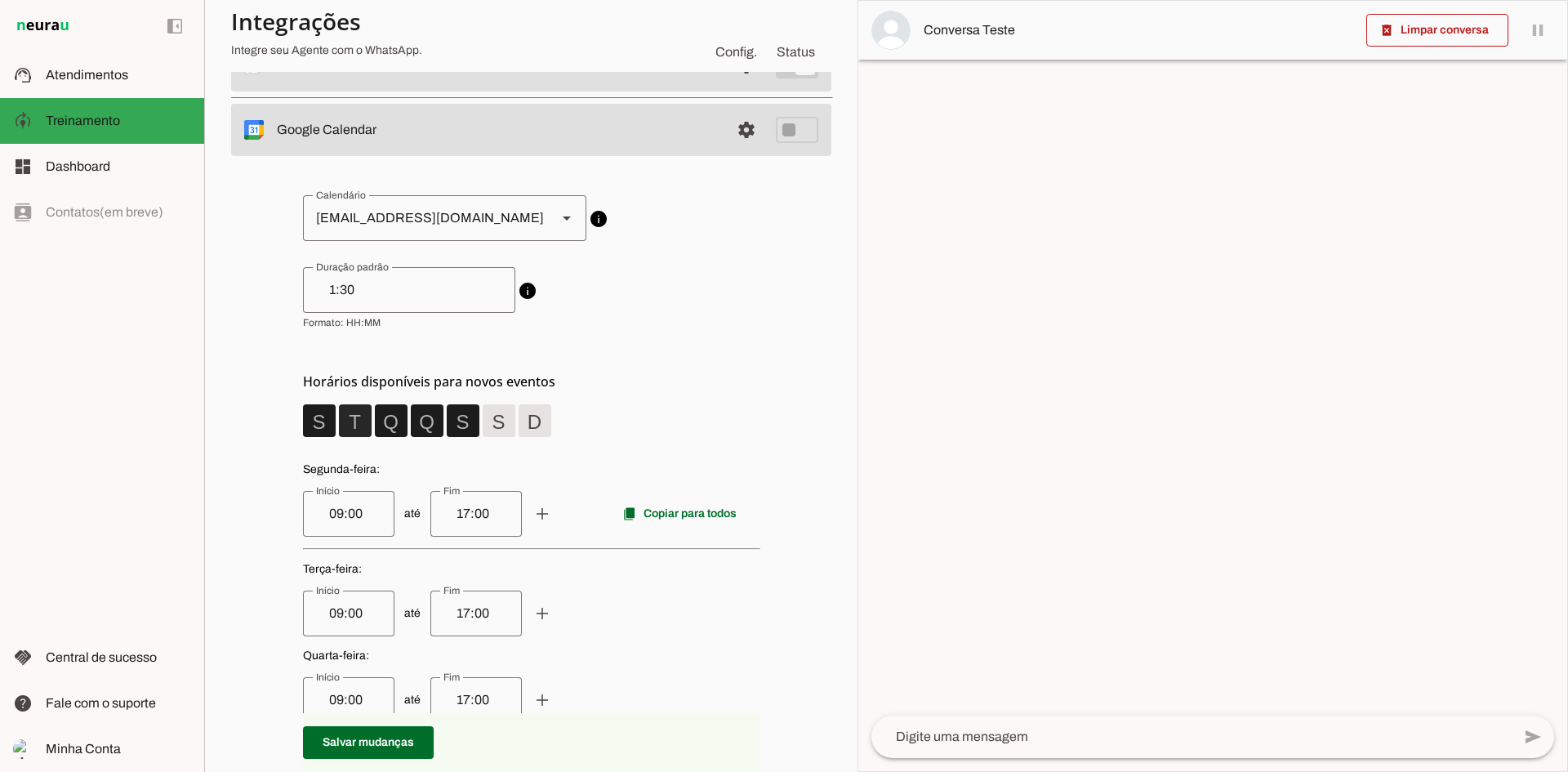
click at [347, 420] on span at bounding box center [355, 420] width 39 height 39
click at [386, 425] on span at bounding box center [391, 420] width 39 height 39
click at [414, 425] on span at bounding box center [427, 420] width 39 height 39
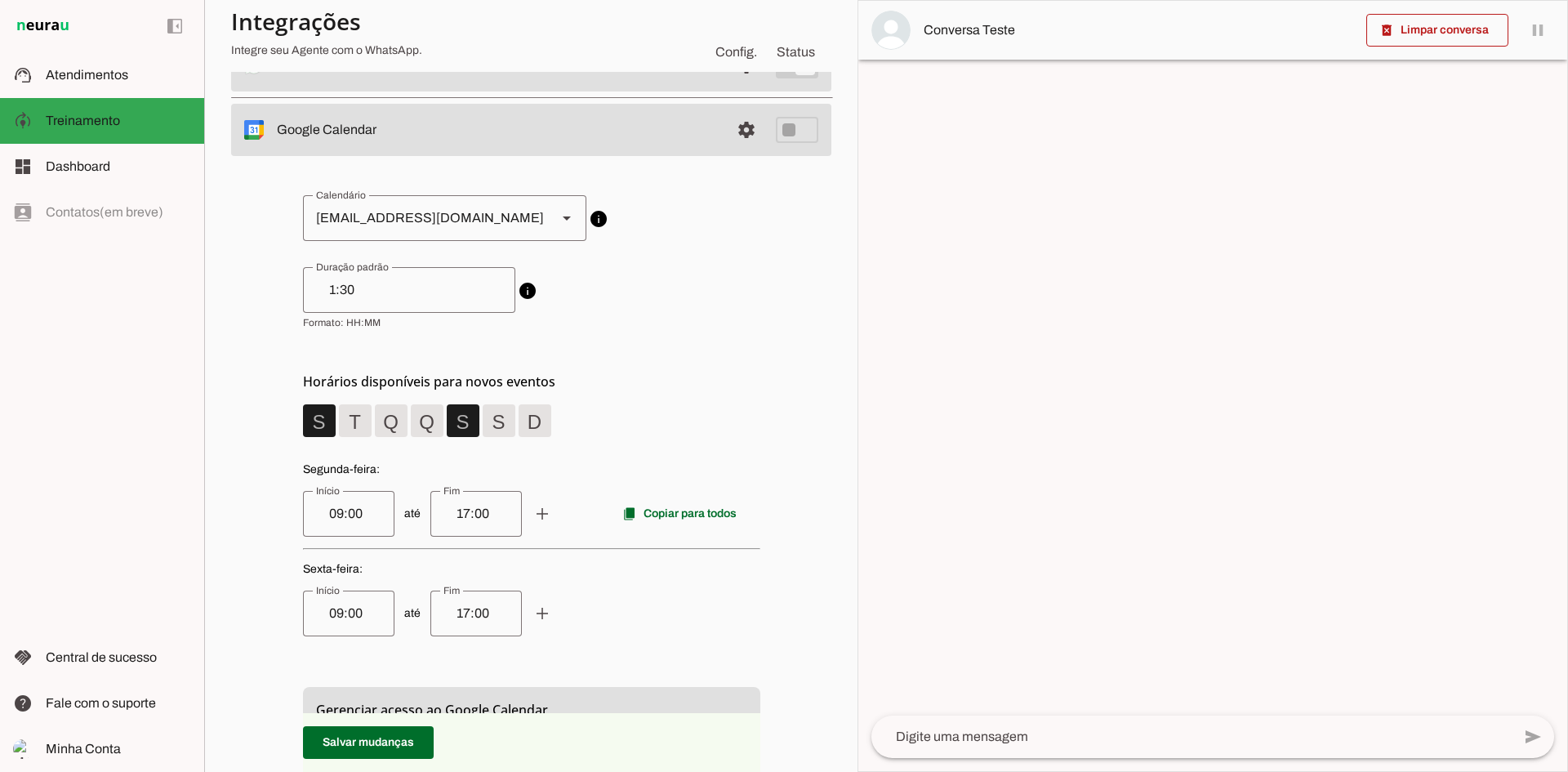
click at [322, 515] on input "09:00" at bounding box center [348, 514] width 65 height 20
click at [368, 513] on input "09:00" at bounding box center [348, 514] width 65 height 20
drag, startPoint x: 288, startPoint y: 515, endPoint x: 244, endPoint y: 515, distance: 44.1
click at [244, 515] on div "circle [EMAIL_ADDRESS][DOMAIN_NAME] lock Calendários somente leitura circle Fer…" at bounding box center [531, 572] width 600 height 833
type input "1300"
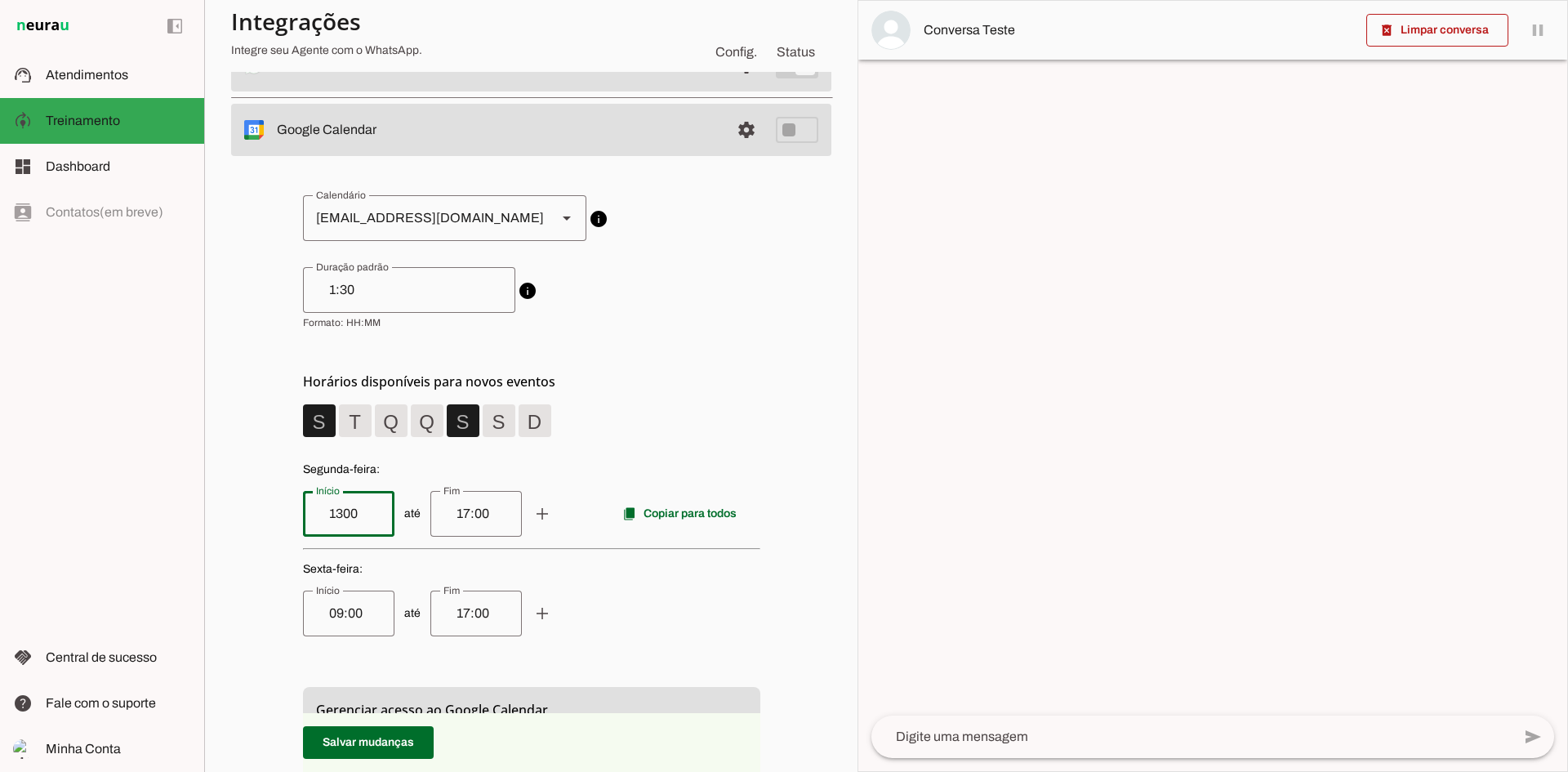
type md-outlined-text-field "1300"
click at [444, 509] on span "até add remove content_copy Copiar para todos" at bounding box center [531, 514] width 457 height 46
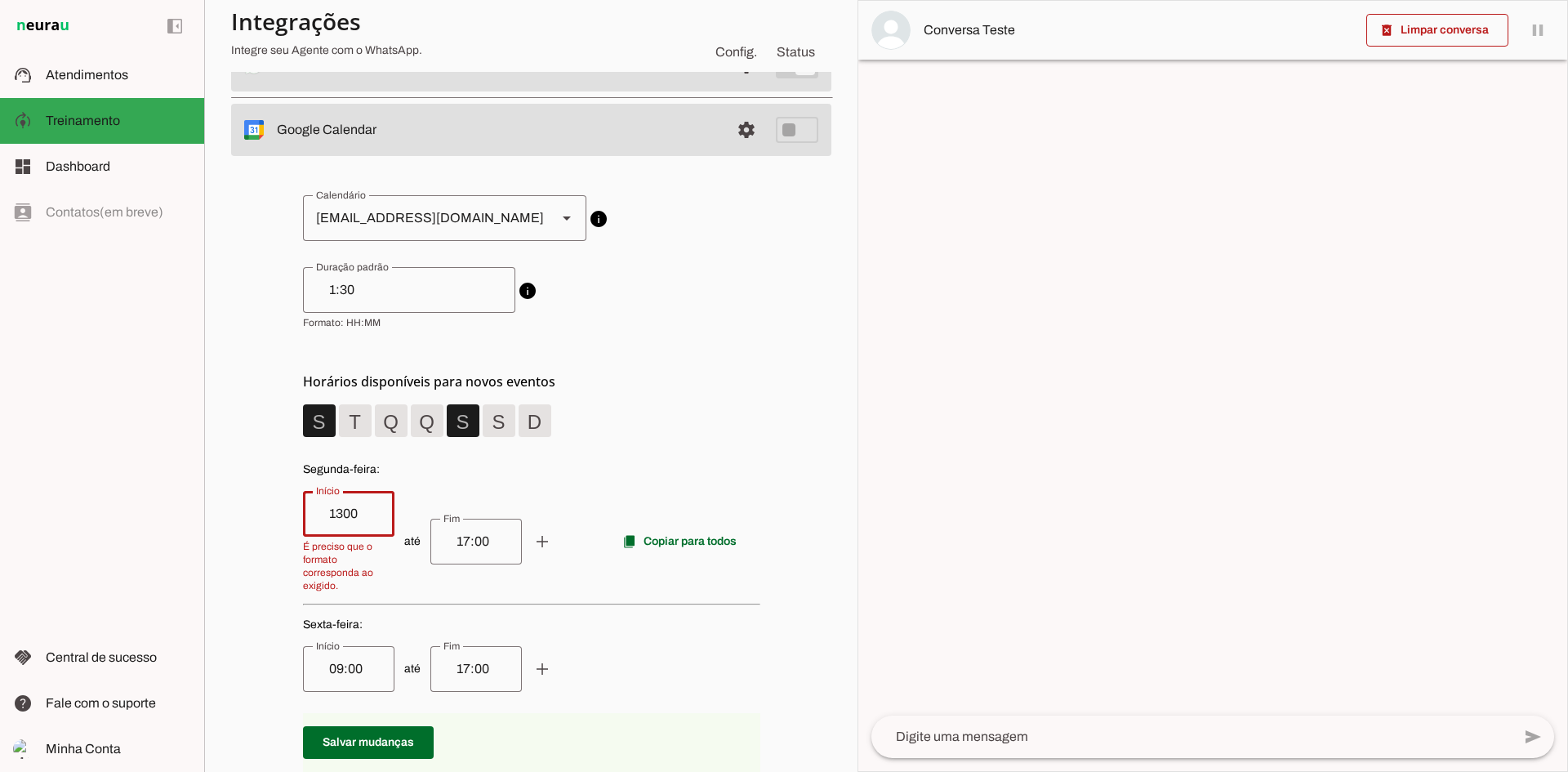
click at [323, 517] on input "1300" at bounding box center [348, 514] width 65 height 20
type input "13:00"
type md-outlined-text-field "13:00"
click at [462, 546] on div "17:00" at bounding box center [475, 529] width 91 height 46
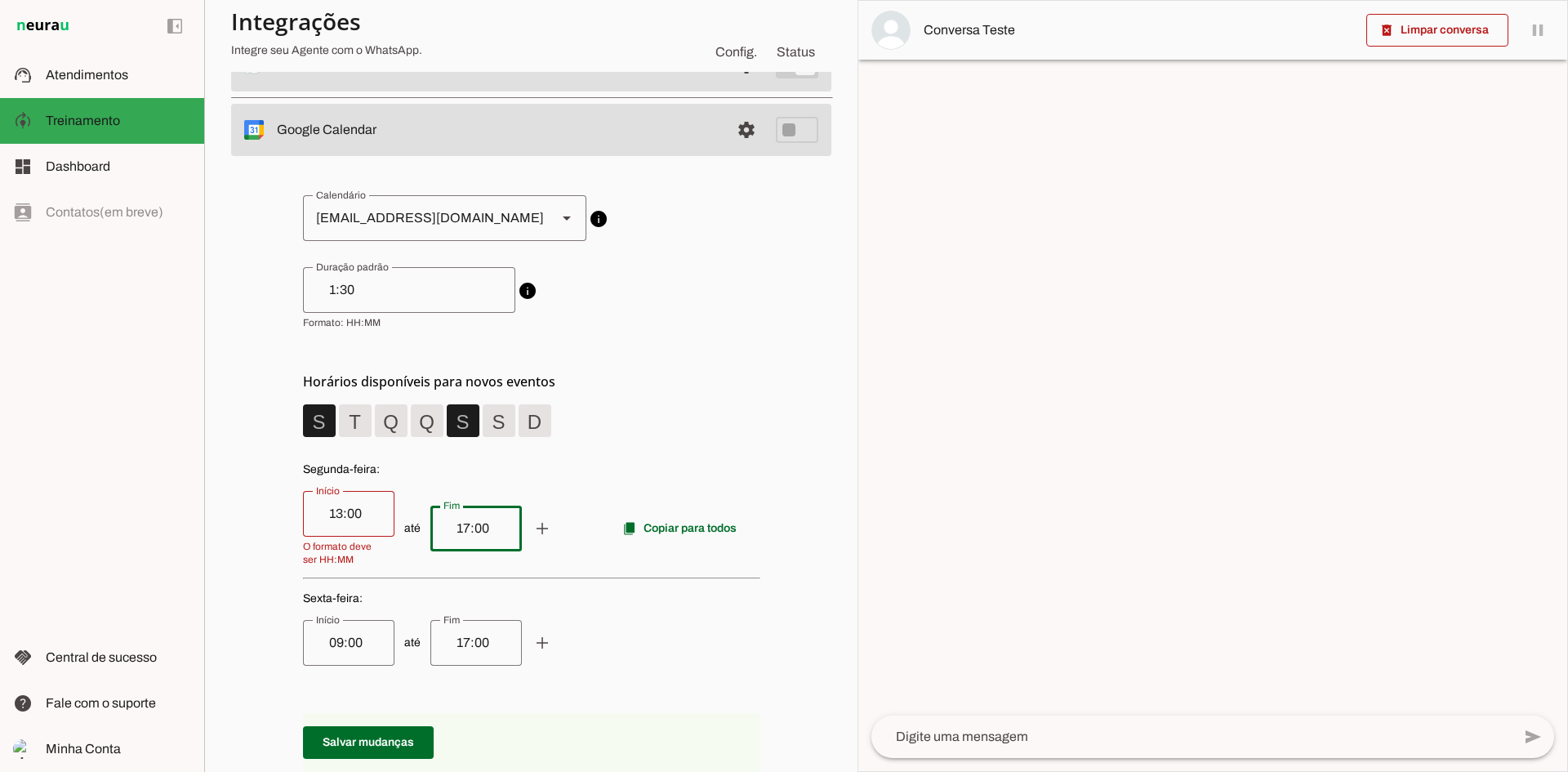
drag, startPoint x: 453, startPoint y: 528, endPoint x: 487, endPoint y: 526, distance: 33.6
click at [487, 526] on input "17:00" at bounding box center [476, 529] width 65 height 20
click at [631, 448] on weekday-scheduler at bounding box center [531, 528] width 457 height 274
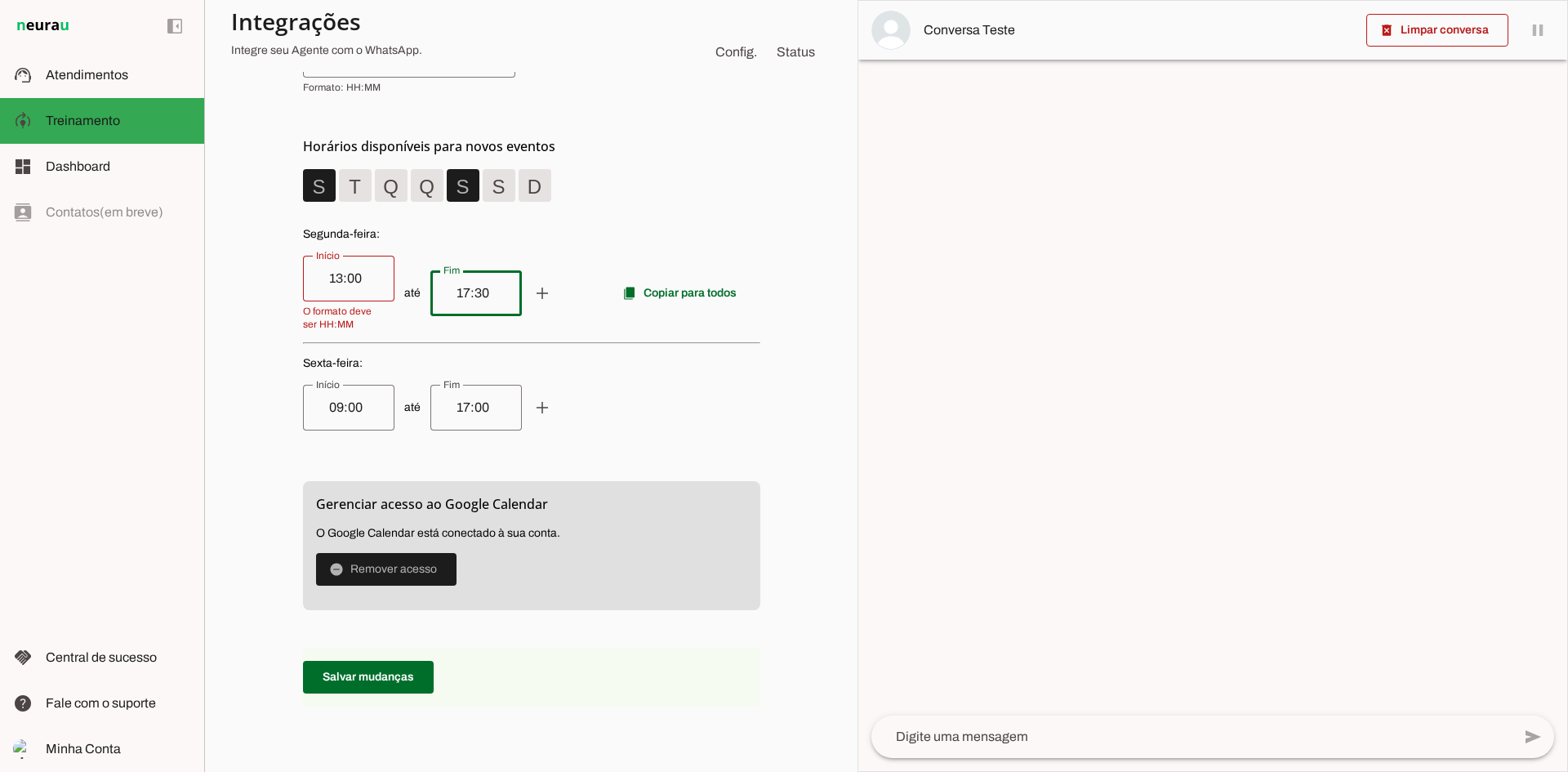
scroll to position [408, 0]
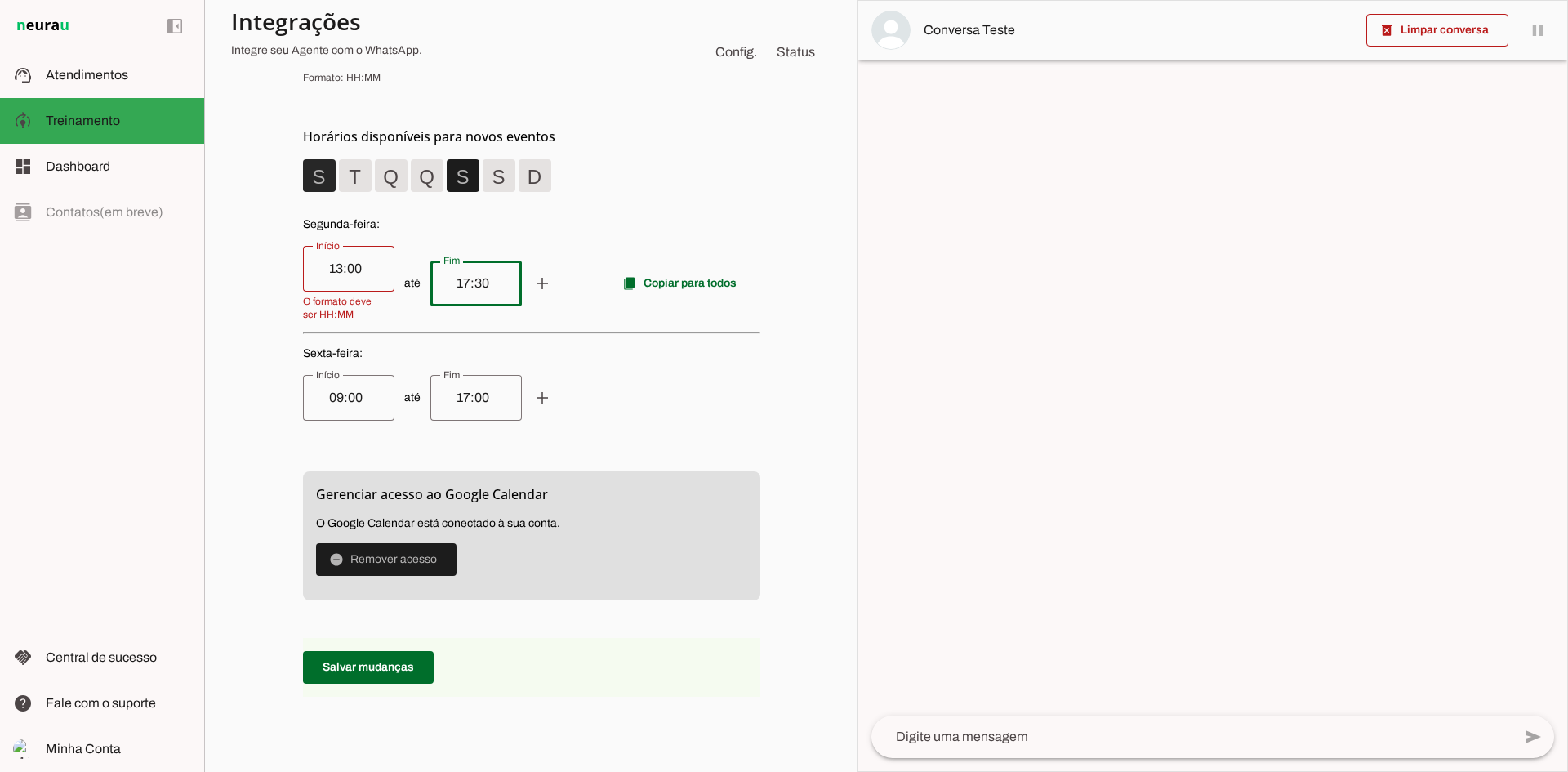
type input "17:30"
type md-outlined-text-field "17:30"
click at [312, 176] on span at bounding box center [319, 175] width 39 height 39
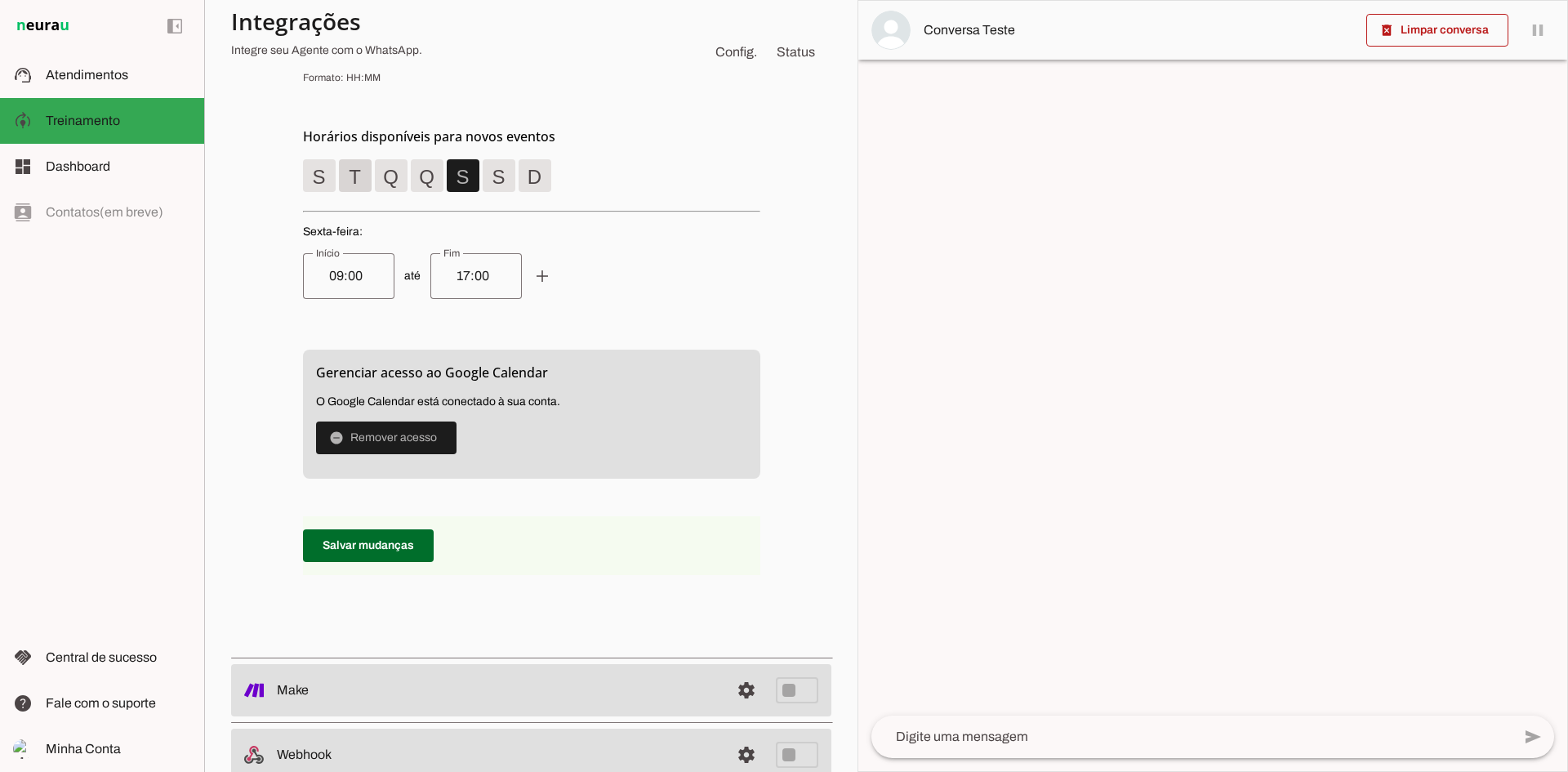
click at [353, 175] on span at bounding box center [355, 175] width 39 height 39
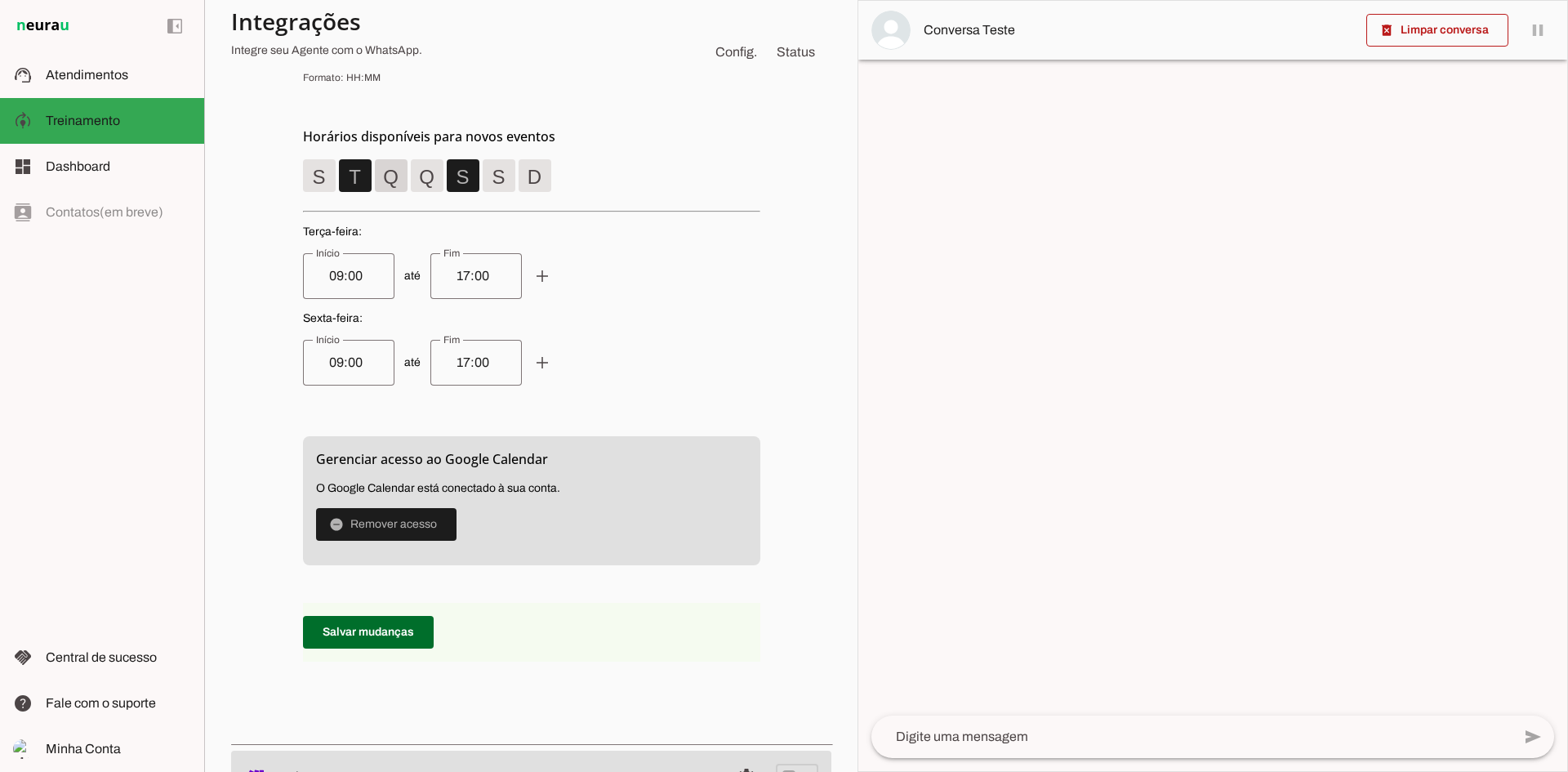
click at [393, 177] on span at bounding box center [391, 175] width 39 height 39
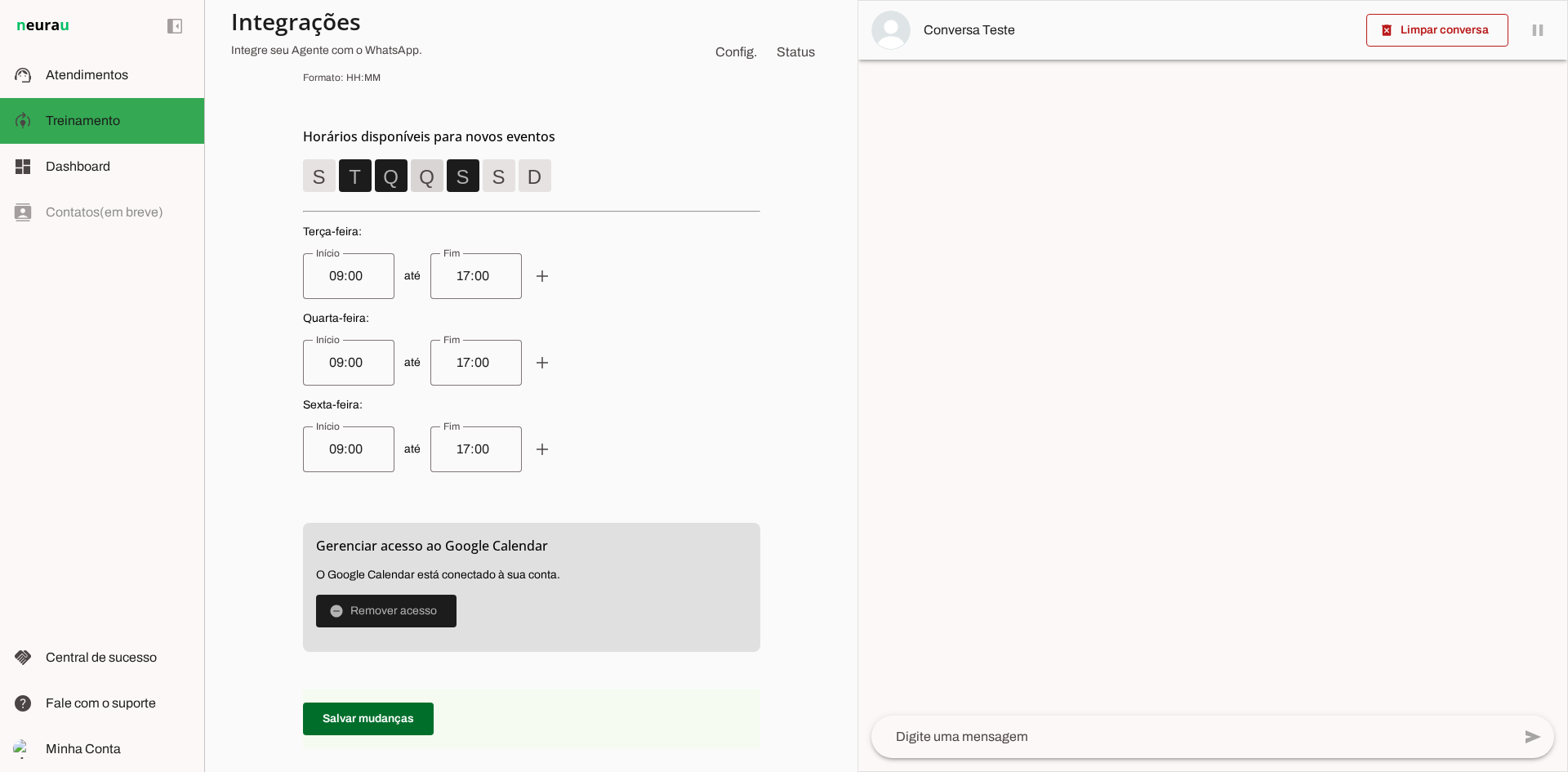
click at [432, 180] on span at bounding box center [427, 175] width 39 height 39
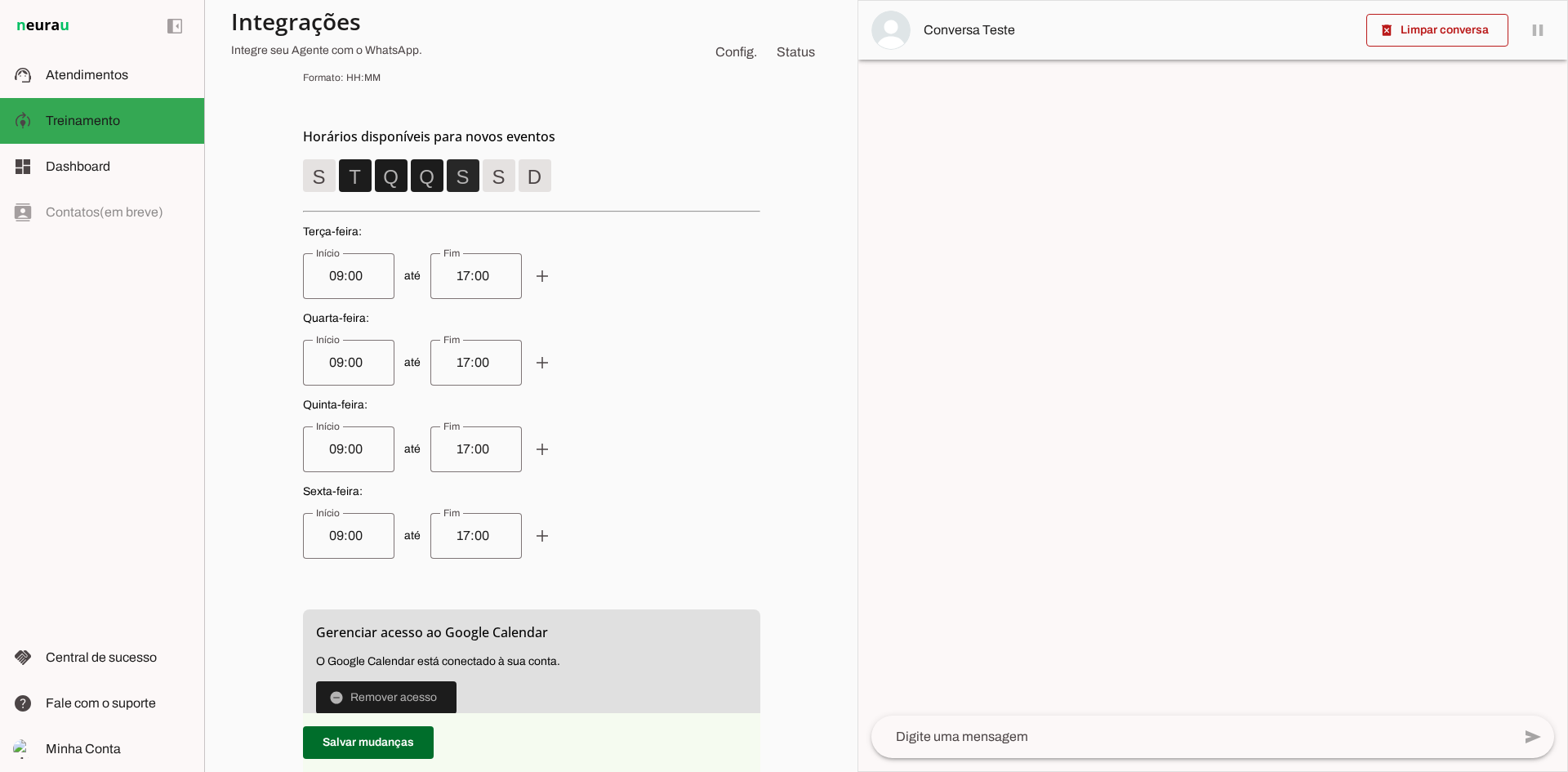
click at [471, 178] on span at bounding box center [463, 175] width 39 height 39
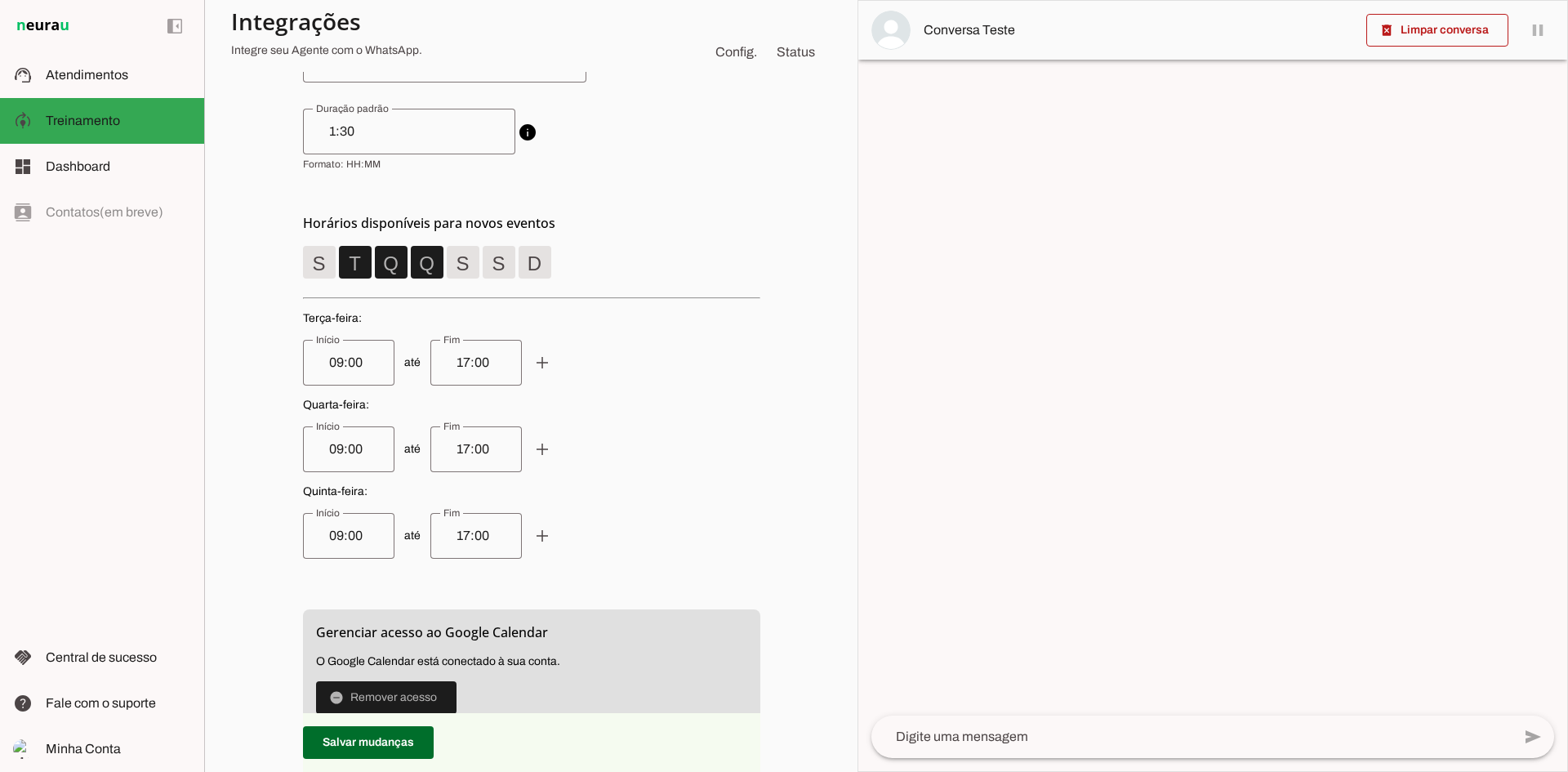
scroll to position [297, 0]
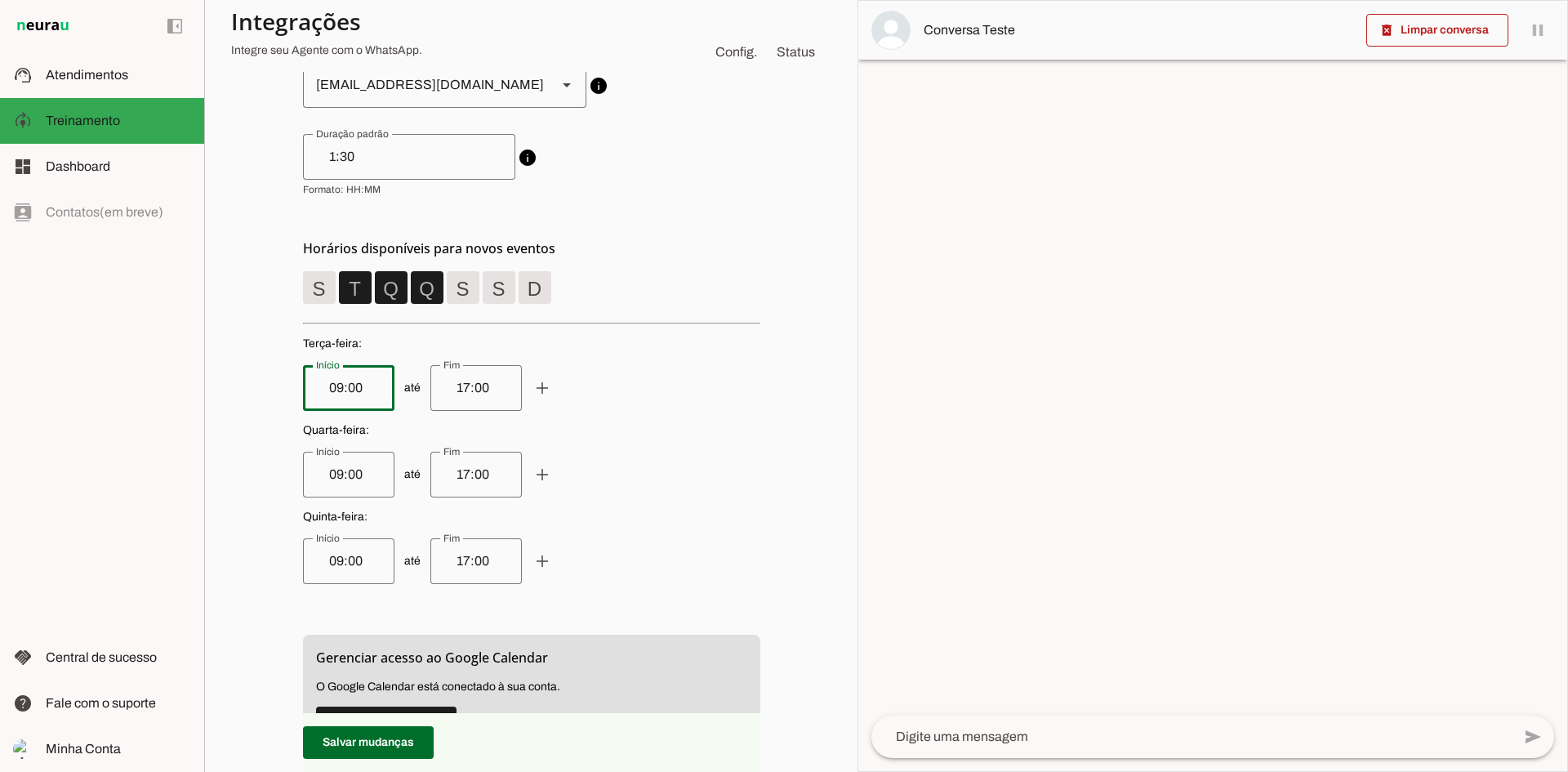
click at [325, 387] on input "09:00" at bounding box center [348, 388] width 65 height 20
drag, startPoint x: 329, startPoint y: 389, endPoint x: 317, endPoint y: 389, distance: 12.3
click at [317, 389] on input "09:00" at bounding box center [348, 388] width 65 height 20
type input "13:00"
type md-outlined-text-field "13:00"
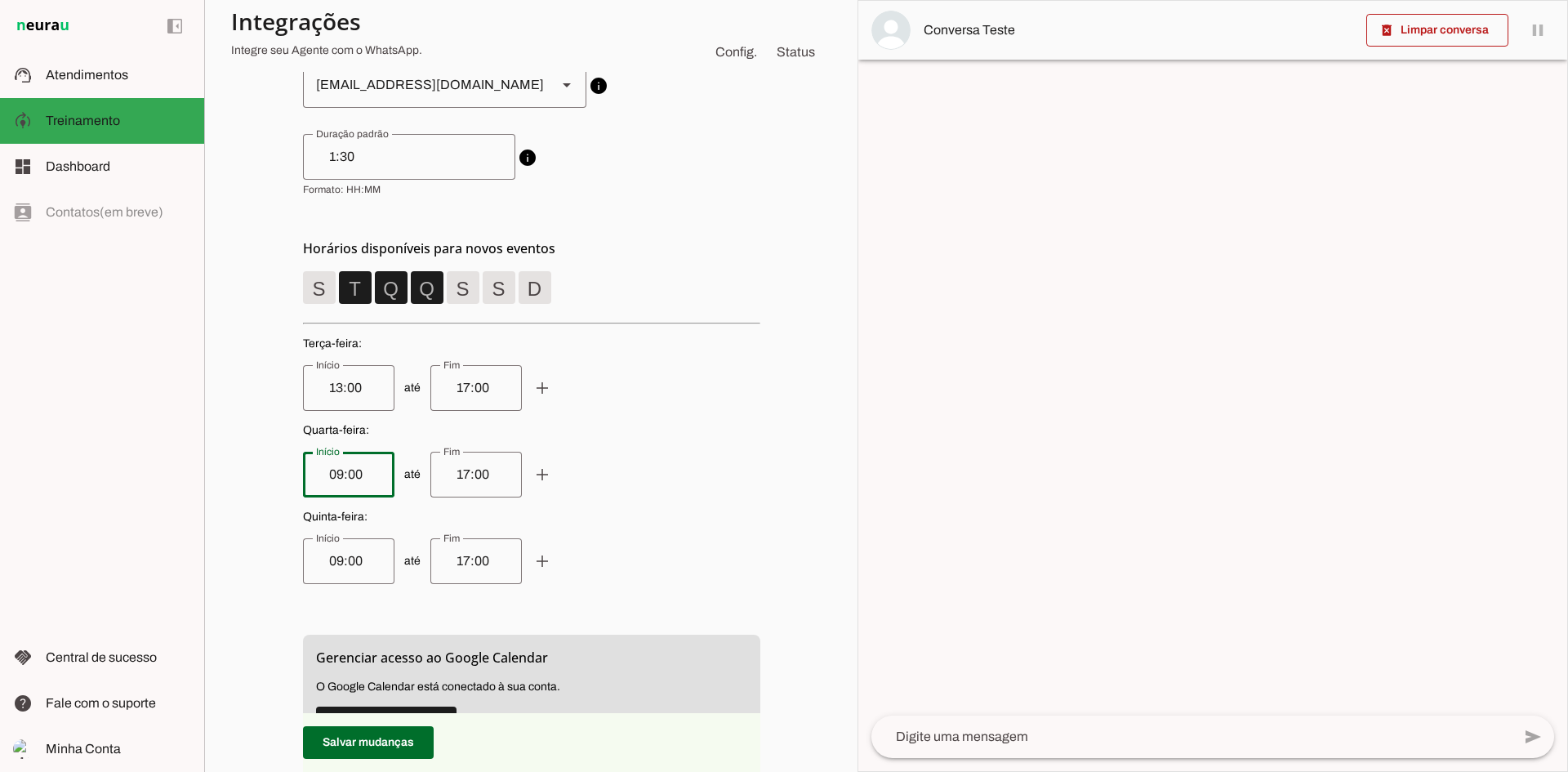
drag, startPoint x: 328, startPoint y: 471, endPoint x: 316, endPoint y: 473, distance: 11.6
click at [316, 473] on input "09:00" at bounding box center [348, 475] width 65 height 20
type input "13:00"
type md-outlined-text-field "13:00"
click at [328, 563] on input "09:00" at bounding box center [348, 561] width 65 height 20
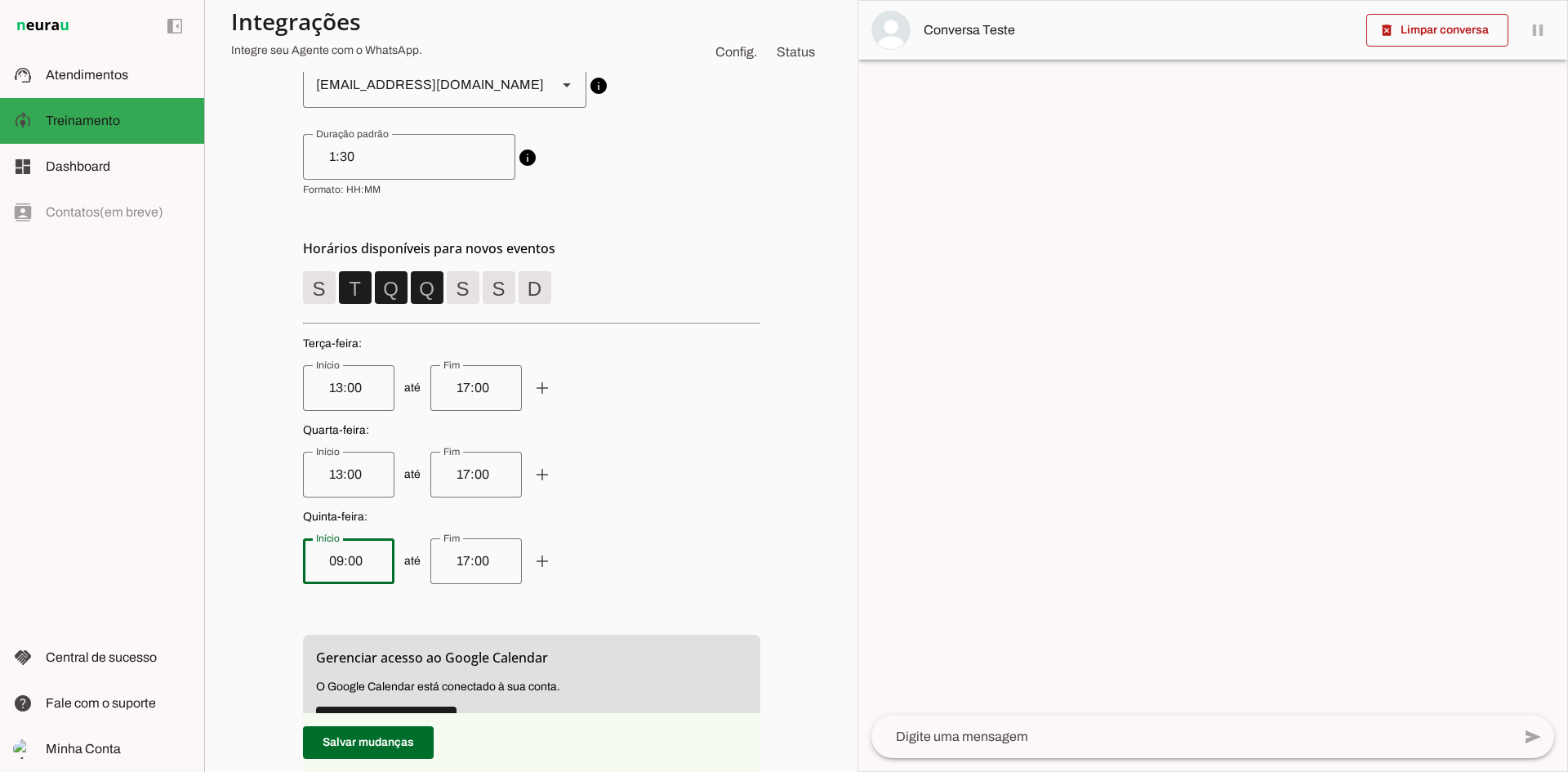
drag, startPoint x: 328, startPoint y: 561, endPoint x: 315, endPoint y: 559, distance: 12.5
click at [316, 559] on input "09:00" at bounding box center [348, 561] width 65 height 20
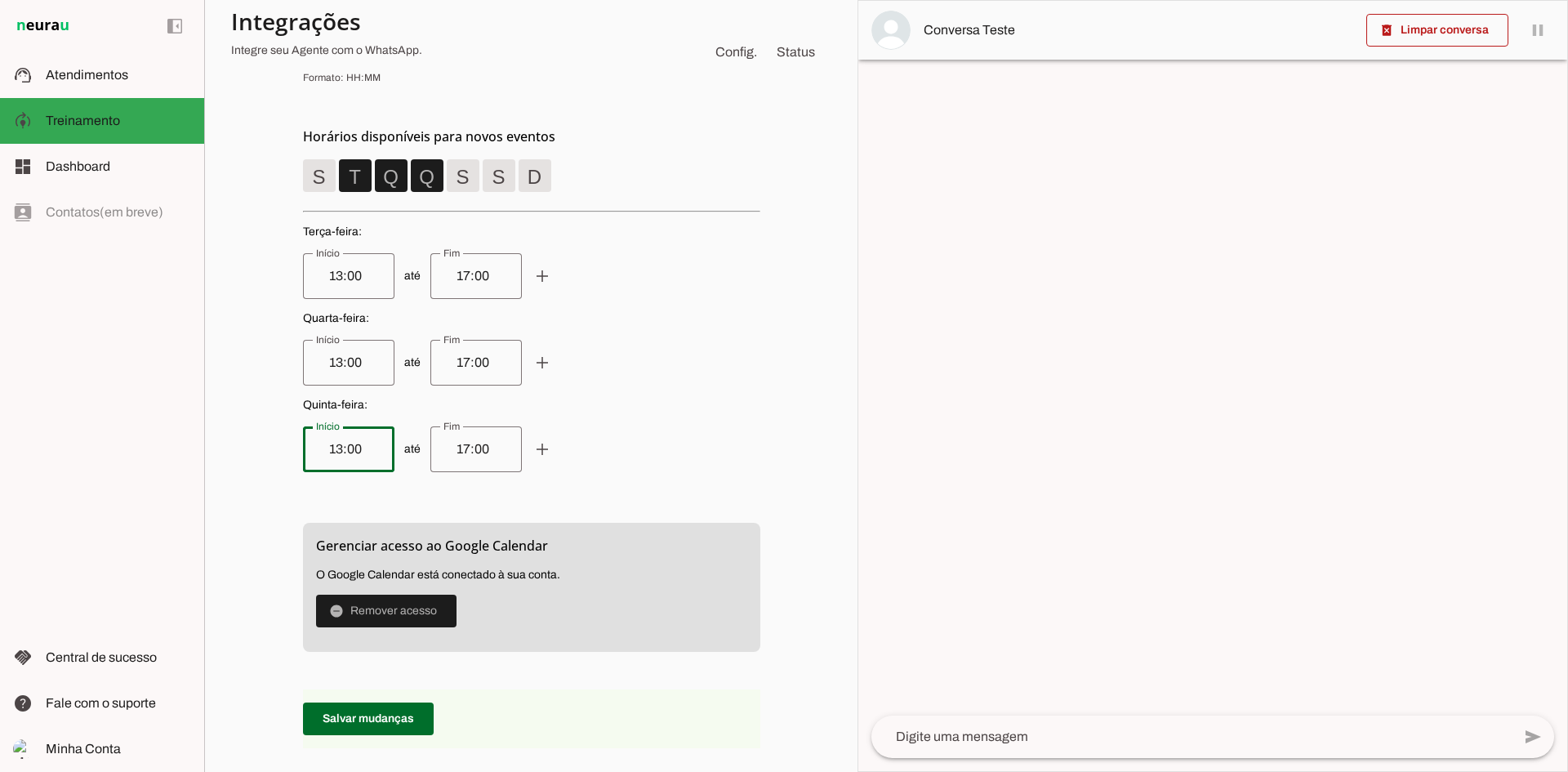
scroll to position [460, 0]
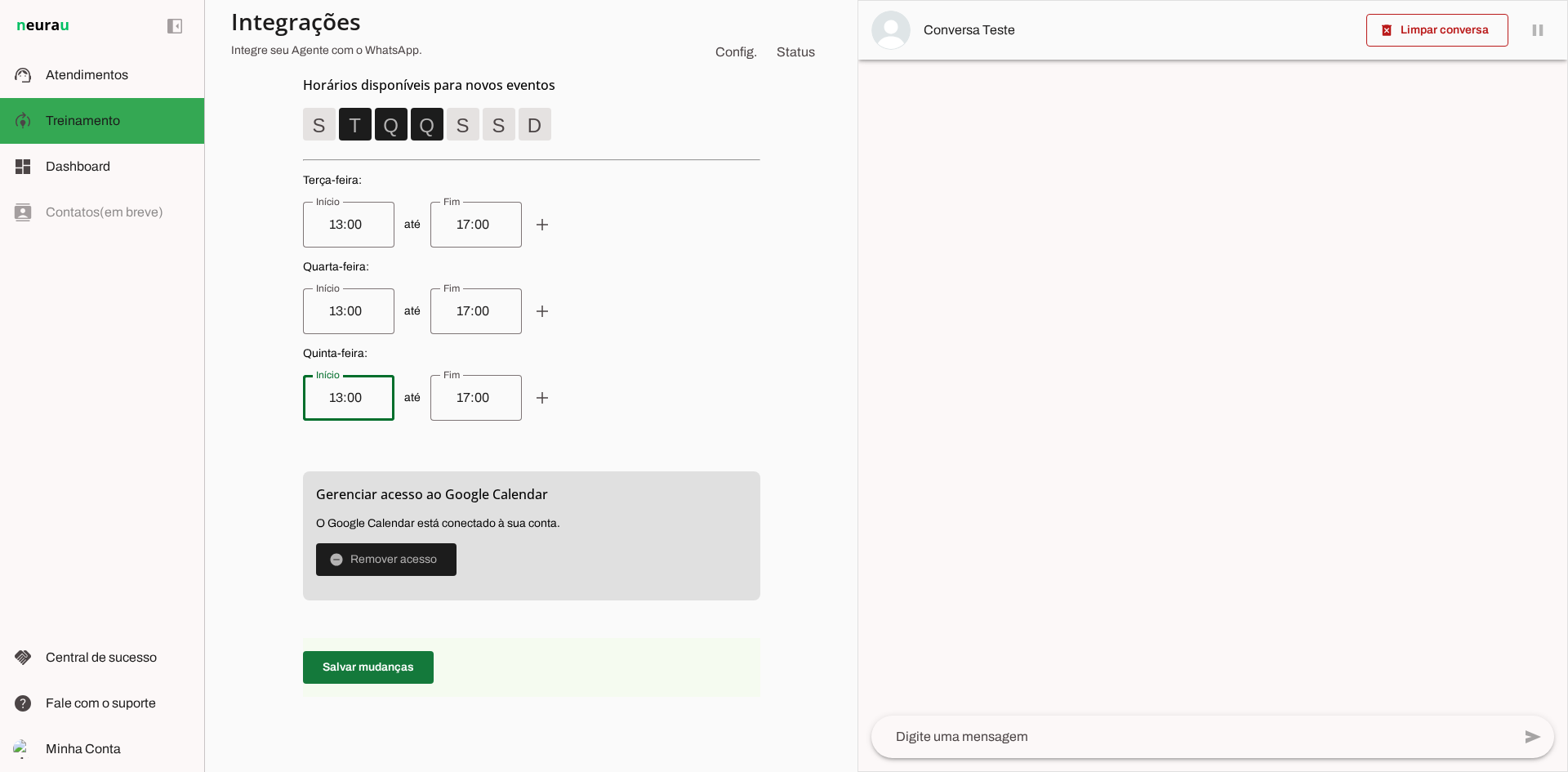
type input "13:00"
type md-outlined-text-field "13:00"
click at [387, 671] on span at bounding box center [368, 667] width 131 height 39
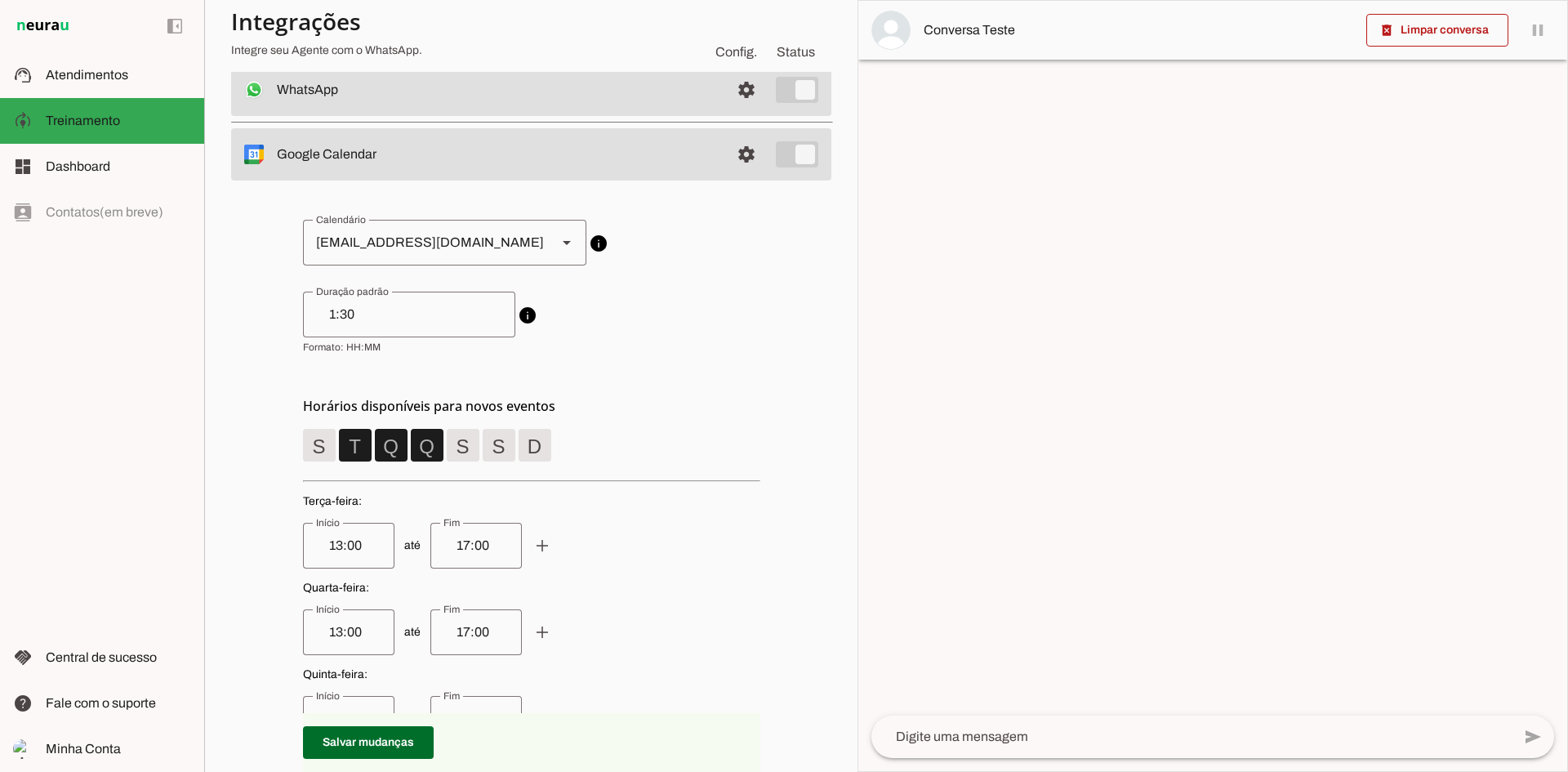
scroll to position [133, 0]
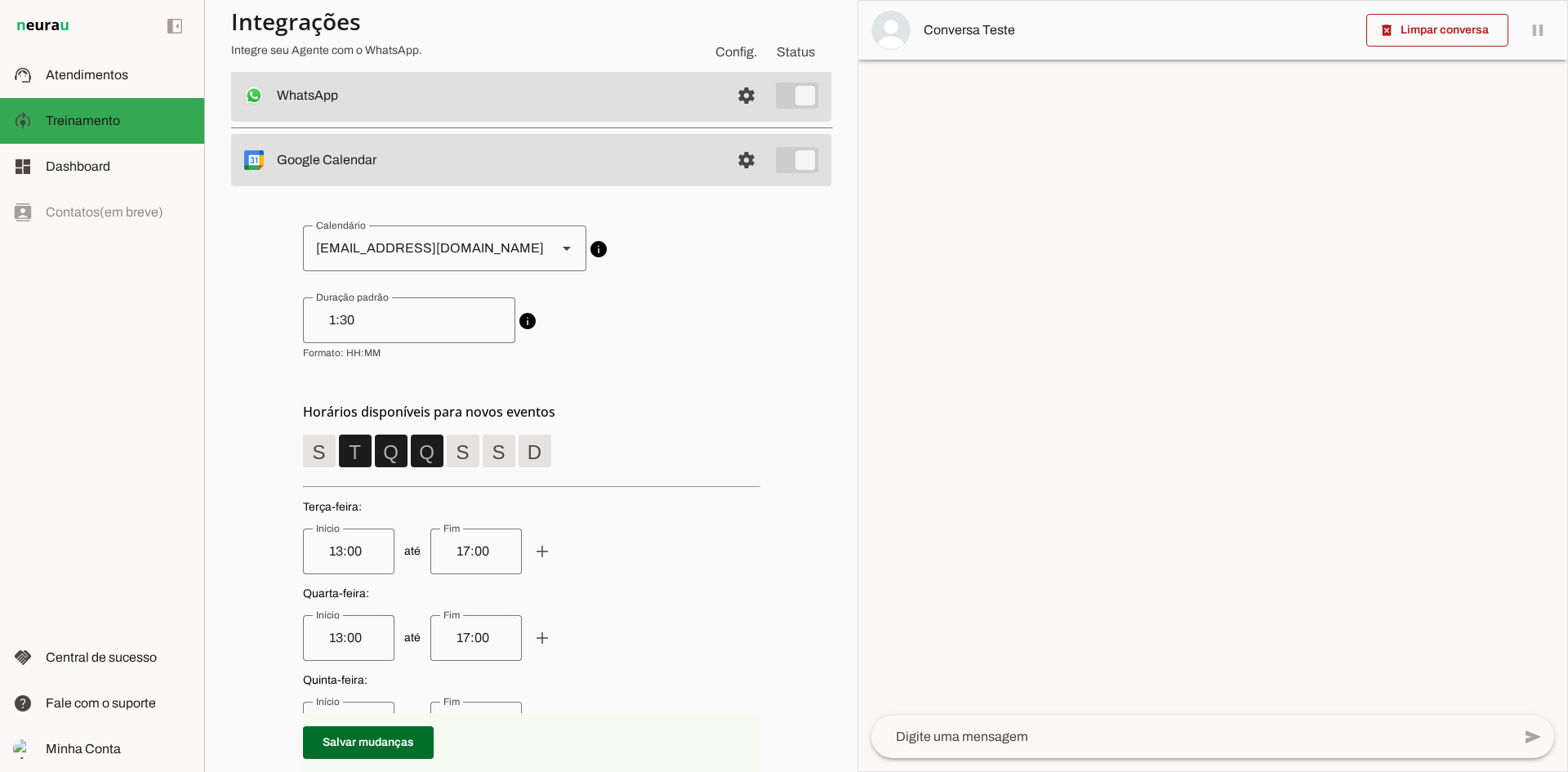
click at [904, 734] on textarea at bounding box center [1192, 737] width 640 height 20
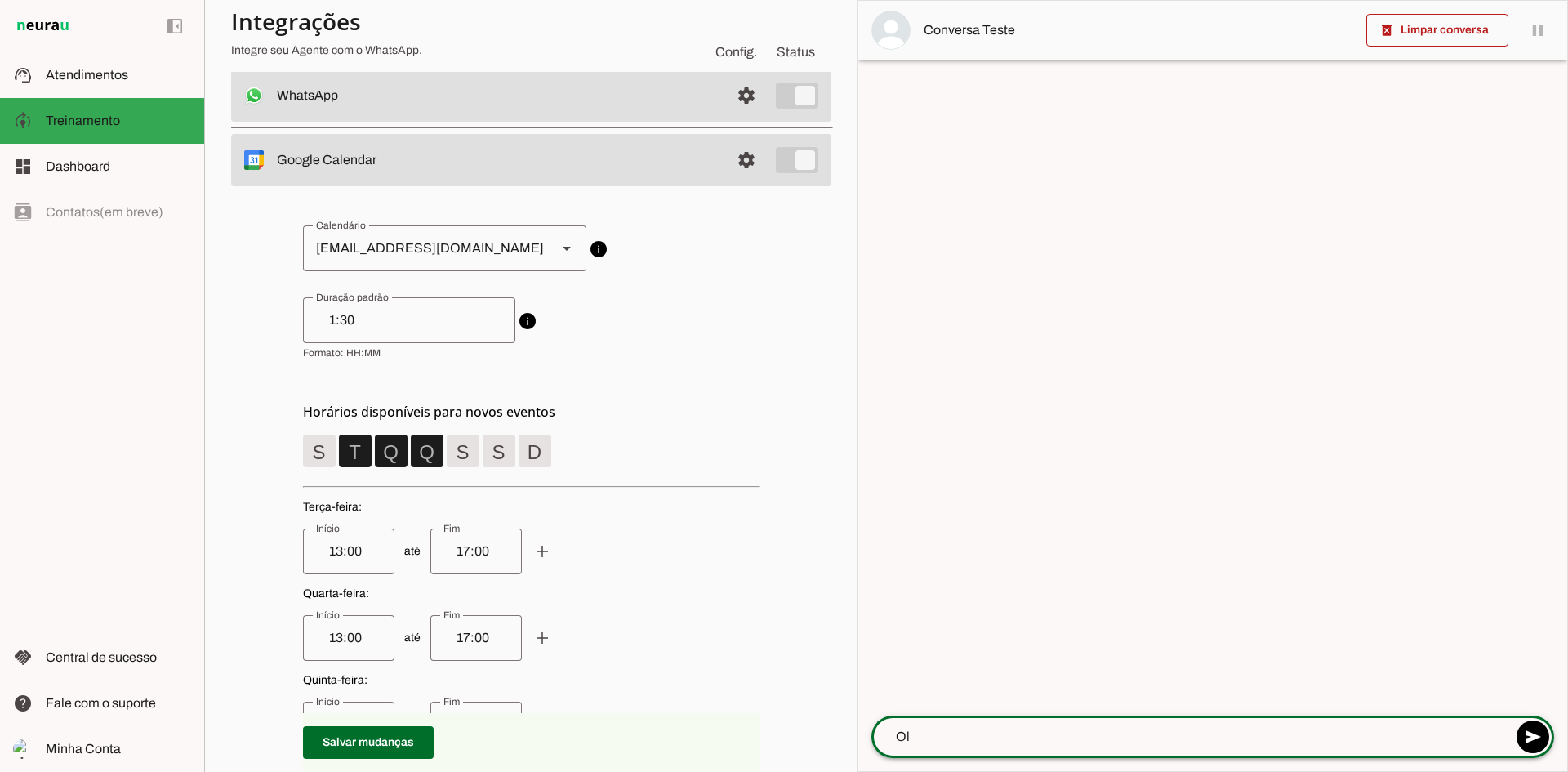
type textarea "Olá"
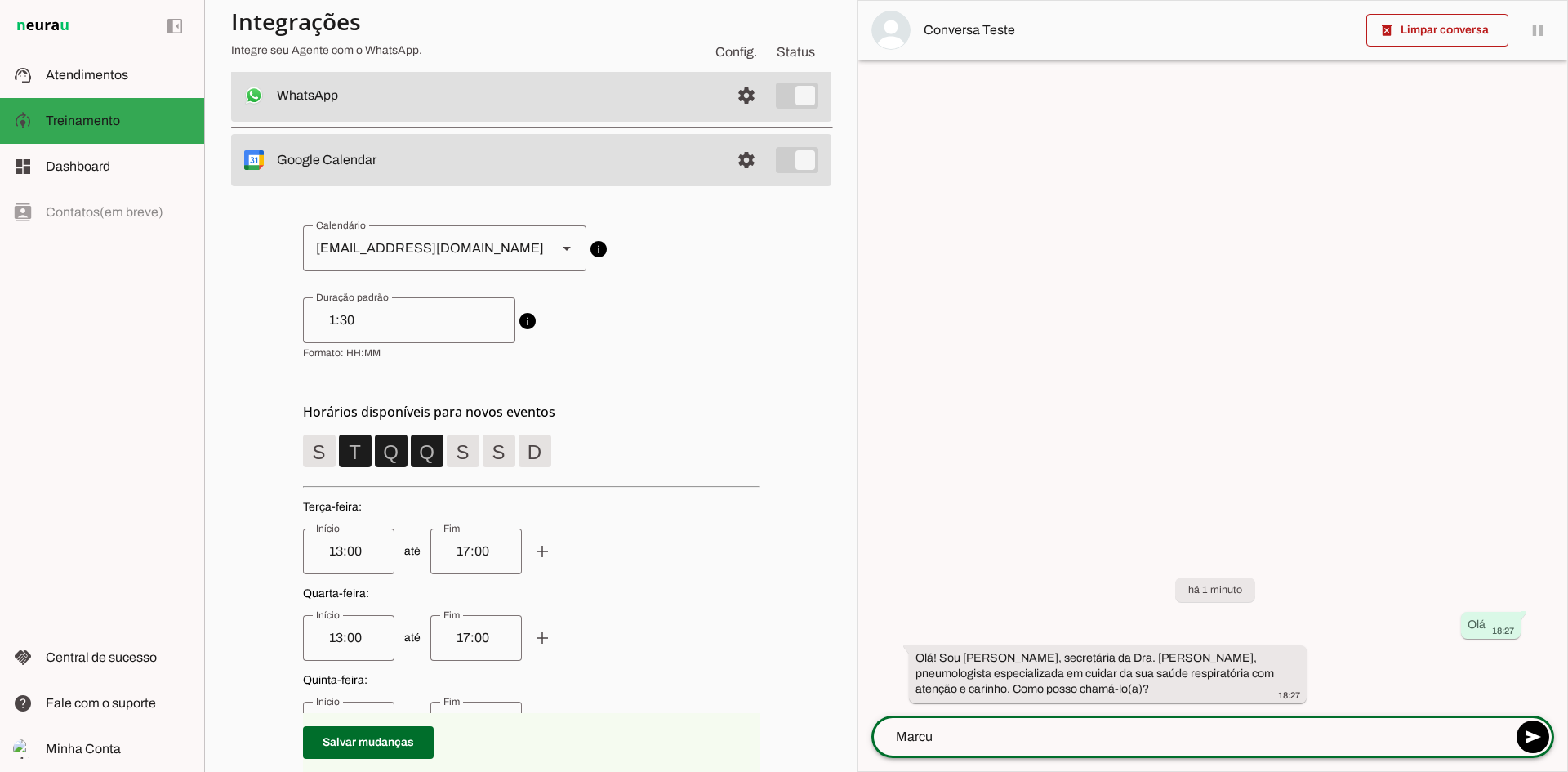
type textarea "[PERSON_NAME]"
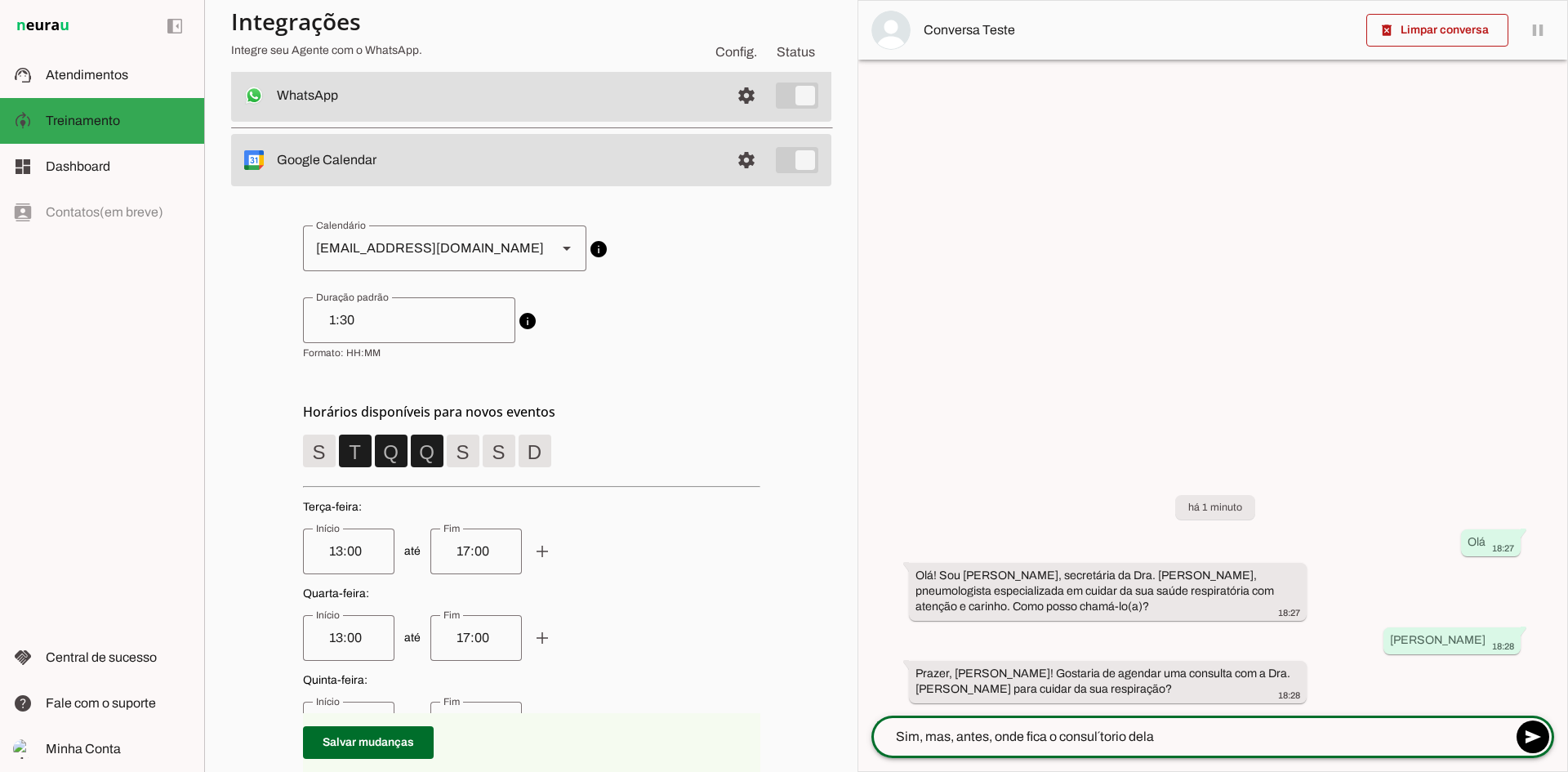
type textarea "Sim, mas, antes, onde fica o consul´torio dela?"
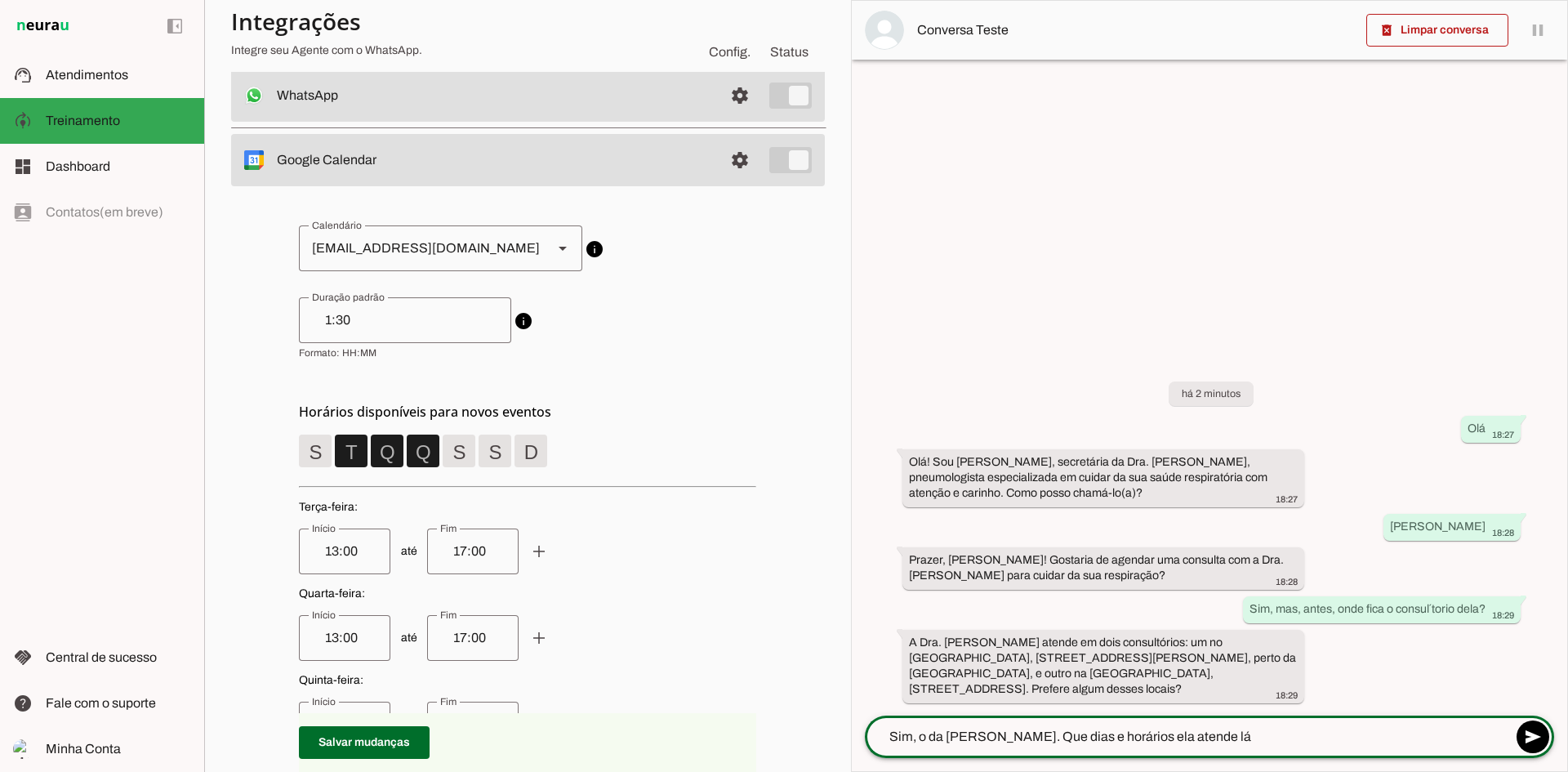
type textarea "Sim, o da [PERSON_NAME]. Que dias e horários ela atende lá?"
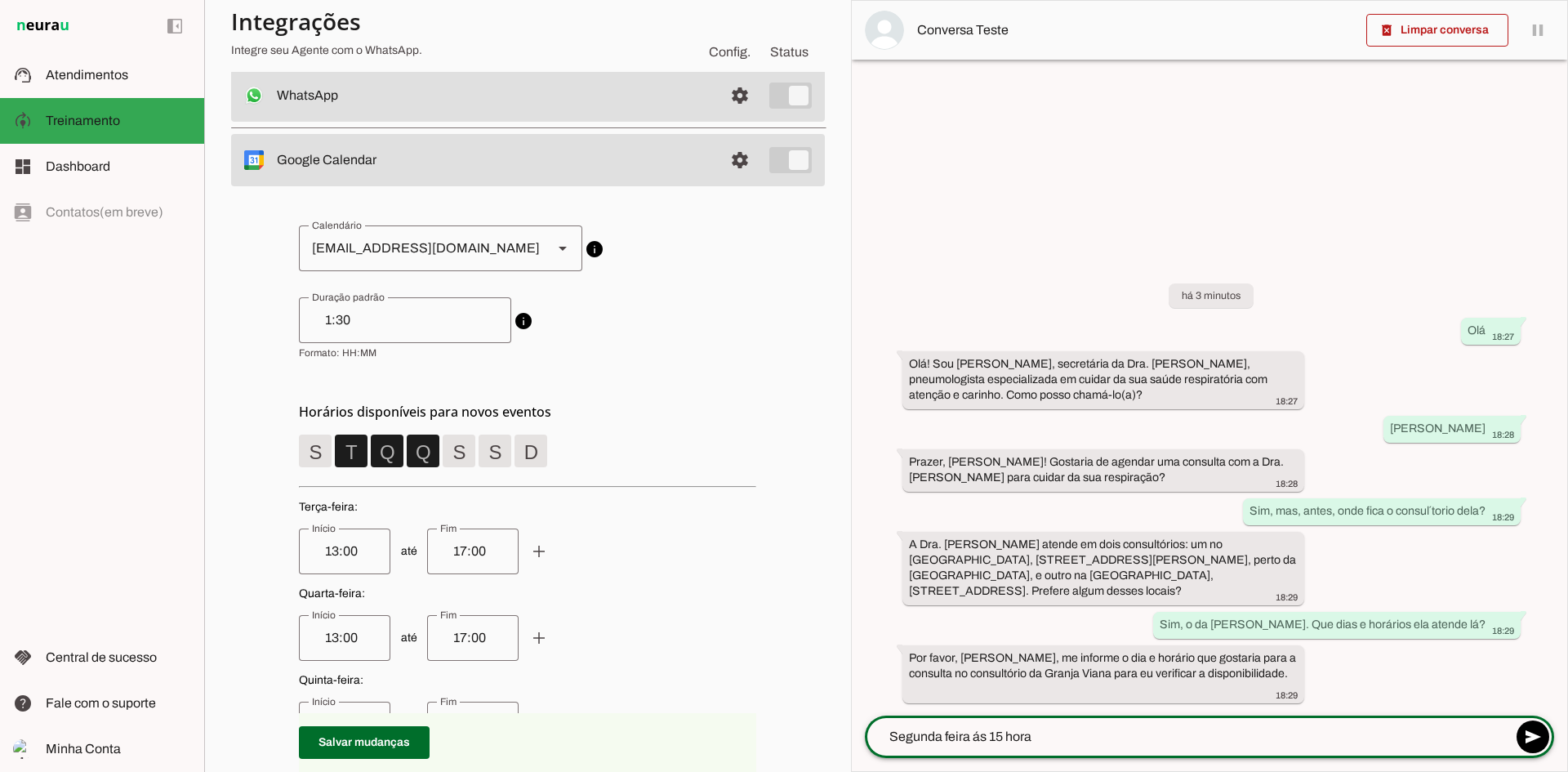
type textarea "Segunda feira ás 15 horas"
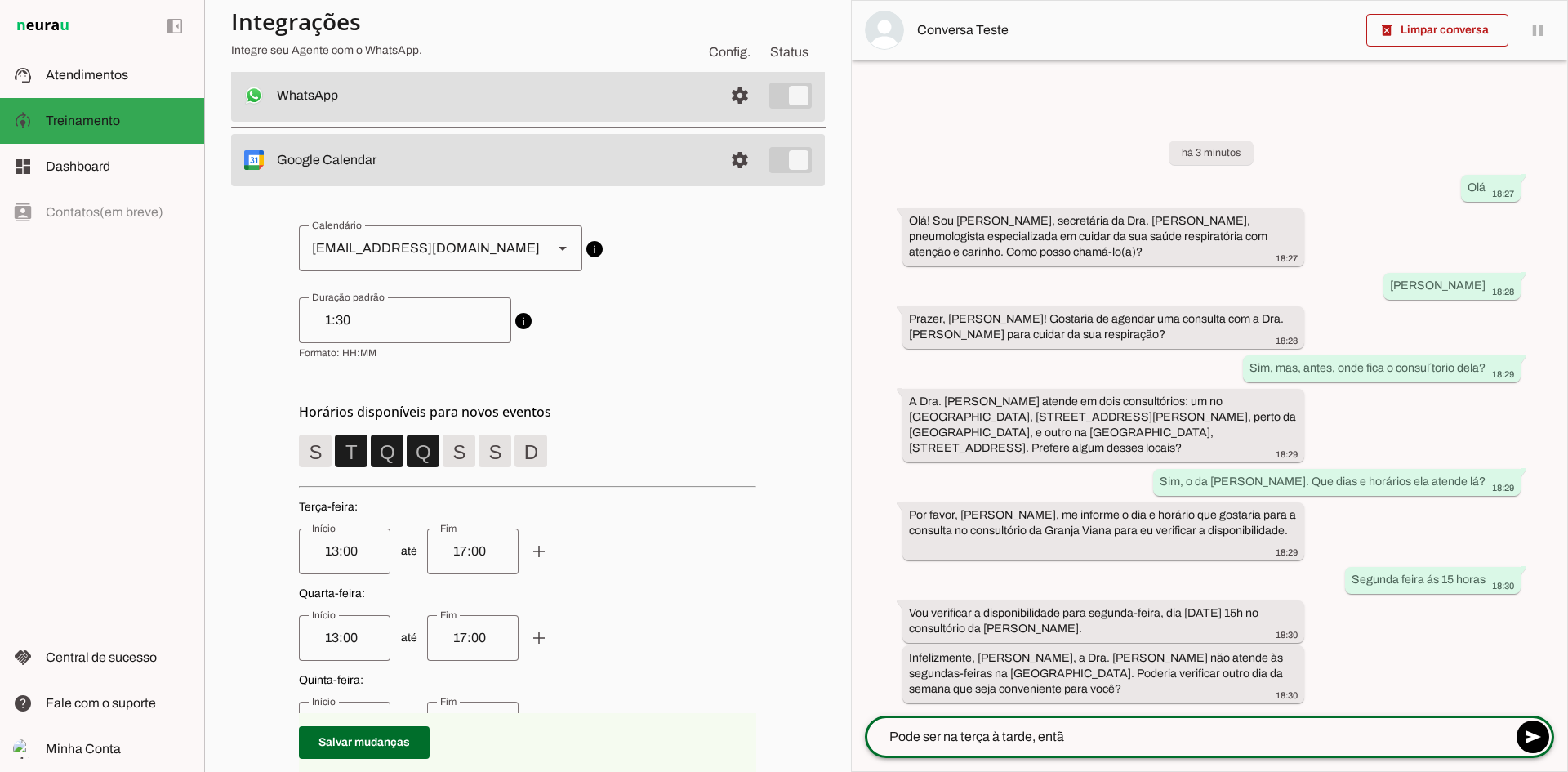
type textarea "Pode ser na terça à tarde, então"
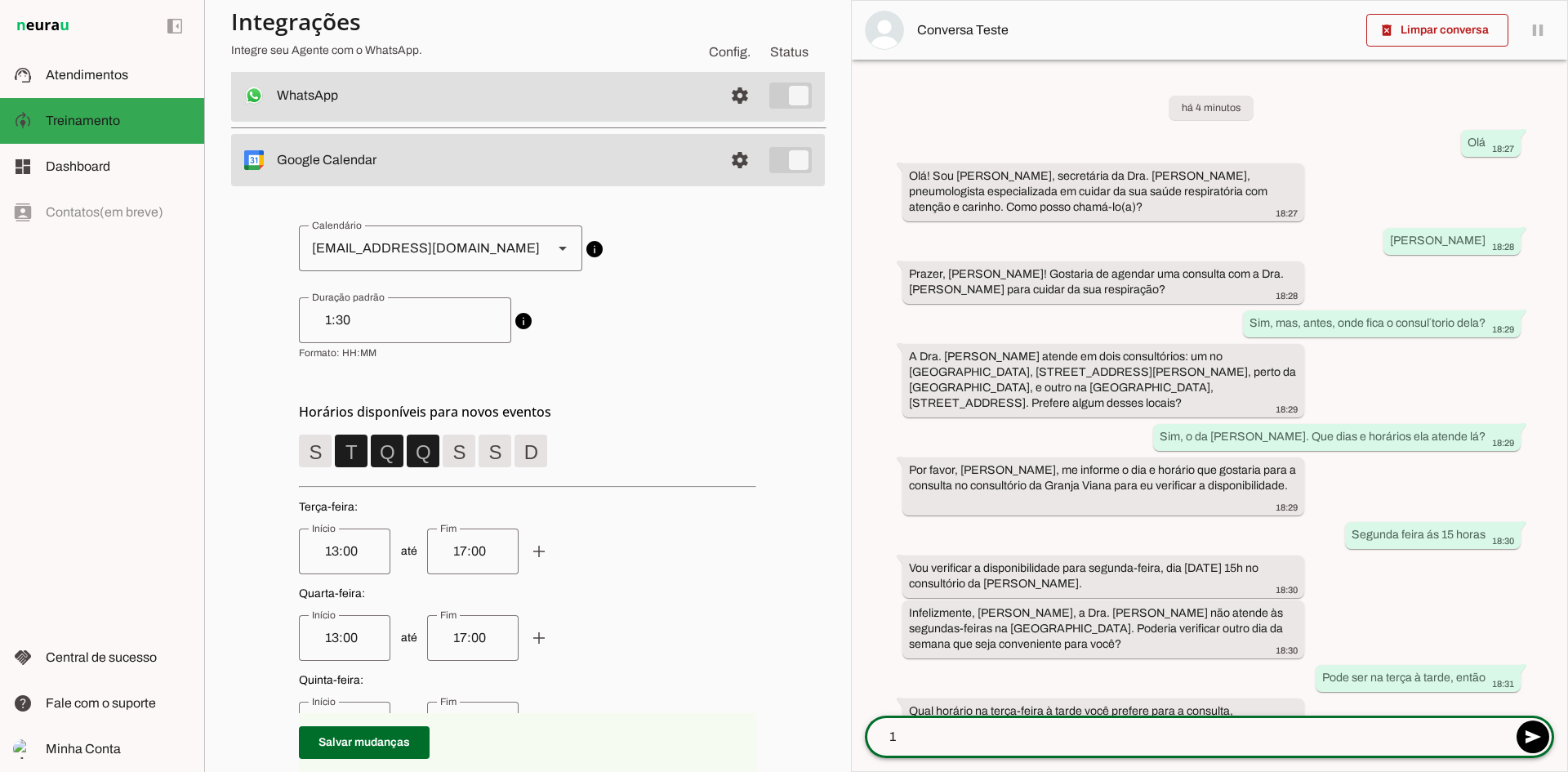
type textarea "14"
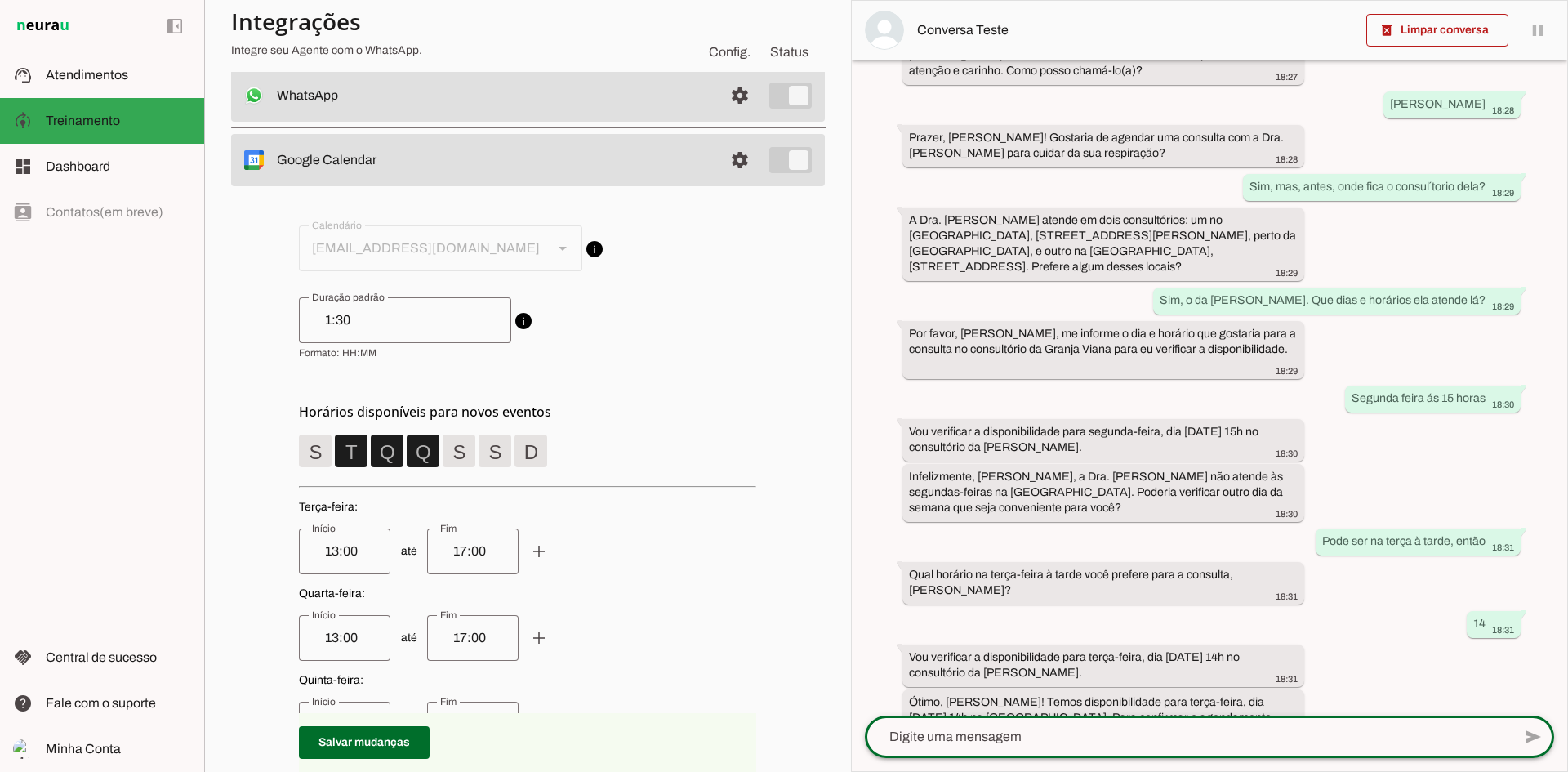
scroll to position [165, 0]
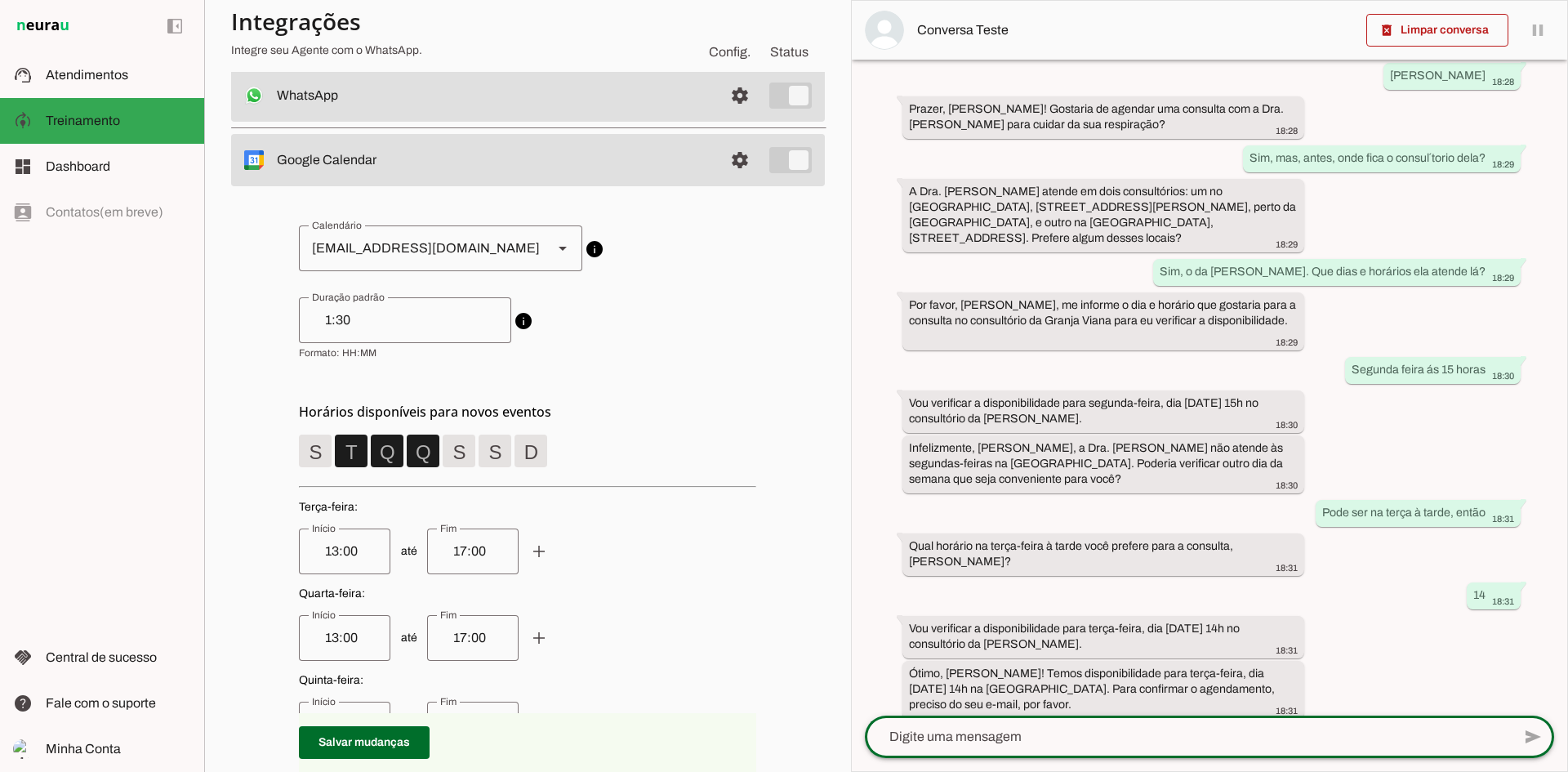
click at [992, 734] on textarea at bounding box center [1188, 737] width 647 height 20
type textarea "[EMAIL_ADDRESS][DOMAIN_NAME]"
type md-outlined-text-field "[EMAIL_ADDRESS][DOMAIN_NAME]"
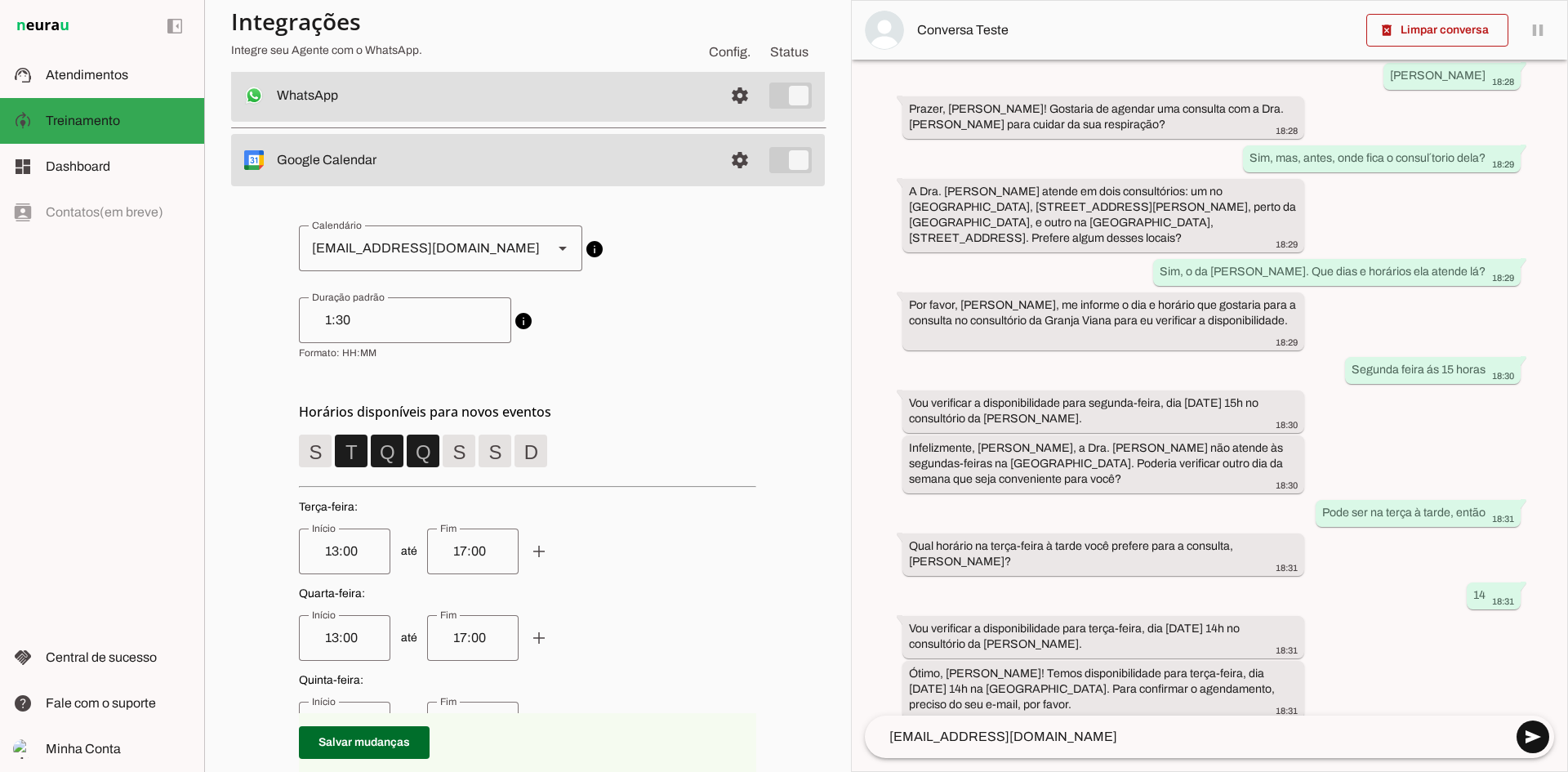
click at [1527, 733] on span at bounding box center [1533, 736] width 39 height 39
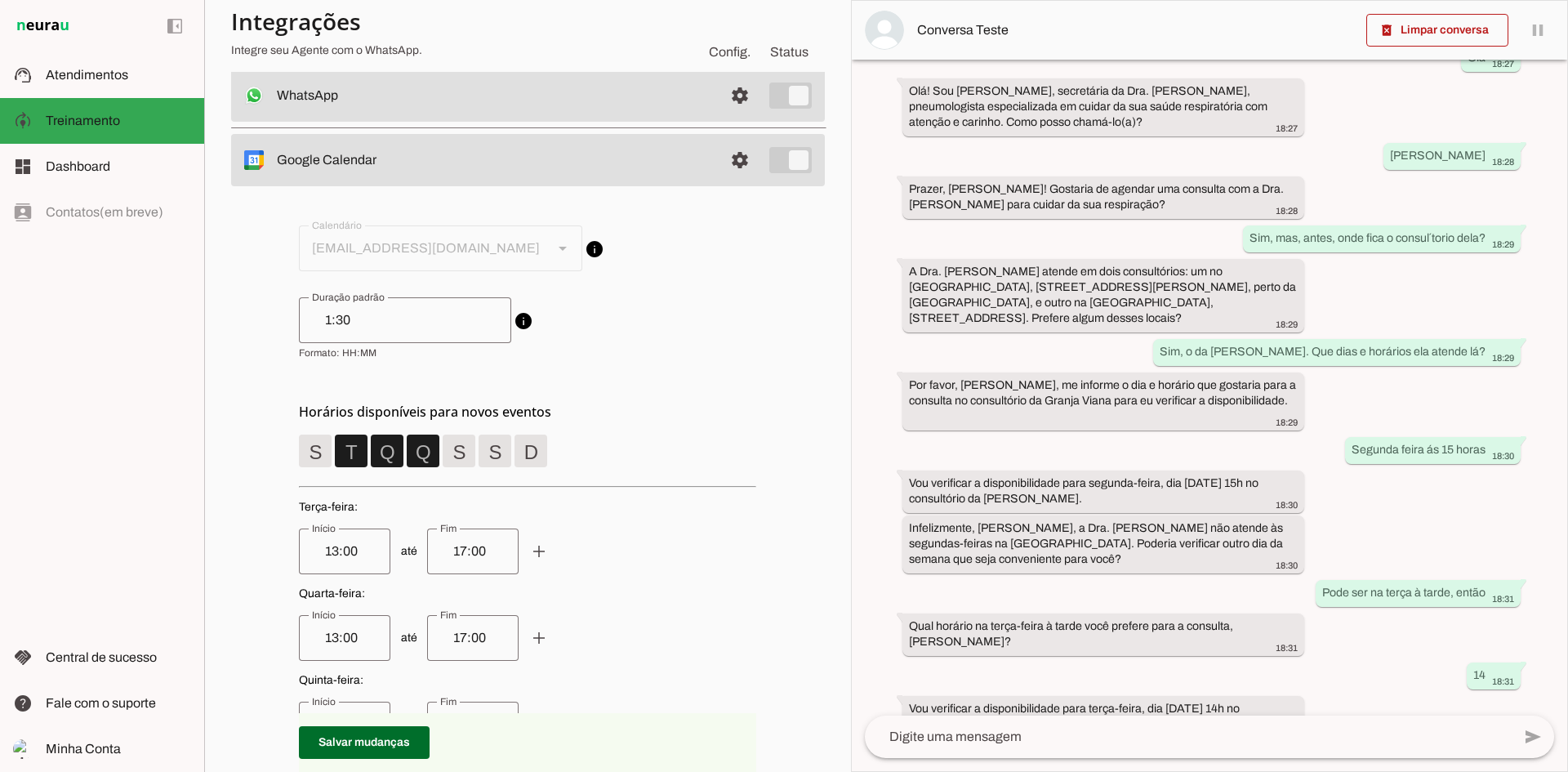
scroll to position [263, 0]
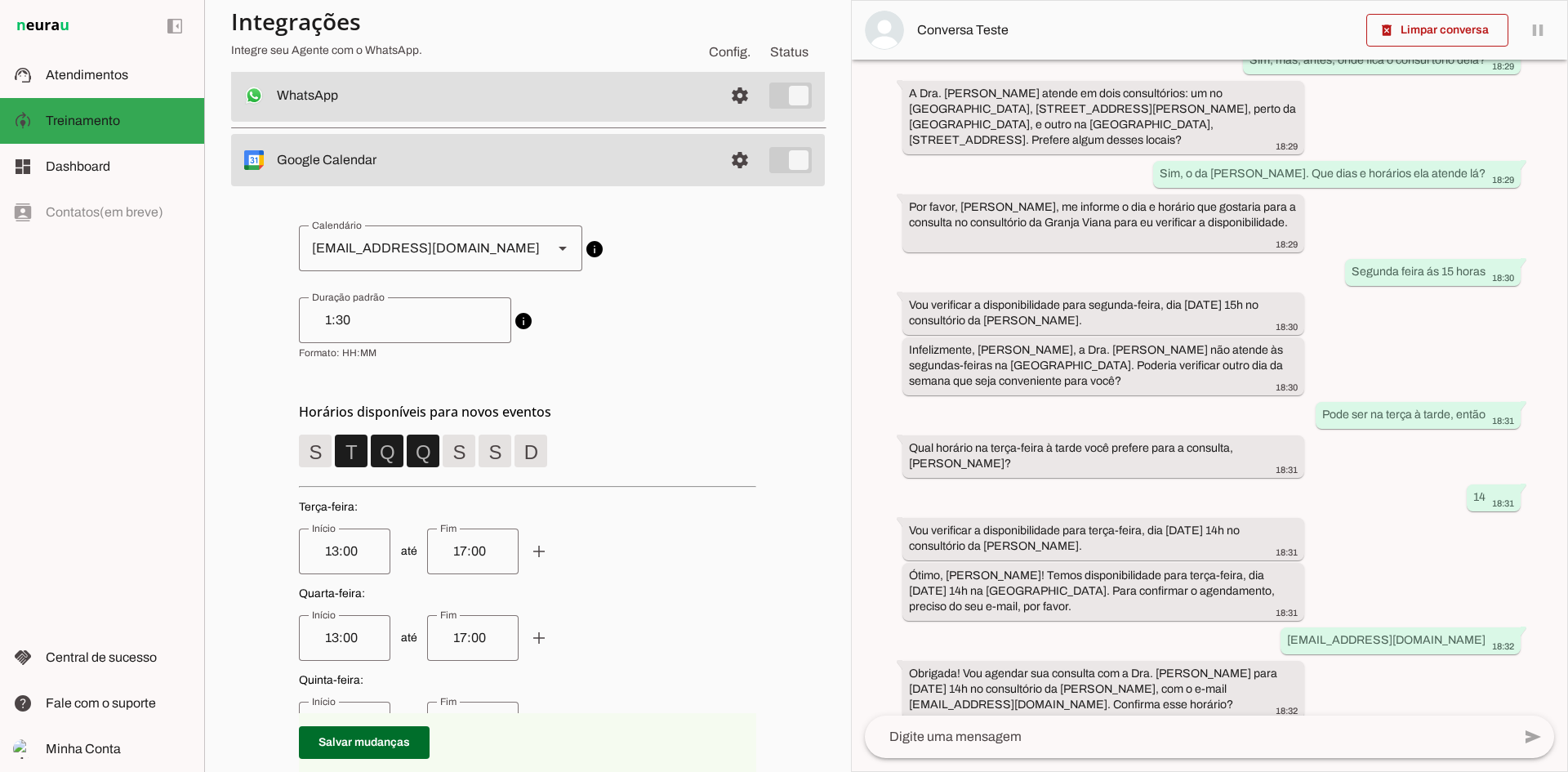
click at [945, 734] on textarea at bounding box center [1188, 737] width 647 height 20
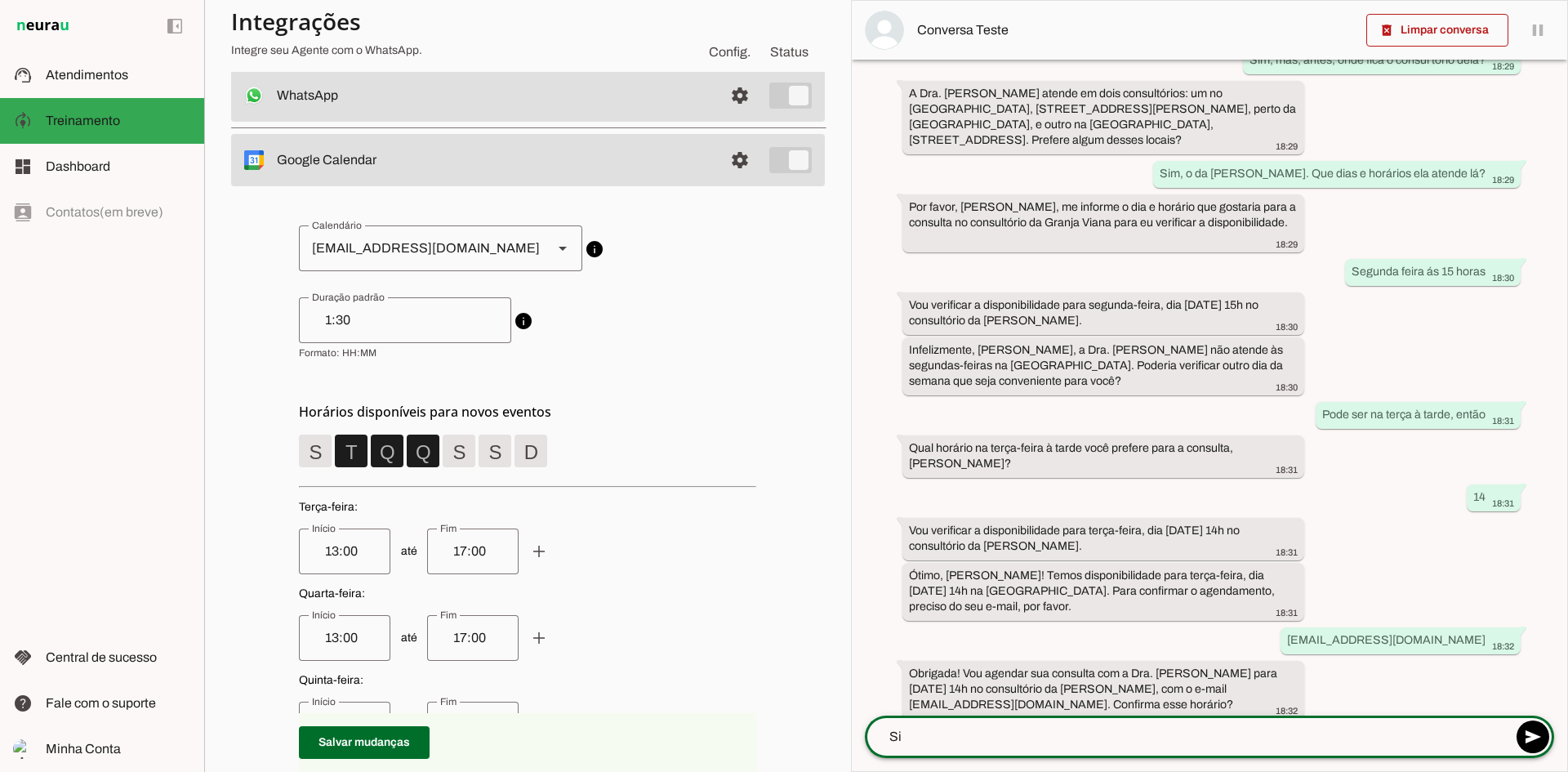
type textarea "Sim"
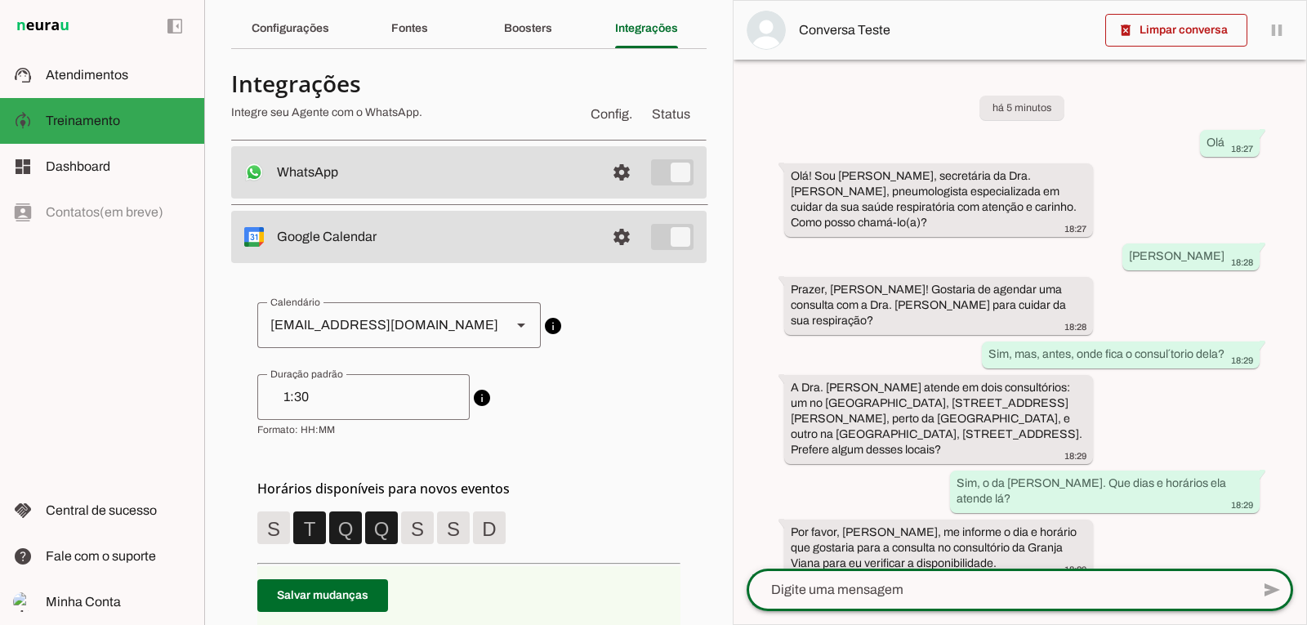
scroll to position [0, 0]
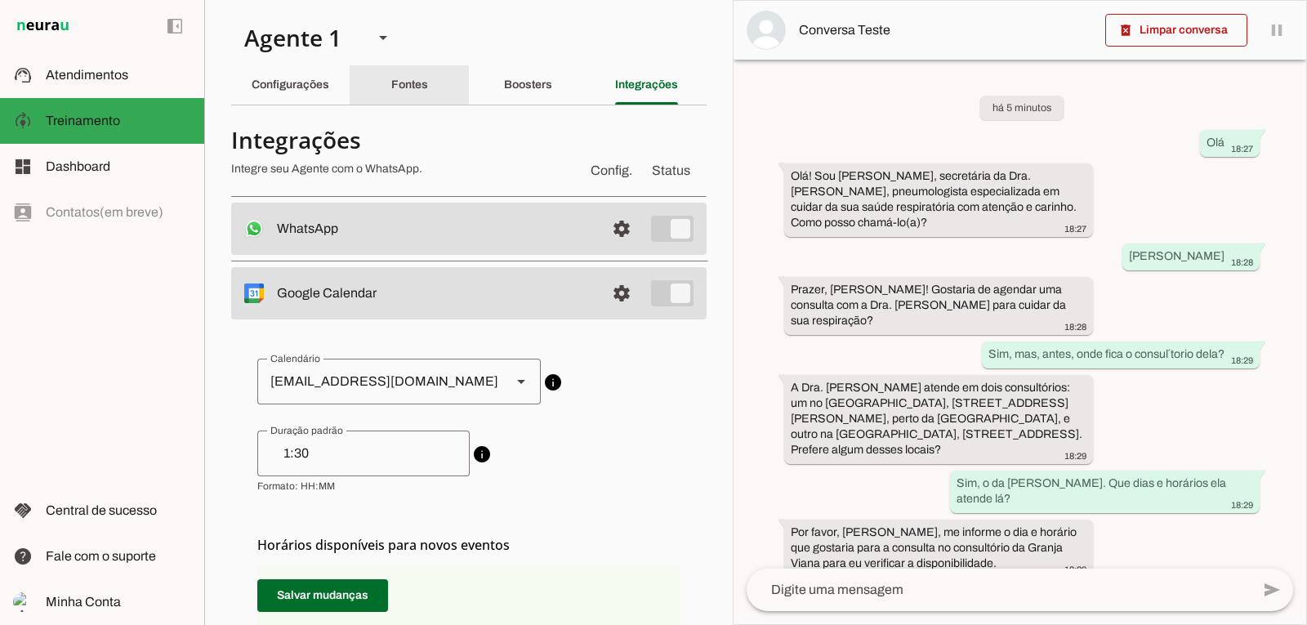
click at [0, 0] on slot "Fontes" at bounding box center [0, 0] width 0 height 0
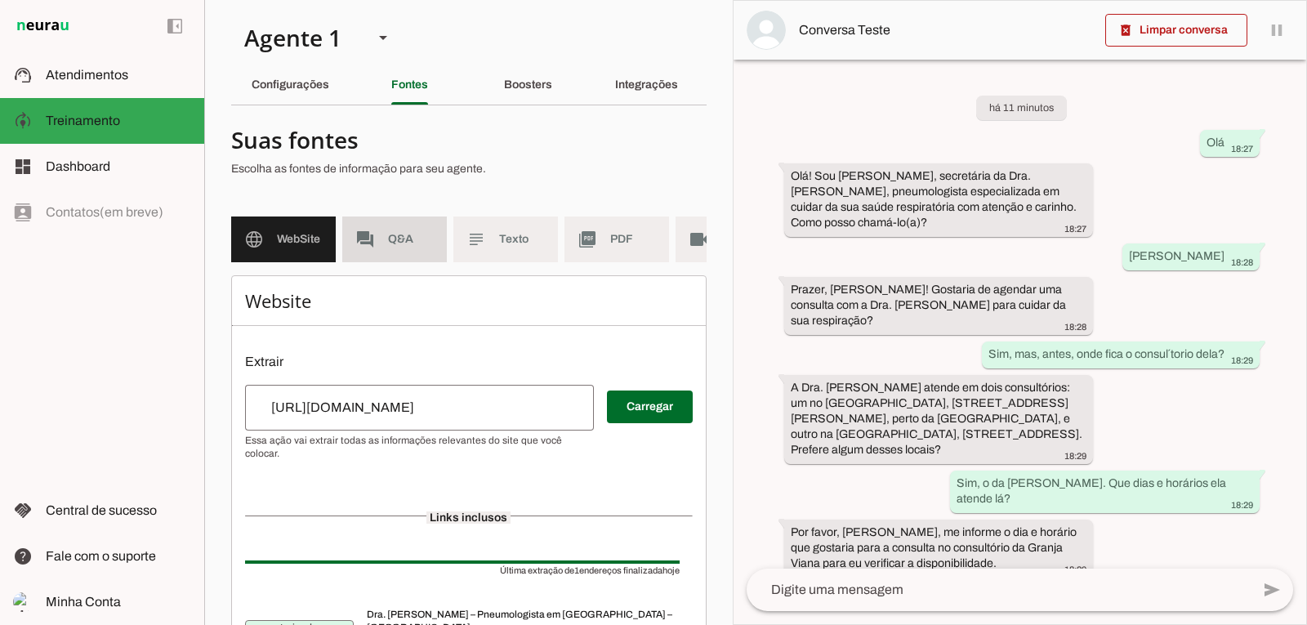
click at [390, 240] on span "Q&A" at bounding box center [411, 239] width 46 height 16
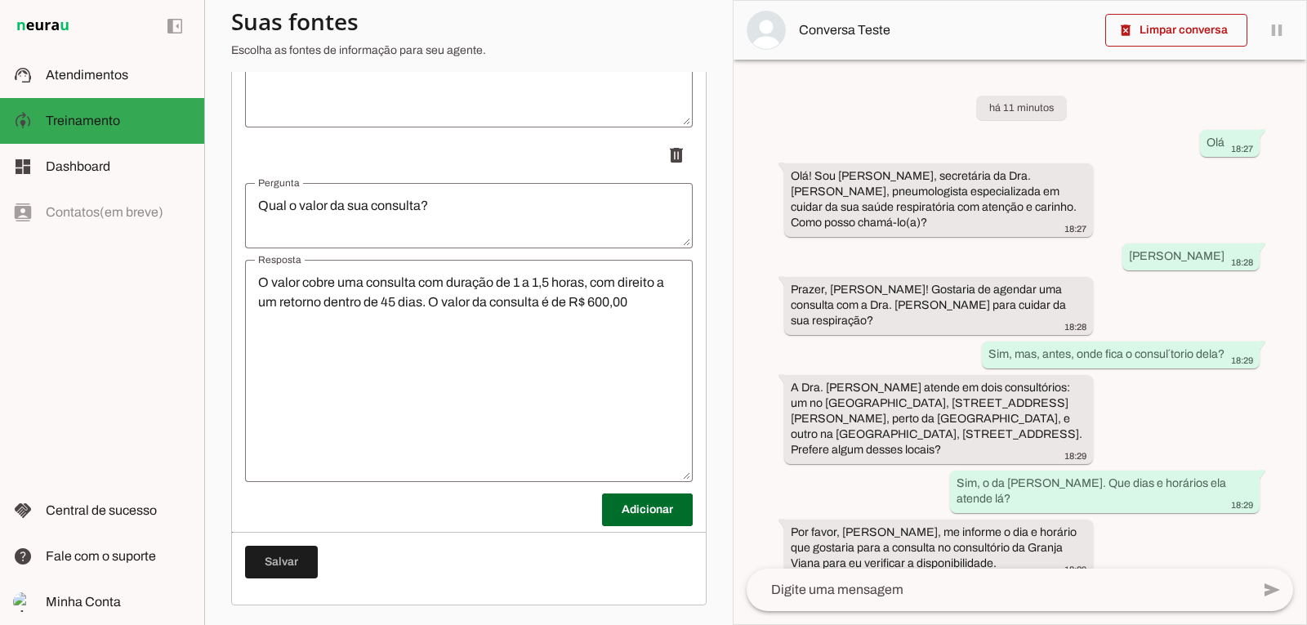
scroll to position [578, 0]
click at [632, 511] on span at bounding box center [647, 509] width 91 height 39
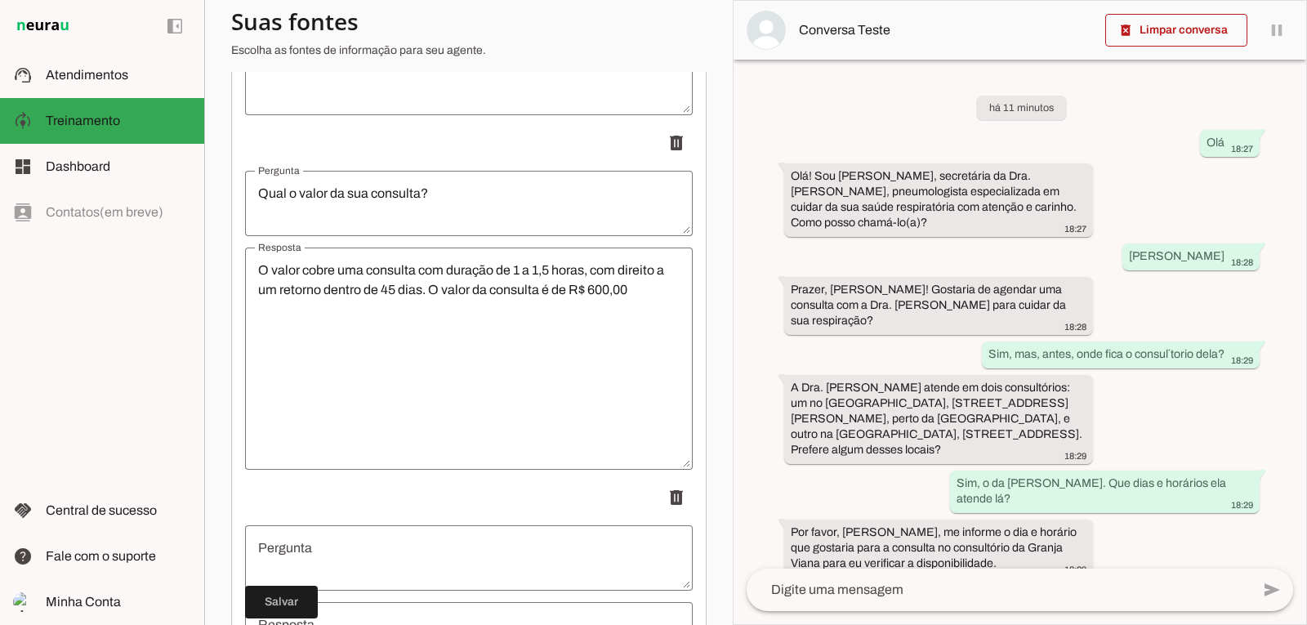
click at [313, 556] on textarea "Pergunta" at bounding box center [469, 557] width 448 height 39
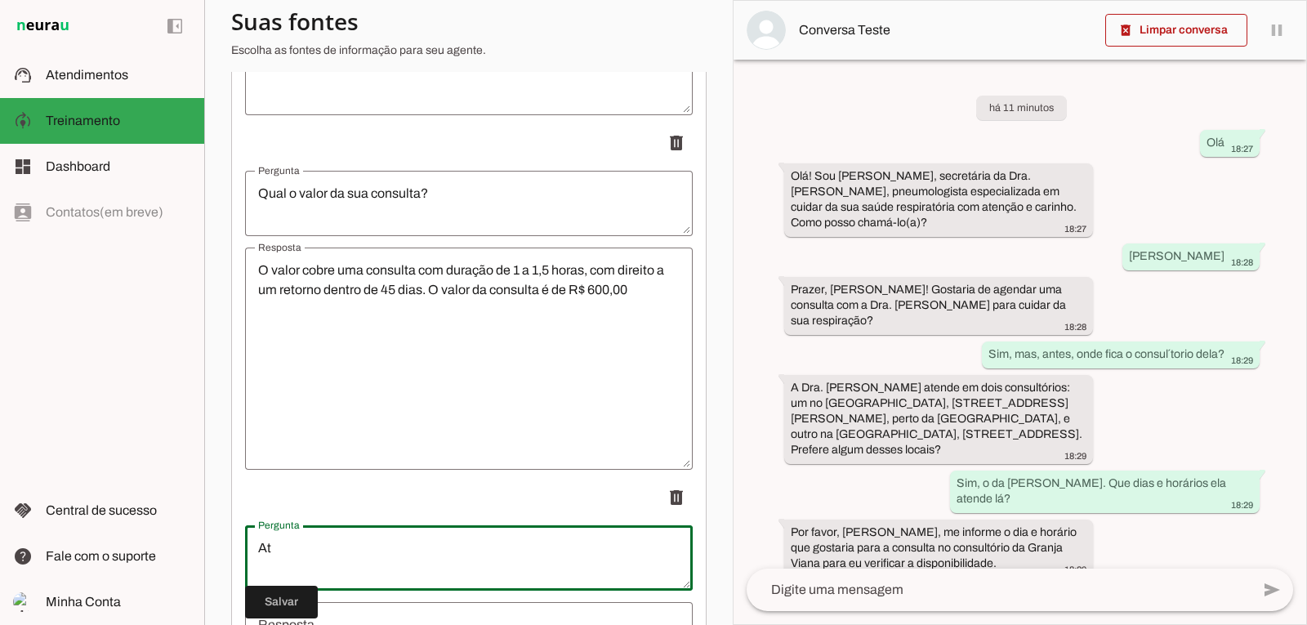
type textarea "A"
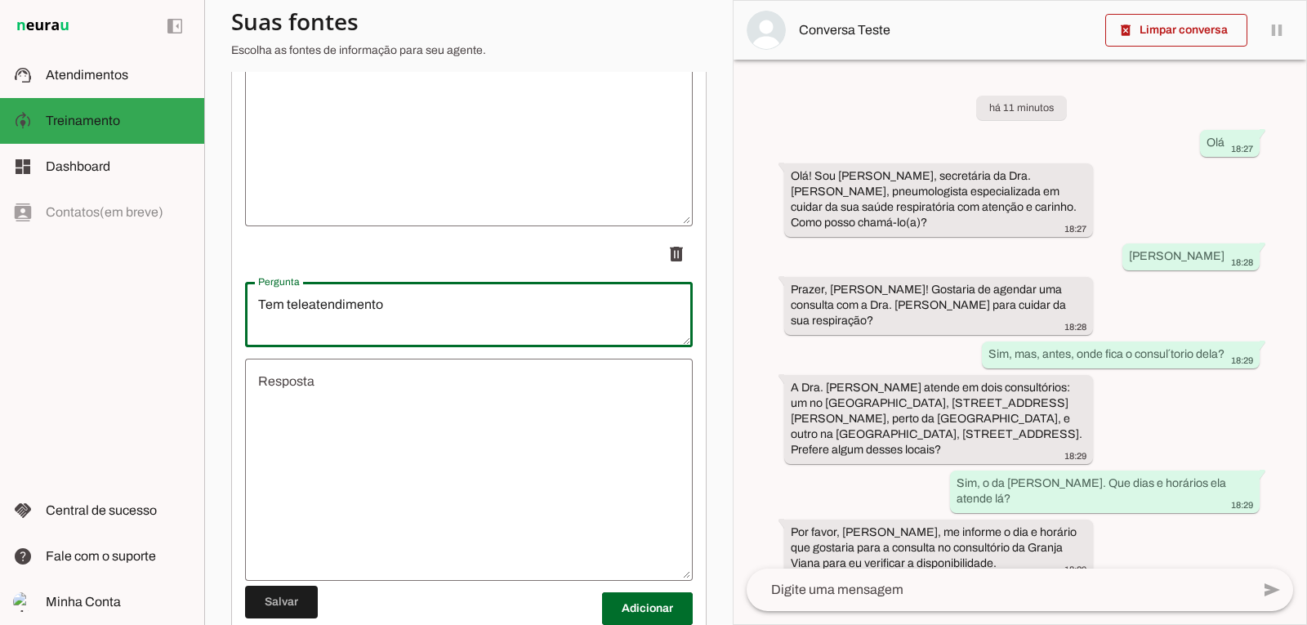
scroll to position [905, 0]
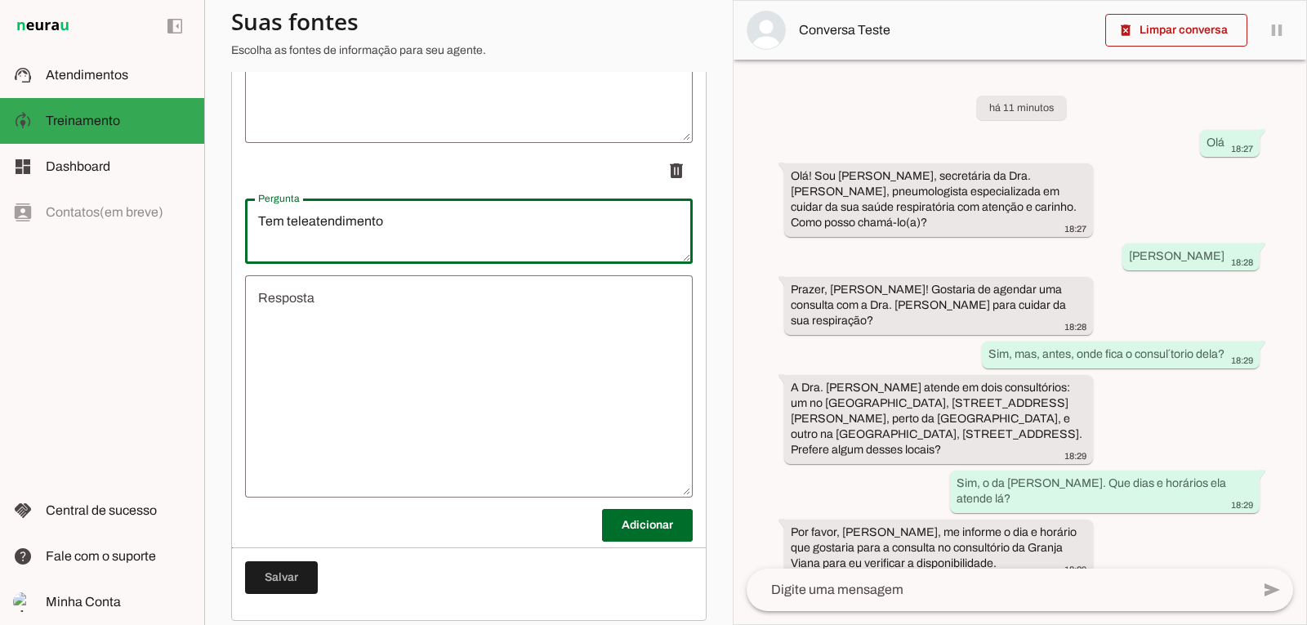
type textarea "Tem teleatendimento"
type md-outlined-text-field "Tem teleatendimento"
drag, startPoint x: 317, startPoint y: 318, endPoint x: 302, endPoint y: 317, distance: 14.7
click at [313, 318] on textarea "Resposta" at bounding box center [469, 386] width 448 height 196
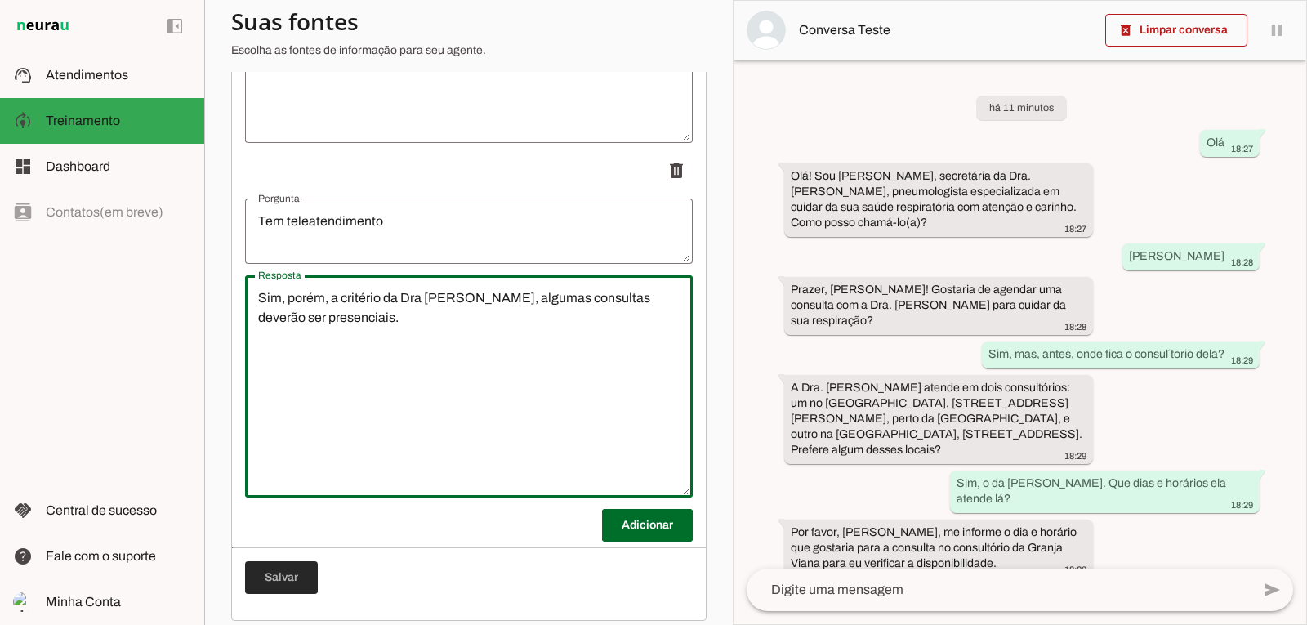
type textarea "Sim, porém, a critério da Dra [PERSON_NAME], algumas consultas deverão ser pres…"
type md-outlined-text-field "Sim, porém, a critério da Dra [PERSON_NAME], algumas consultas deverão ser pres…"
click at [297, 586] on span at bounding box center [281, 577] width 73 height 39
